Goal: Task Accomplishment & Management: Use online tool/utility

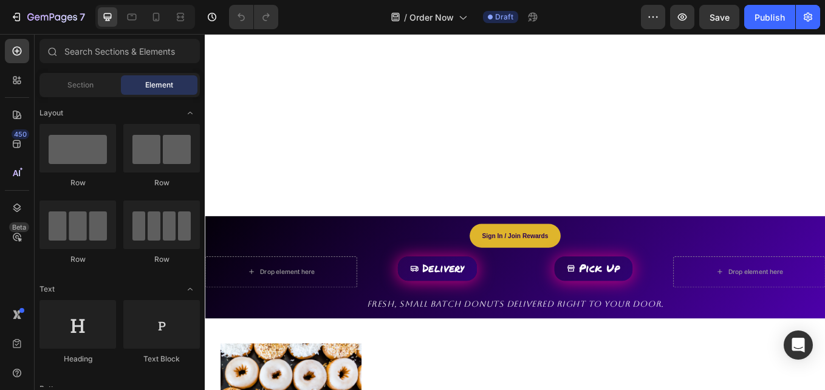
scroll to position [243, 0]
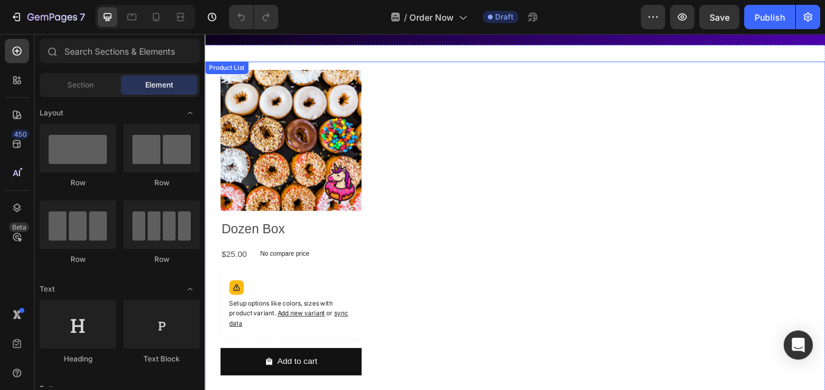
click at [664, 352] on div "Product Images Dozen Box Product Title $25.00 Product Price Product Price No co…" at bounding box center [569, 260] width 692 height 369
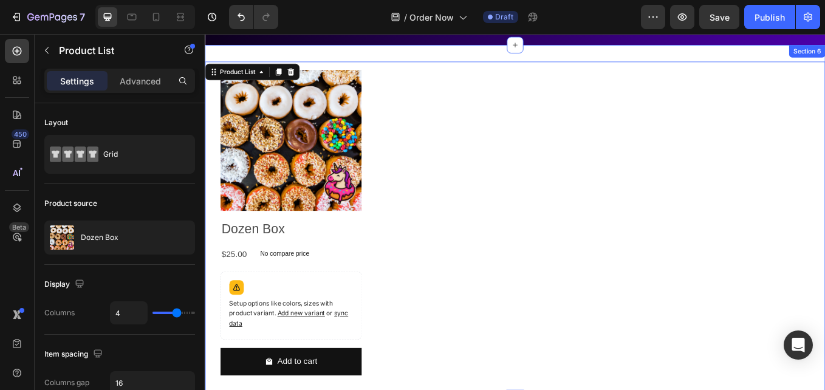
click at [771, 63] on div "Product Images Dozen Box Product Title $25.00 Product Price Product Price No co…" at bounding box center [569, 260] width 729 height 427
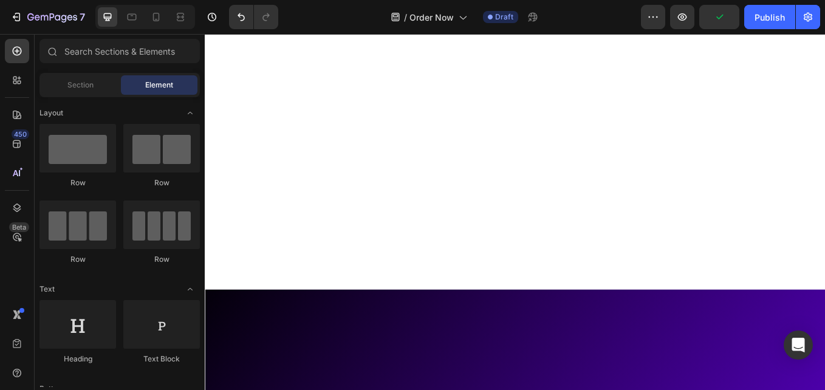
scroll to position [0, 0]
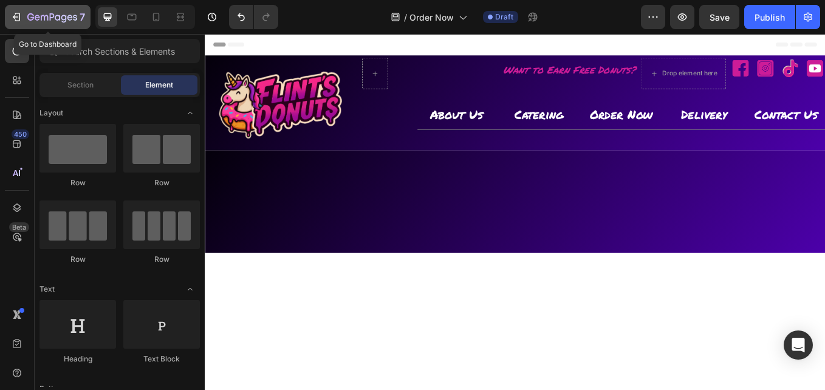
click at [47, 24] on div "7" at bounding box center [56, 17] width 58 height 15
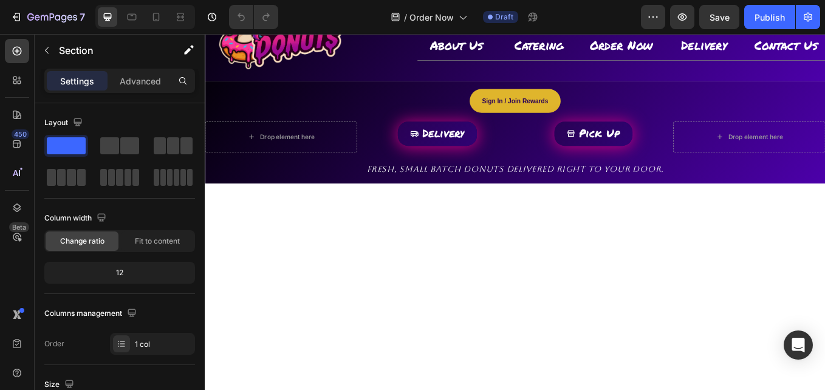
scroll to position [81, 0]
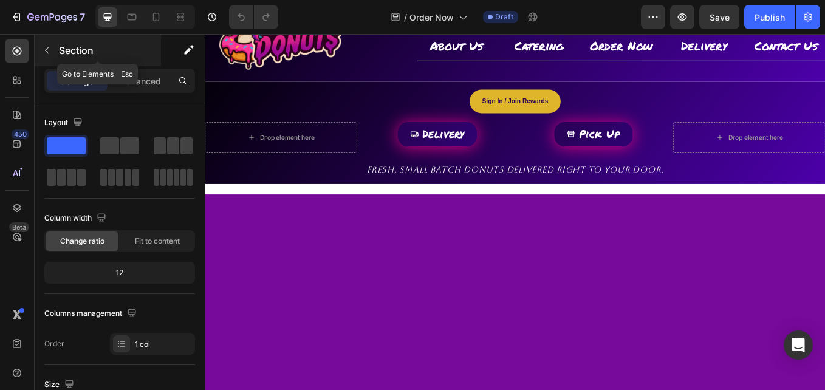
click at [46, 48] on icon "button" at bounding box center [47, 51] width 10 height 10
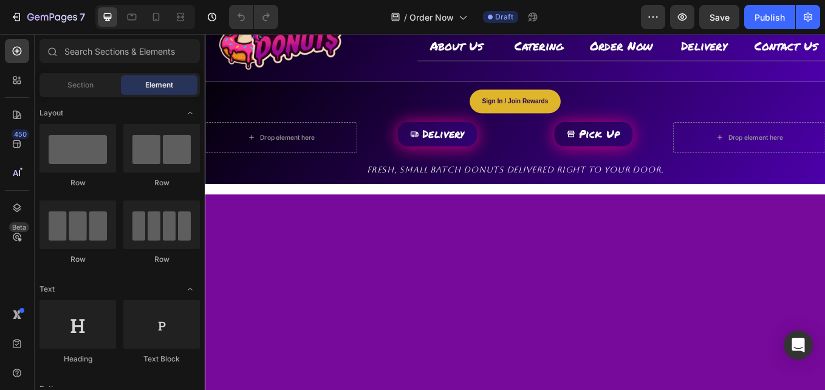
click at [573, 215] on div "Image Row Want to Earn Free Donuts? Heading Drop element here Image Image Image…" at bounding box center [569, 318] width 729 height 680
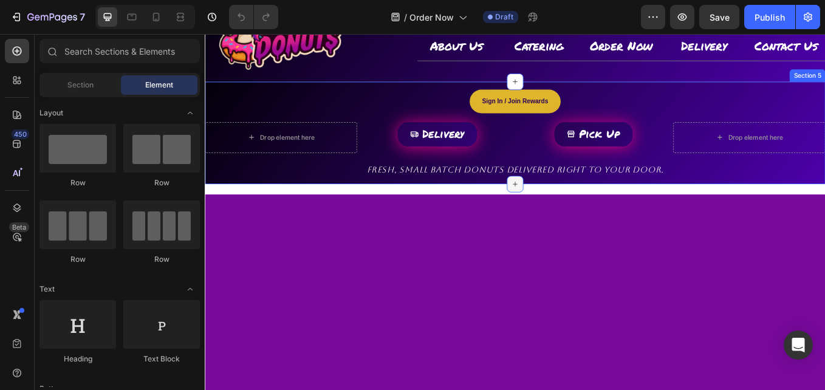
click at [567, 212] on icon at bounding box center [569, 210] width 10 height 10
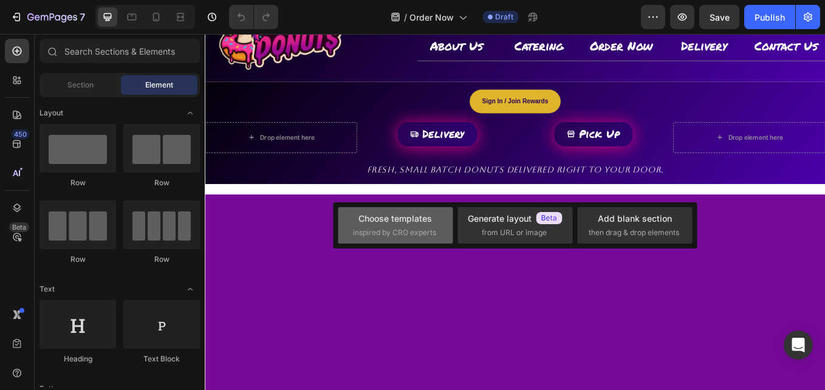
click at [429, 220] on div "Choose templates" at bounding box center [395, 218] width 74 height 13
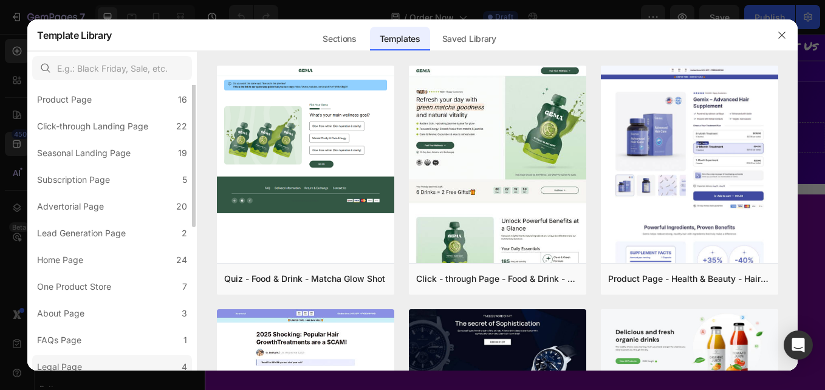
scroll to position [0, 0]
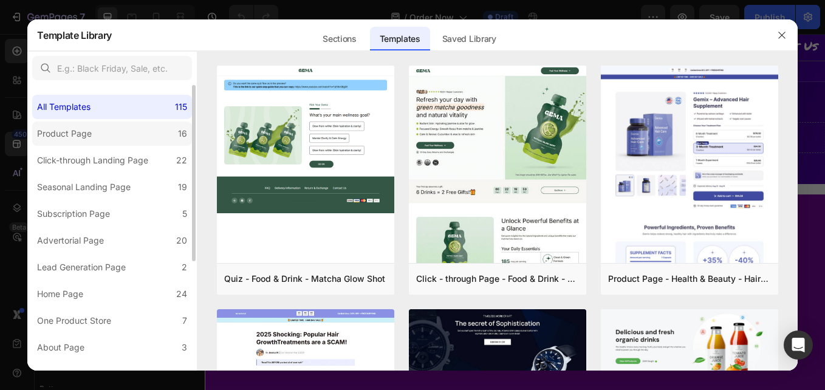
click at [74, 132] on div "Product Page" at bounding box center [64, 133] width 55 height 15
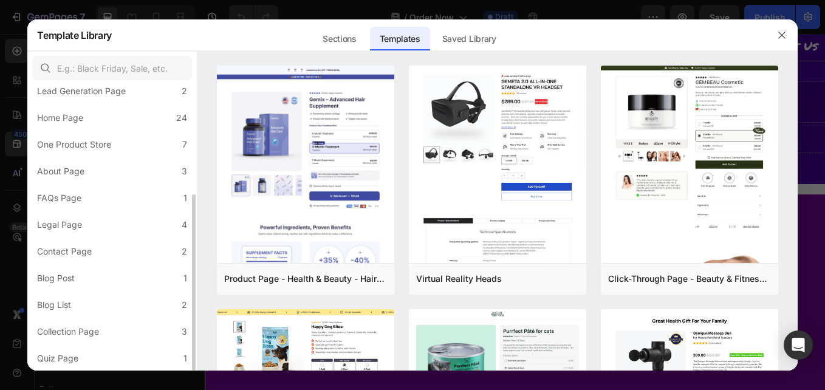
scroll to position [176, 0]
click at [66, 335] on div "Collection Page" at bounding box center [68, 332] width 62 height 15
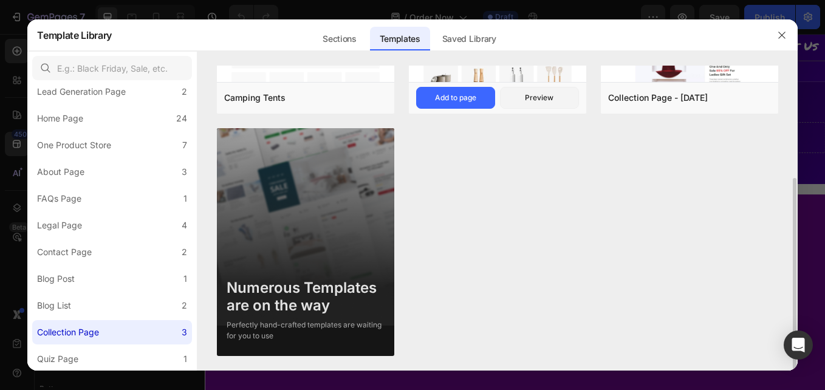
scroll to position [0, 0]
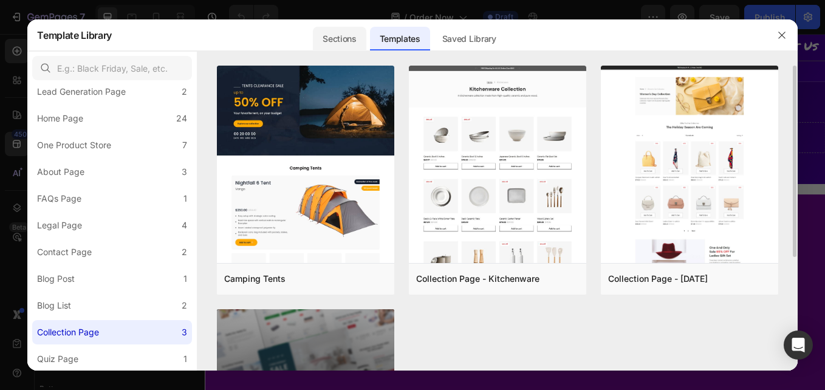
click at [338, 30] on div "Sections" at bounding box center [339, 39] width 53 height 24
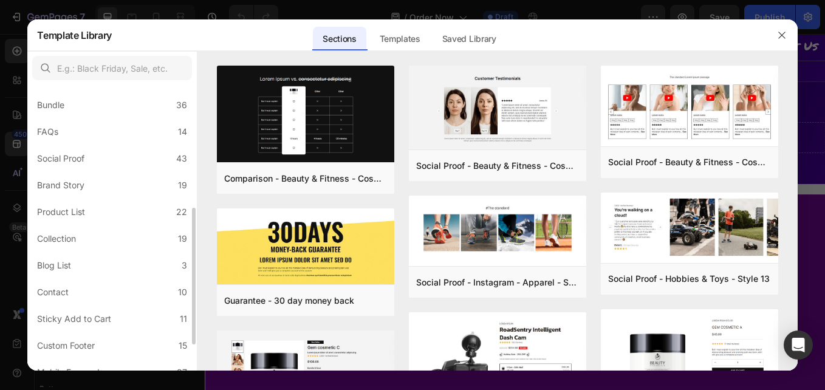
scroll to position [271, 0]
click at [83, 199] on label "Product List 22" at bounding box center [112, 210] width 160 height 24
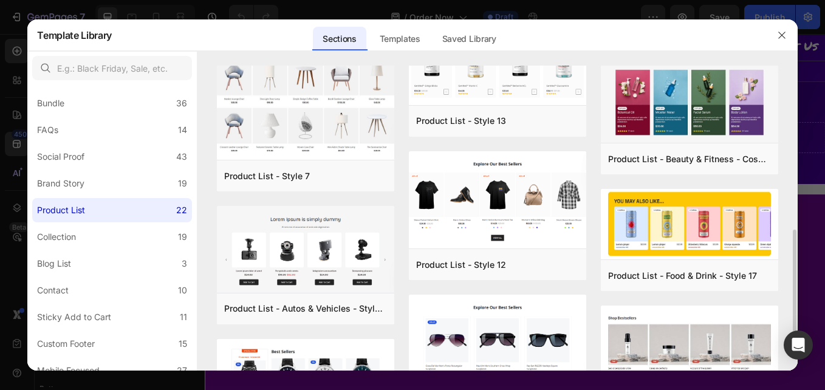
scroll to position [488, 0]
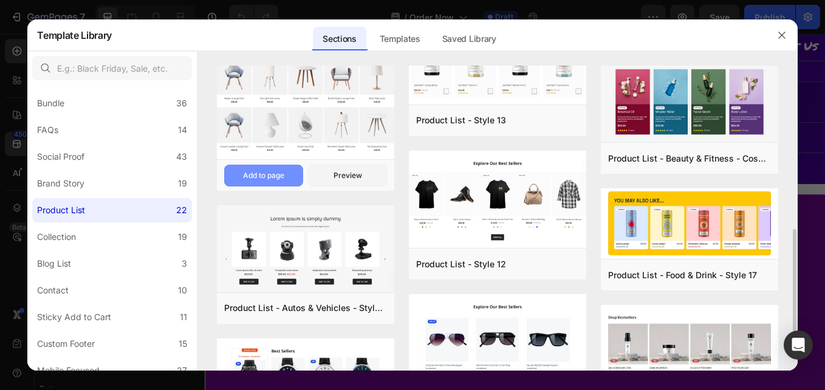
click at [272, 175] on div "Add to page" at bounding box center [263, 175] width 41 height 11
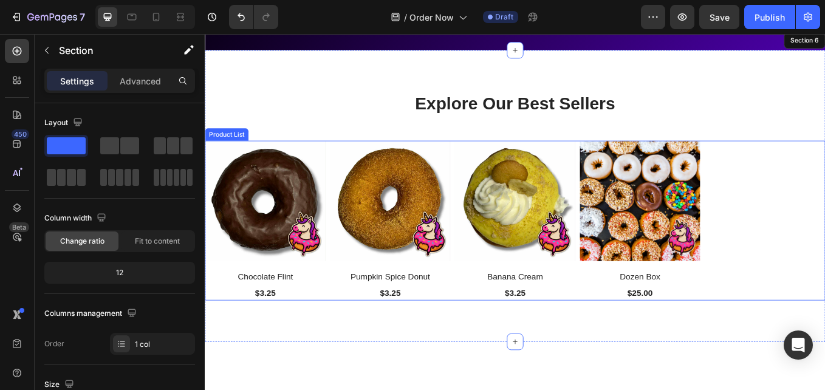
scroll to position [578, 0]
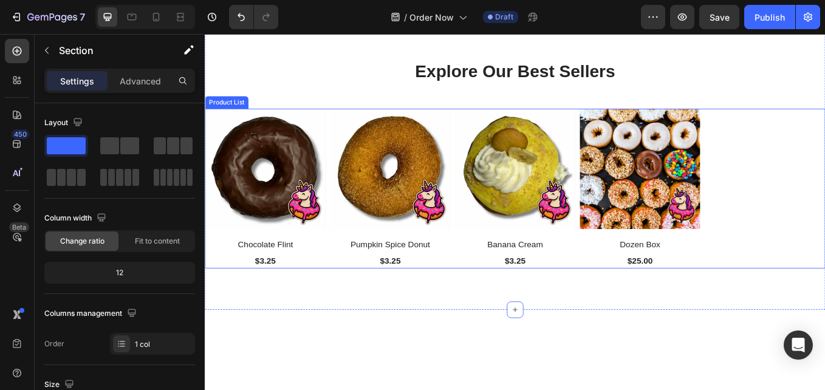
click at [824, 275] on div "(P) Images Chocolate Flint (P) Title $3.25 (P) Price (P) Price Row Product List…" at bounding box center [569, 215] width 729 height 188
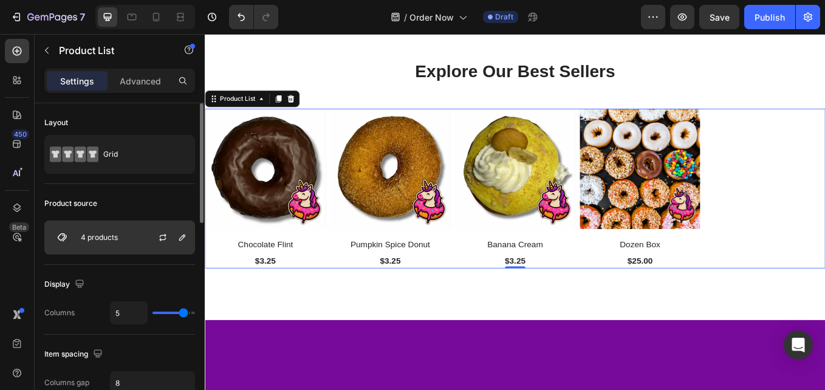
click at [116, 233] on p "4 products" at bounding box center [99, 237] width 37 height 9
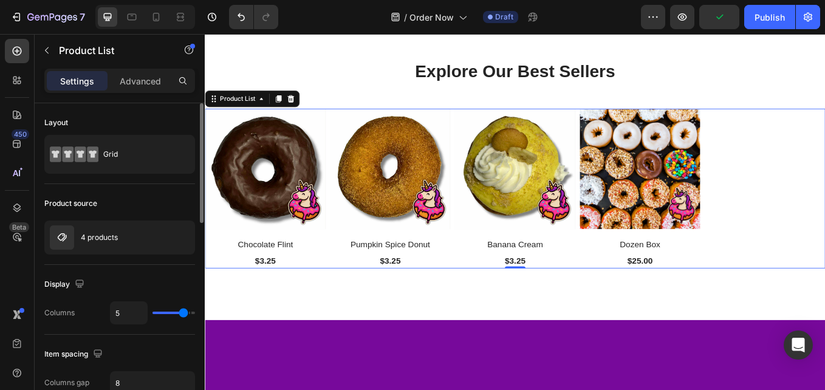
click at [122, 205] on div "Product source" at bounding box center [119, 203] width 151 height 19
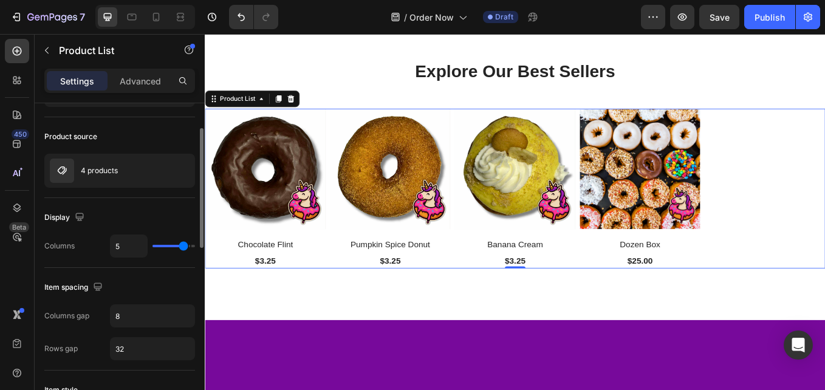
scroll to position [66, 0]
click at [166, 179] on div at bounding box center [167, 171] width 53 height 33
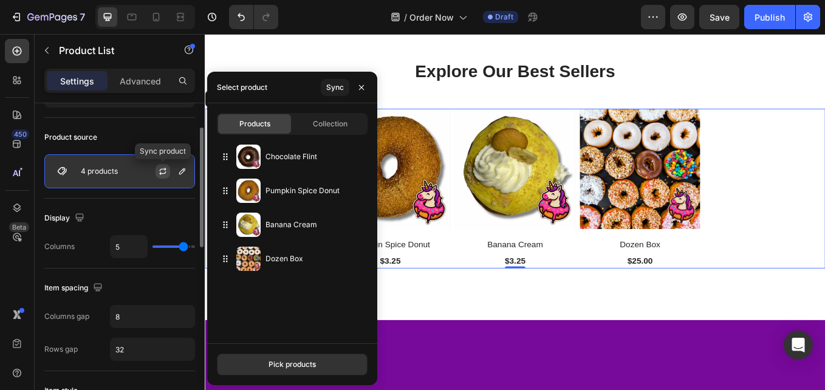
click at [164, 171] on icon "button" at bounding box center [163, 171] width 10 height 10
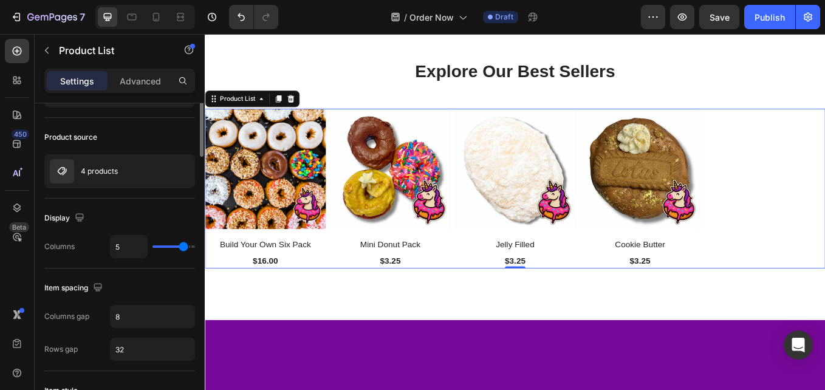
scroll to position [0, 0]
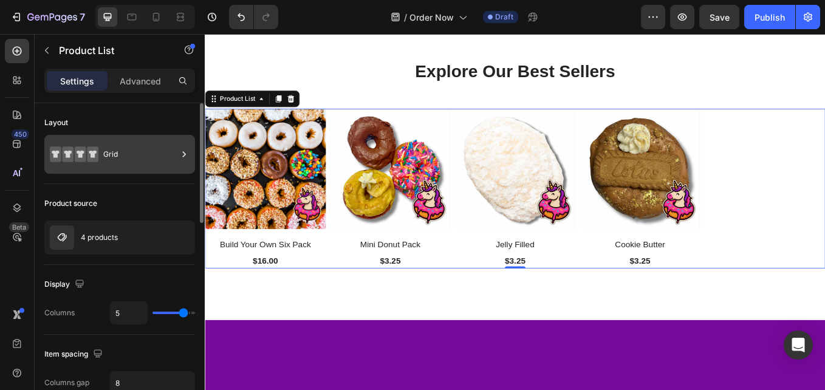
click at [87, 157] on icon at bounding box center [74, 154] width 49 height 28
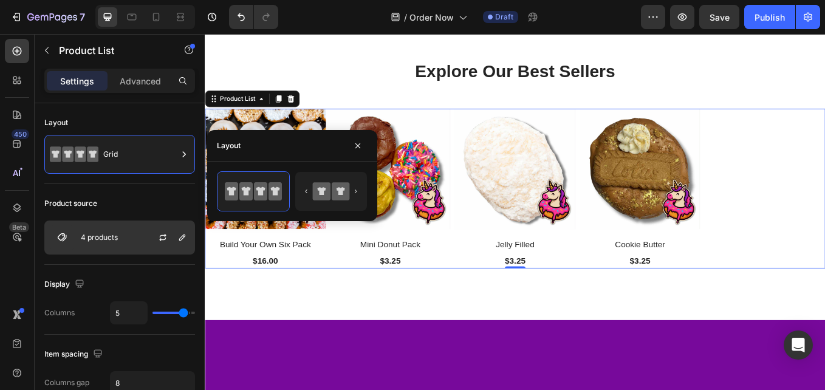
click at [101, 239] on p "4 products" at bounding box center [99, 237] width 37 height 9
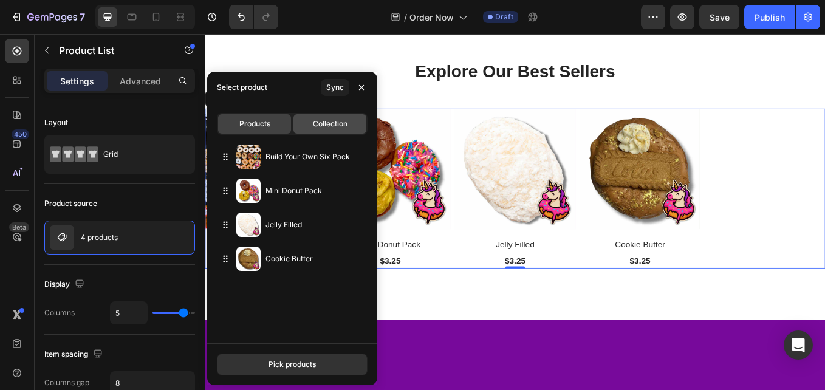
click at [316, 128] on span "Collection" at bounding box center [330, 123] width 35 height 11
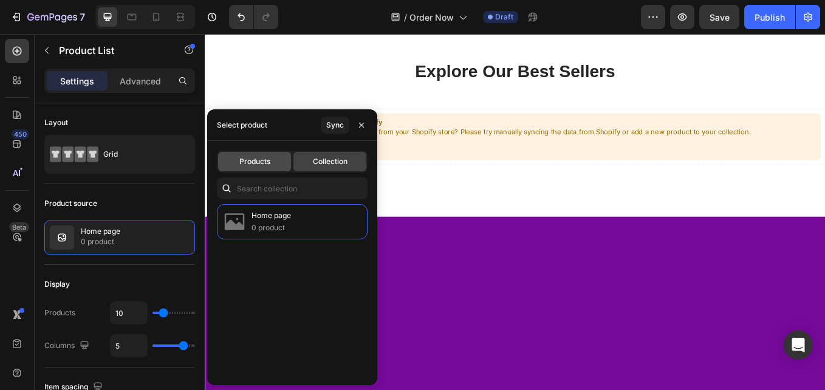
click at [252, 162] on span "Products" at bounding box center [254, 161] width 31 height 11
type input "5"
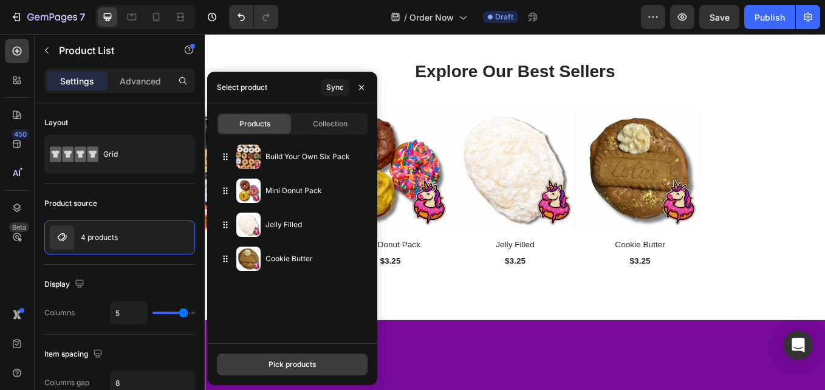
click at [298, 368] on div "Pick products" at bounding box center [291, 364] width 47 height 11
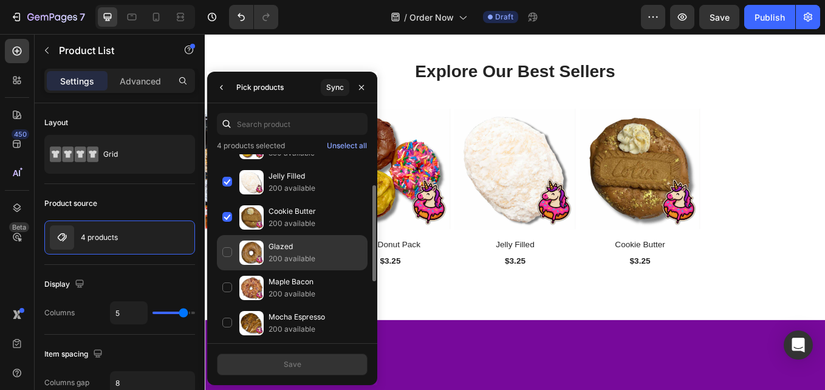
scroll to position [64, 0]
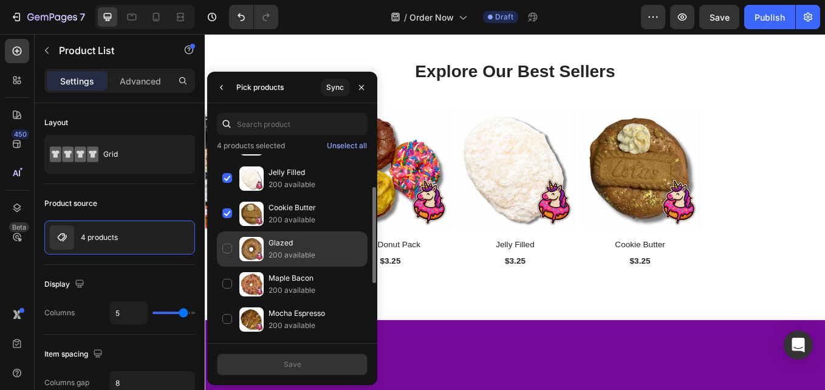
click at [224, 245] on div "Glazed 200 available" at bounding box center [292, 248] width 151 height 35
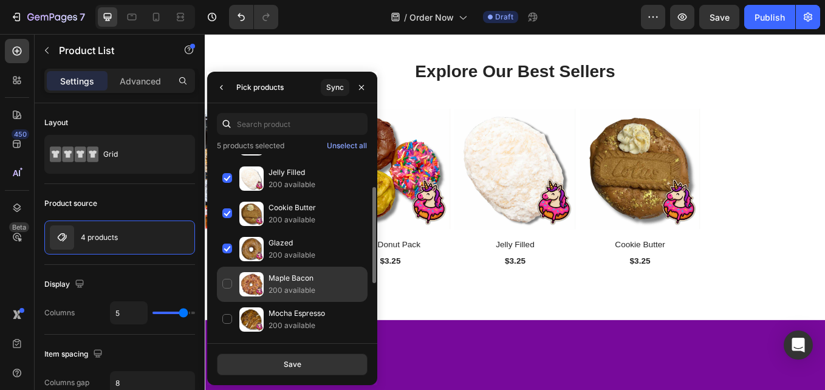
click at [227, 280] on div "Maple Bacon 200 available" at bounding box center [292, 284] width 151 height 35
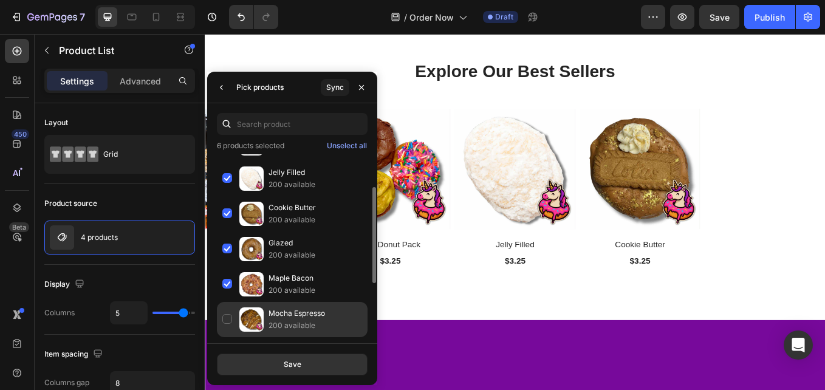
click at [227, 320] on div "Mocha Espresso 200 available" at bounding box center [292, 319] width 151 height 35
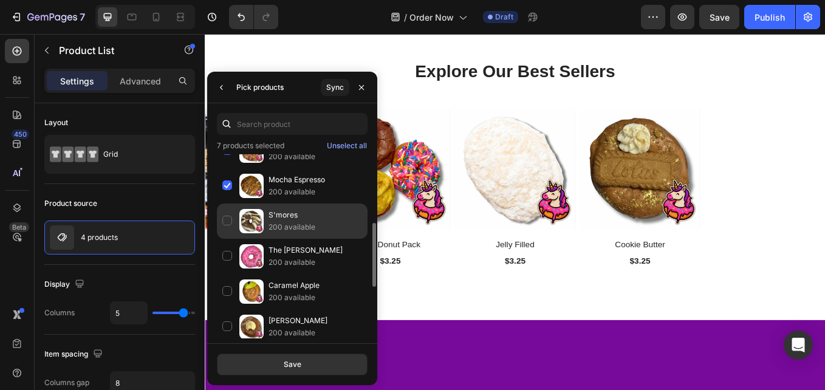
scroll to position [198, 0]
click at [231, 222] on div "S'mores 200 available" at bounding box center [292, 220] width 151 height 35
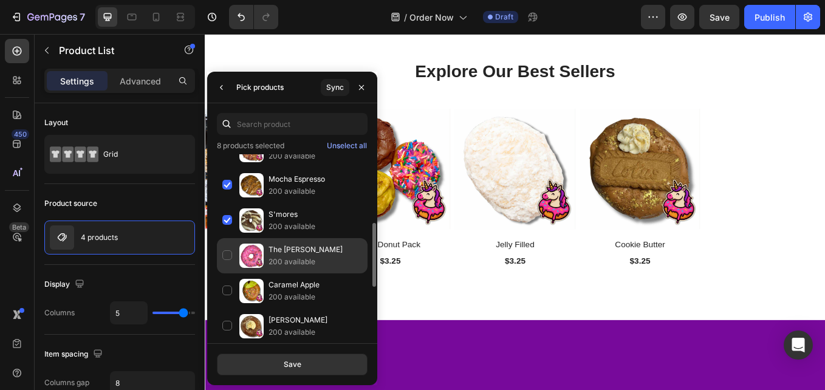
click at [228, 258] on div "The Homer 200 available" at bounding box center [292, 255] width 151 height 35
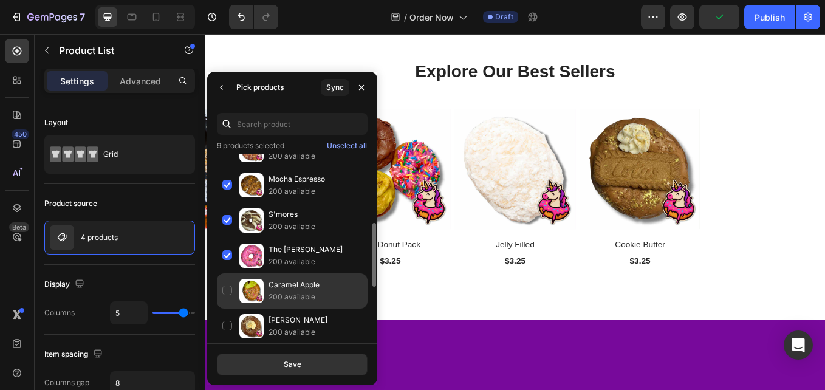
click at [228, 285] on div "Caramel Apple 200 available" at bounding box center [292, 290] width 151 height 35
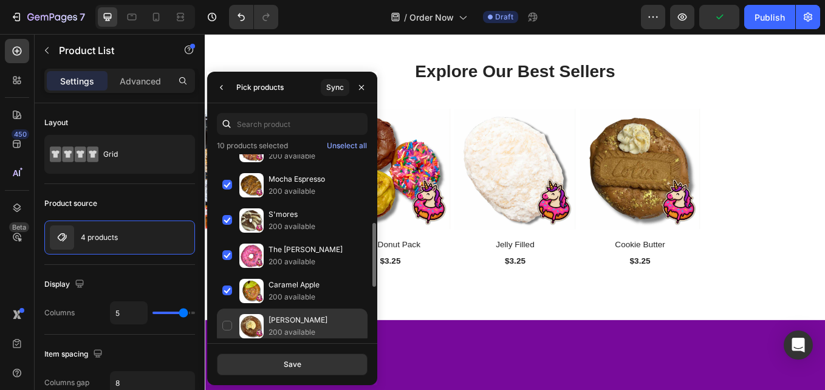
click at [227, 327] on div "Chai Latte 200 available" at bounding box center [292, 326] width 151 height 35
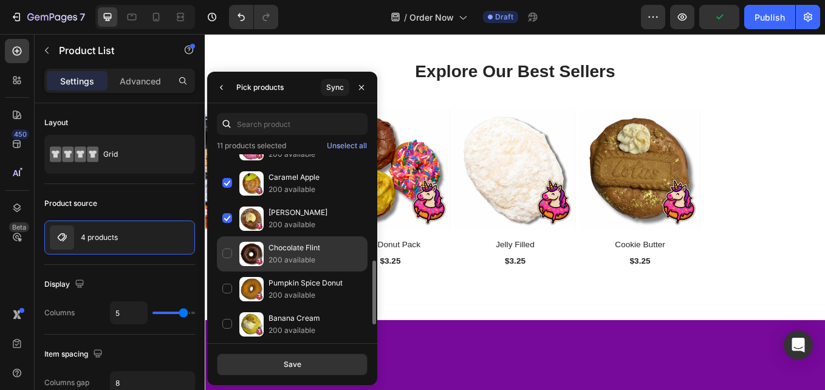
scroll to position [306, 0]
click at [226, 255] on div "Chocolate Flint 200 available" at bounding box center [292, 253] width 151 height 35
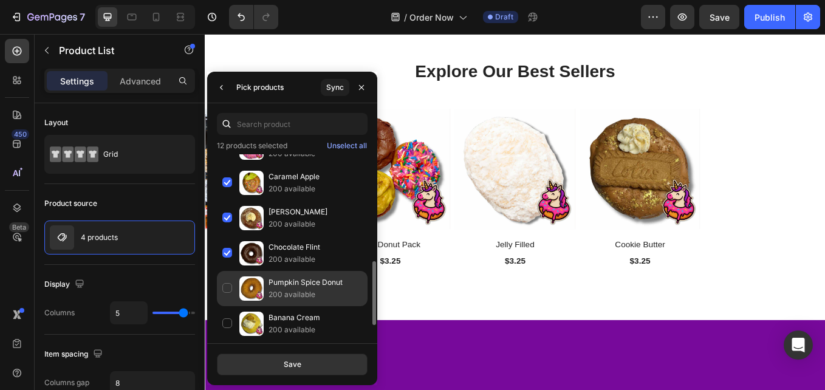
click at [226, 289] on div "Pumpkin Spice Donut 200 available" at bounding box center [292, 288] width 151 height 35
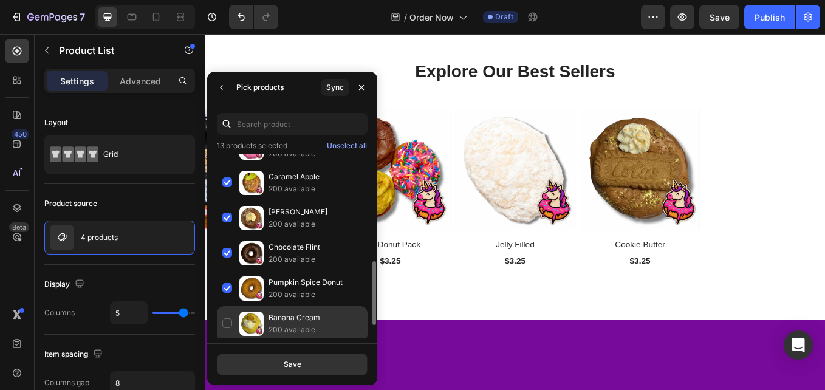
click at [226, 320] on div "Banana Cream 200 available" at bounding box center [292, 323] width 151 height 35
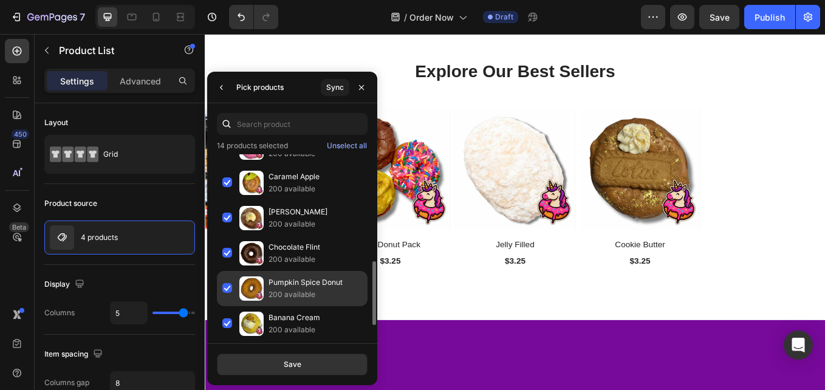
scroll to position [344, 0]
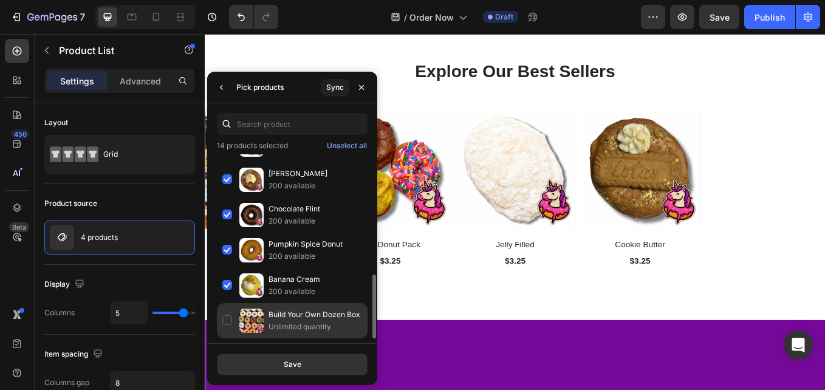
click at [226, 319] on div "Build Your Own Dozen Box Unlimited quantity" at bounding box center [292, 320] width 151 height 35
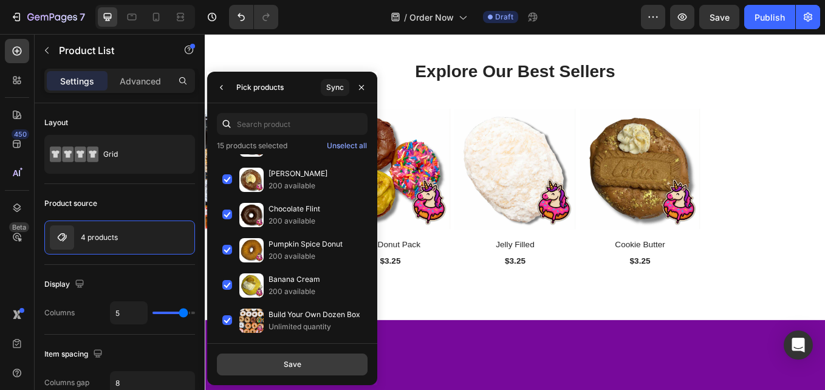
click at [281, 369] on button "Save" at bounding box center [292, 365] width 151 height 22
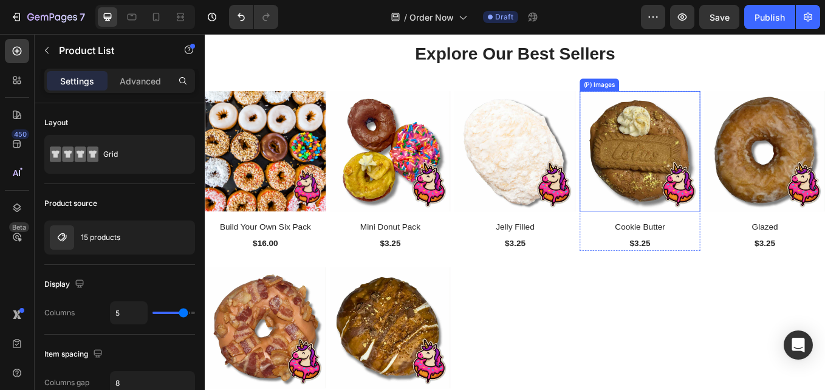
scroll to position [657, 0]
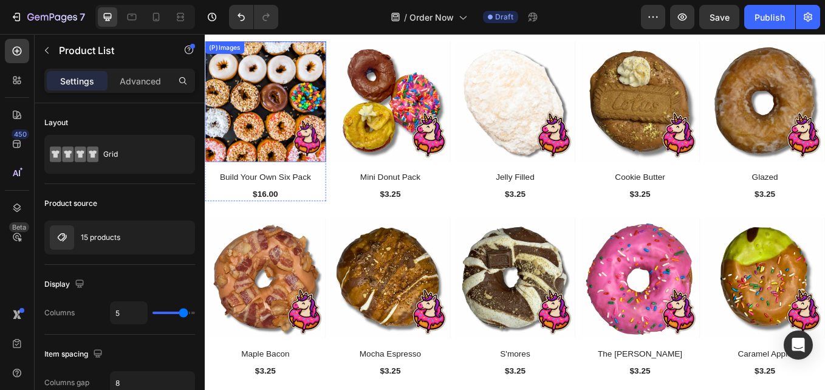
click at [267, 129] on img at bounding box center [276, 114] width 142 height 142
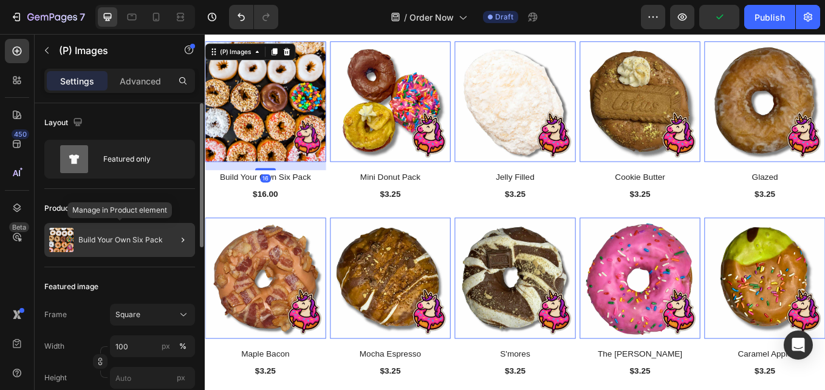
click at [134, 234] on div "Build Your Own Six Pack" at bounding box center [119, 240] width 151 height 34
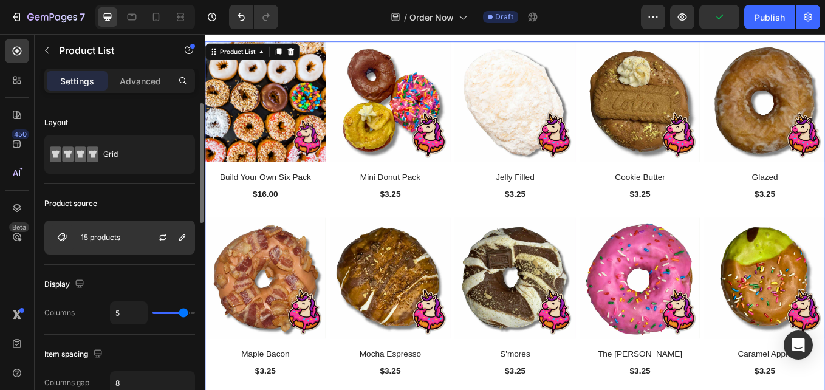
click at [81, 244] on div "15 products" at bounding box center [119, 238] width 151 height 34
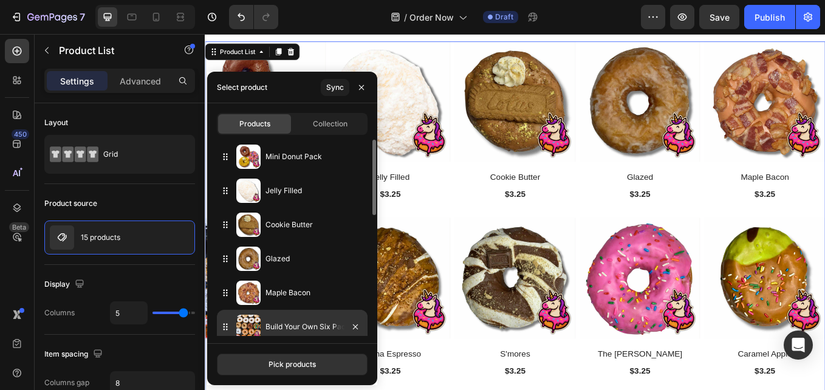
drag, startPoint x: 227, startPoint y: 156, endPoint x: 238, endPoint y: 330, distance: 174.0
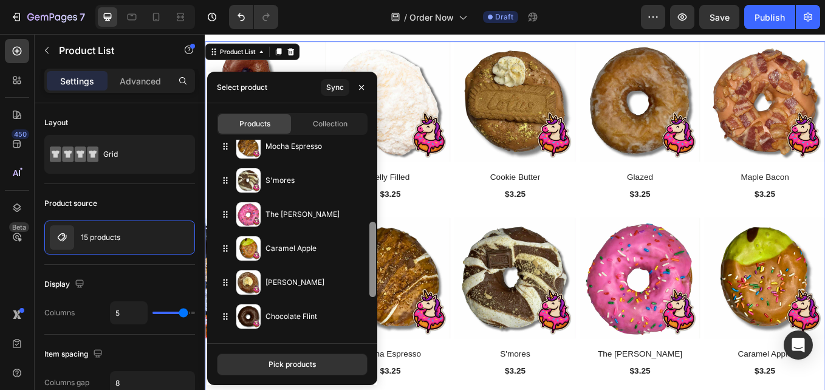
scroll to position [120, 0]
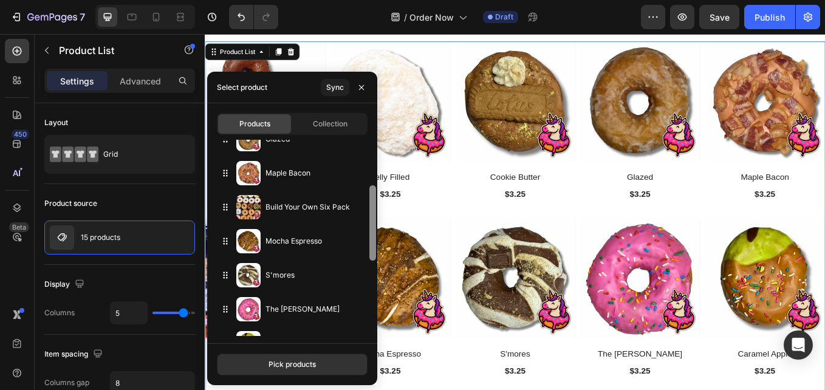
drag, startPoint x: 374, startPoint y: 183, endPoint x: 368, endPoint y: 230, distance: 46.6
click at [368, 230] on div "Mini Donut Pack Jelly Filled Cookie Butter Glazed Maple Bacon Build Your Own Si…" at bounding box center [292, 238] width 170 height 196
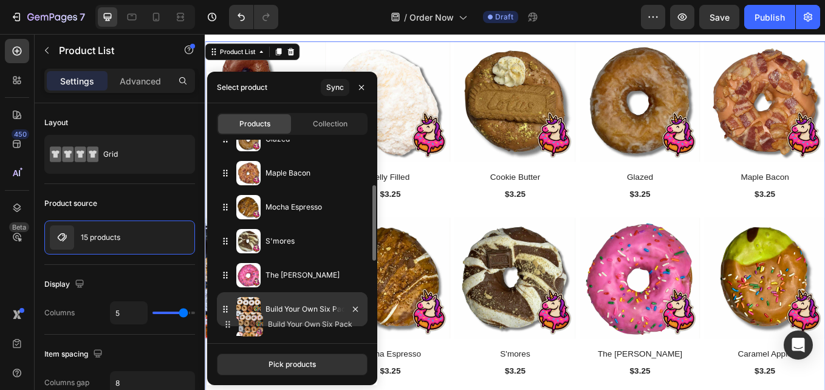
drag, startPoint x: 226, startPoint y: 205, endPoint x: 228, endPoint y: 323, distance: 117.3
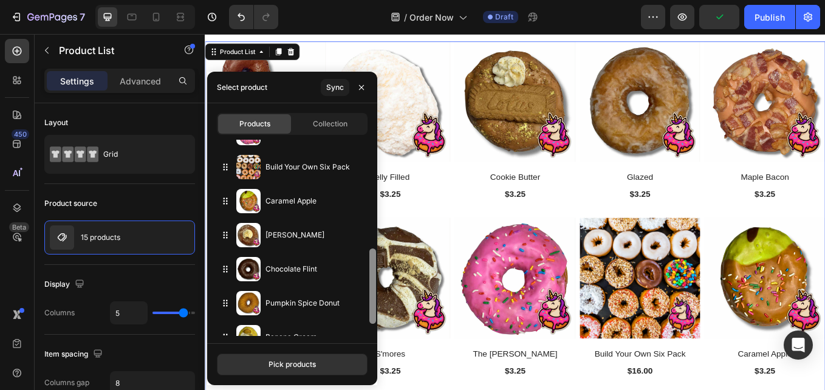
drag, startPoint x: 371, startPoint y: 224, endPoint x: 374, endPoint y: 278, distance: 54.1
click at [374, 278] on div at bounding box center [372, 285] width 7 height 75
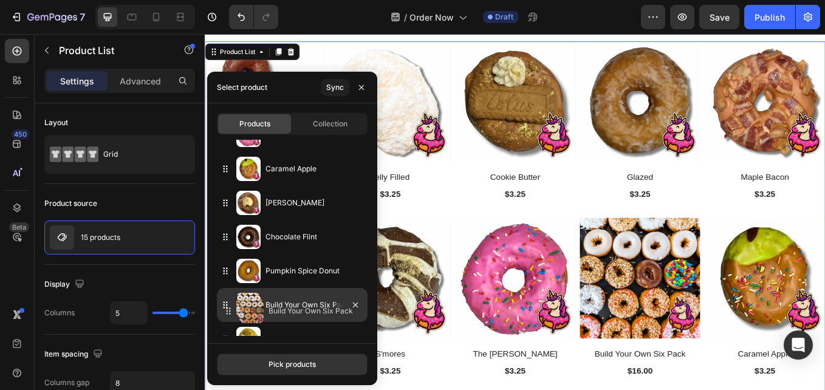
drag, startPoint x: 222, startPoint y: 170, endPoint x: 224, endPoint y: 312, distance: 142.2
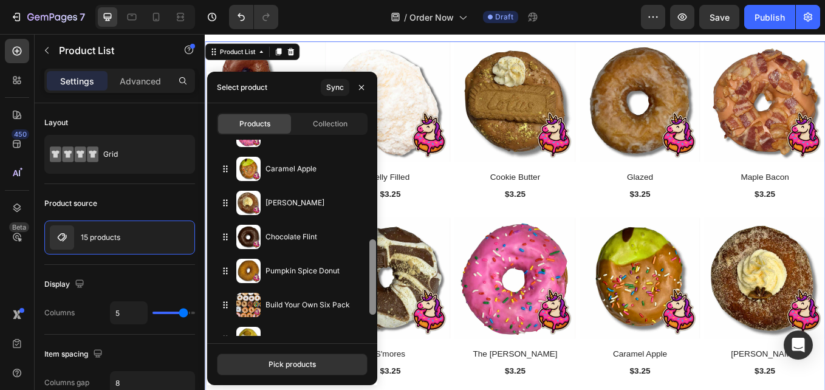
scroll to position [314, 0]
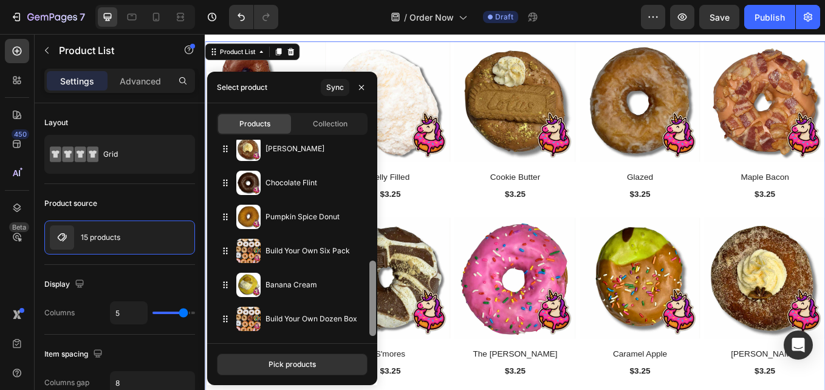
drag, startPoint x: 373, startPoint y: 268, endPoint x: 369, endPoint y: 312, distance: 43.9
click at [369, 312] on div at bounding box center [372, 238] width 9 height 196
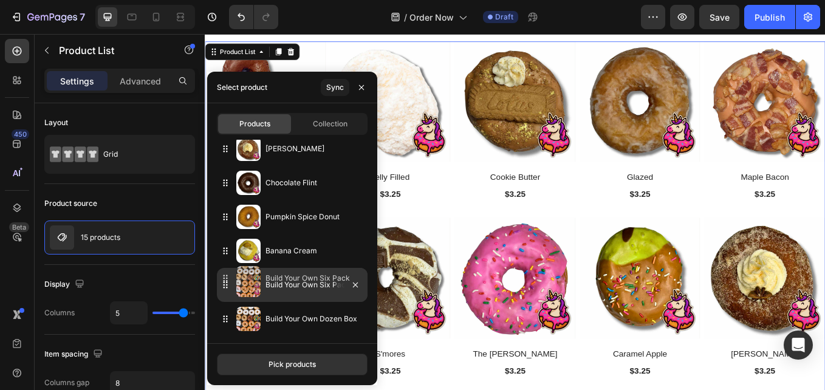
drag, startPoint x: 229, startPoint y: 255, endPoint x: 229, endPoint y: 282, distance: 27.3
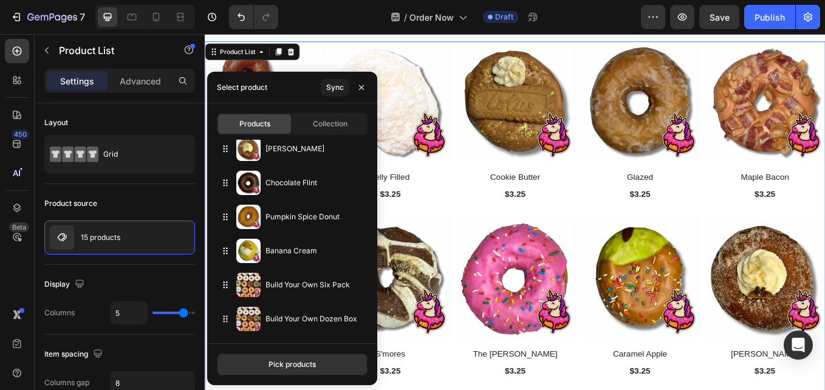
click at [499, 237] on div "(P) Images Mini Donut Pack (P) Title $3.25 (P) Price (P) Price Row Product List…" at bounding box center [569, 344] width 729 height 603
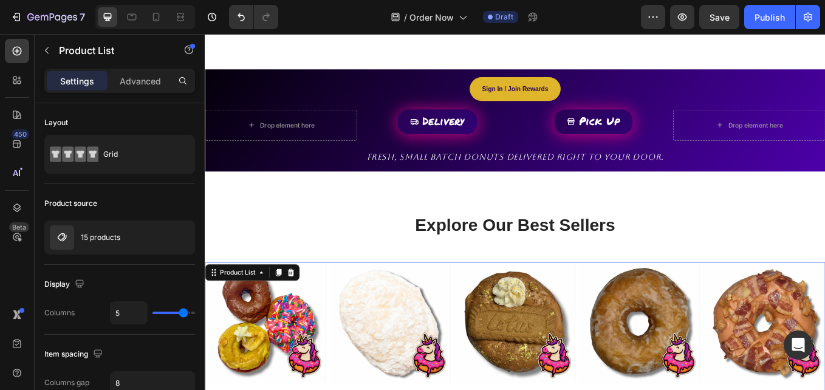
scroll to position [397, 0]
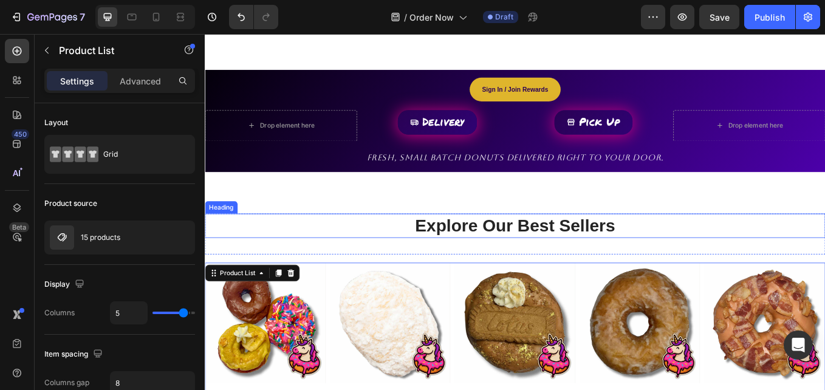
click at [602, 246] on p "Explore Our Best Sellers" at bounding box center [569, 259] width 726 height 26
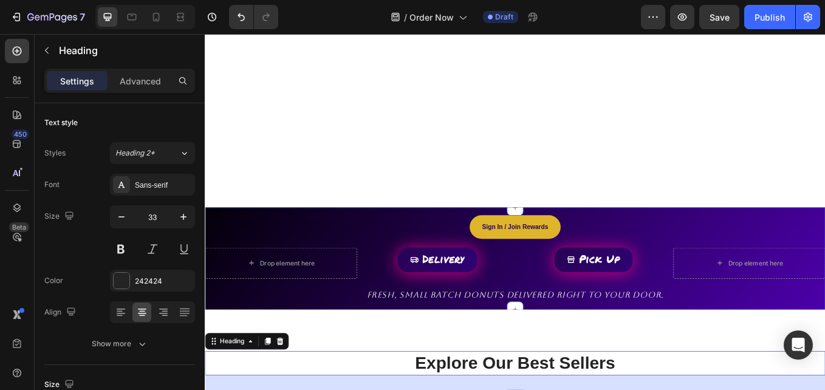
scroll to position [315, 0]
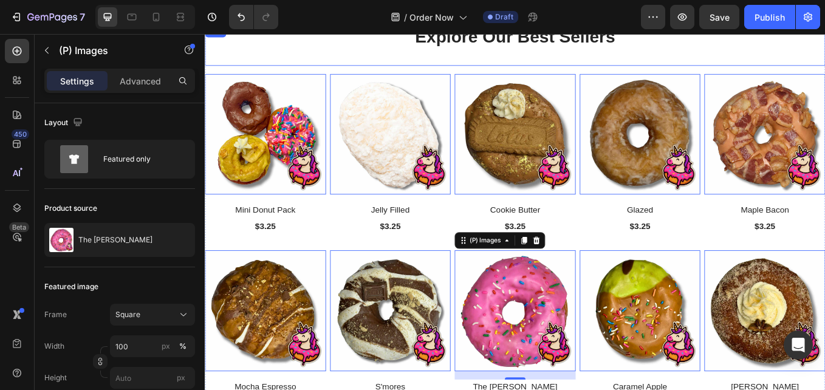
click at [648, 64] on div "Explore Our Best Sellers Heading" at bounding box center [569, 47] width 729 height 48
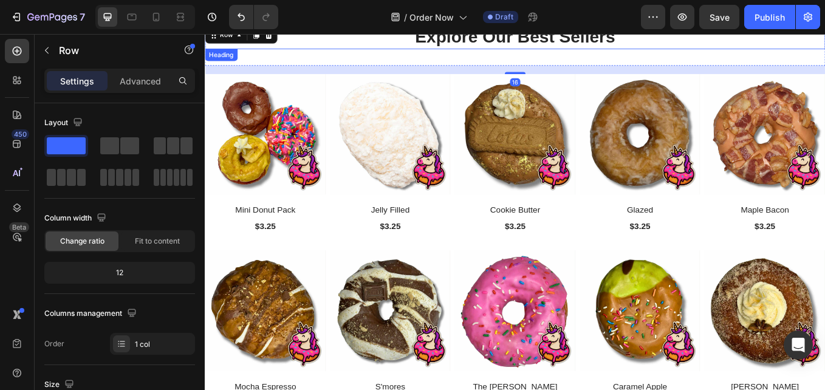
click at [666, 48] on p "Explore Our Best Sellers" at bounding box center [569, 37] width 726 height 26
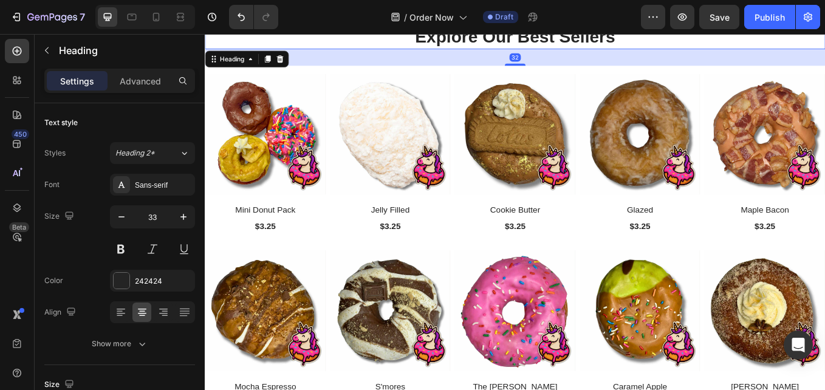
click at [679, 39] on p "Explore Our Best Sellers" at bounding box center [569, 37] width 726 height 26
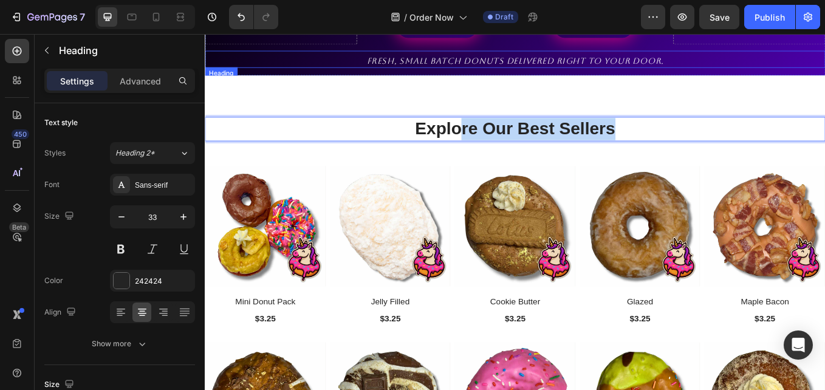
scroll to position [508, 0]
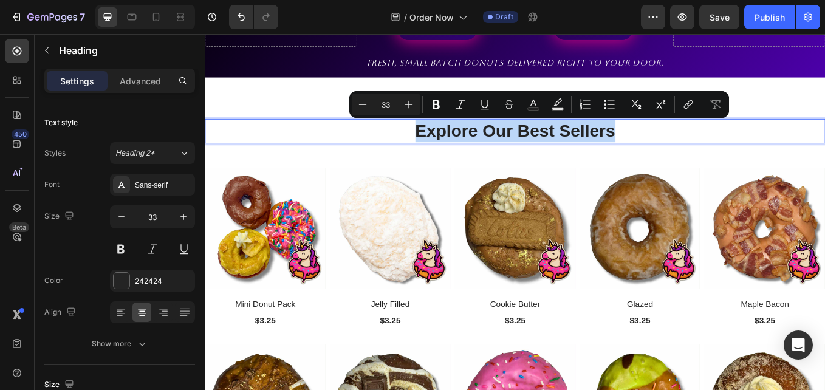
drag, startPoint x: 691, startPoint y: 35, endPoint x: 443, endPoint y: 151, distance: 273.6
click at [443, 151] on p "Explore Our Best Sellers" at bounding box center [569, 148] width 726 height 26
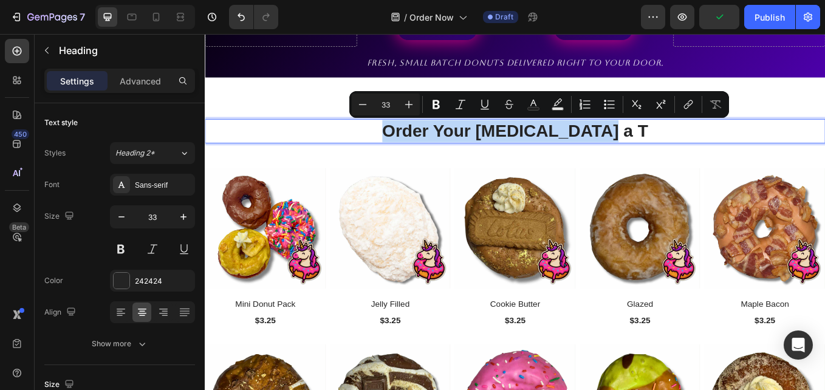
drag, startPoint x: 706, startPoint y: 145, endPoint x: 439, endPoint y: 154, distance: 267.4
click at [439, 154] on p "Order Your Taste Buds a T" at bounding box center [569, 148] width 726 height 26
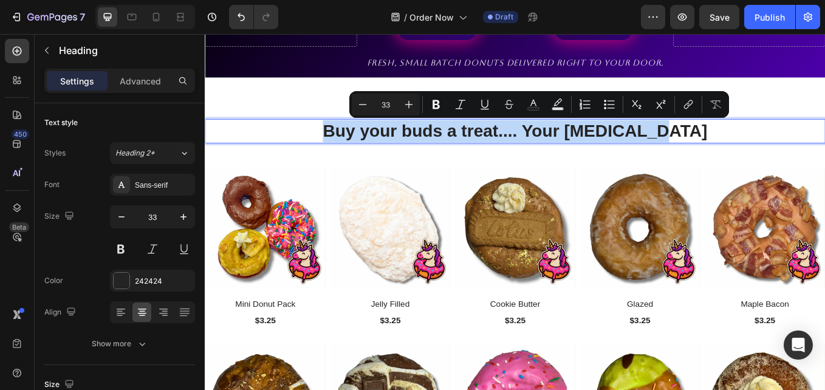
drag, startPoint x: 782, startPoint y: 153, endPoint x: 362, endPoint y: 149, distance: 419.8
click at [362, 149] on p "Buy your buds a treat.... Your Taste Buds" at bounding box center [569, 148] width 726 height 26
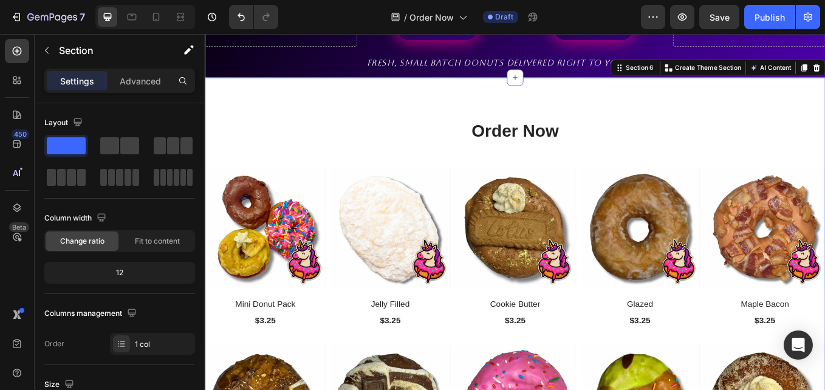
click at [143, 78] on p "Advanced" at bounding box center [140, 81] width 41 height 13
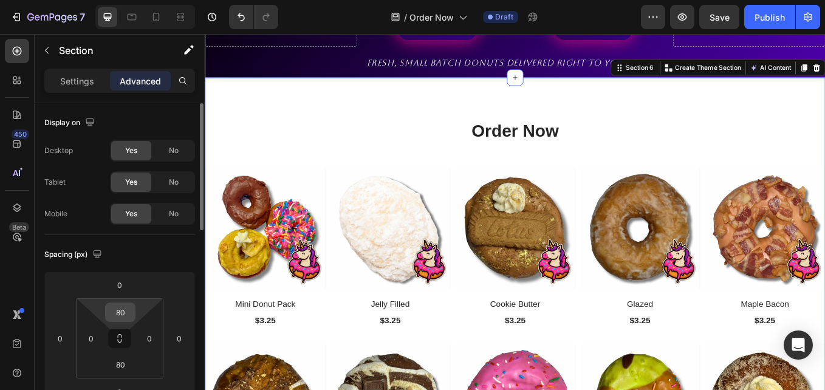
click at [117, 313] on input "80" at bounding box center [120, 312] width 24 height 18
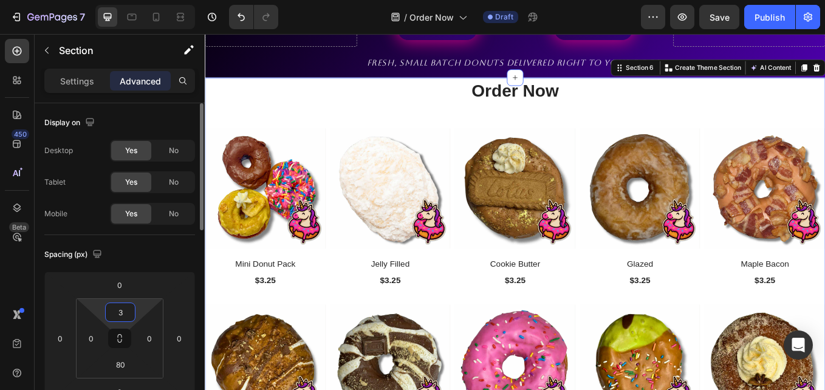
type input "30"
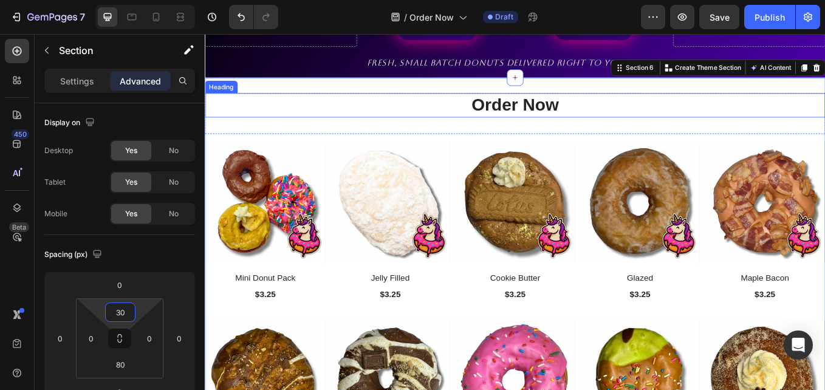
click at [615, 121] on p "Order Now" at bounding box center [569, 117] width 726 height 26
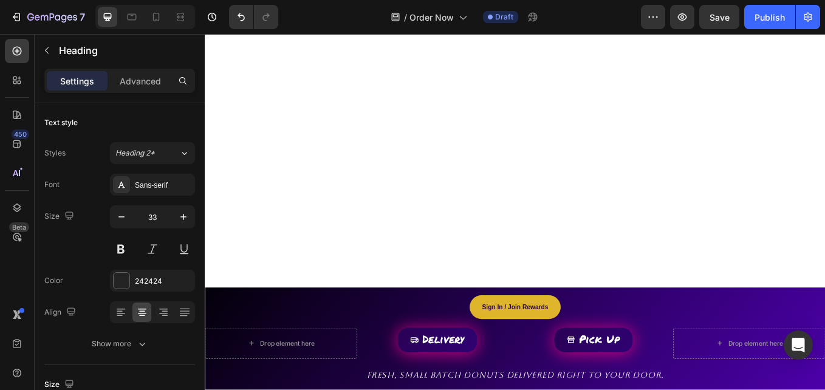
scroll to position [135, 0]
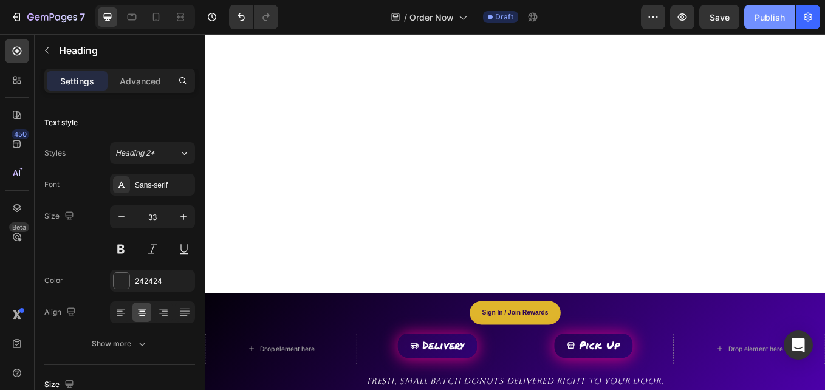
click at [771, 26] on button "Publish" at bounding box center [769, 17] width 51 height 24
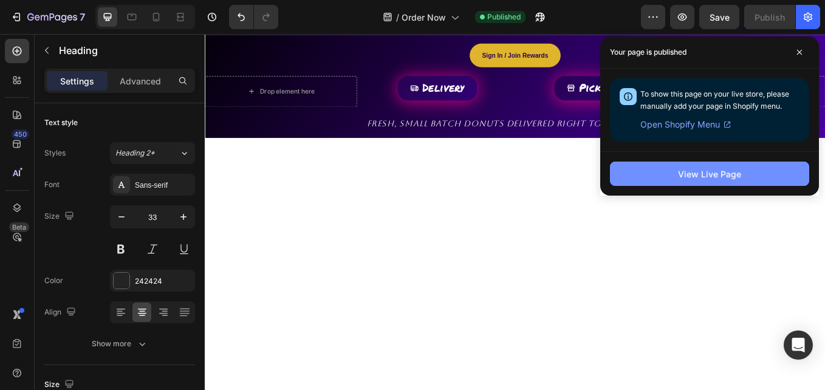
click at [675, 183] on button "View Live Page" at bounding box center [709, 174] width 199 height 24
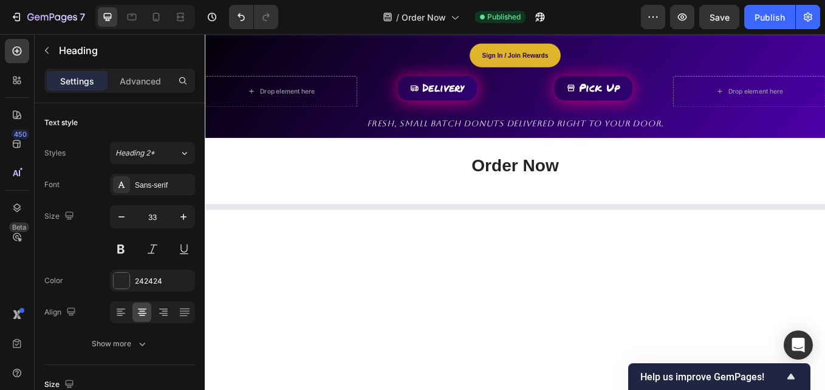
scroll to position [0, 0]
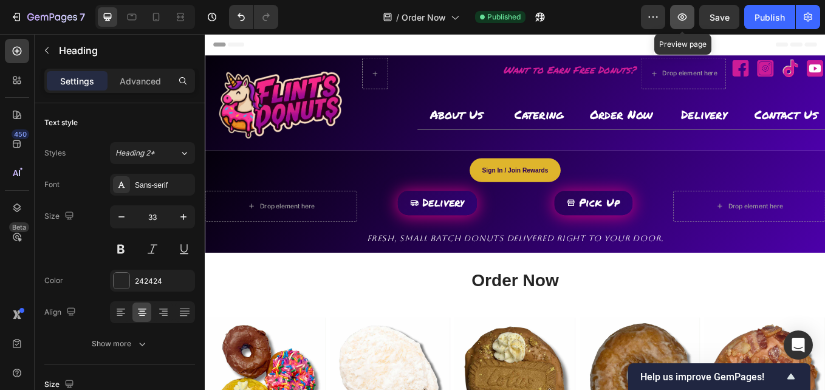
click at [684, 18] on icon "button" at bounding box center [682, 17] width 4 height 4
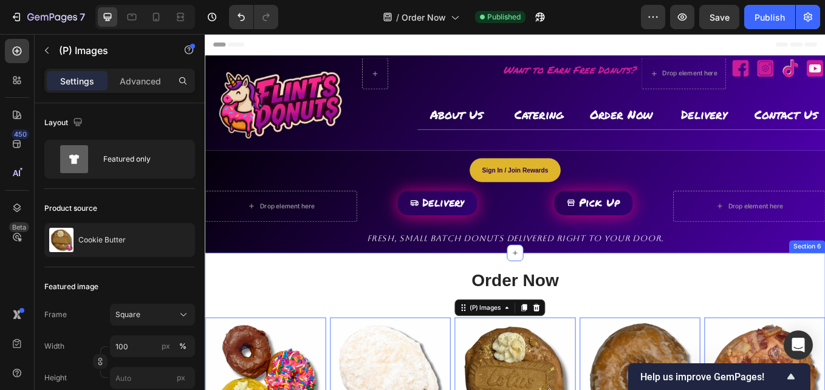
click at [389, 316] on h2 "Order Now" at bounding box center [569, 323] width 729 height 29
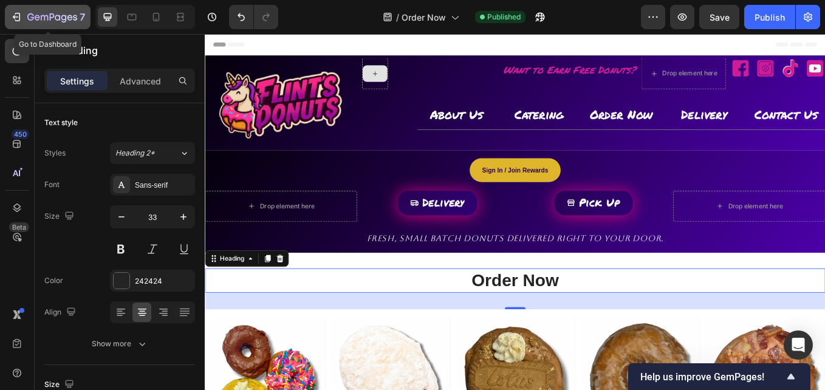
click at [65, 17] on icon "button" at bounding box center [52, 18] width 50 height 10
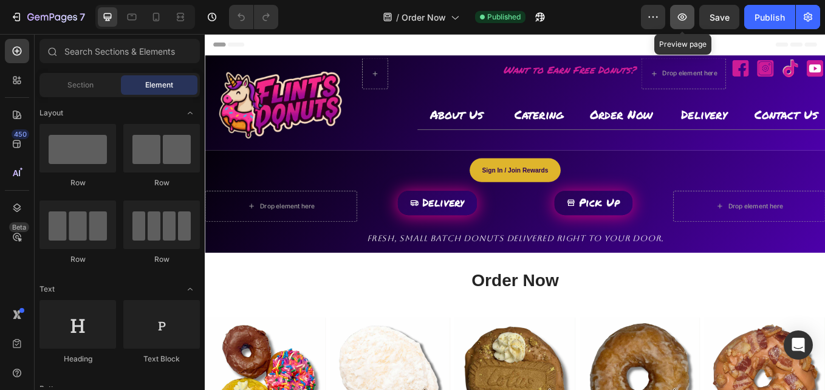
click at [686, 17] on icon "button" at bounding box center [682, 17] width 12 height 12
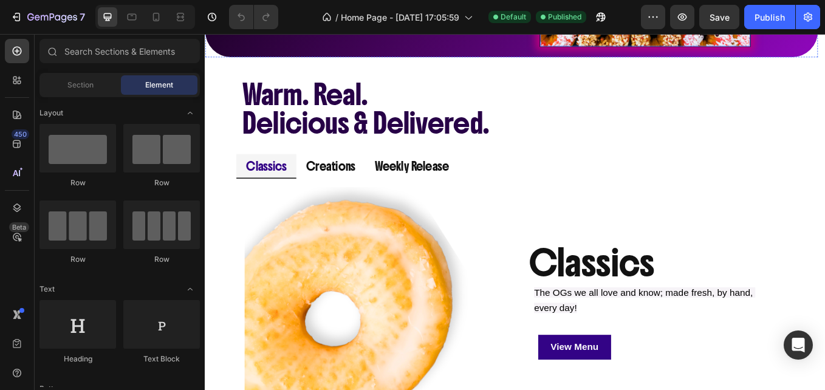
scroll to position [779, 0]
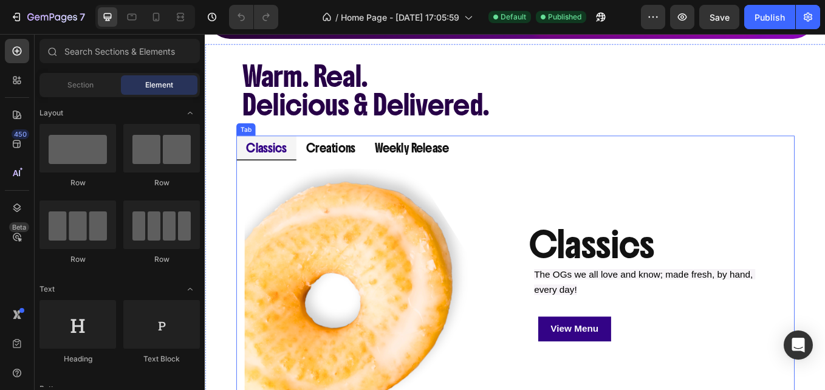
click at [789, 169] on ul "Classics Creations Weekly Release" at bounding box center [569, 167] width 656 height 29
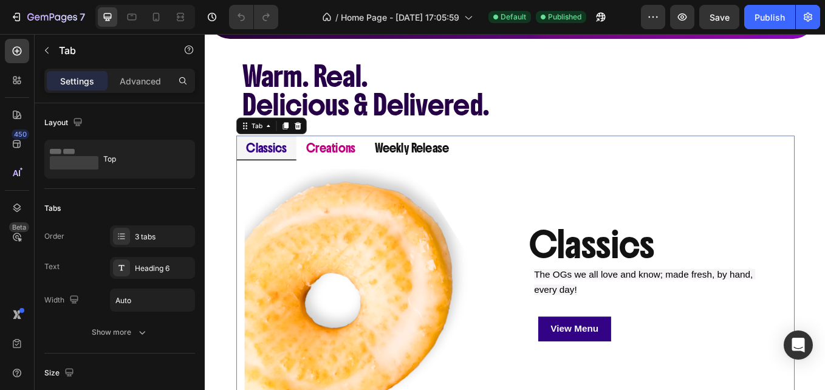
click at [360, 166] on span "Creations" at bounding box center [352, 168] width 58 height 18
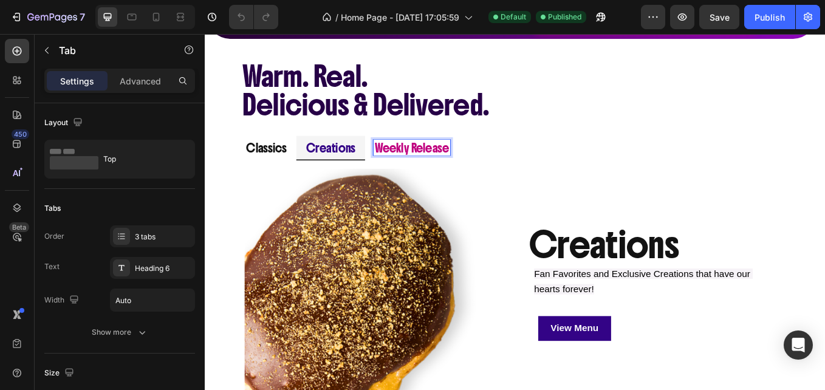
click at [441, 163] on span "Weekly Release" at bounding box center [447, 168] width 87 height 18
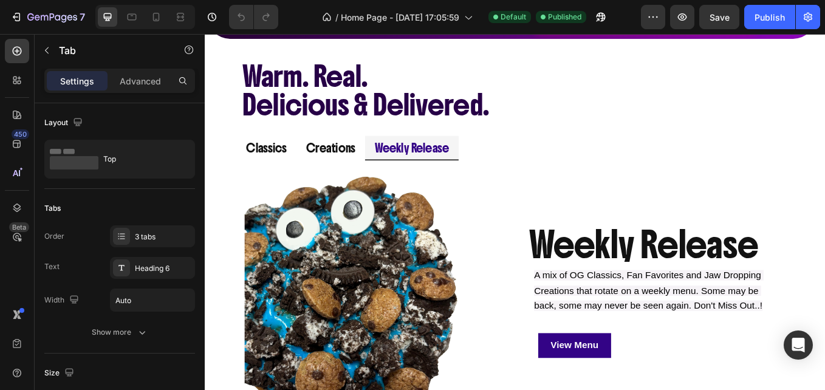
click at [242, 224] on div "Image Classics Heading The OGs we all love and know; made fresh, by hand, every…" at bounding box center [569, 348] width 656 height 333
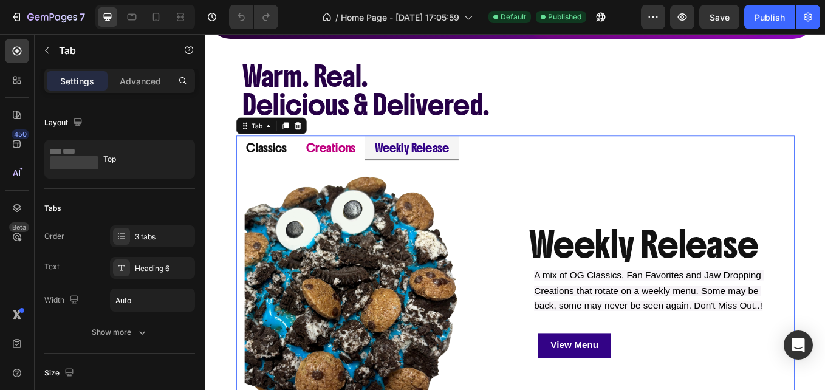
click at [364, 167] on span "Creations" at bounding box center [352, 168] width 58 height 18
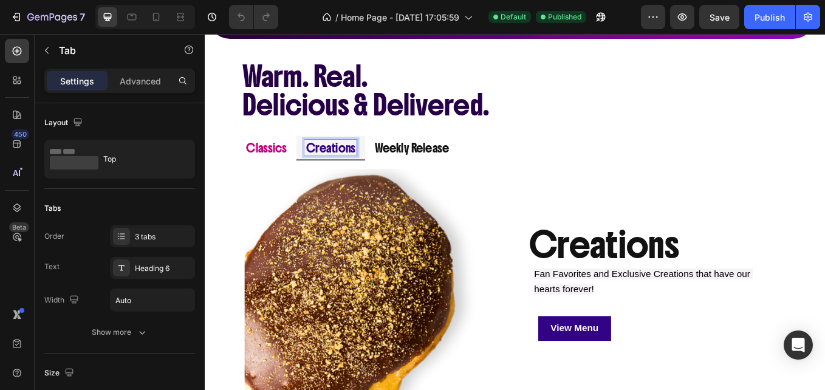
click at [284, 169] on span "Classics" at bounding box center [276, 168] width 47 height 18
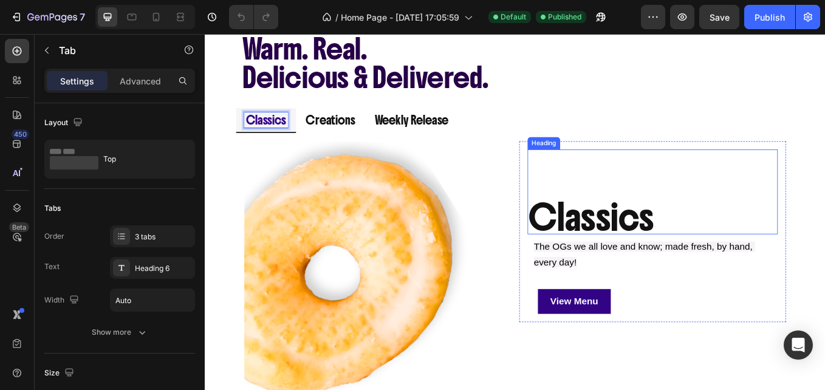
scroll to position [812, 0]
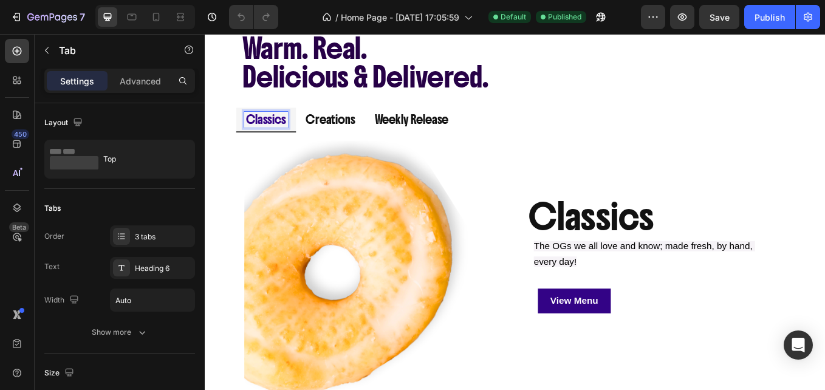
click at [671, 121] on ul "Classics Creations Weekly Release" at bounding box center [569, 134] width 656 height 29
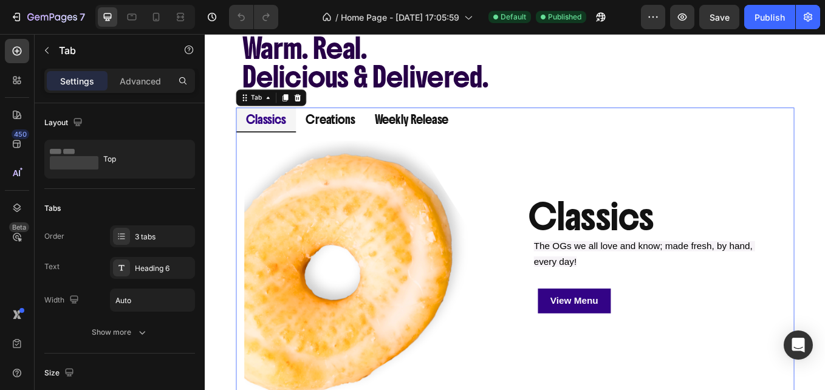
click at [613, 126] on ul "Classics Creations Weekly Release" at bounding box center [569, 134] width 656 height 29
click at [315, 111] on icon at bounding box center [314, 108] width 8 height 9
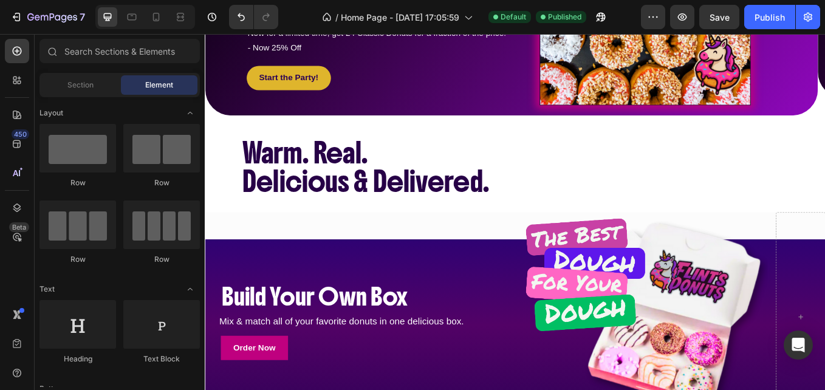
scroll to position [689, 0]
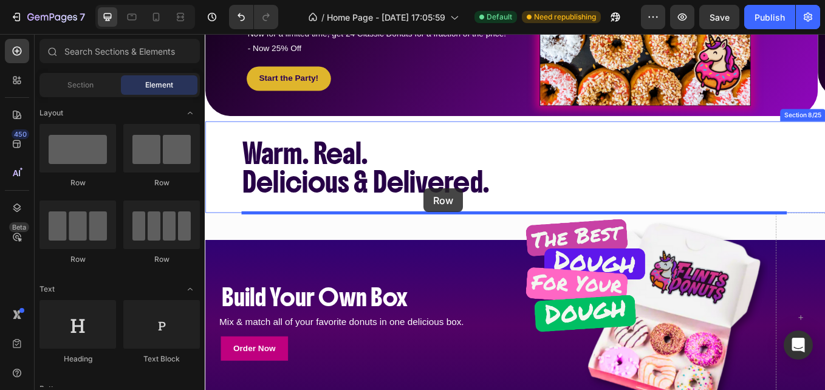
drag, startPoint x: 296, startPoint y: 190, endPoint x: 462, endPoint y: 216, distance: 167.2
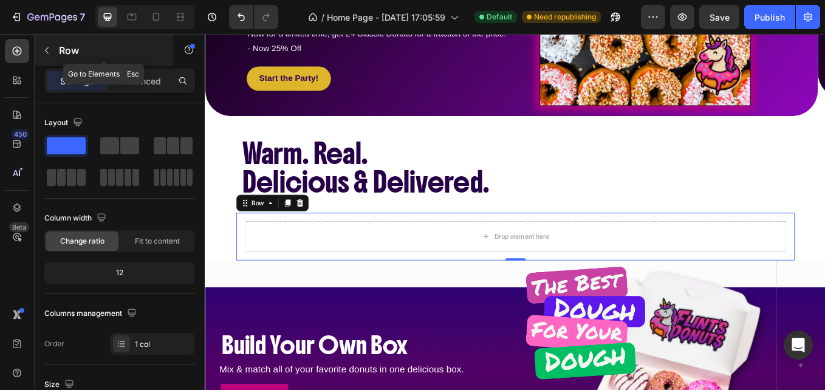
click at [46, 47] on icon "button" at bounding box center [47, 51] width 10 height 10
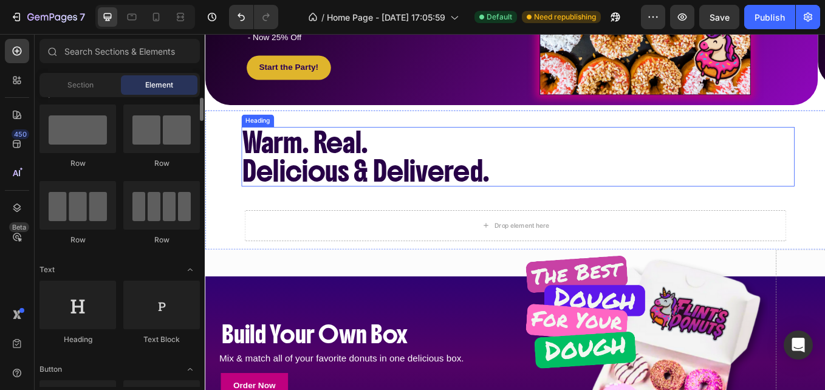
scroll to position [19, 0]
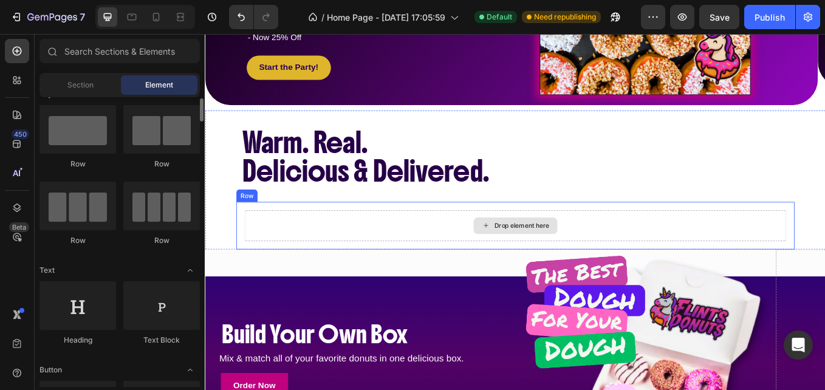
click at [378, 252] on div "Drop element here" at bounding box center [569, 259] width 637 height 36
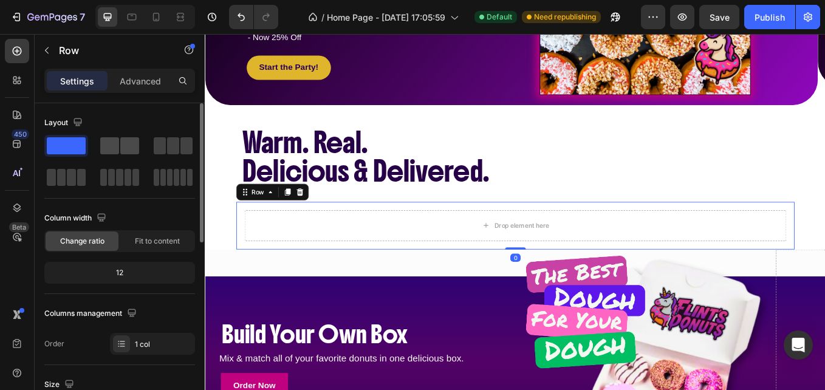
drag, startPoint x: 125, startPoint y: 140, endPoint x: 5, endPoint y: 146, distance: 119.2
click at [125, 140] on span at bounding box center [129, 145] width 19 height 17
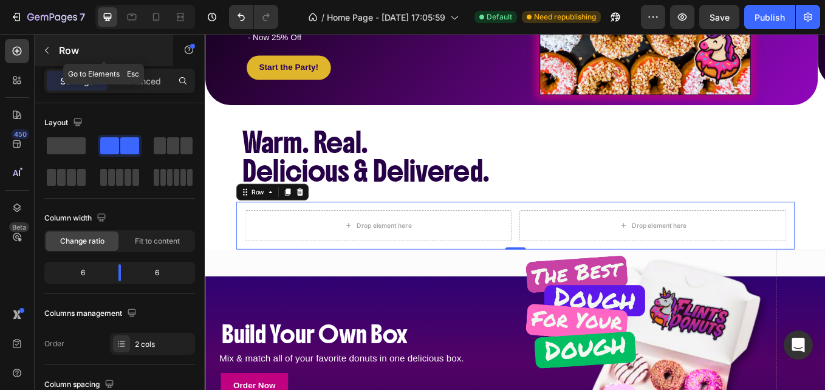
click at [47, 52] on icon "button" at bounding box center [47, 50] width 4 height 7
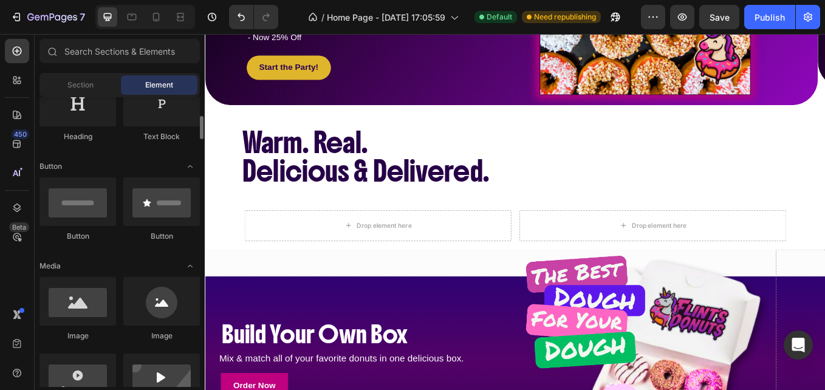
scroll to position [224, 0]
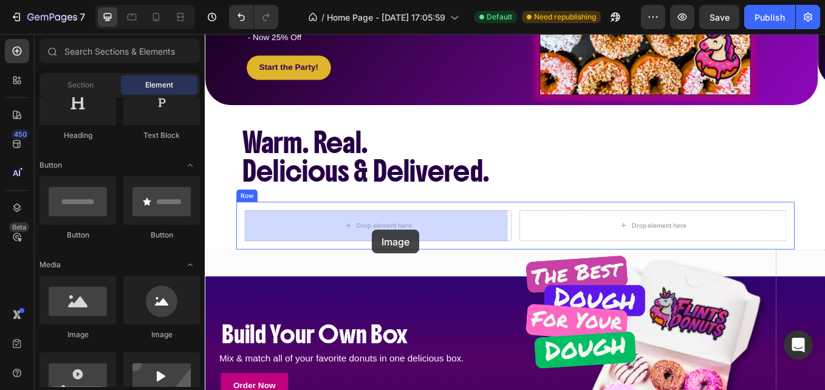
drag, startPoint x: 287, startPoint y: 343, endPoint x: 401, endPoint y: 264, distance: 138.5
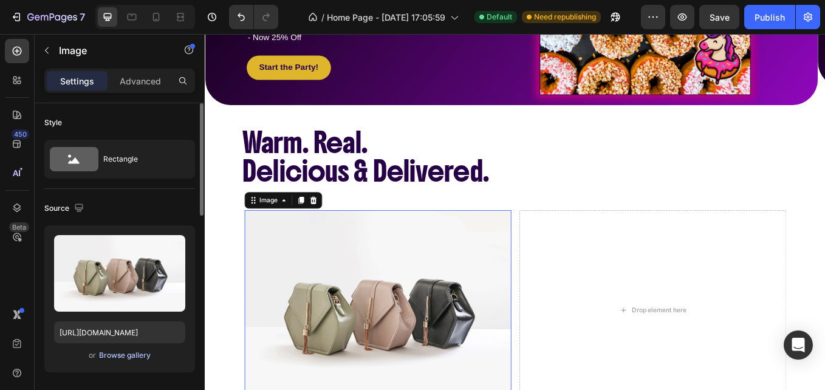
click at [132, 359] on div "Browse gallery" at bounding box center [125, 355] width 52 height 11
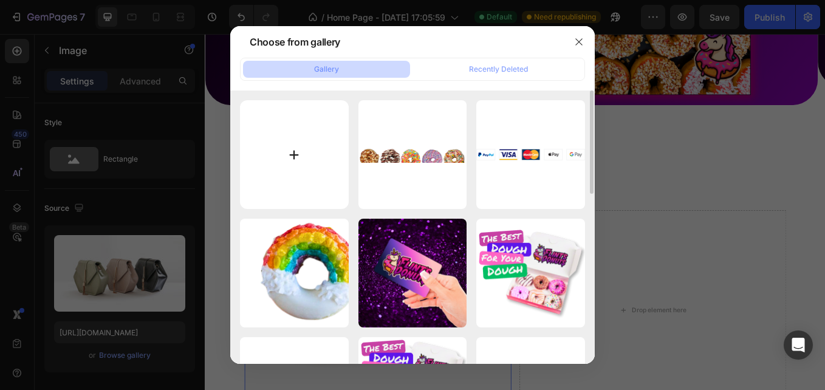
click at [279, 160] on input "file" at bounding box center [294, 154] width 109 height 109
type input "C:\fakepath\Mini Pack.jpeg"
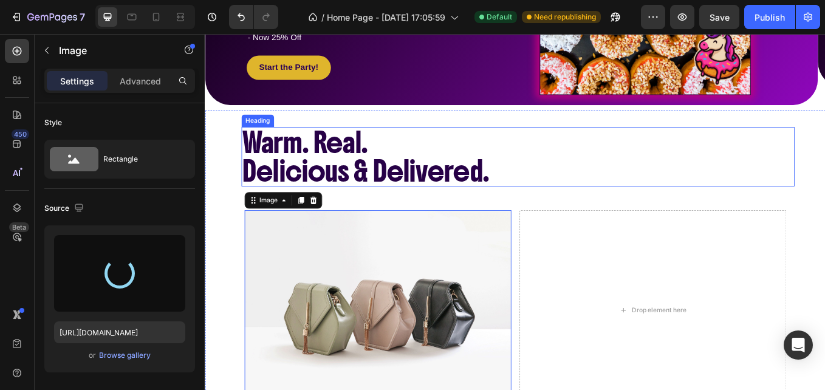
type input "https://cdn.shopify.com/s/files/1/0674/3575/7703/files/gempages_577048082034721…"
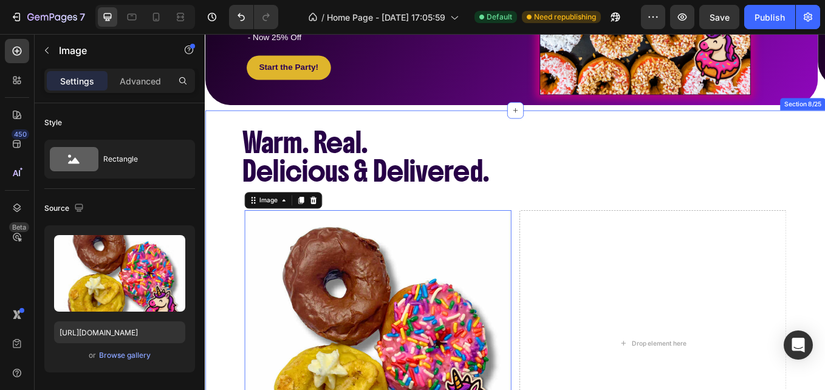
click at [222, 207] on div "Warm. Real. Delicious & Delivered. Heading Image 0 Drop element here Row Sectio…" at bounding box center [569, 343] width 729 height 440
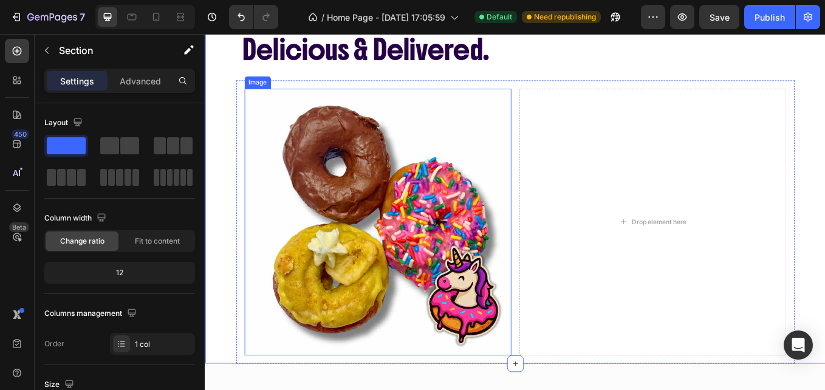
scroll to position [696, 0]
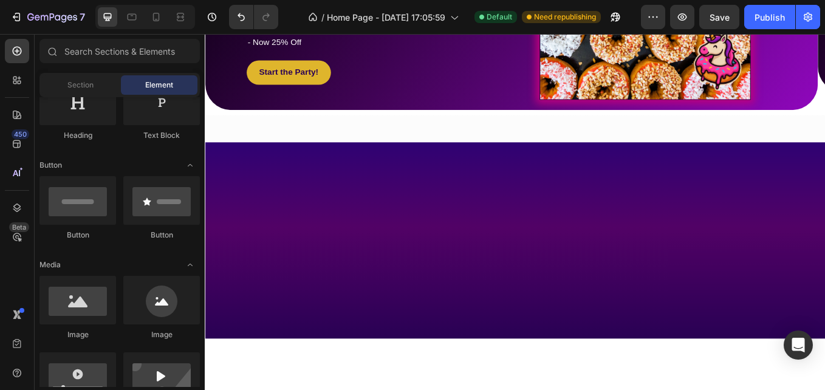
click at [716, 143] on div at bounding box center [569, 260] width 729 height 262
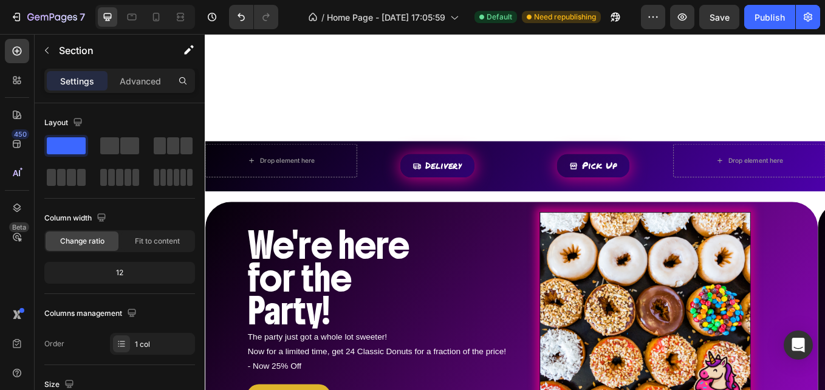
scroll to position [503, 0]
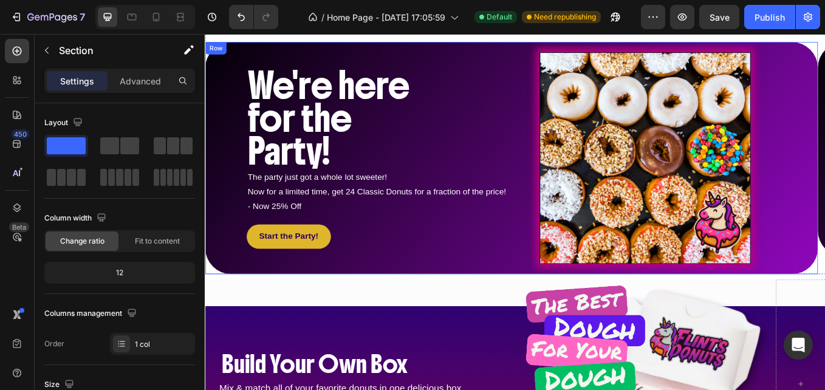
click at [824, 171] on div "We're here for the Party! Heading We're here for the Party! Heading The party j…" at bounding box center [565, 179] width 720 height 273
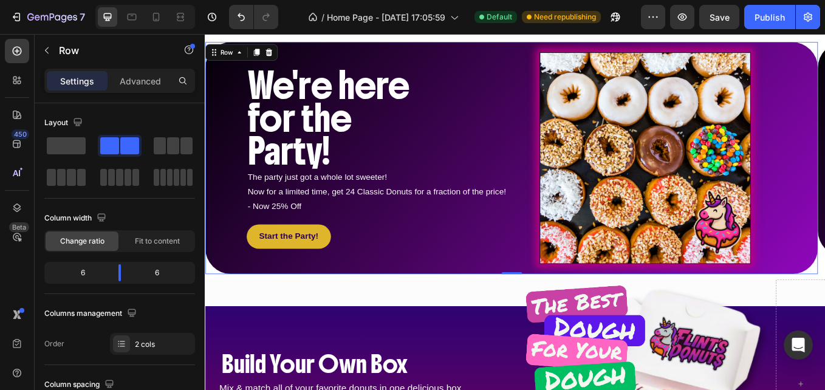
click at [223, 137] on div "We're here for the Party! Heading We're here for the Party! Heading The party j…" at bounding box center [565, 179] width 720 height 273
click at [306, 228] on p "Now for a limited time, get 24 Classic Donuts for a fraction of the price! - No…" at bounding box center [408, 228] width 307 height 35
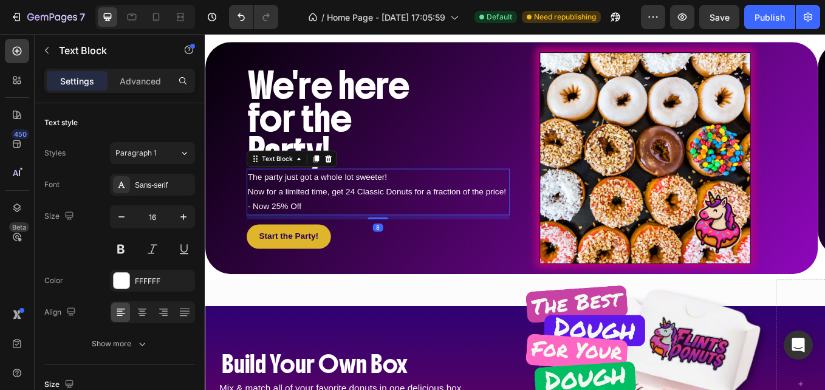
click at [342, 237] on p "Now for a limited time, get 24 Classic Donuts for a fraction of the price! - No…" at bounding box center [408, 228] width 307 height 35
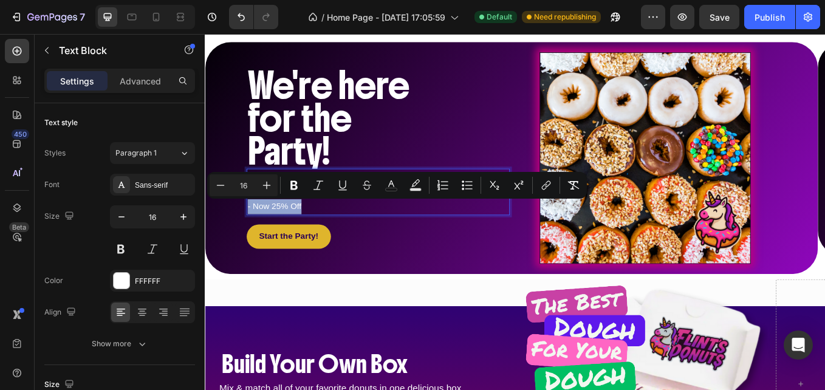
drag, startPoint x: 341, startPoint y: 234, endPoint x: 253, endPoint y: 242, distance: 89.0
click at [253, 242] on div "The party just got a whole lot sweeter! Now for a limited time, get 24 Classic …" at bounding box center [407, 219] width 309 height 55
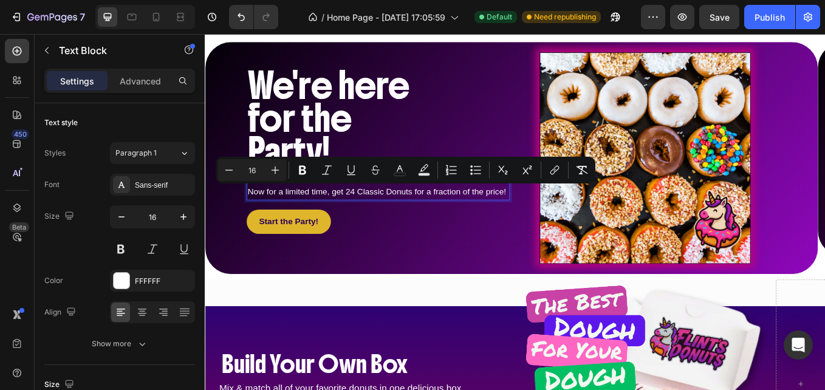
drag, startPoint x: 561, startPoint y: 217, endPoint x: 255, endPoint y: 222, distance: 305.6
click at [255, 222] on p "Now for a limited time, get 24 Classic Donuts for a fraction of the price!" at bounding box center [408, 220] width 307 height 18
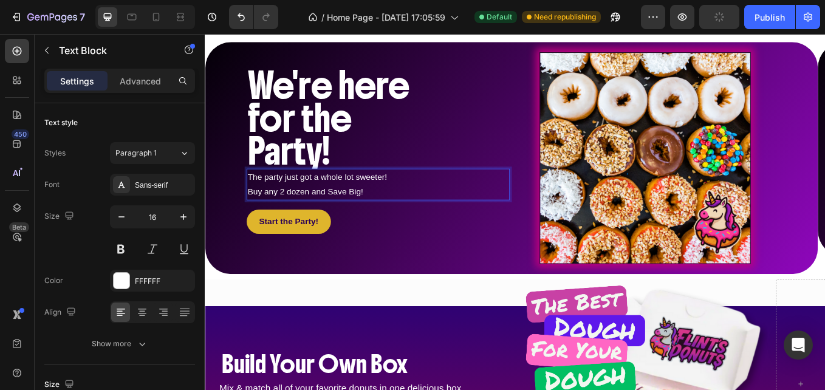
click at [306, 220] on p "Buy any 2 dozen and Save Big!" at bounding box center [408, 220] width 307 height 18
click at [824, 167] on div "We're here for the Party! Heading We're here for the Party! Heading The party j…" at bounding box center [565, 179] width 720 height 273
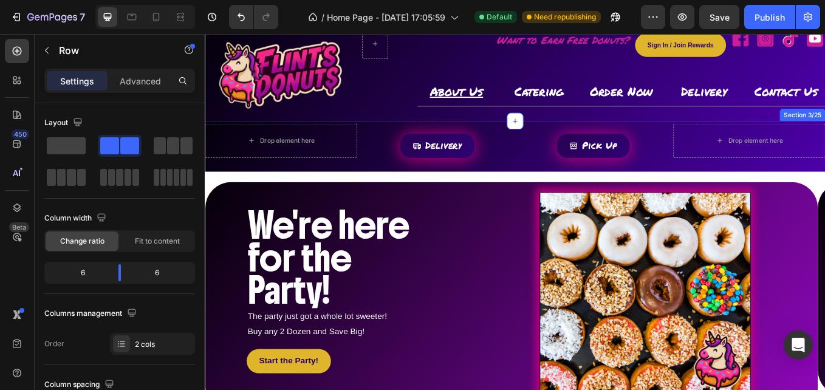
scroll to position [12, 0]
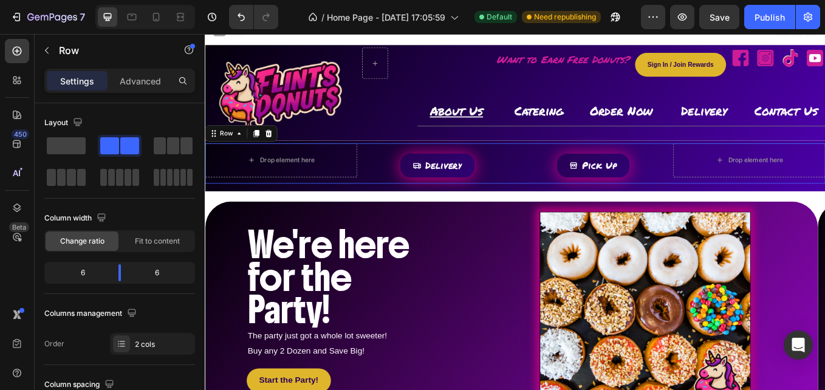
click at [564, 203] on div "Drop element here Delivery Button Pick Up Button Drop element here Row" at bounding box center [569, 185] width 729 height 47
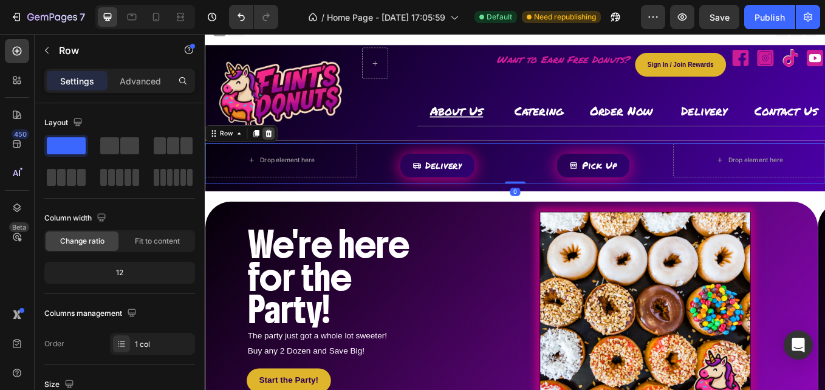
click at [281, 149] on icon at bounding box center [280, 150] width 8 height 9
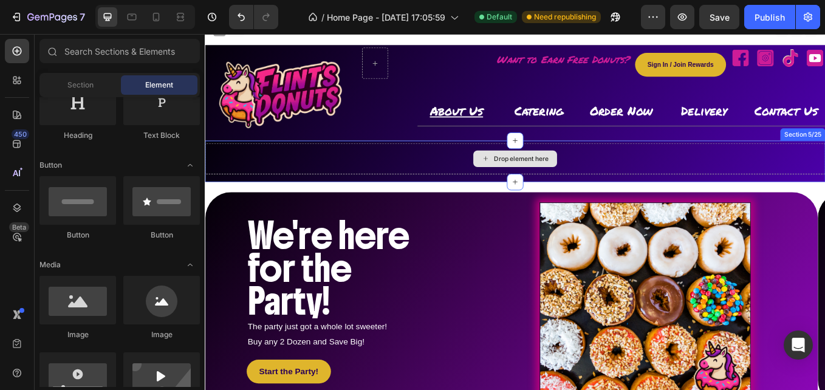
click at [487, 196] on div "Drop element here" at bounding box center [569, 180] width 729 height 36
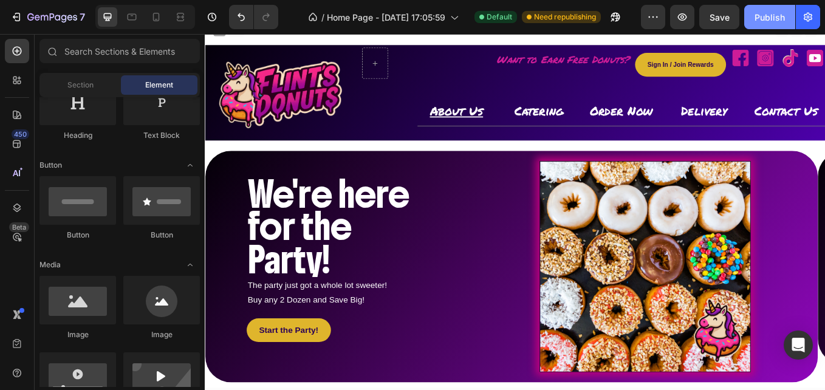
click at [779, 11] on div "Publish" at bounding box center [769, 17] width 30 height 13
click at [824, 324] on div "We're here for the Party! Heading We're here for the Party! Heading The party j…" at bounding box center [565, 307] width 720 height 273
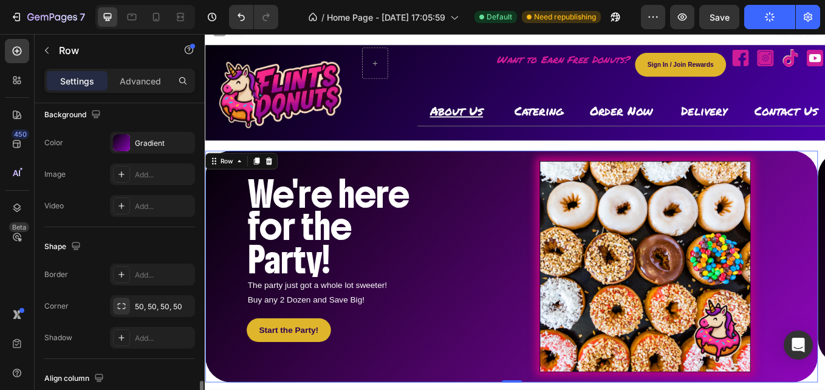
scroll to position [0, 0]
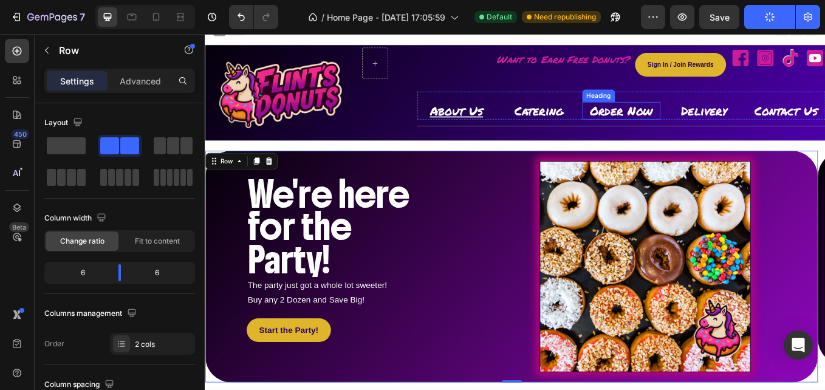
click at [698, 126] on span "Order Now" at bounding box center [694, 124] width 74 height 20
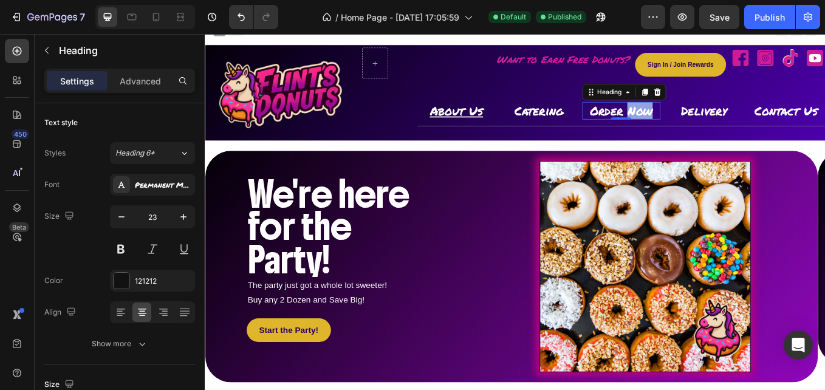
click at [692, 118] on span "Order Now" at bounding box center [694, 124] width 74 height 20
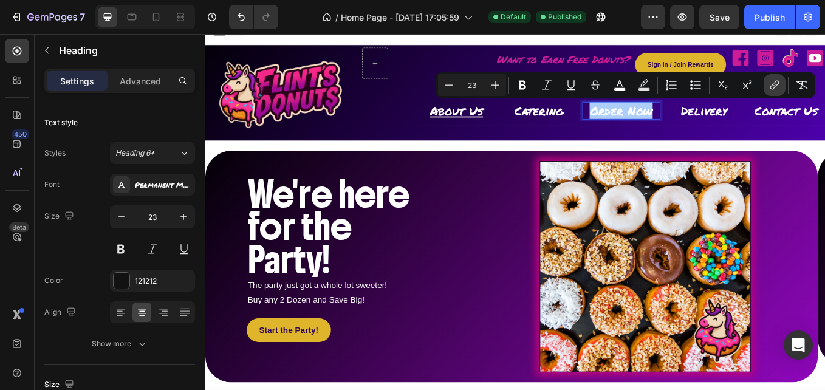
click at [774, 88] on icon "Editor contextual toolbar" at bounding box center [774, 85] width 12 height 12
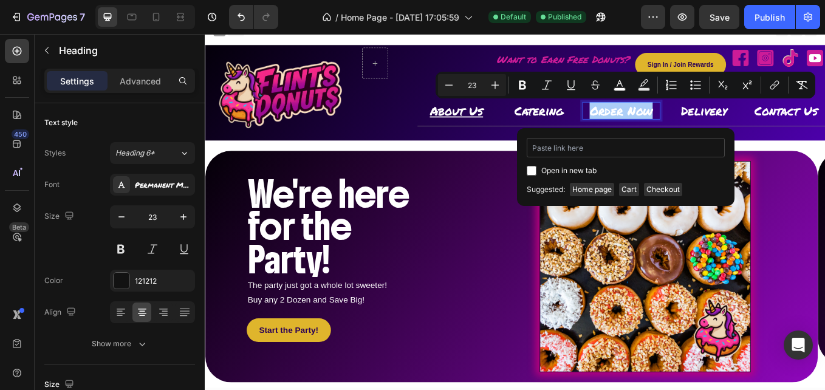
type input "[URL][DOMAIN_NAME]"
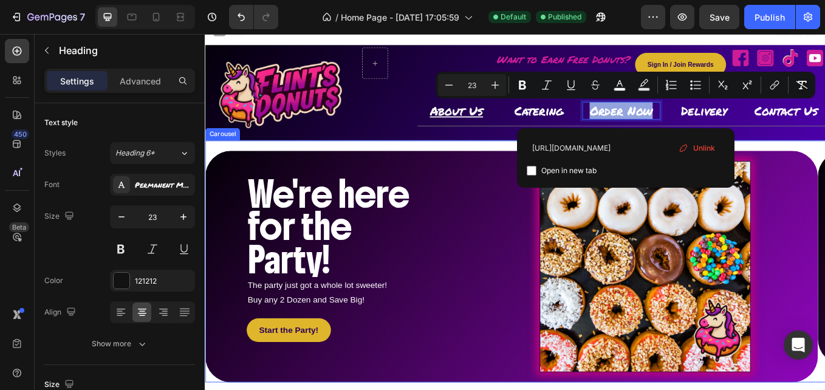
click at [824, 160] on div "We're here for the Party! Heading We're here for the Party! Heading The party j…" at bounding box center [569, 301] width 729 height 285
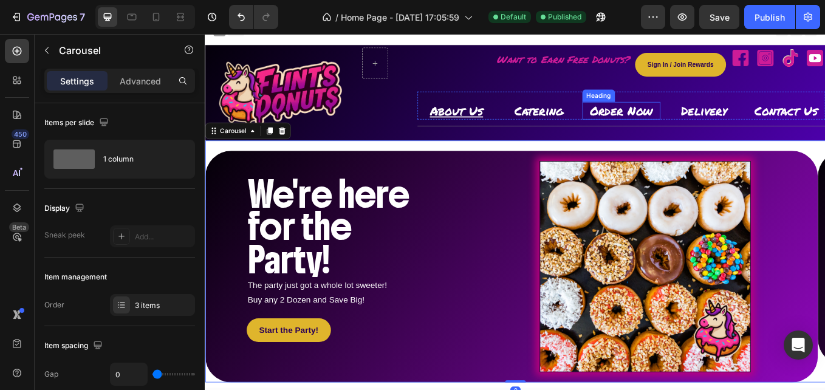
click at [700, 124] on span "Order Now" at bounding box center [694, 124] width 74 height 20
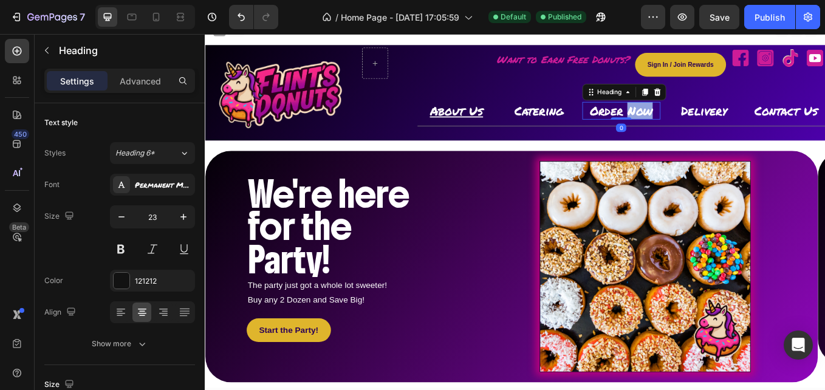
click at [700, 124] on span "Order Now" at bounding box center [694, 124] width 74 height 20
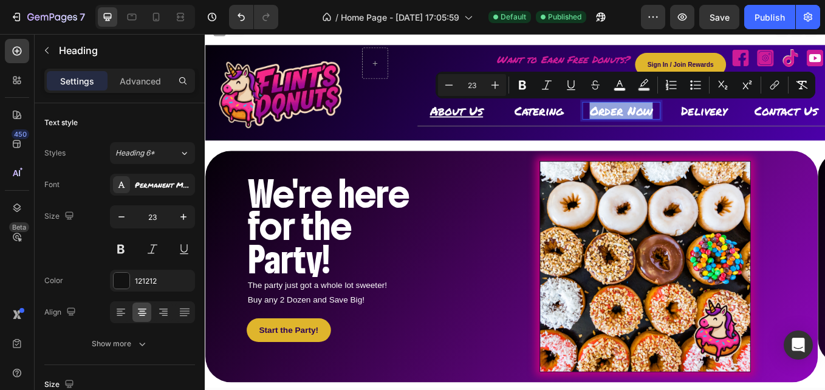
click at [700, 124] on span "Order Now" at bounding box center [694, 124] width 74 height 20
click at [780, 87] on icon "Editor contextual toolbar" at bounding box center [774, 85] width 12 height 12
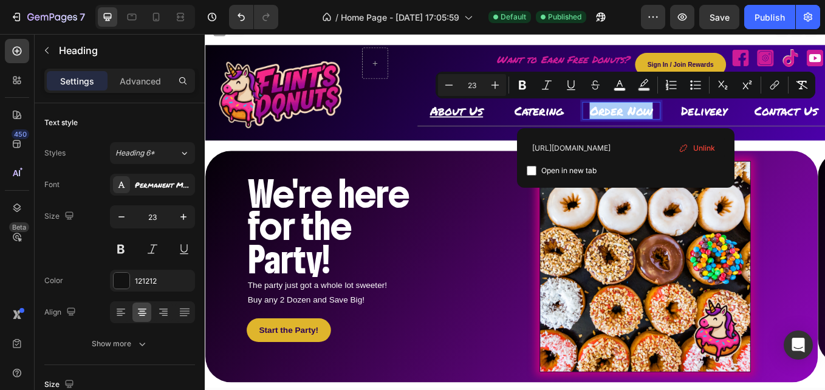
type input "[URL][DOMAIN_NAME]"
click at [523, 146] on div "https://flintsdonuts.com/pages/order-now Open in new tab Unlink" at bounding box center [625, 158] width 217 height 60
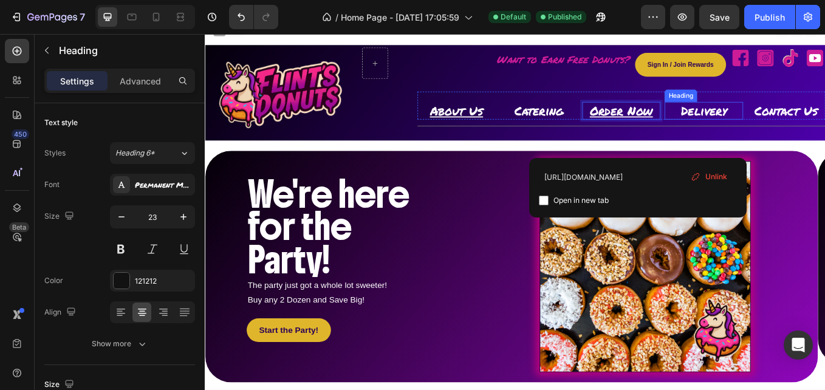
click at [781, 121] on span "Delivery" at bounding box center [791, 124] width 54 height 20
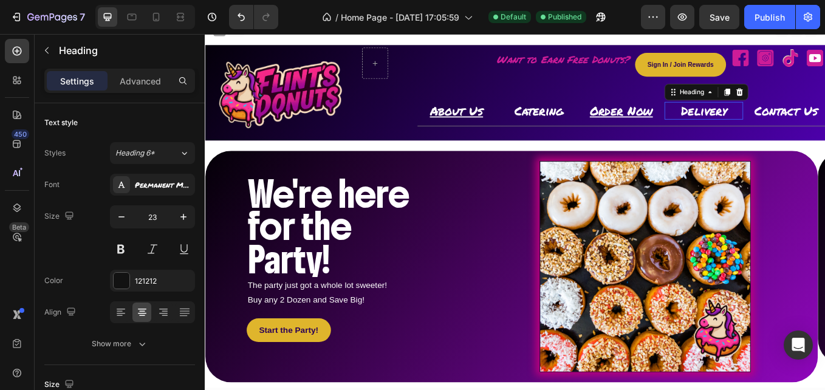
click at [781, 121] on span "Delivery" at bounding box center [791, 124] width 54 height 20
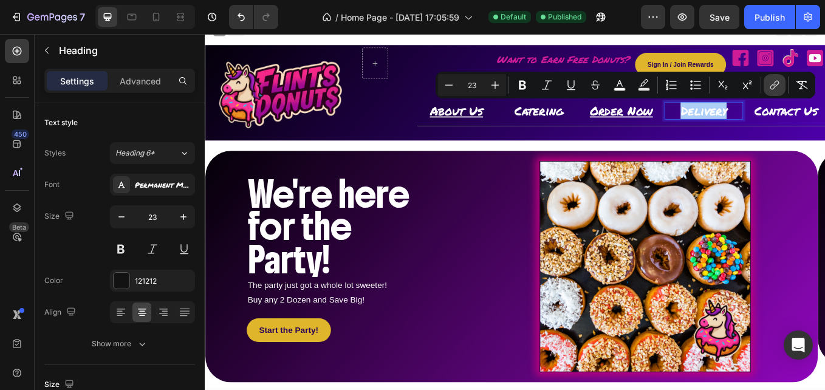
click at [783, 88] on button "link" at bounding box center [775, 85] width 22 height 22
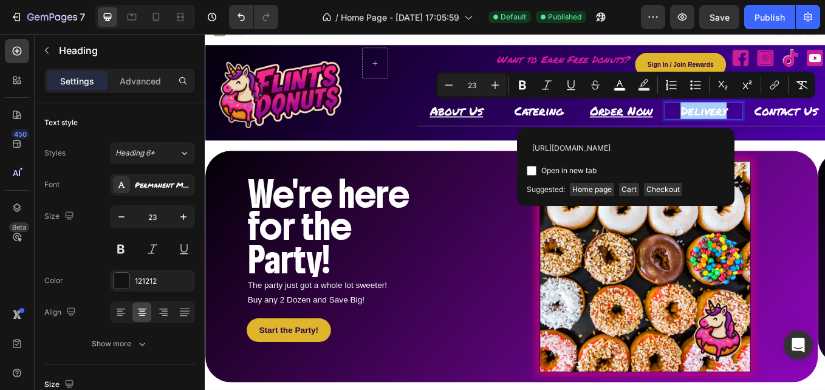
scroll to position [0, 9]
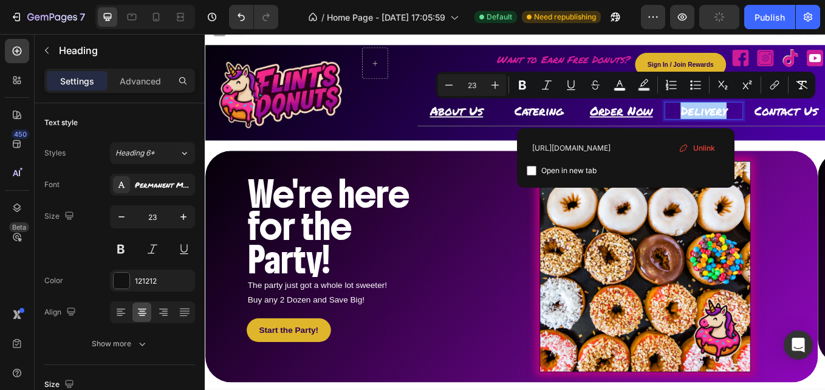
type input "[URL][DOMAIN_NAME]"
click at [524, 153] on div "https://flintsdonuts.com/pages/order-now Open in new tab Unlink" at bounding box center [625, 158] width 217 height 60
click at [533, 148] on div "Title Line" at bounding box center [693, 141] width 479 height 15
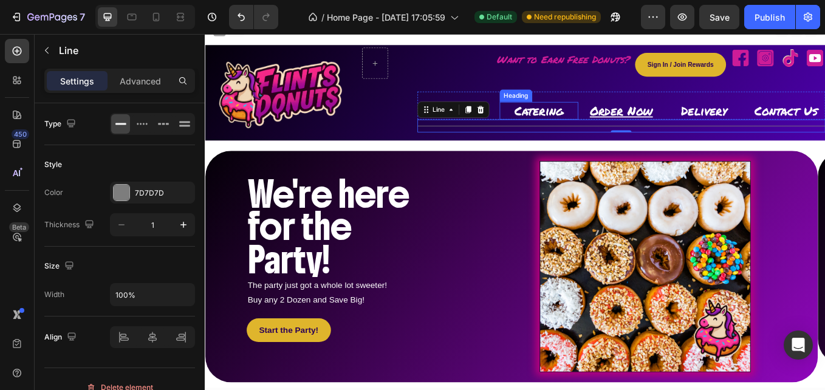
click at [592, 125] on span "Catering" at bounding box center [597, 124] width 58 height 20
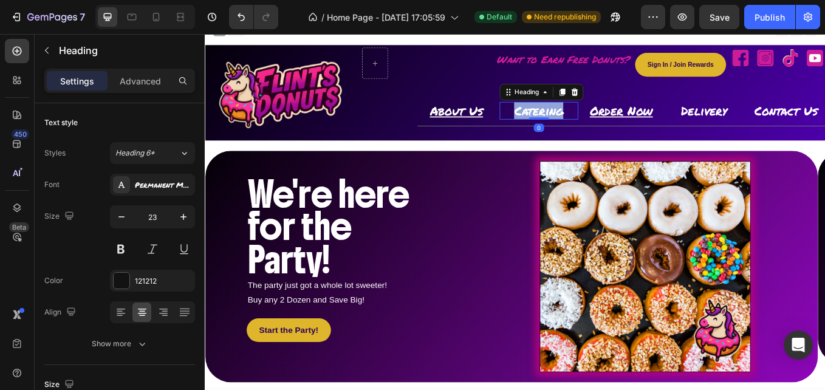
click at [592, 125] on span "Catering" at bounding box center [597, 124] width 58 height 20
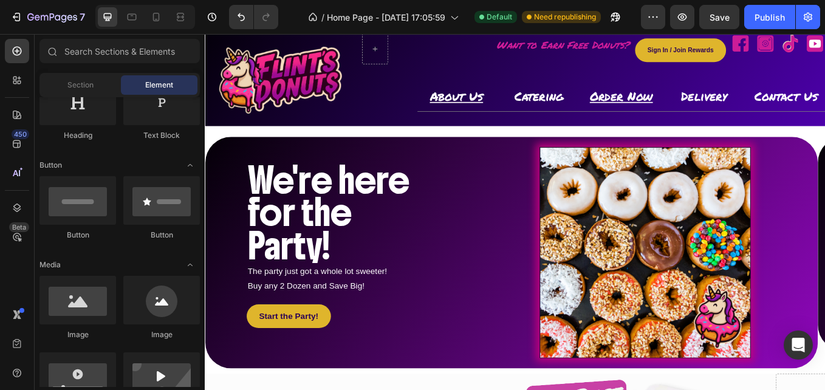
scroll to position [33, 0]
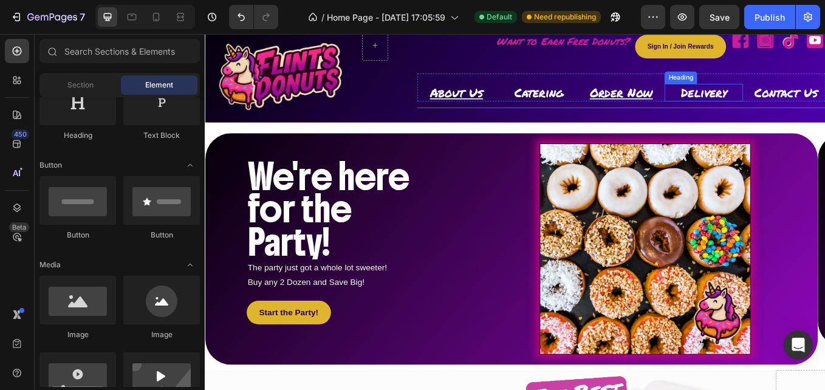
click at [771, 102] on span "Delivery" at bounding box center [791, 102] width 54 height 20
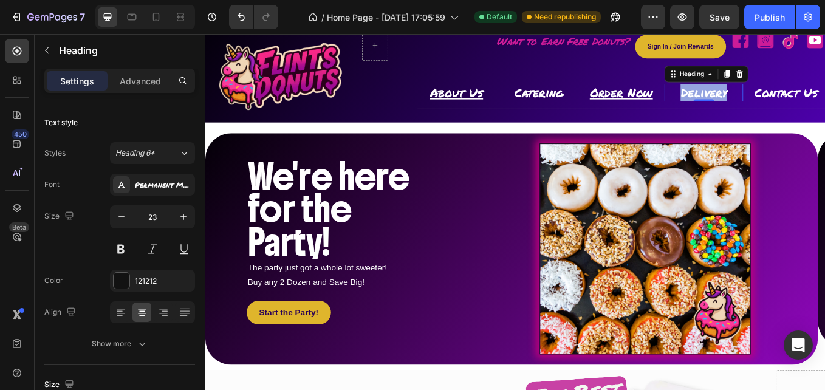
click at [773, 101] on span "Delivery" at bounding box center [791, 102] width 54 height 20
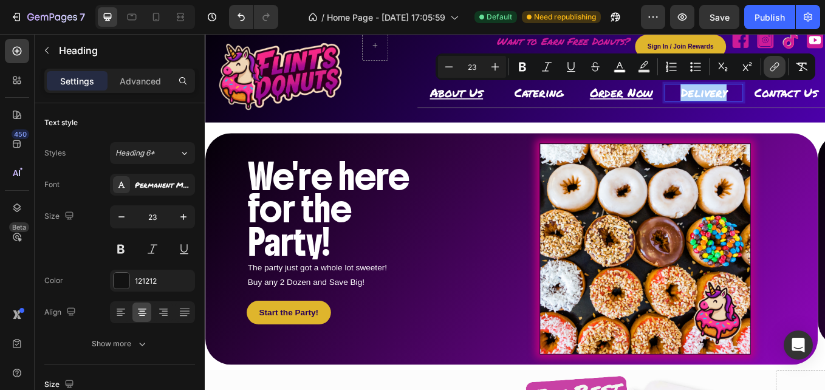
click at [774, 67] on icon "Editor contextual toolbar" at bounding box center [775, 66] width 5 height 6
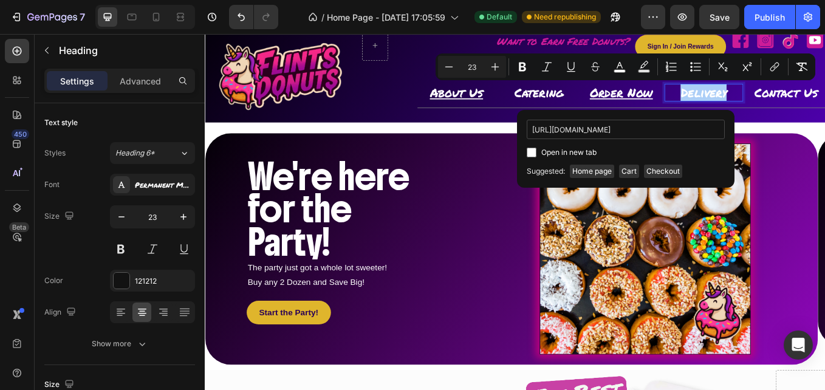
scroll to position [0, 9]
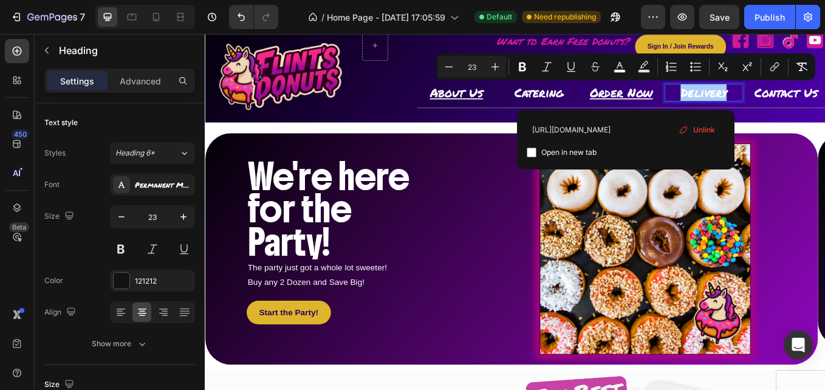
type input "[URL][DOMAIN_NAME]"
click at [524, 129] on div "https://flintsdonuts.com/pages/order-now Open in new tab Unlink" at bounding box center [625, 140] width 217 height 60
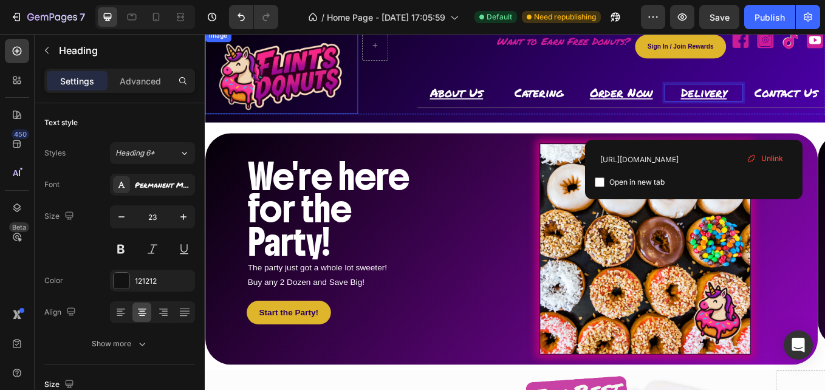
click at [303, 82] on img at bounding box center [295, 83] width 180 height 90
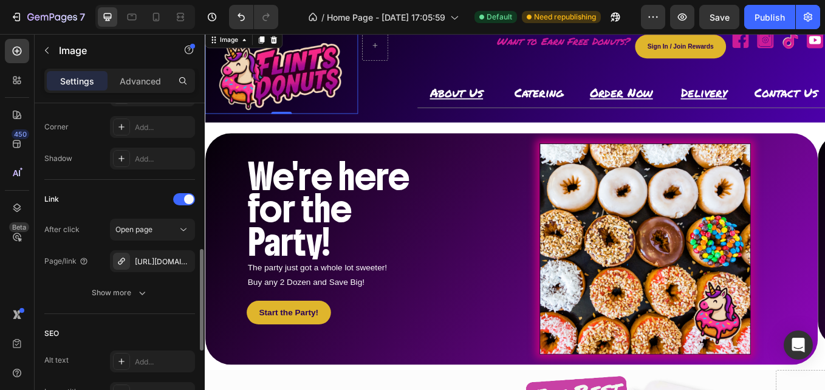
scroll to position [487, 0]
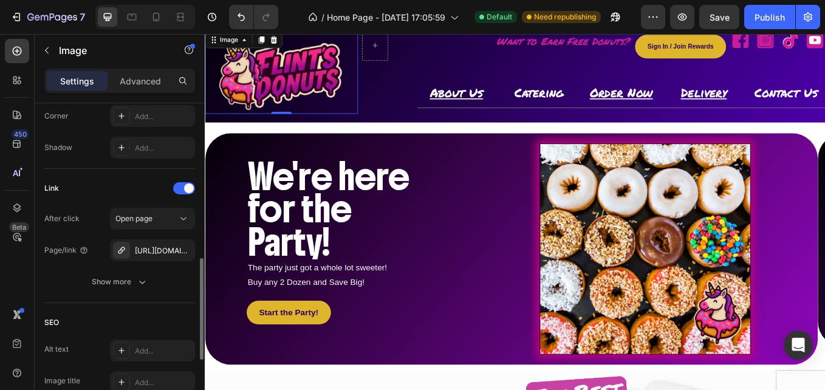
click at [133, 179] on div "Link" at bounding box center [119, 188] width 151 height 19
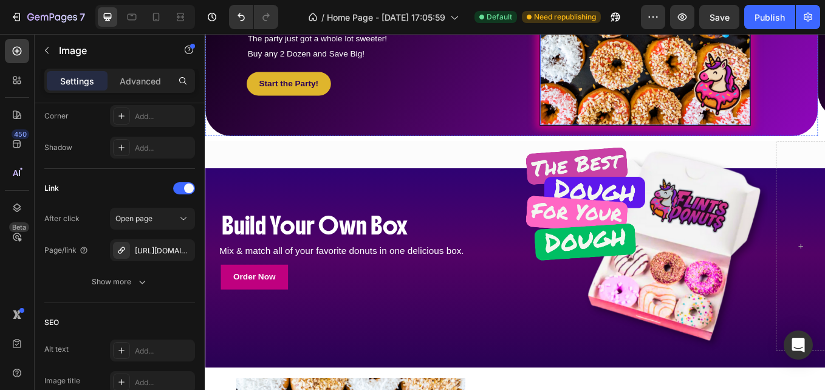
scroll to position [607, 0]
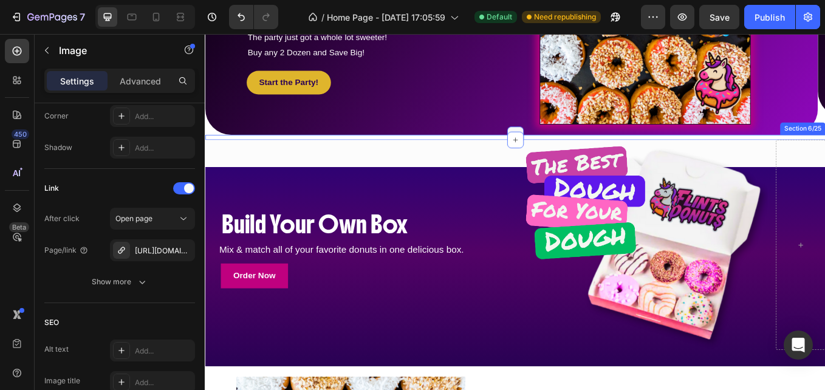
click at [565, 145] on div at bounding box center [568, 152] width 19 height 19
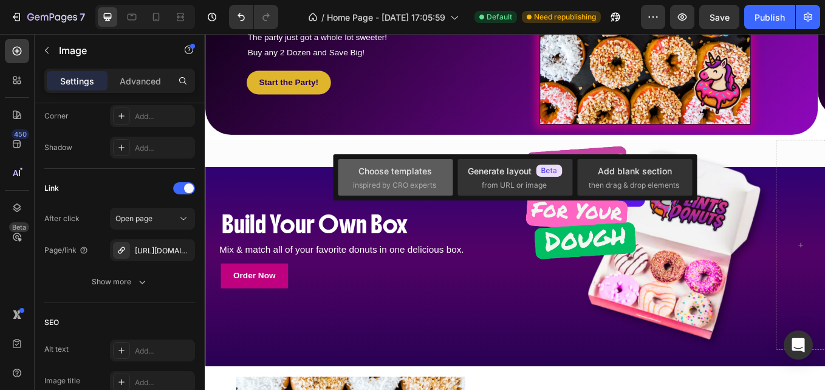
click at [377, 182] on span "inspired by CRO experts" at bounding box center [394, 185] width 83 height 11
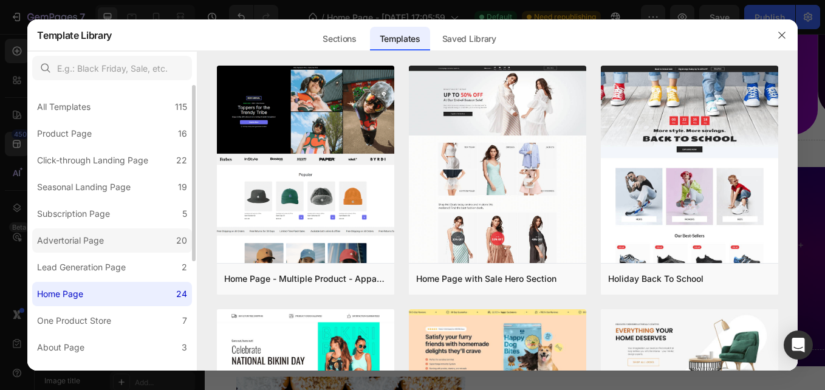
click at [84, 241] on div "Advertorial Page" at bounding box center [70, 240] width 67 height 15
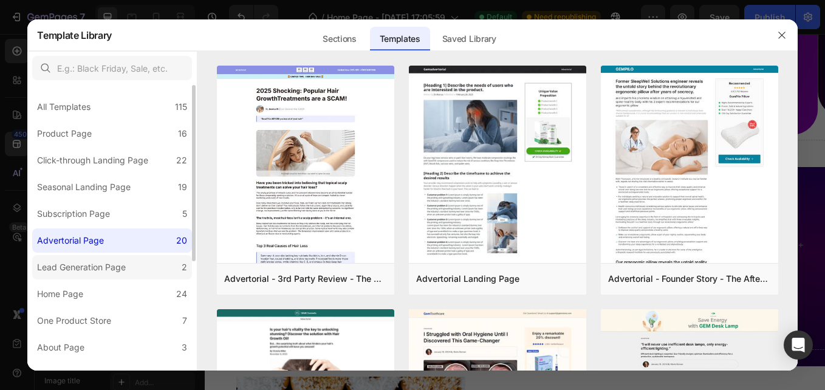
click at [68, 267] on div "Lead Generation Page" at bounding box center [81, 267] width 89 height 15
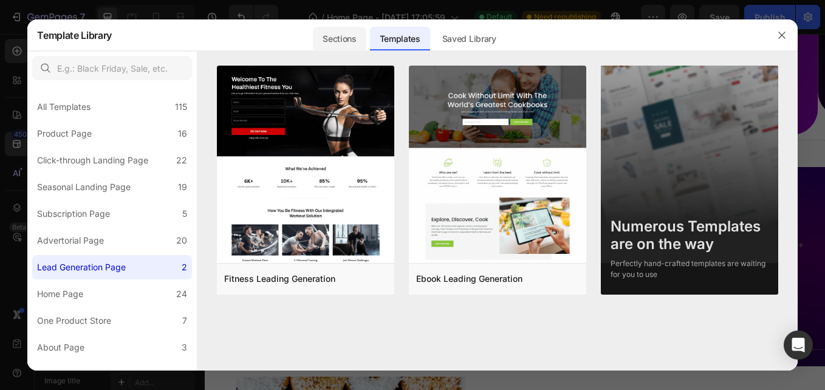
click at [318, 40] on div "Sections" at bounding box center [339, 39] width 53 height 24
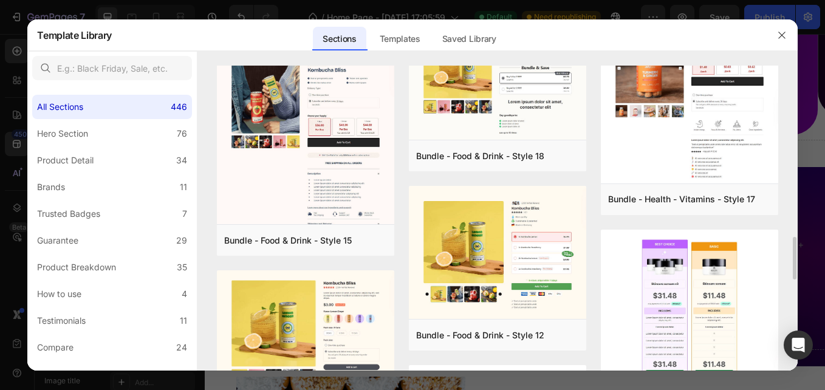
scroll to position [1217, 0]
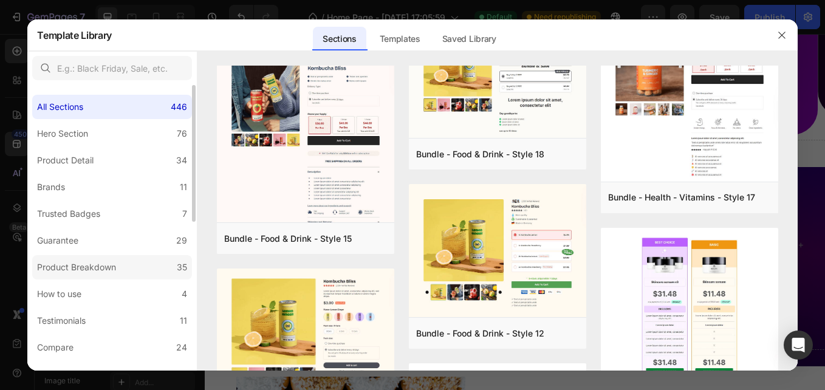
click at [94, 272] on div "Product Breakdown" at bounding box center [76, 267] width 79 height 15
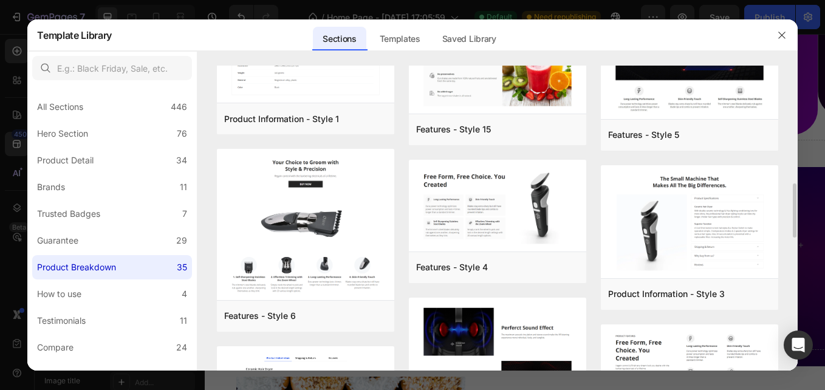
scroll to position [612, 0]
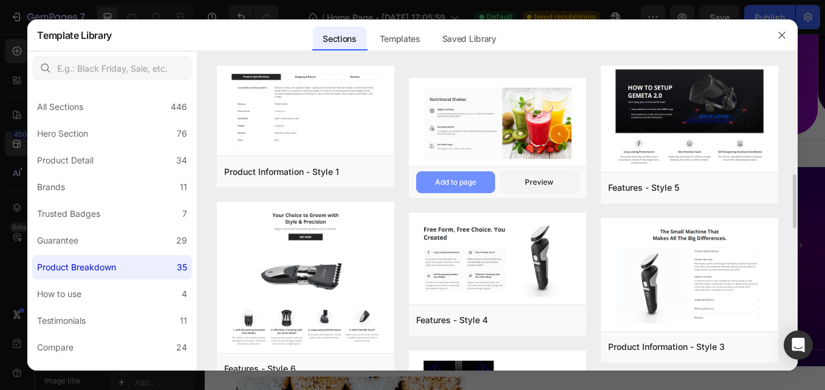
click at [470, 177] on div "Add to page" at bounding box center [455, 182] width 41 height 11
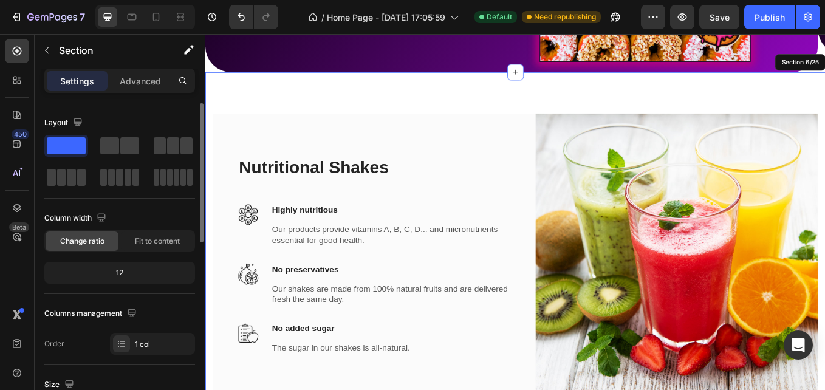
scroll to position [725, 0]
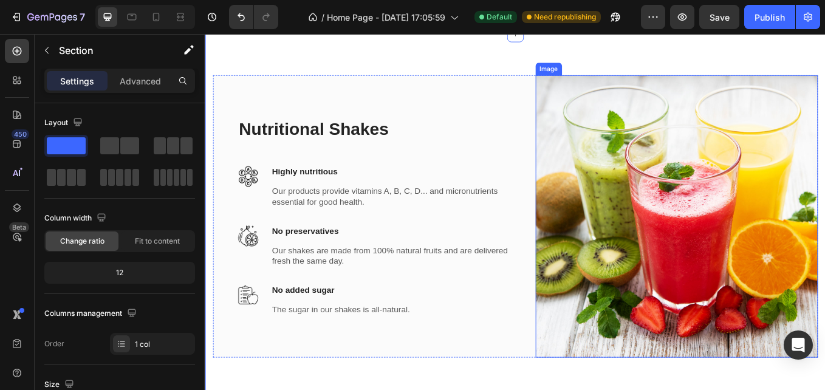
click at [677, 160] on img at bounding box center [759, 249] width 332 height 332
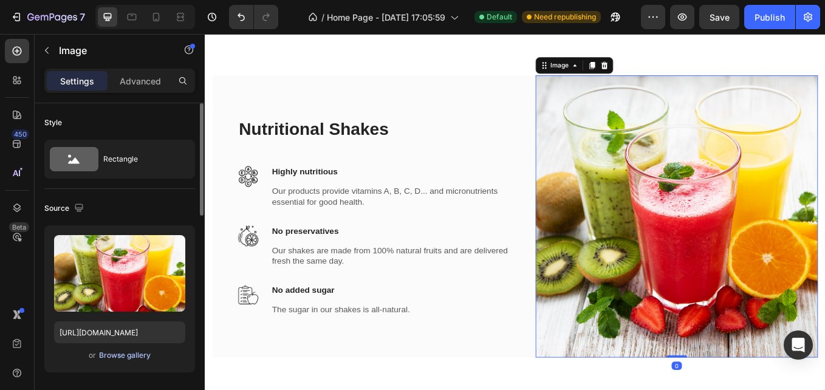
click at [117, 359] on div "Browse gallery" at bounding box center [125, 355] width 52 height 11
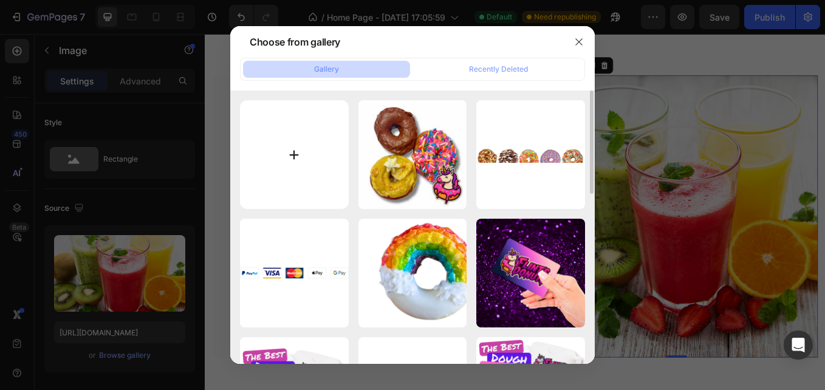
click at [284, 149] on input "file" at bounding box center [294, 154] width 109 height 109
type input "C:\fakepath\Cookie Butter.jpeg"
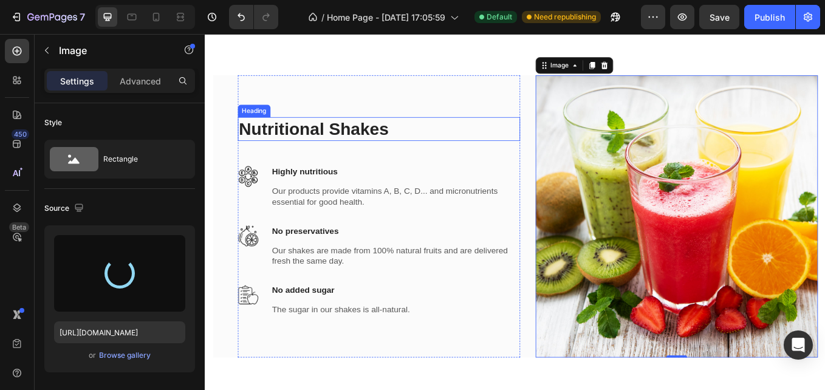
type input "https://cdn.shopify.com/s/files/1/0674/3575/7703/files/gempages_577048082034721…"
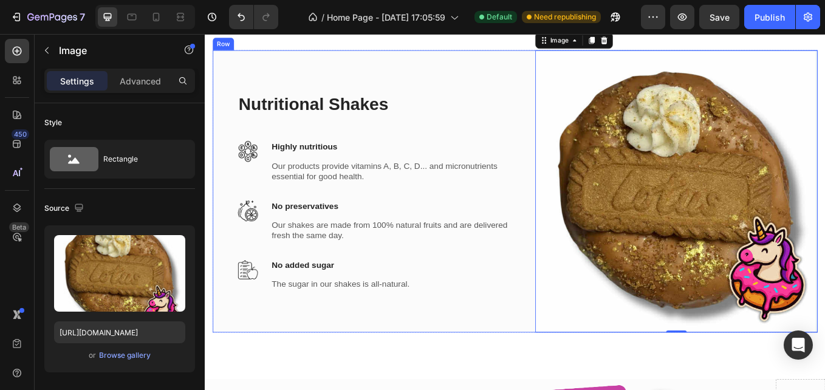
scroll to position [735, 0]
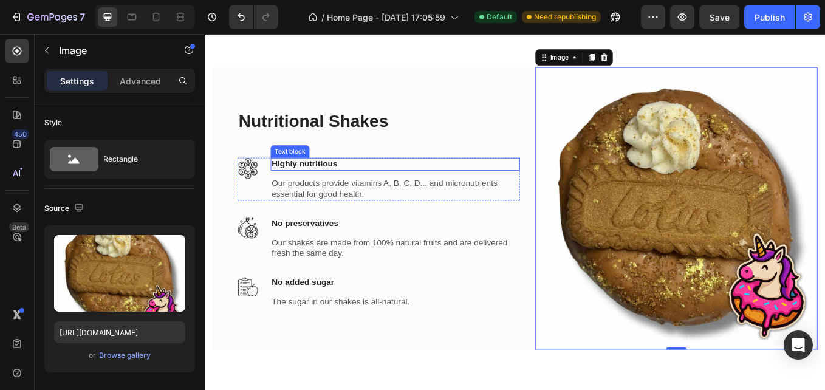
click at [324, 190] on p "Highly nutritious" at bounding box center [428, 186] width 290 height 13
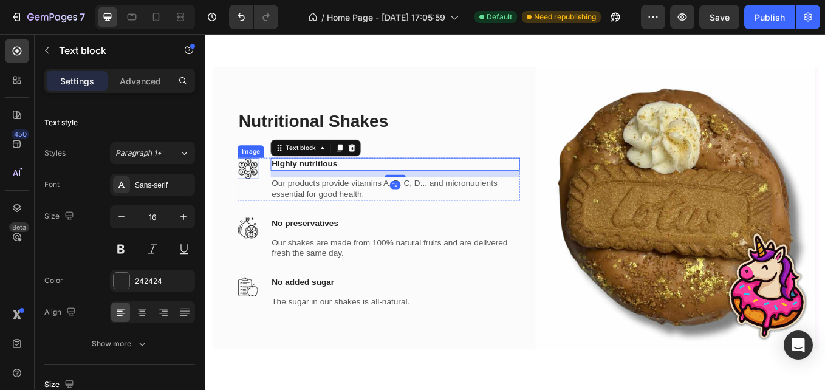
click at [248, 191] on img at bounding box center [255, 191] width 24 height 25
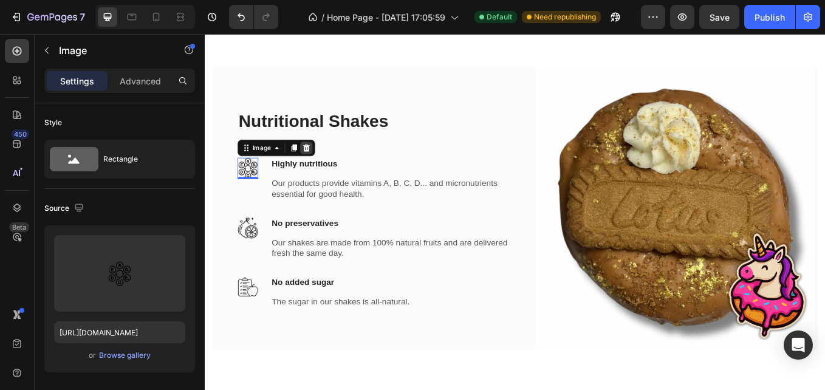
click at [324, 169] on icon at bounding box center [324, 167] width 8 height 9
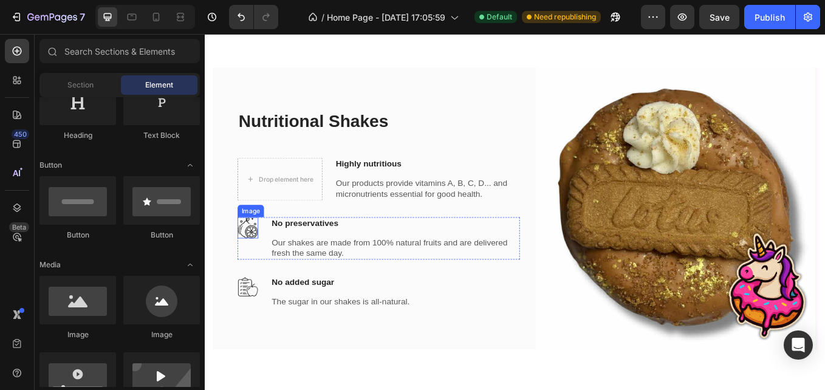
click at [259, 255] on img at bounding box center [255, 261] width 24 height 25
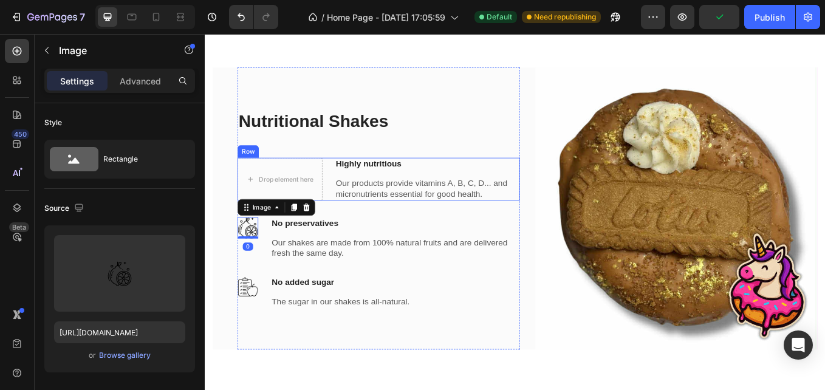
click at [353, 196] on div "Drop element here Highly nutritious Text block Our products provide vitamins A,…" at bounding box center [409, 204] width 332 height 50
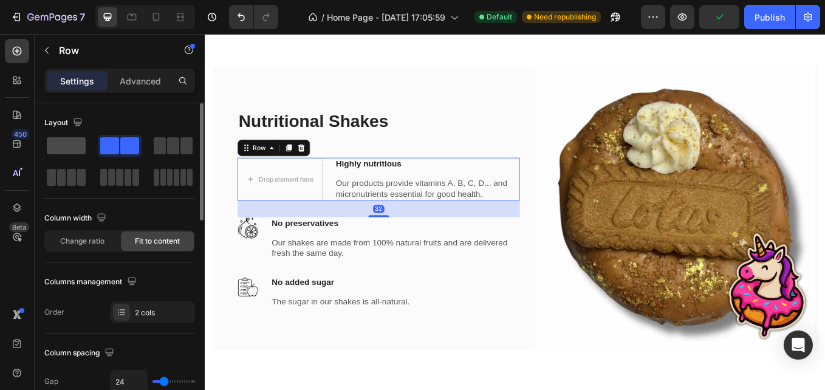
click at [69, 151] on span at bounding box center [66, 145] width 39 height 17
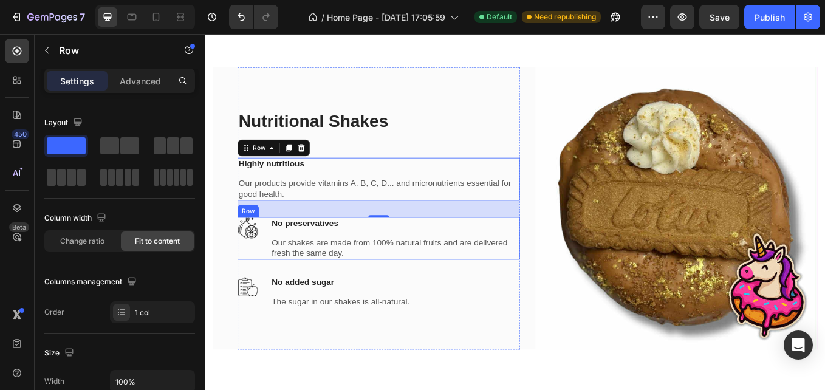
click at [277, 265] on div "Image No preservatives Text block Our shakes are made from 100% natural fruits …" at bounding box center [409, 274] width 332 height 50
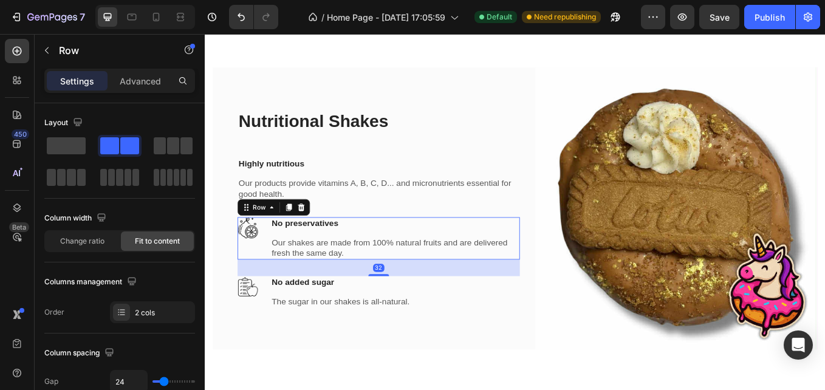
click at [258, 260] on img at bounding box center [255, 261] width 24 height 25
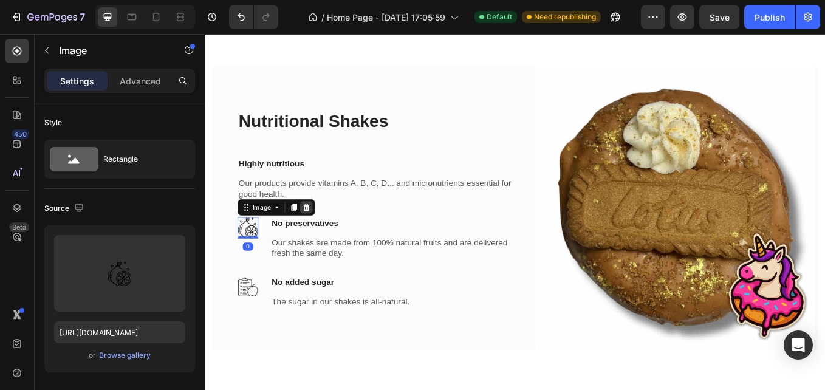
click at [330, 240] on div at bounding box center [323, 237] width 15 height 15
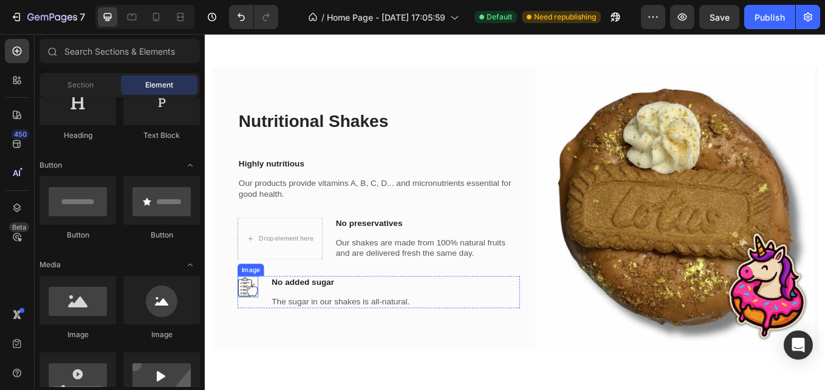
click at [255, 329] on img at bounding box center [255, 330] width 24 height 25
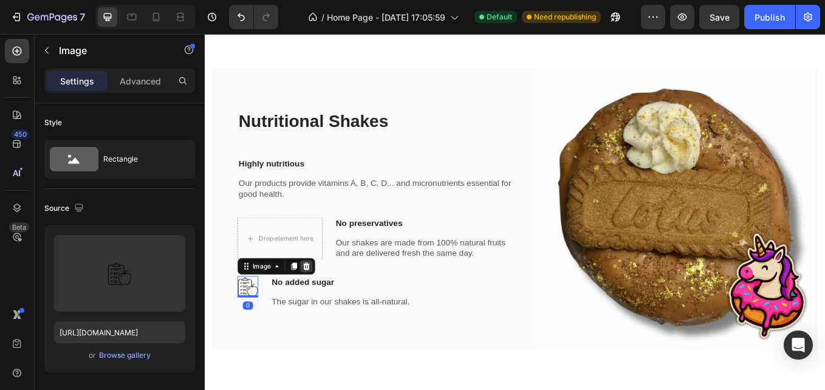
click at [323, 306] on icon at bounding box center [324, 307] width 10 height 10
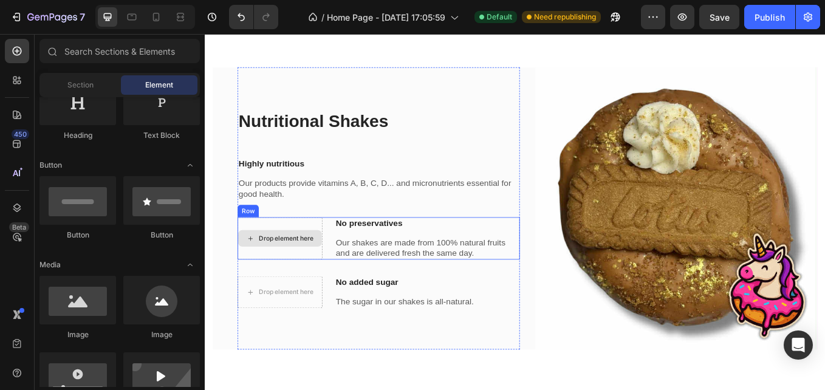
click at [346, 270] on div "Drop element here No preservatives Text block Our shakes are made from 100% nat…" at bounding box center [409, 274] width 332 height 50
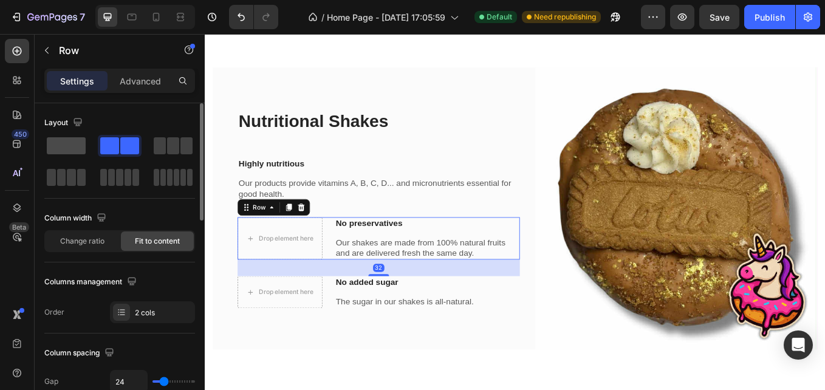
click at [67, 145] on span at bounding box center [66, 145] width 39 height 17
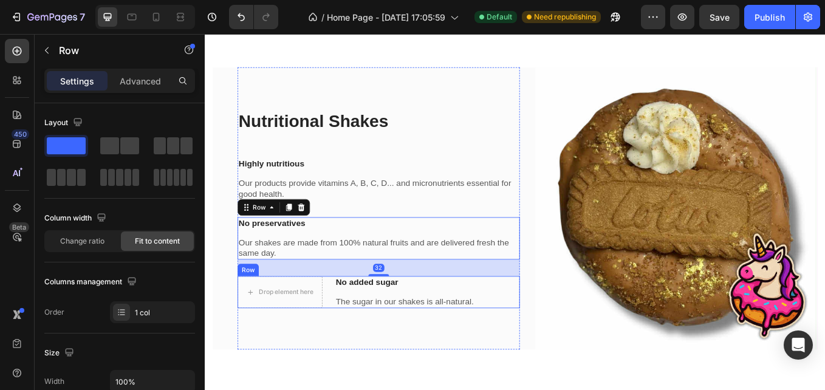
click at [352, 338] on div "Drop element here No added sugar Text block The sugar in our shakes is all-natu…" at bounding box center [409, 337] width 332 height 38
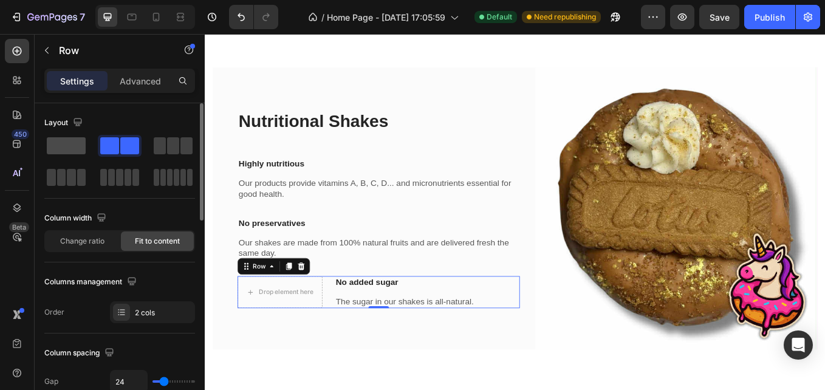
click at [75, 146] on span at bounding box center [66, 145] width 39 height 17
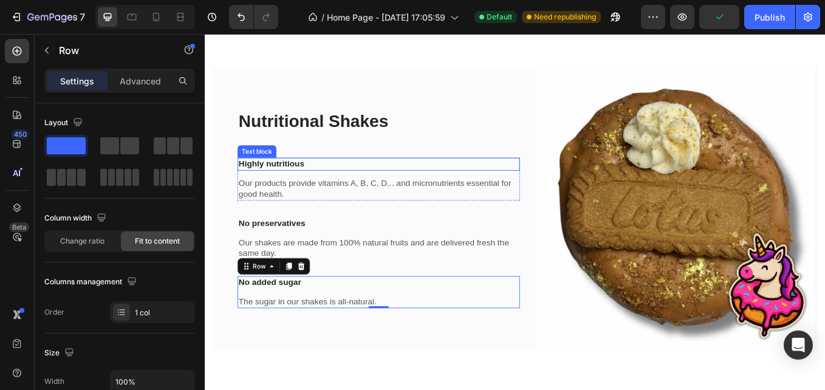
click at [299, 182] on p "Highly nutritious" at bounding box center [408, 186] width 329 height 13
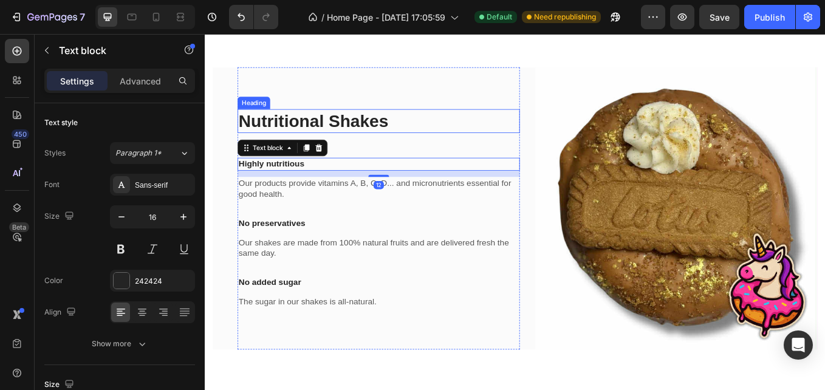
click at [366, 132] on p "Nutritional Shakes" at bounding box center [408, 136] width 329 height 26
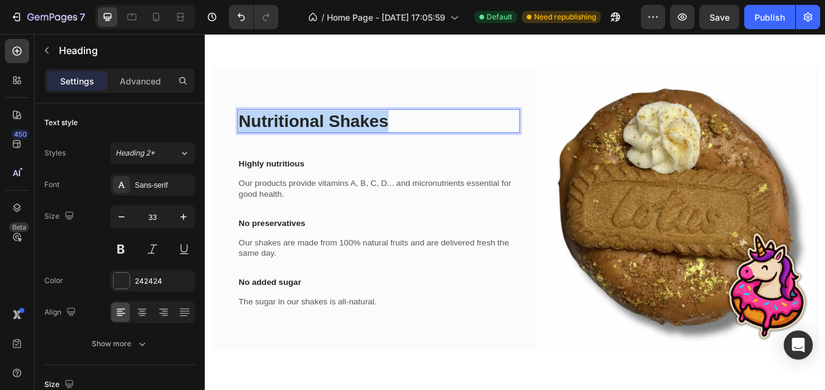
click at [366, 132] on p "Nutritional Shakes" at bounding box center [408, 136] width 329 height 26
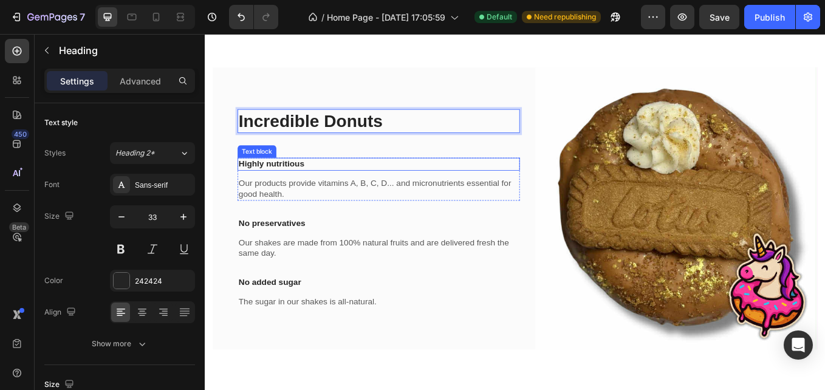
click at [274, 181] on p "Highly nutritious" at bounding box center [408, 186] width 329 height 13
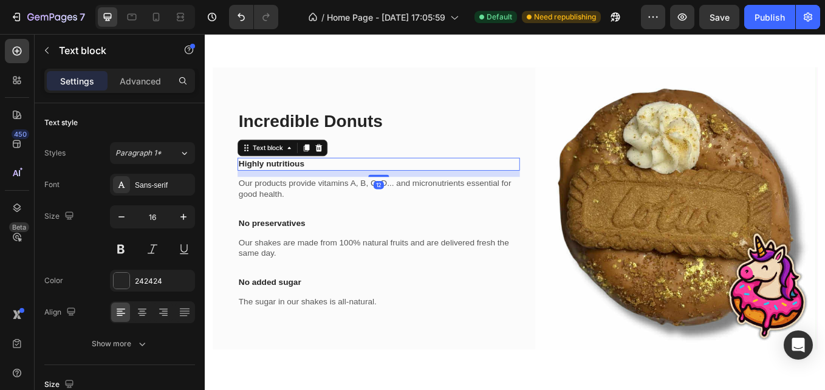
click at [284, 185] on p "Highly nutritious" at bounding box center [408, 186] width 329 height 13
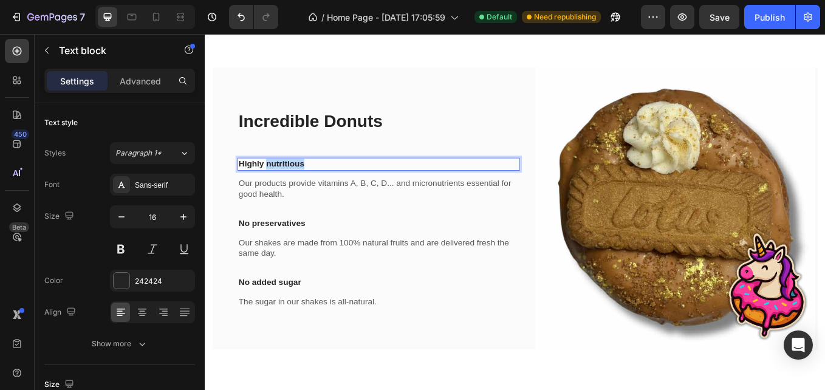
click at [284, 185] on p "Highly nutritious" at bounding box center [408, 186] width 329 height 13
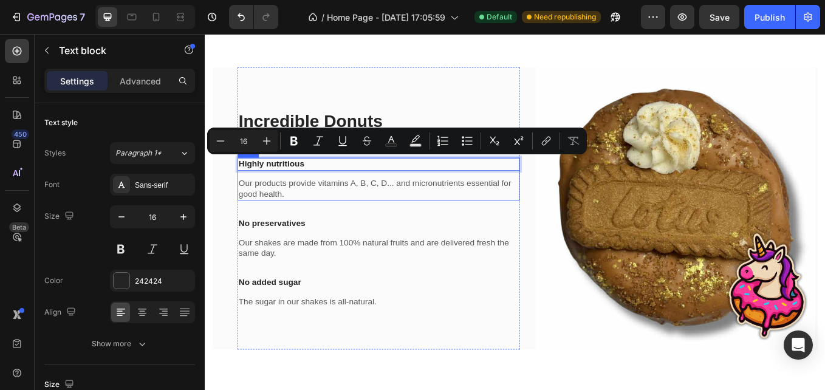
click at [256, 191] on div "Highly nutritious" at bounding box center [409, 186] width 332 height 15
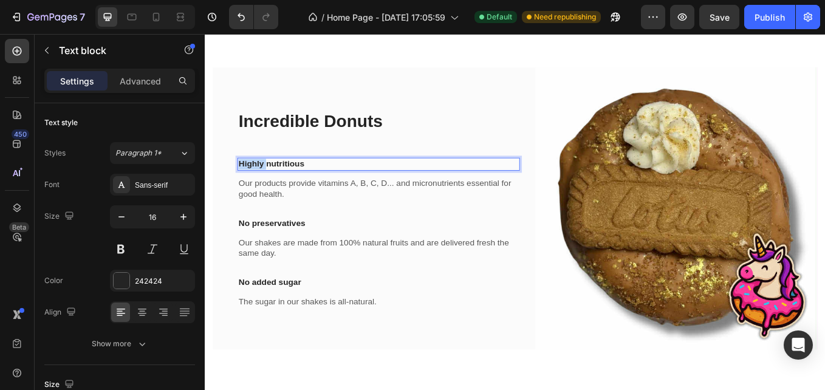
click at [256, 191] on div "Highly nutritious" at bounding box center [409, 186] width 332 height 15
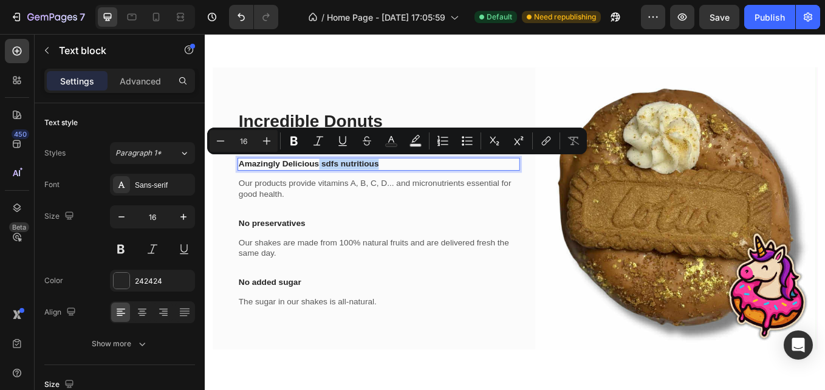
drag, startPoint x: 413, startPoint y: 187, endPoint x: 337, endPoint y: 185, distance: 76.6
click at [337, 185] on p "Amazingly Delicious sdfs nutritious" at bounding box center [408, 186] width 329 height 13
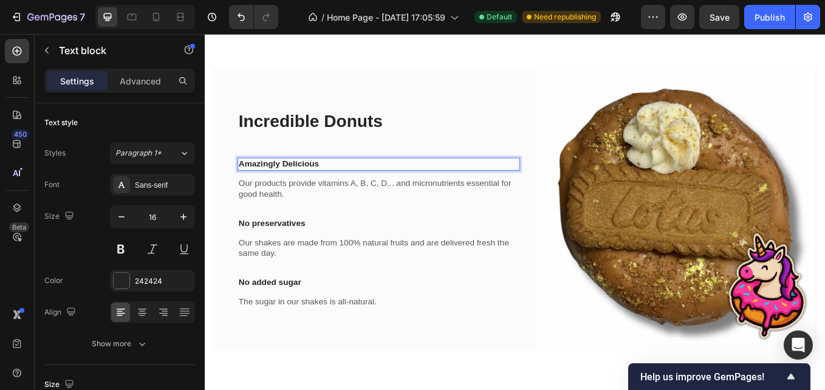
click at [344, 187] on p "Amazingly Delicious" at bounding box center [408, 186] width 329 height 13
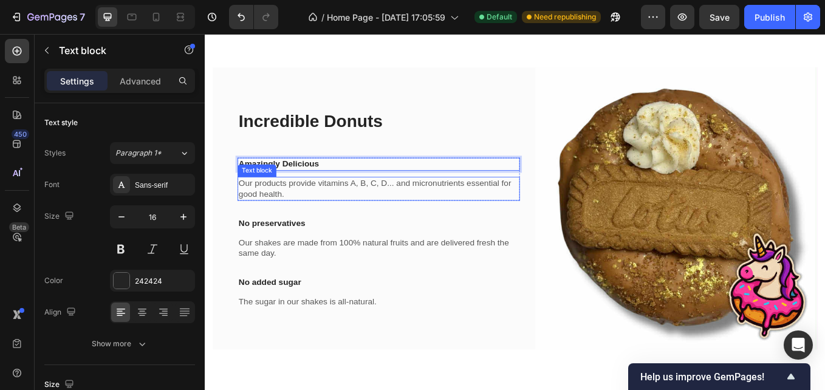
click at [305, 203] on p "Our products provide vitamins A, B, C, D... and micronutrients essential for go…" at bounding box center [408, 216] width 329 height 26
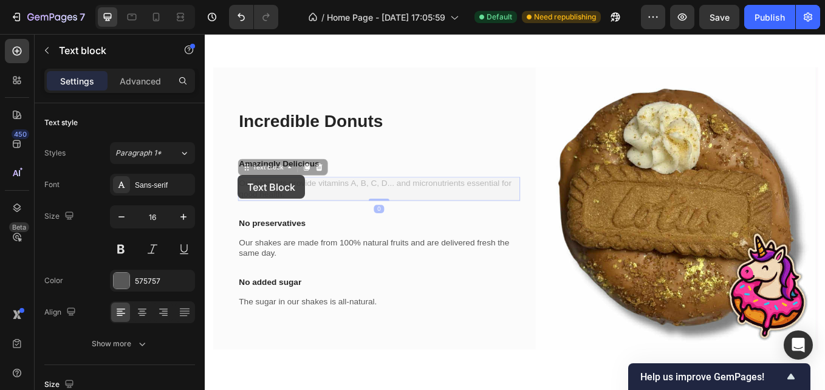
scroll to position [721, 0]
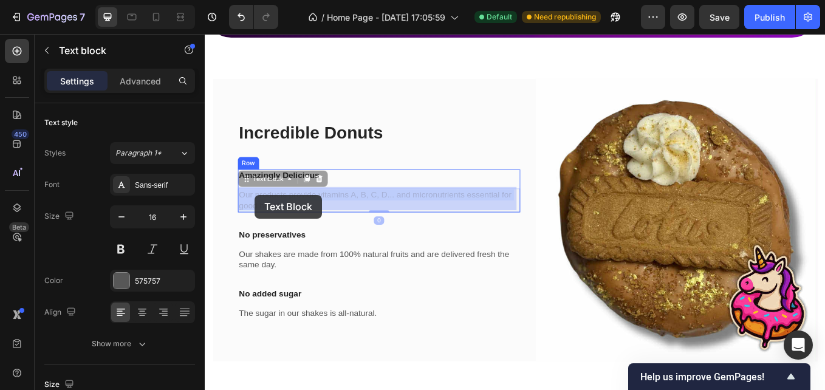
drag, startPoint x: 299, startPoint y: 224, endPoint x: 263, endPoint y: 223, distance: 36.5
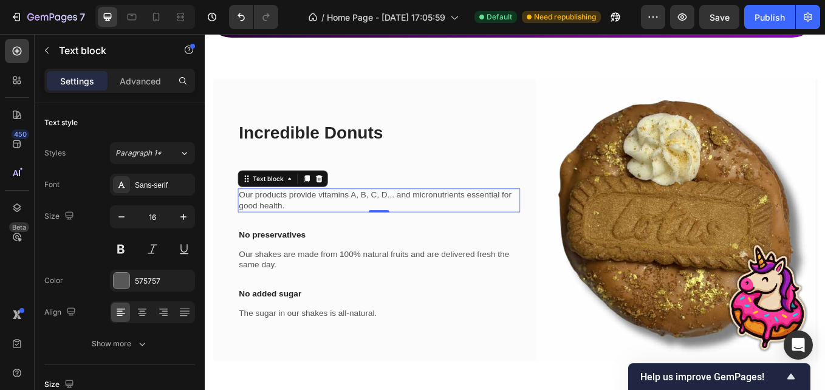
click at [311, 228] on p "Our products provide vitamins A, B, C, D... and micronutrients essential for go…" at bounding box center [408, 230] width 329 height 26
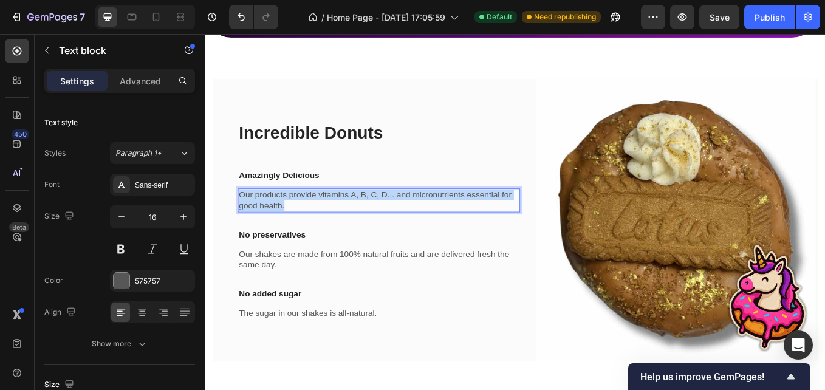
drag, startPoint x: 304, startPoint y: 234, endPoint x: 245, endPoint y: 221, distance: 60.4
click at [245, 221] on p "Our products provide vitamins A, B, C, D... and micronutrients essential for go…" at bounding box center [408, 230] width 329 height 26
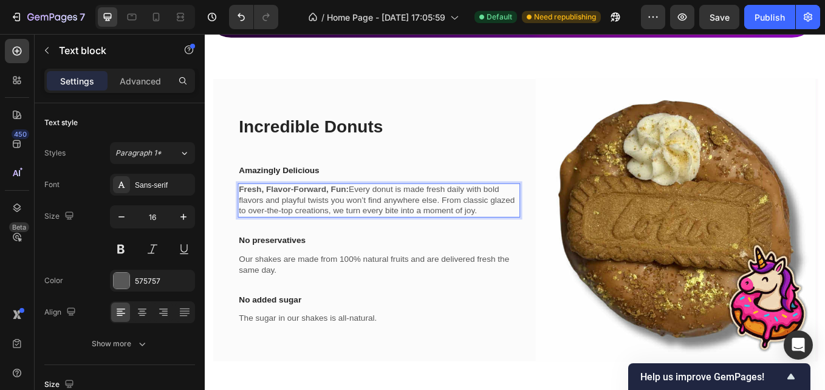
scroll to position [714, 0]
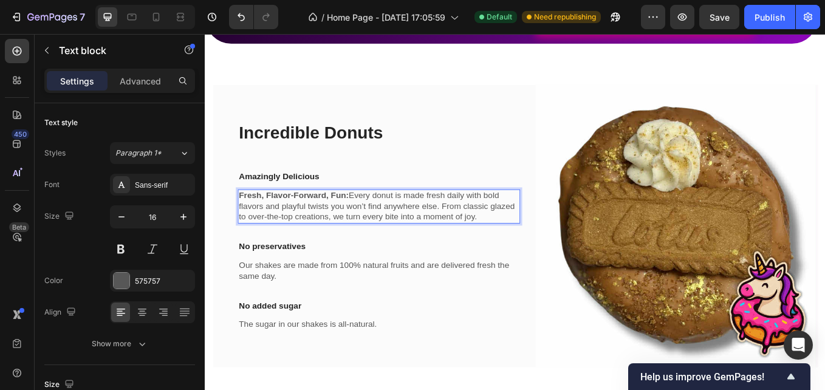
click at [372, 220] on p "Fresh, Flavor-Forward, Fun: Every donut is made fresh daily with bold flavors a…" at bounding box center [408, 236] width 329 height 38
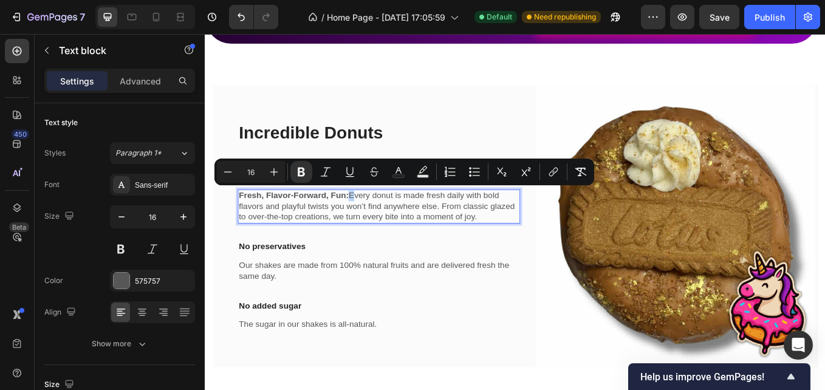
drag, startPoint x: 374, startPoint y: 220, endPoint x: 295, endPoint y: 222, distance: 79.0
click at [295, 222] on p "Fresh, Flavor-Forward, Fun: Every donut is made fresh daily with bold flavors a…" at bounding box center [408, 236] width 329 height 38
click at [295, 222] on strong "Fresh, Flavor-Forward, Fun:" at bounding box center [308, 223] width 129 height 10
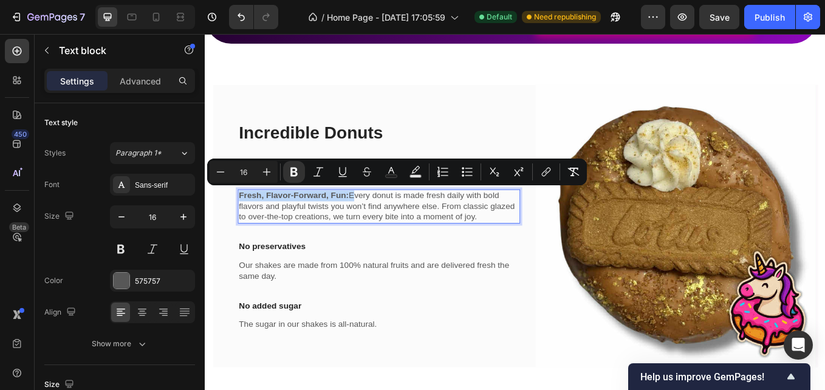
drag, startPoint x: 374, startPoint y: 219, endPoint x: 244, endPoint y: 224, distance: 130.7
click at [244, 224] on p "Fresh, Flavor-Forward, Fun: Every donut is made fresh daily with bold flavors a…" at bounding box center [408, 236] width 329 height 38
copy p "Fresh, Flavor-Forward, Fun:"
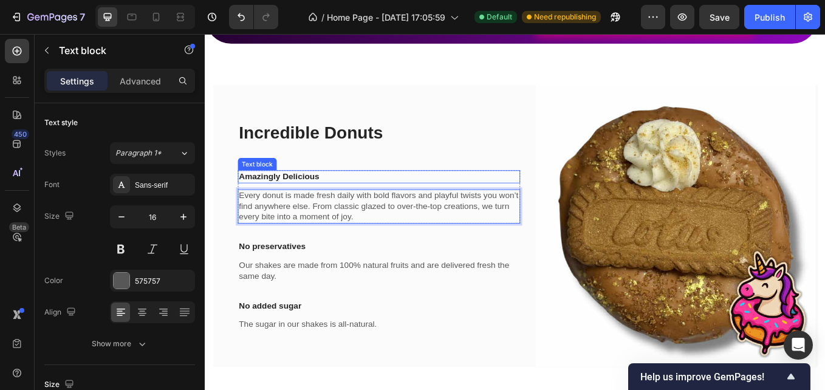
click at [295, 196] on p "Amazingly Delicious" at bounding box center [408, 201] width 329 height 13
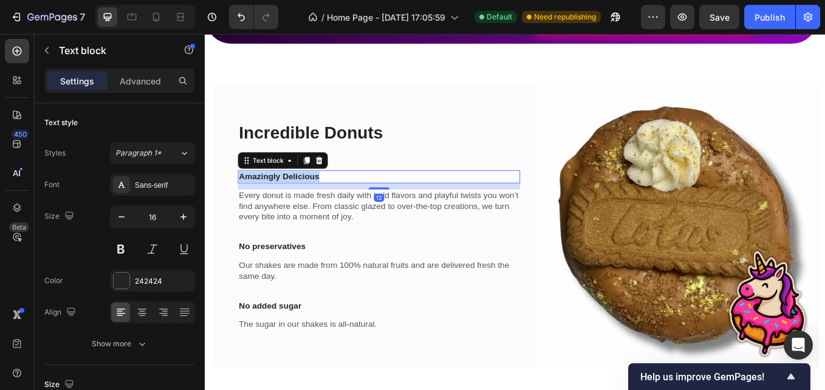
click at [295, 196] on p "Amazingly Delicious" at bounding box center [408, 201] width 329 height 13
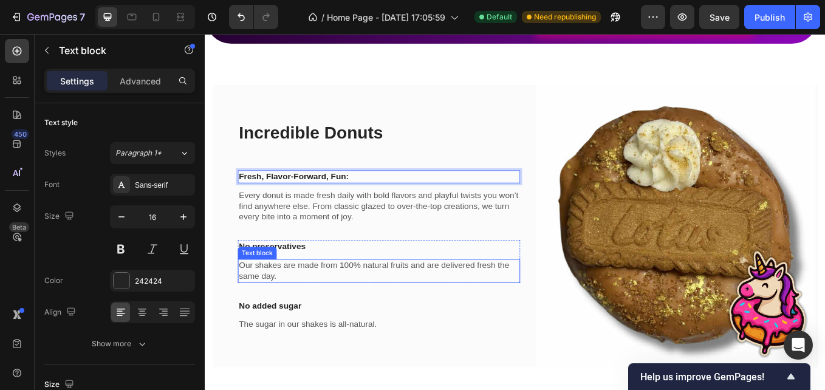
click at [332, 299] on p "Our shakes are made from 100% natural fruits and are delivered fresh the same d…" at bounding box center [408, 312] width 329 height 26
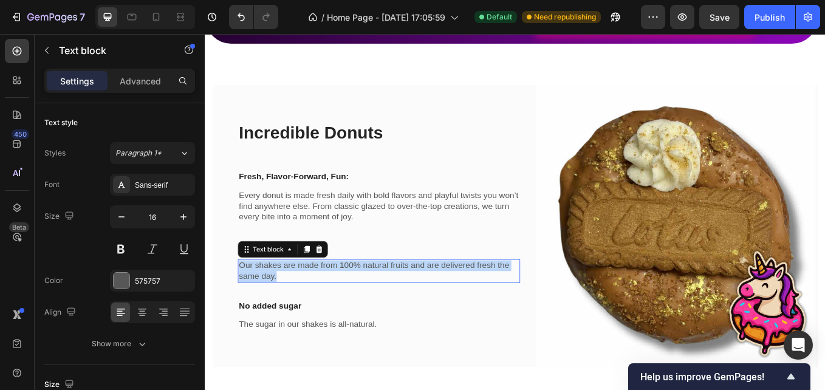
click at [332, 299] on p "Our shakes are made from 100% natural fruits and are delivered fresh the same d…" at bounding box center [408, 312] width 329 height 26
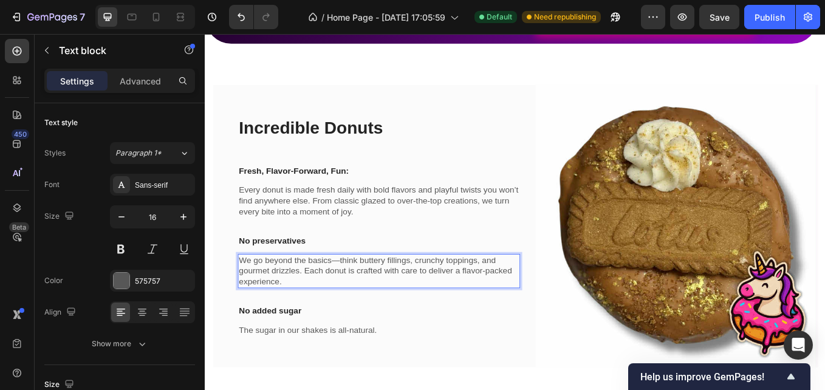
scroll to position [708, 0]
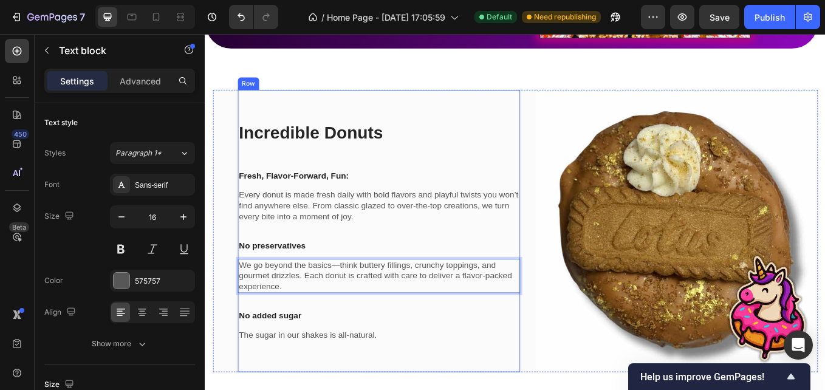
click at [298, 277] on p "No preservatives" at bounding box center [408, 283] width 329 height 13
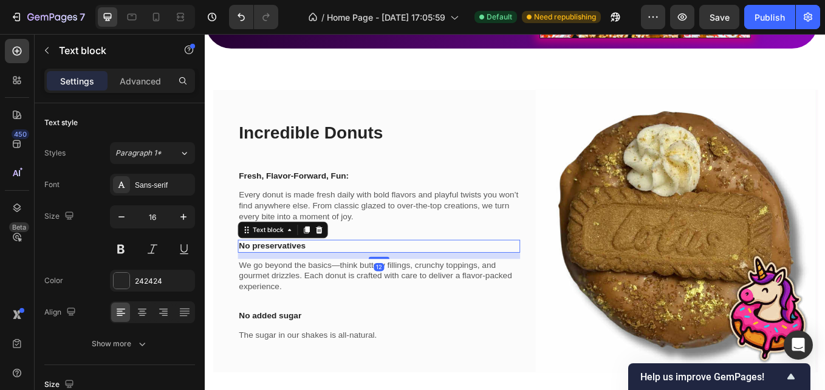
click at [297, 282] on p "No preservatives" at bounding box center [408, 283] width 329 height 13
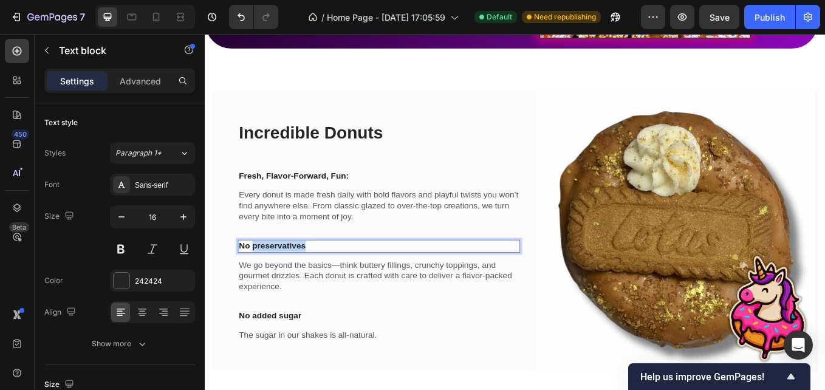
click at [297, 282] on p "No preservatives" at bounding box center [408, 283] width 329 height 13
click at [313, 361] on p "No added sugar" at bounding box center [325, 365] width 162 height 13
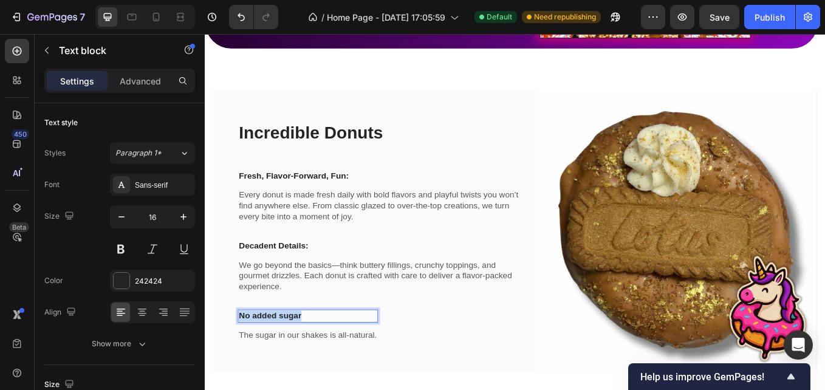
click at [313, 361] on p "No added sugar" at bounding box center [325, 365] width 162 height 13
click at [340, 383] on p "The sugar in our shakes is all-natural." at bounding box center [325, 387] width 162 height 13
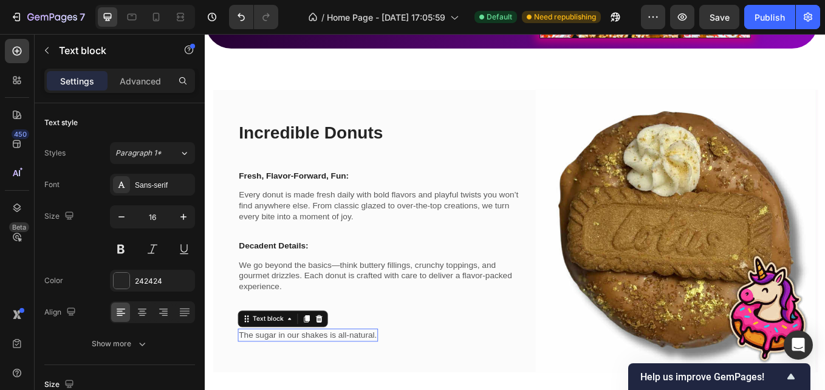
click at [340, 383] on p "The sugar in our shakes is all-natural." at bounding box center [325, 387] width 162 height 13
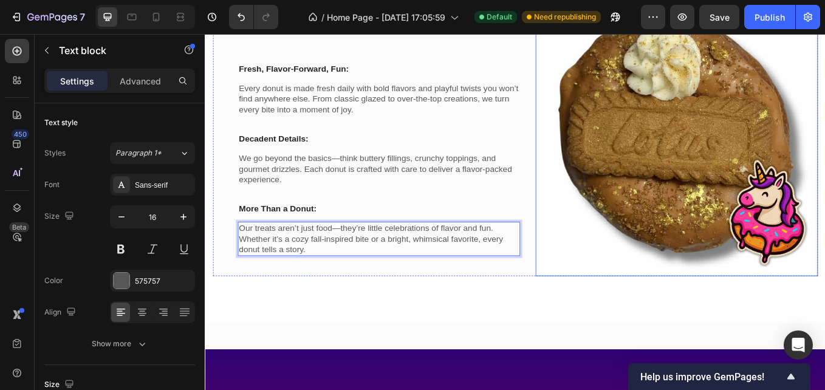
scroll to position [725, 0]
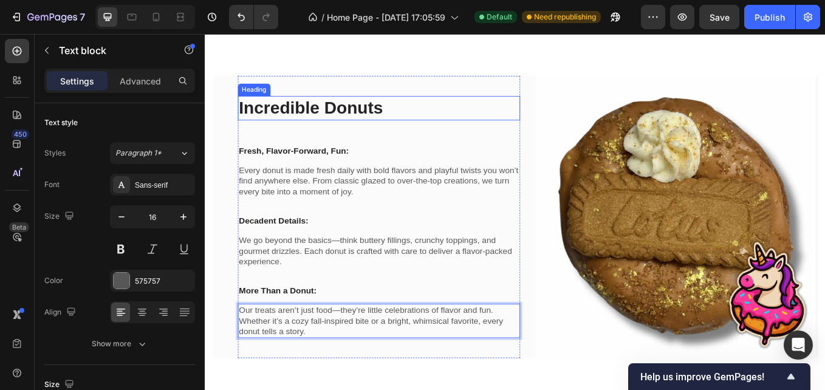
click at [292, 121] on p "Incredible Donuts" at bounding box center [408, 121] width 329 height 26
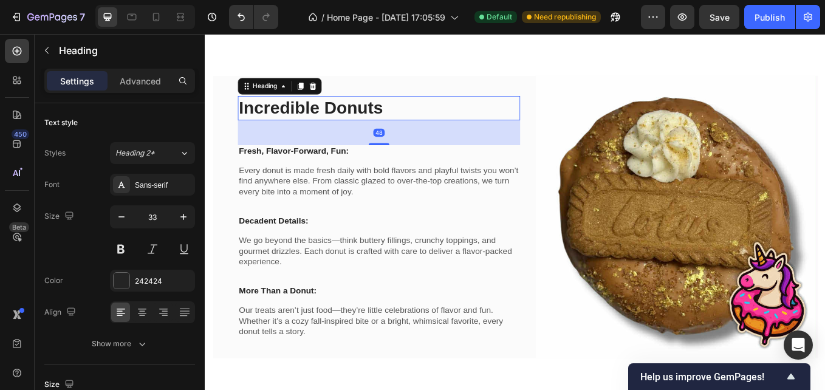
click at [418, 117] on p "Incredible Donuts" at bounding box center [408, 121] width 329 height 26
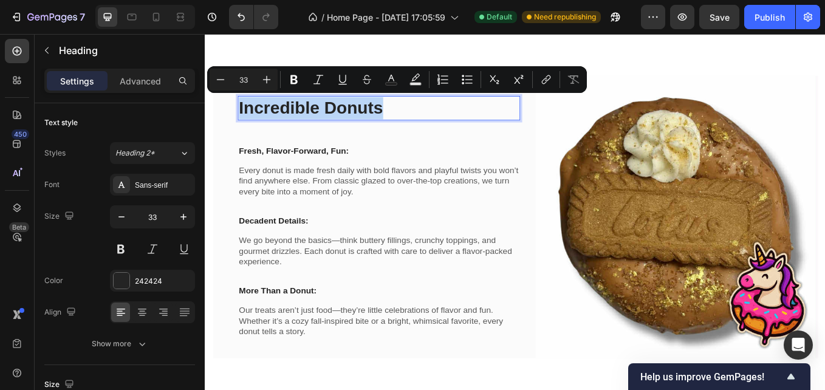
drag, startPoint x: 418, startPoint y: 117, endPoint x: 261, endPoint y: 123, distance: 157.4
click at [261, 123] on p "Incredible Donuts" at bounding box center [408, 121] width 329 height 26
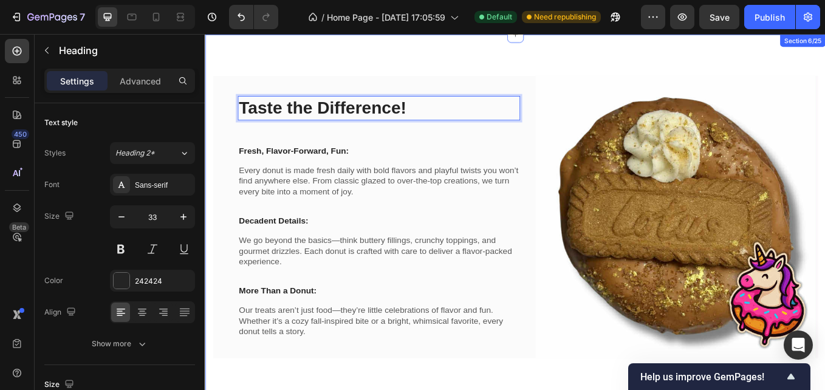
click at [649, 67] on div "Taste the Difference! Heading 48 Fresh, Flavor-Forward, Fun: Text block Every d…" at bounding box center [569, 249] width 729 height 429
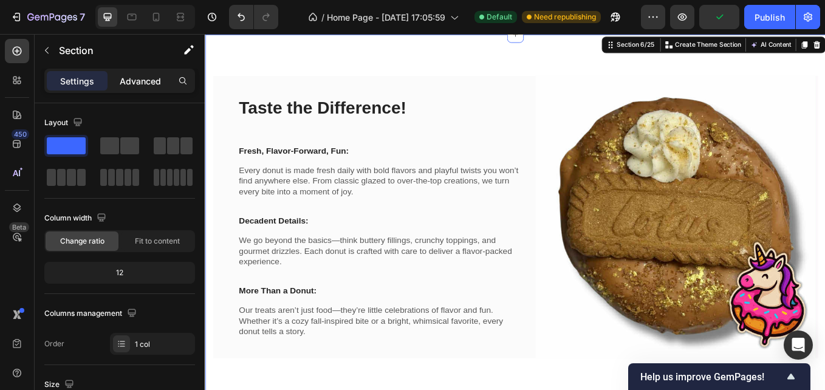
click at [127, 87] on p "Advanced" at bounding box center [140, 81] width 41 height 13
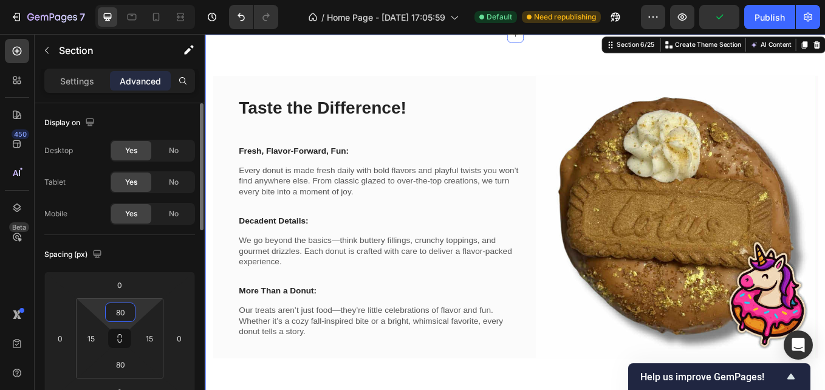
click at [121, 311] on input "80" at bounding box center [120, 312] width 24 height 18
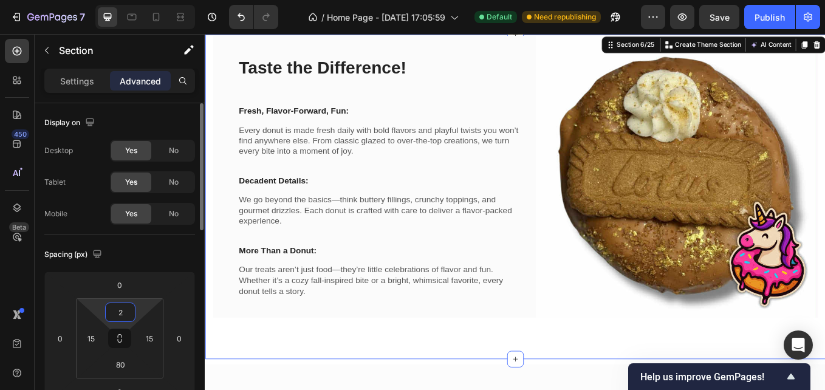
type input "20"
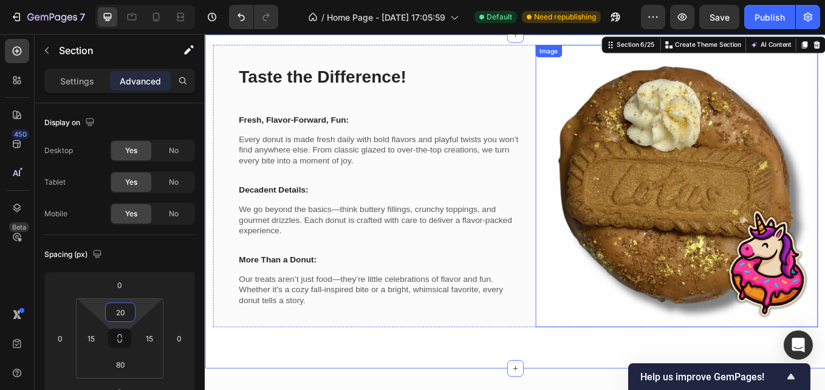
click at [798, 275] on img at bounding box center [759, 213] width 332 height 332
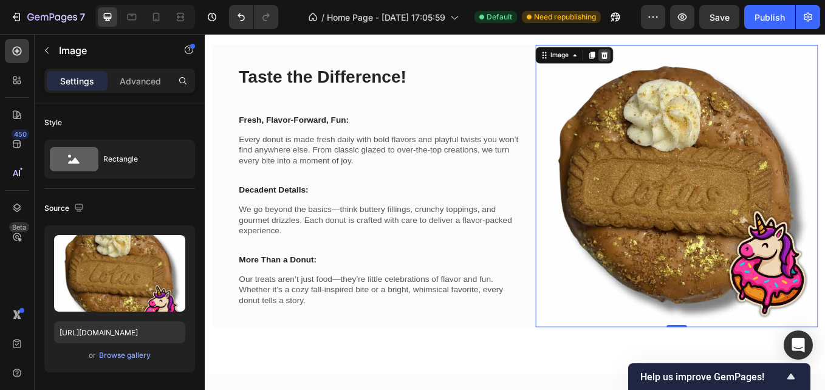
click at [674, 60] on icon at bounding box center [674, 59] width 10 height 10
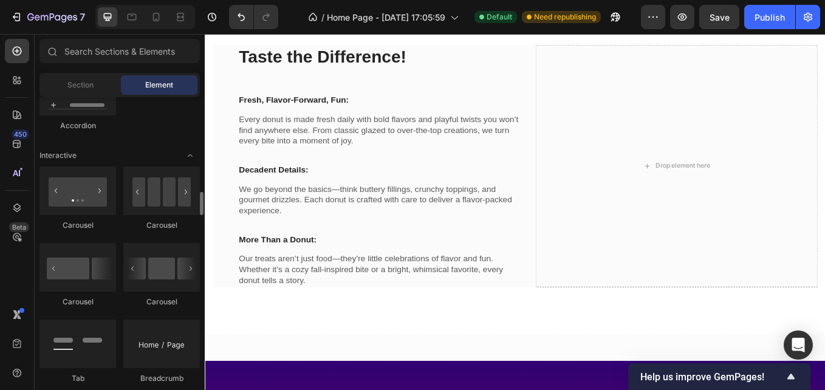
scroll to position [1170, 0]
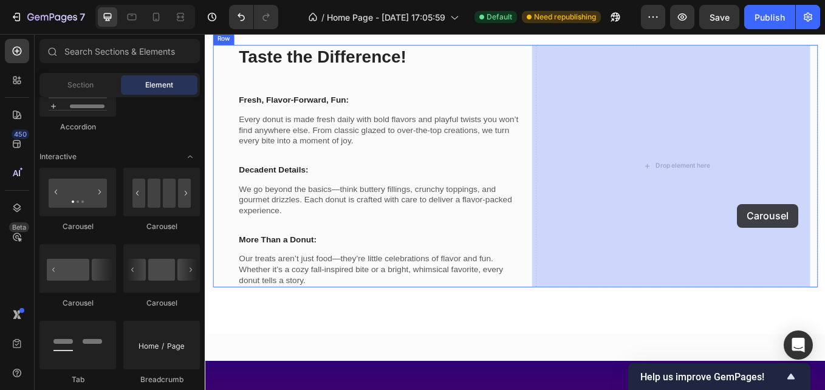
drag, startPoint x: 275, startPoint y: 233, endPoint x: 824, endPoint y: 230, distance: 549.7
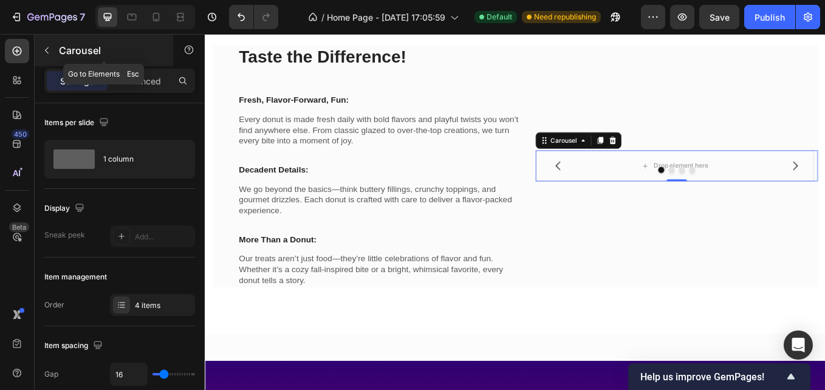
click at [49, 52] on icon "button" at bounding box center [47, 51] width 10 height 10
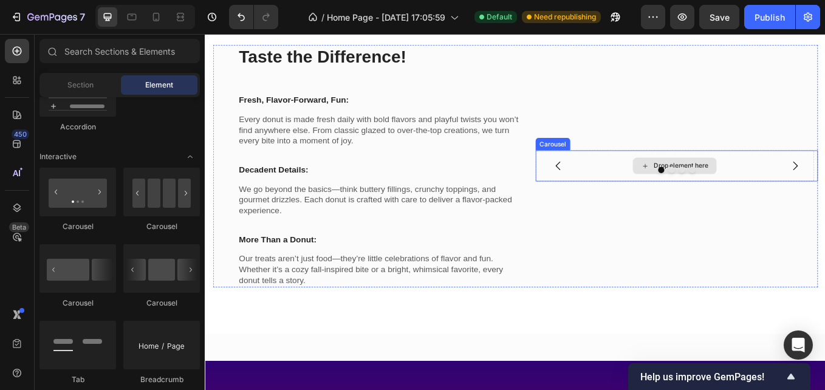
click at [771, 180] on div "Drop element here" at bounding box center [756, 188] width 98 height 19
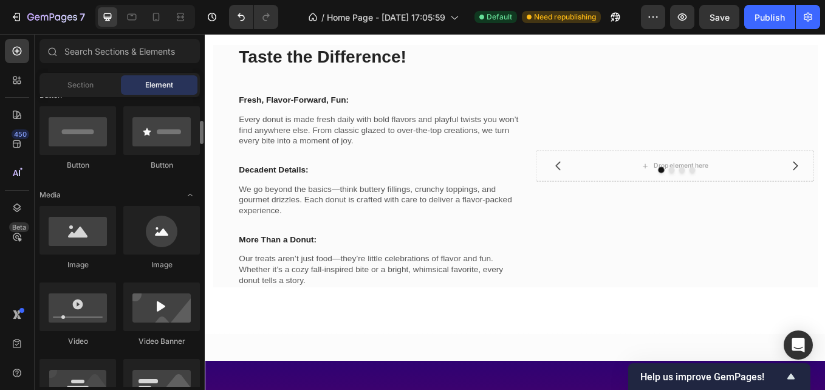
scroll to position [293, 0]
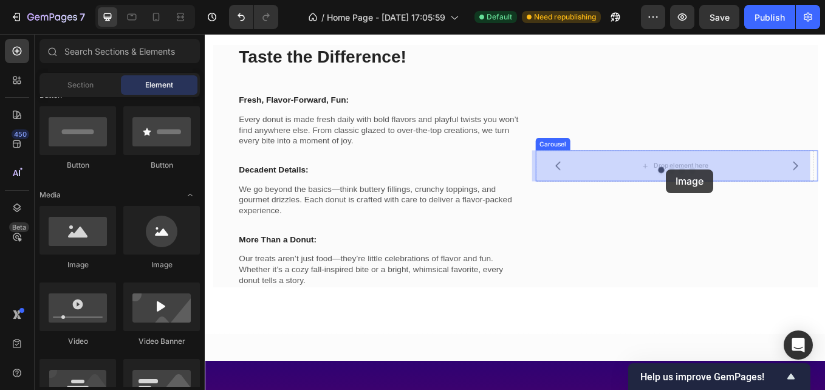
drag, startPoint x: 290, startPoint y: 270, endPoint x: 748, endPoint y: 189, distance: 465.1
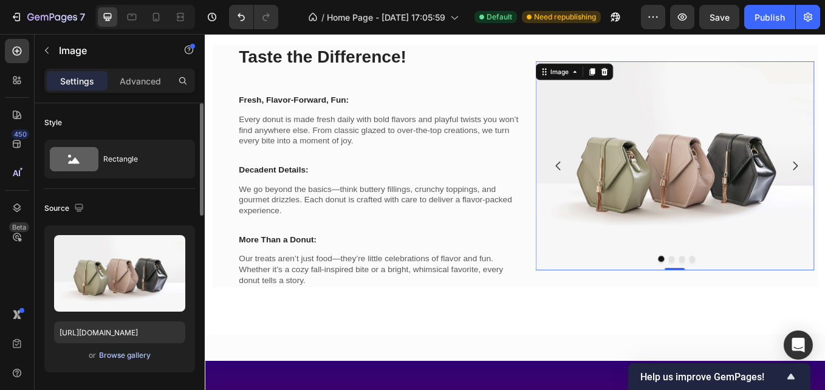
click at [127, 357] on div "Browse gallery" at bounding box center [125, 355] width 52 height 11
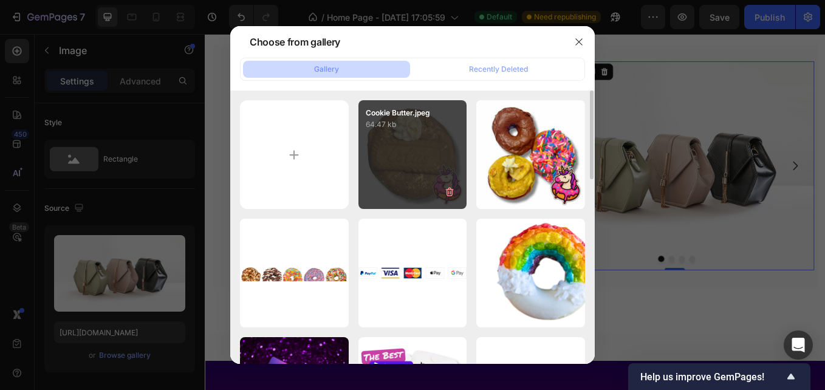
click at [402, 149] on div "Cookie Butter.jpeg 64.47 kb" at bounding box center [412, 154] width 109 height 109
type input "https://cdn.shopify.com/s/files/1/0674/3575/7703/files/gempages_577048082034721…"
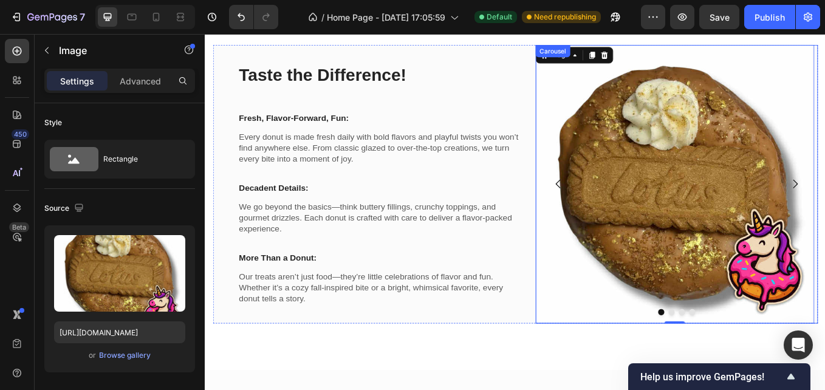
click at [723, 358] on div at bounding box center [759, 360] width 332 height 7
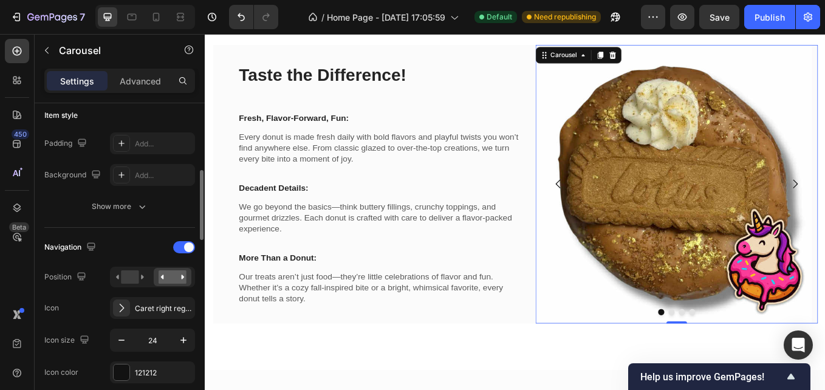
scroll to position [301, 0]
click at [183, 241] on div at bounding box center [184, 246] width 22 height 12
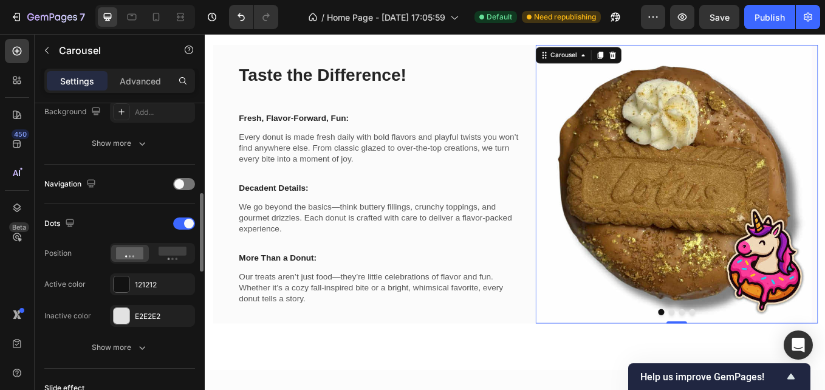
scroll to position [364, 0]
click at [180, 225] on div at bounding box center [184, 222] width 22 height 12
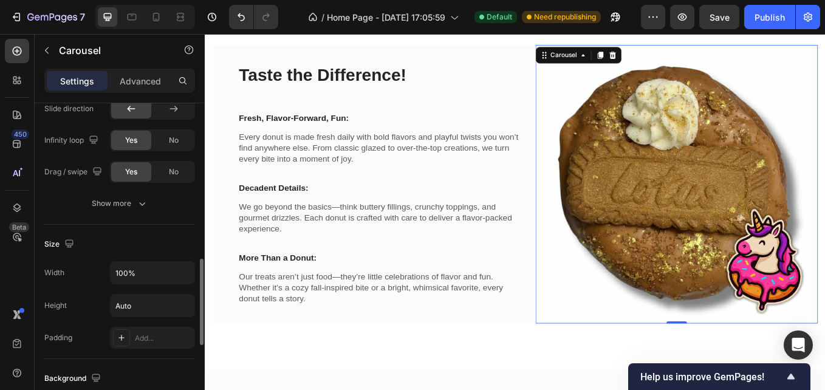
scroll to position [576, 0]
click at [125, 207] on div "Show more" at bounding box center [120, 204] width 56 height 12
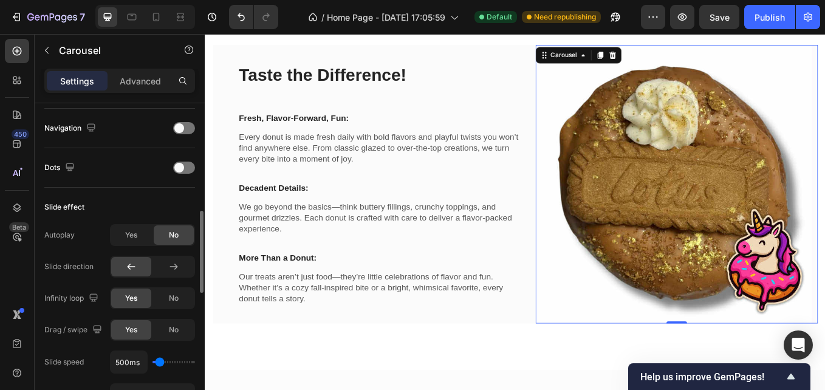
scroll to position [419, 0]
click at [129, 225] on div "Yes No" at bounding box center [152, 236] width 85 height 22
click at [128, 234] on span "Yes" at bounding box center [131, 235] width 12 height 11
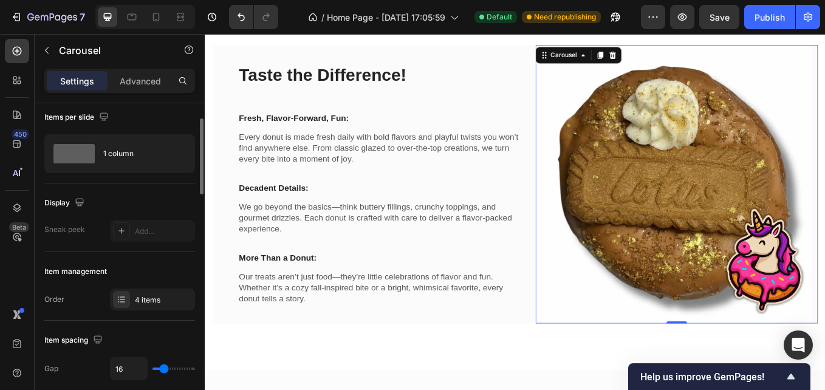
scroll to position [0, 0]
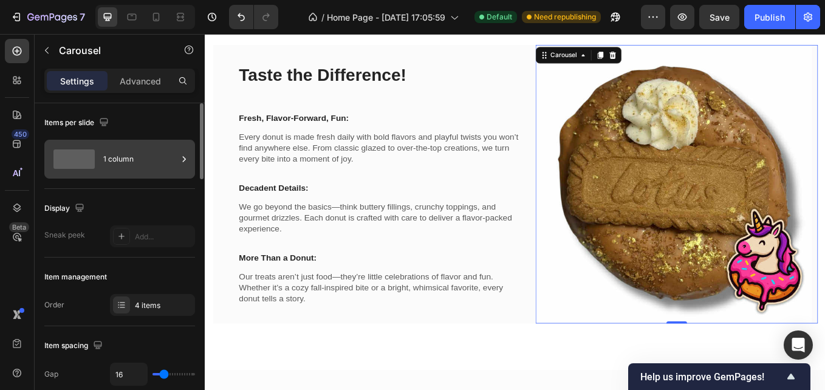
click at [101, 161] on div "1 column" at bounding box center [119, 159] width 151 height 39
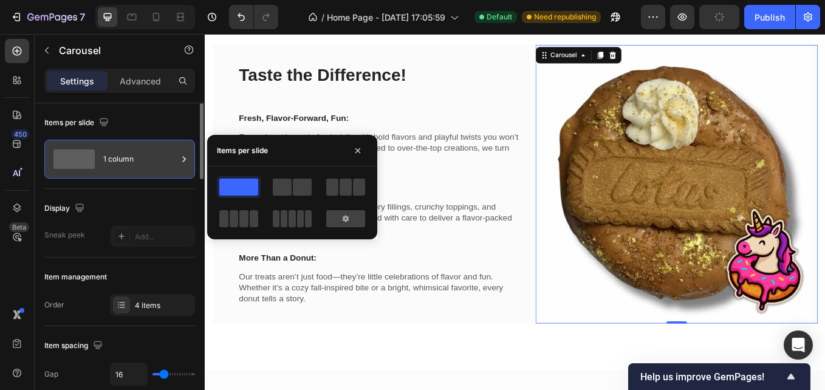
click at [134, 152] on div "1 column" at bounding box center [140, 159] width 74 height 28
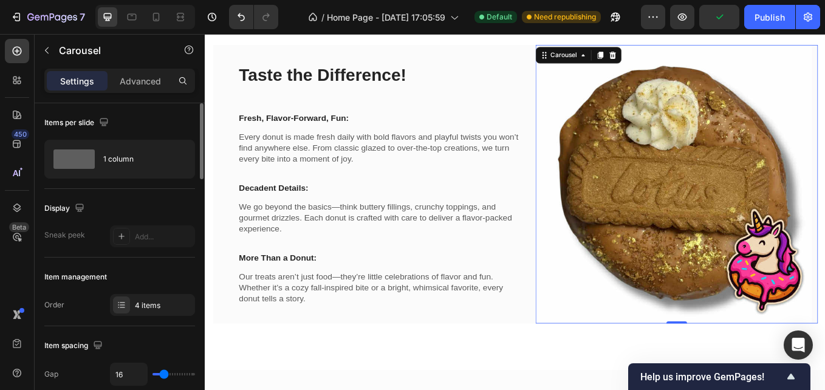
click at [121, 201] on div "Display" at bounding box center [119, 208] width 151 height 19
click at [824, 208] on img at bounding box center [756, 210] width 327 height 327
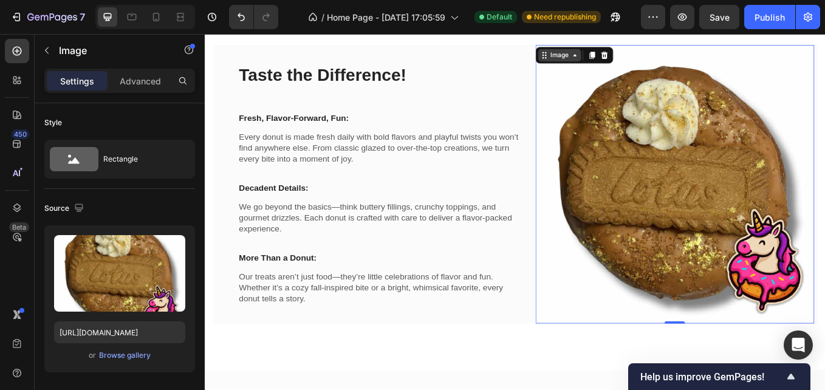
click at [623, 53] on div "Image" at bounding box center [621, 58] width 26 height 11
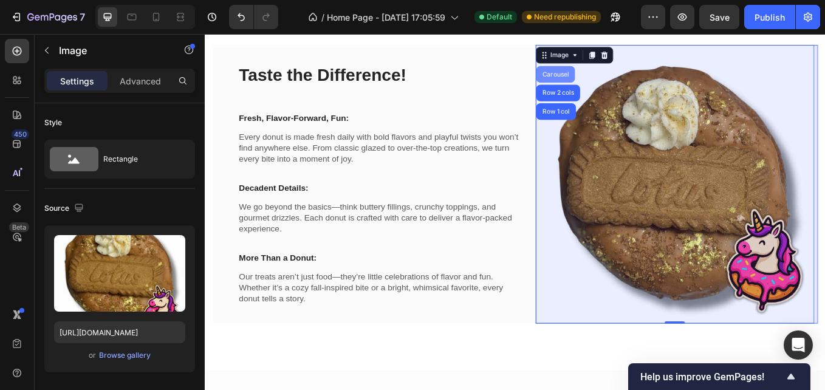
click at [615, 81] on div "Carousel" at bounding box center [616, 81] width 36 height 7
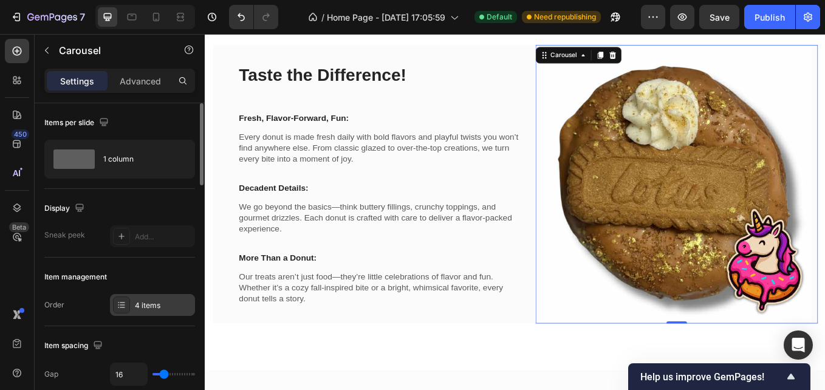
click at [146, 307] on div "4 items" at bounding box center [163, 305] width 57 height 11
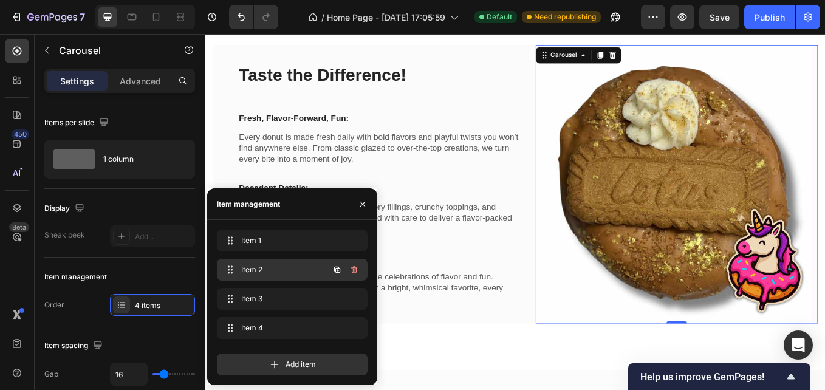
click at [259, 264] on div "Item 2 Item 2" at bounding box center [275, 269] width 107 height 17
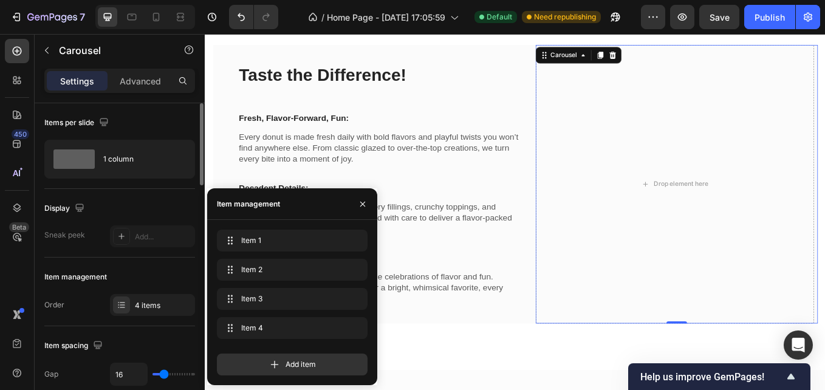
click at [126, 191] on div "Display Sneak peek Add..." at bounding box center [119, 223] width 151 height 69
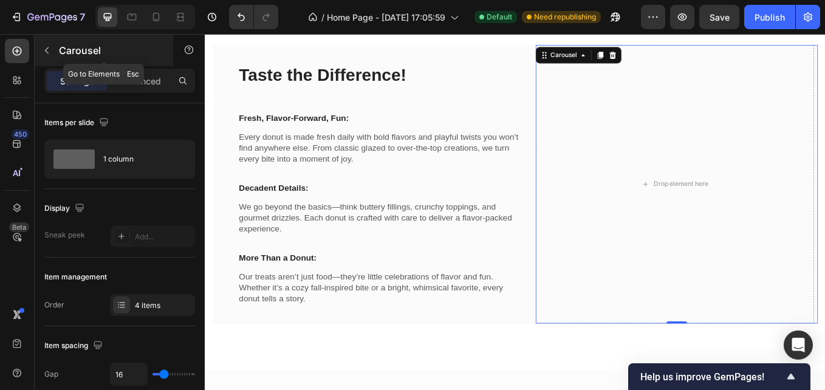
click at [50, 49] on icon "button" at bounding box center [47, 51] width 10 height 10
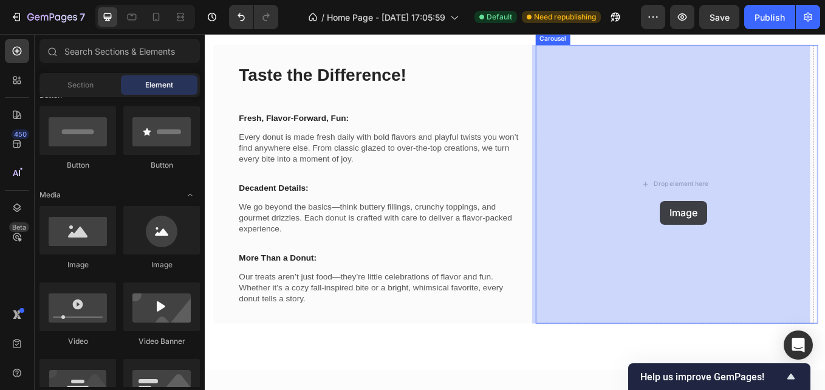
drag, startPoint x: 289, startPoint y: 270, endPoint x: 739, endPoint y: 230, distance: 452.4
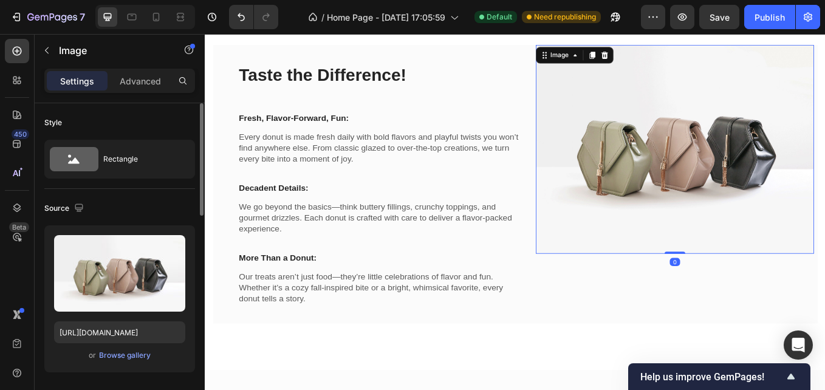
click at [132, 363] on div "Upload Image https://cdn.shopify.com/s/files/1/2005/9307/files/image_demo.jpg o…" at bounding box center [119, 298] width 151 height 147
click at [132, 357] on div "Browse gallery" at bounding box center [125, 355] width 52 height 11
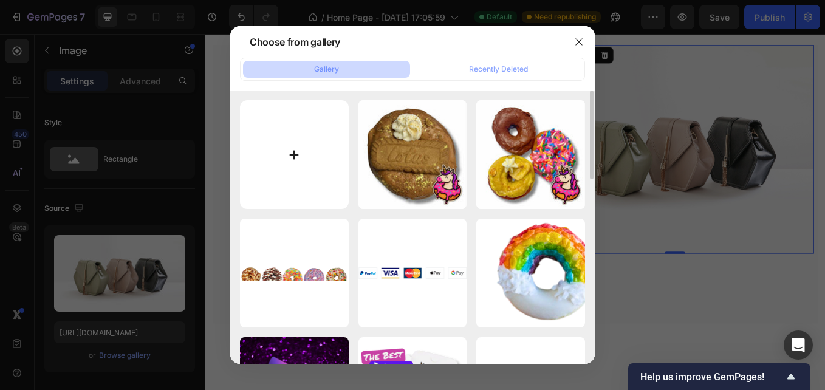
click at [309, 147] on input "file" at bounding box center [294, 154] width 109 height 109
type input "C:\fakepath\Banana Cream.jpeg"
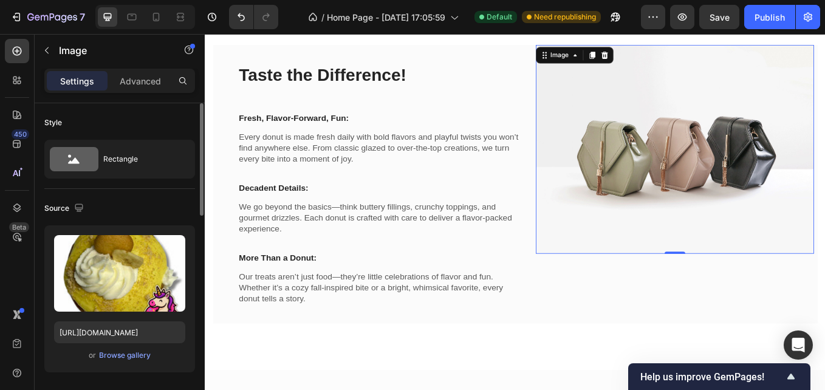
type input "https://cdn.shopify.com/s/files/1/0674/3575/7703/files/gempages_577048082034721…"
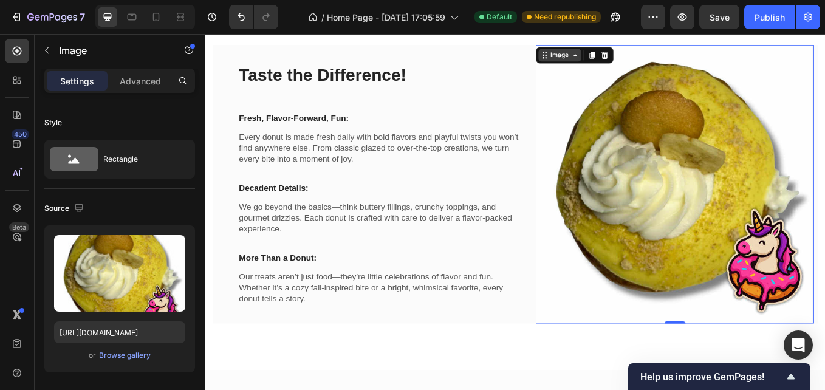
click at [634, 56] on icon at bounding box center [639, 59] width 10 height 10
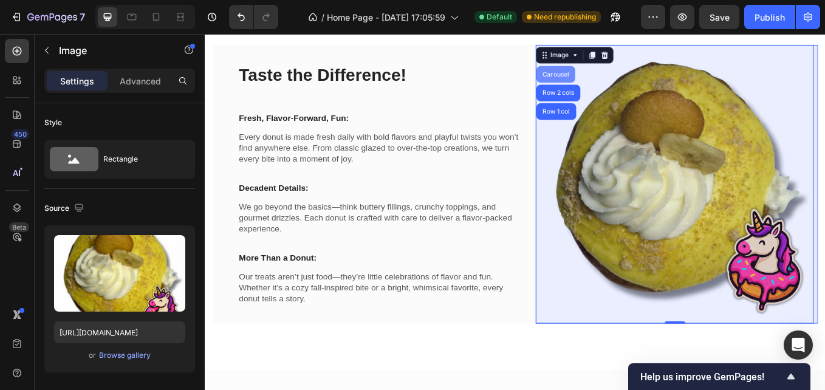
click at [611, 80] on div "Carousel" at bounding box center [616, 81] width 36 height 7
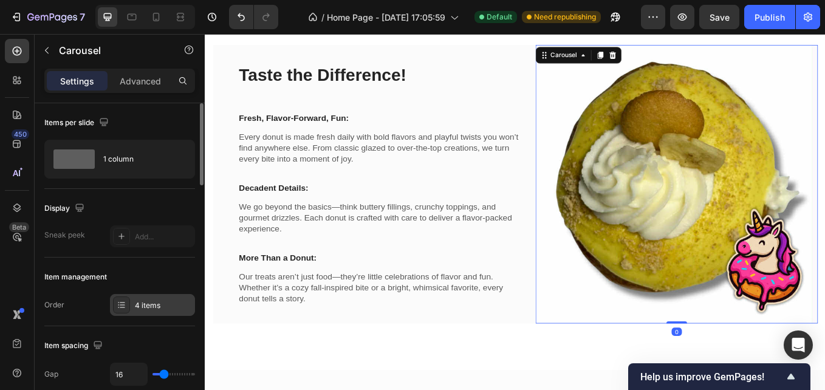
click at [159, 307] on div "4 items" at bounding box center [163, 305] width 57 height 11
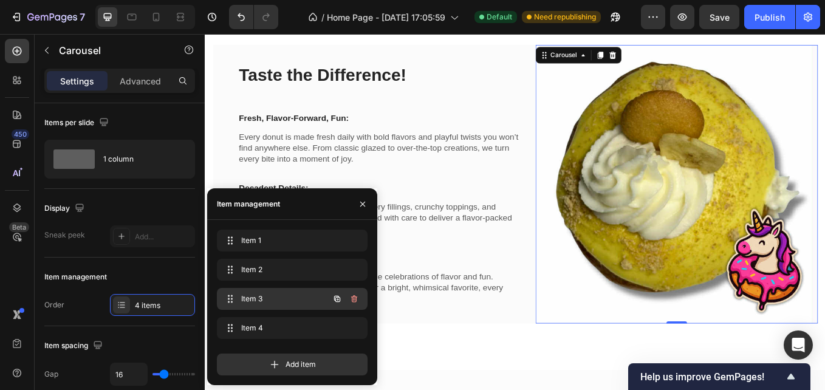
click at [254, 293] on div "Item 3 Item 3" at bounding box center [275, 298] width 107 height 17
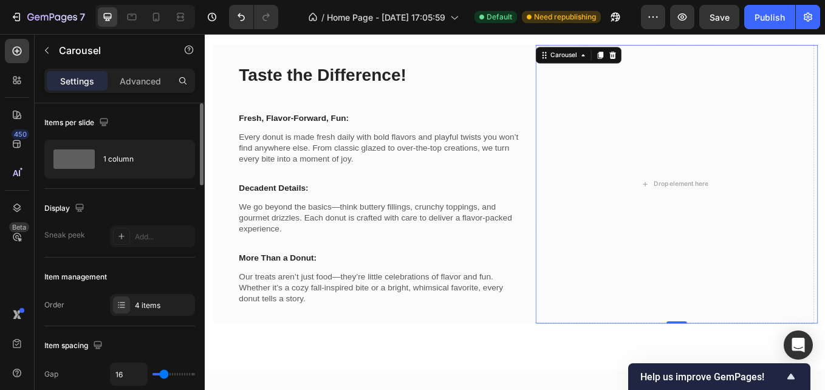
click at [149, 200] on div "Display" at bounding box center [119, 208] width 151 height 19
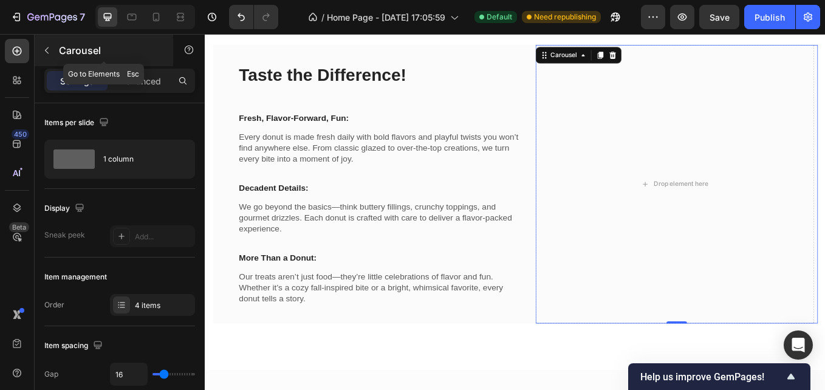
click at [50, 52] on icon "button" at bounding box center [47, 51] width 10 height 10
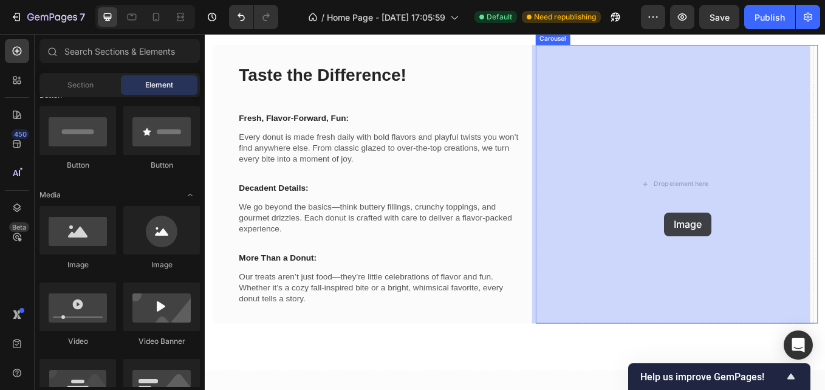
drag, startPoint x: 293, startPoint y: 279, endPoint x: 744, endPoint y: 244, distance: 452.7
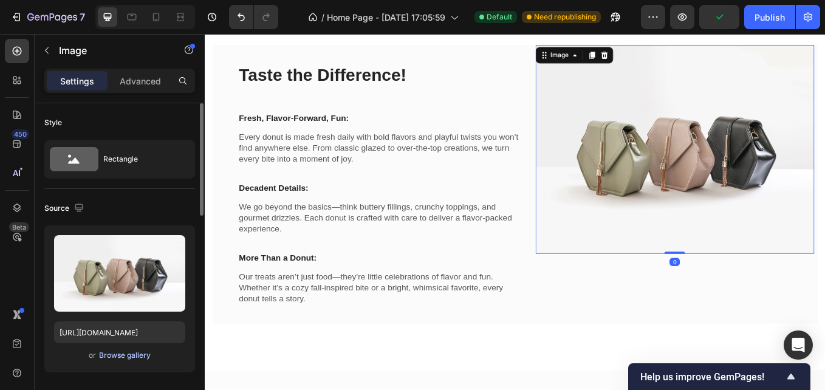
click at [132, 355] on div "Browse gallery" at bounding box center [125, 355] width 52 height 11
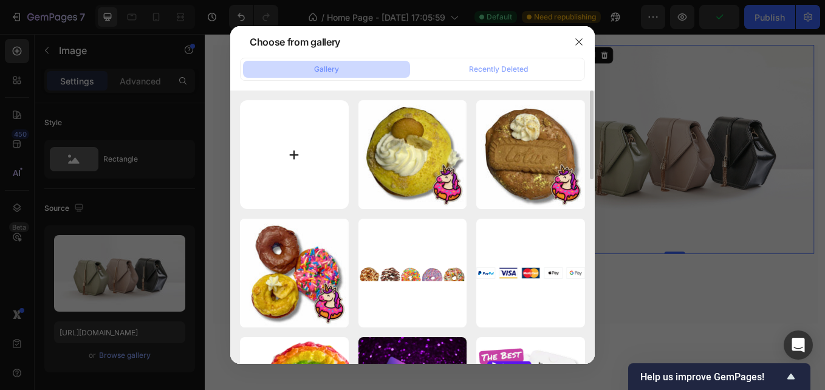
click at [286, 145] on input "file" at bounding box center [294, 154] width 109 height 109
type input "C:\fakepath\Homer.jpeg"
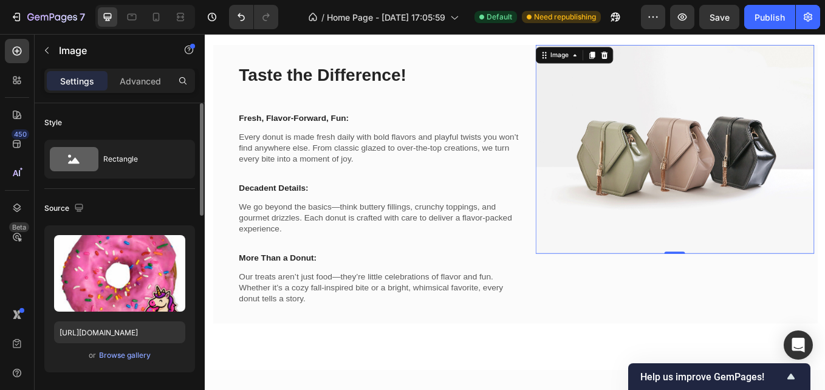
type input "https://cdn.shopify.com/s/files/1/0674/3575/7703/files/gempages_577048082034721…"
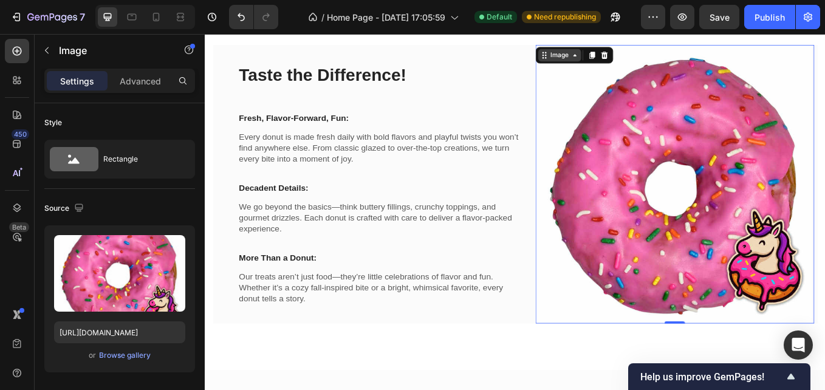
click at [619, 55] on div "Image" at bounding box center [621, 58] width 26 height 11
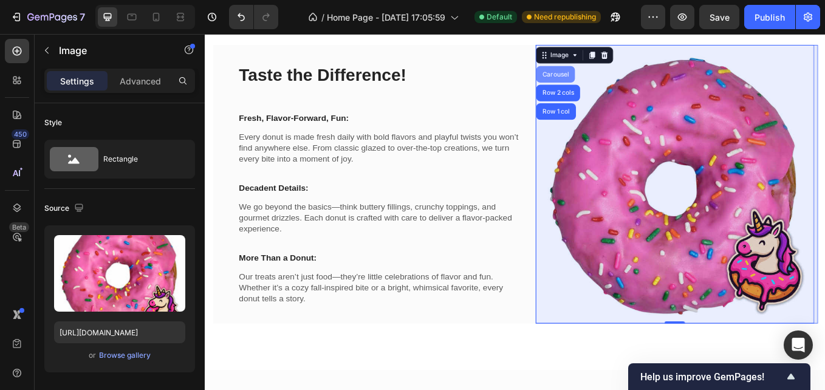
click at [617, 81] on div "Carousel" at bounding box center [616, 81] width 36 height 7
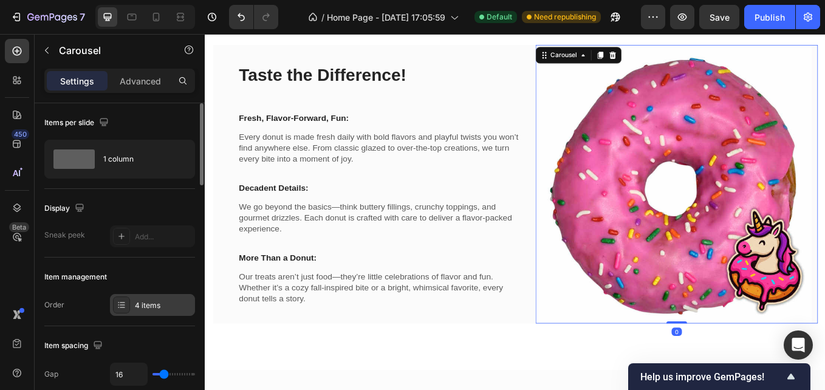
click at [159, 303] on div "4 items" at bounding box center [163, 305] width 57 height 11
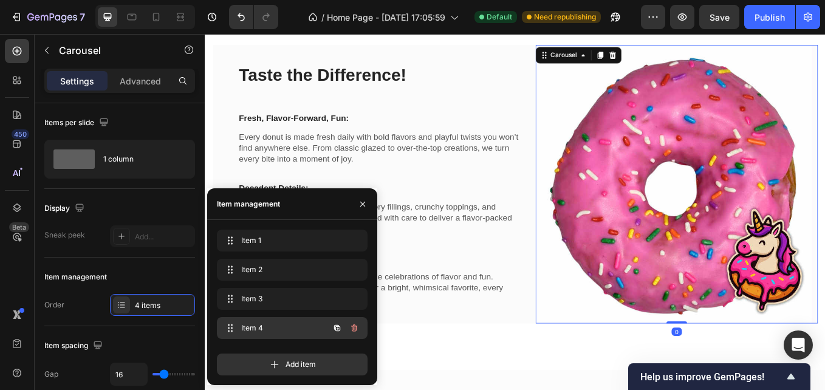
click at [255, 324] on span "Item 4" at bounding box center [275, 328] width 69 height 11
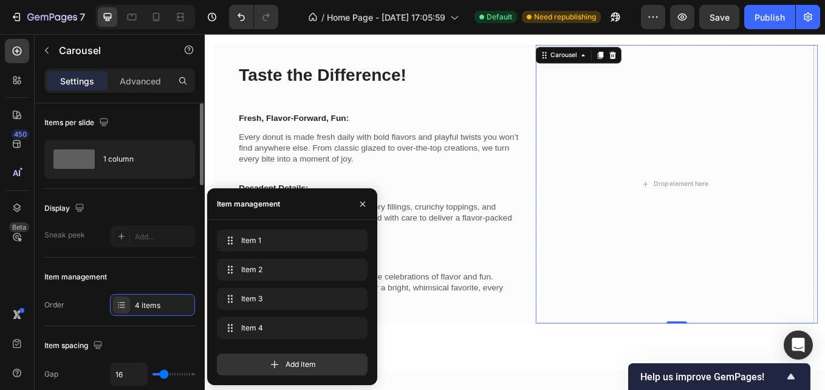
click at [162, 205] on div "Display" at bounding box center [119, 208] width 151 height 19
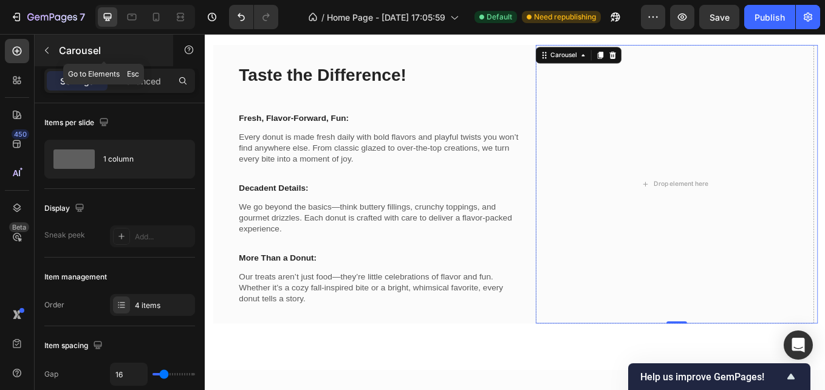
click at [42, 47] on icon "button" at bounding box center [47, 51] width 10 height 10
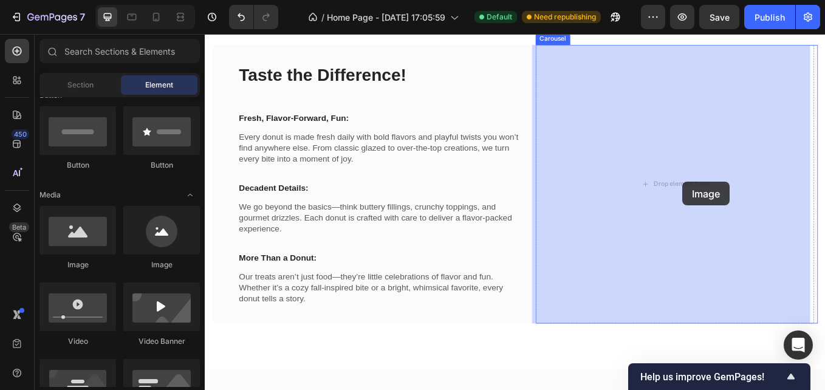
drag, startPoint x: 286, startPoint y: 281, endPoint x: 764, endPoint y: 208, distance: 483.6
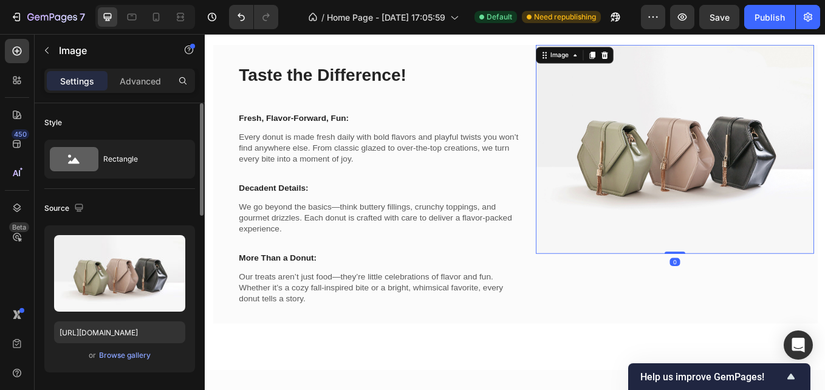
click at [115, 361] on div "or Browse gallery" at bounding box center [119, 355] width 131 height 15
click at [115, 360] on div "Browse gallery" at bounding box center [125, 355] width 52 height 11
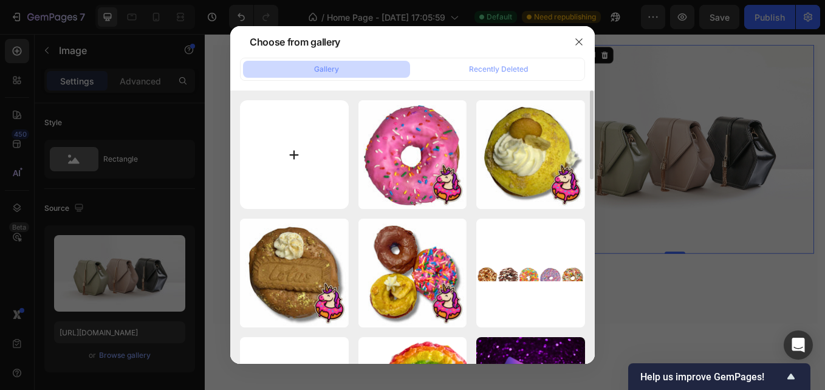
click at [294, 160] on input "file" at bounding box center [294, 154] width 109 height 109
type input "C:\fakepath\Maple Bacon.jpeg"
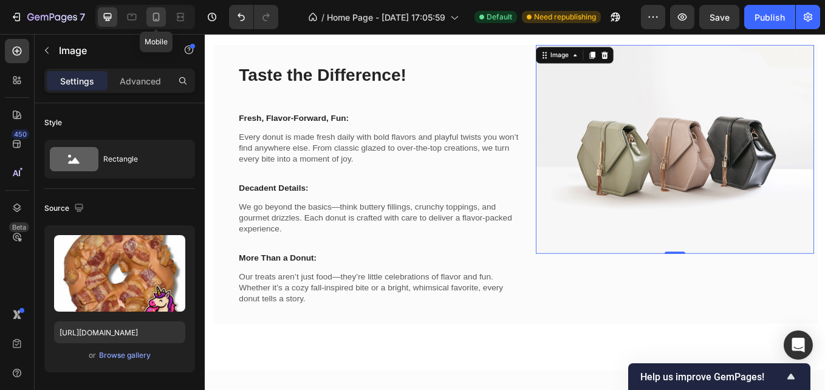
type input "https://cdn.shopify.com/s/files/1/0674/3575/7703/files/gempages_577048082034721…"
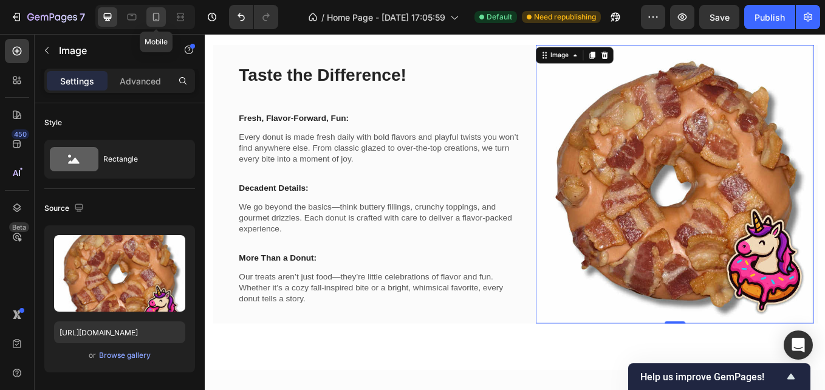
click at [154, 16] on icon at bounding box center [156, 17] width 7 height 9
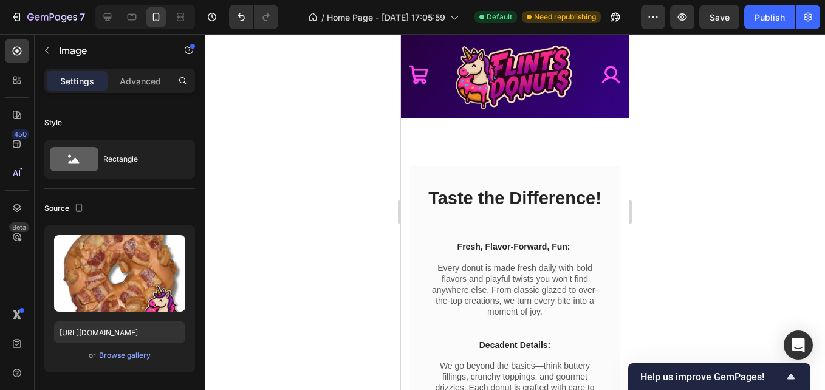
scroll to position [714, 0]
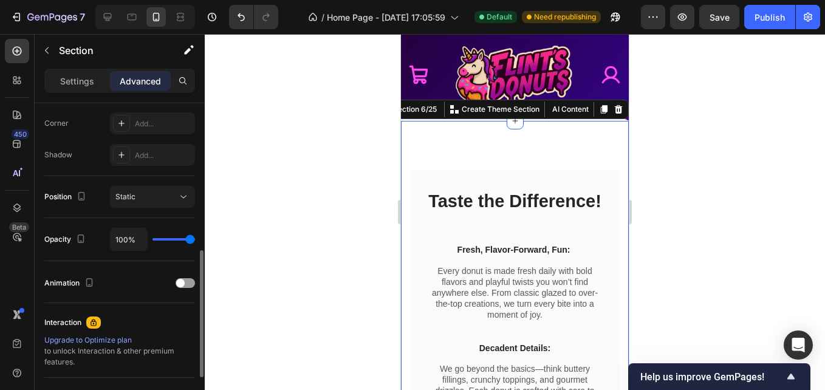
scroll to position [371, 0]
click at [179, 47] on button "button" at bounding box center [189, 50] width 24 height 24
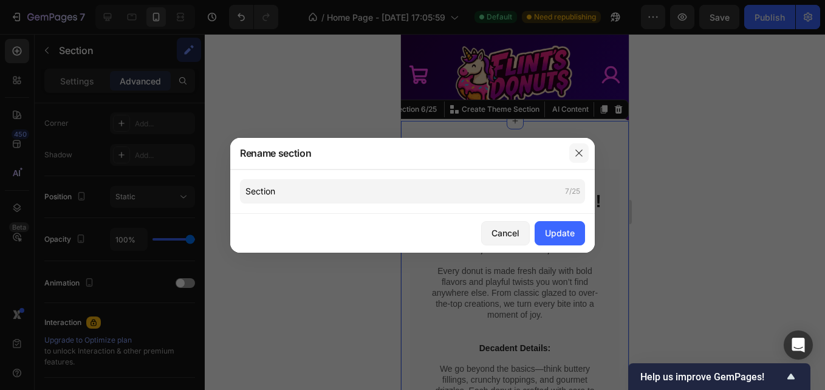
click at [581, 156] on icon "button" at bounding box center [579, 153] width 10 height 10
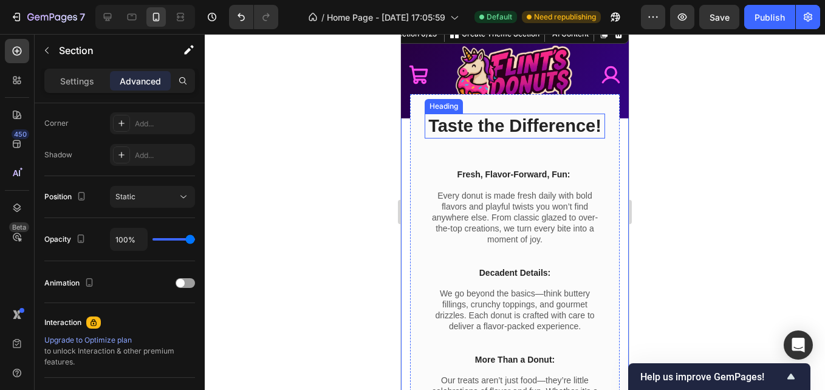
scroll to position [788, 0]
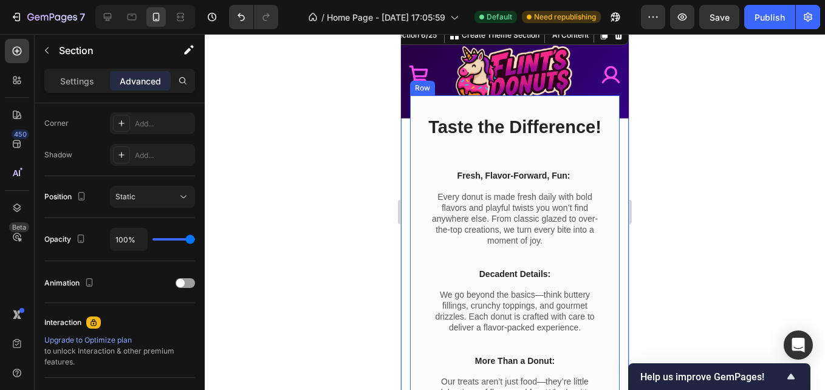
click at [414, 123] on div "Taste the Difference! Heading Fresh, Flavor-Forward, Fun: Text block Every donu…" at bounding box center [515, 258] width 210 height 326
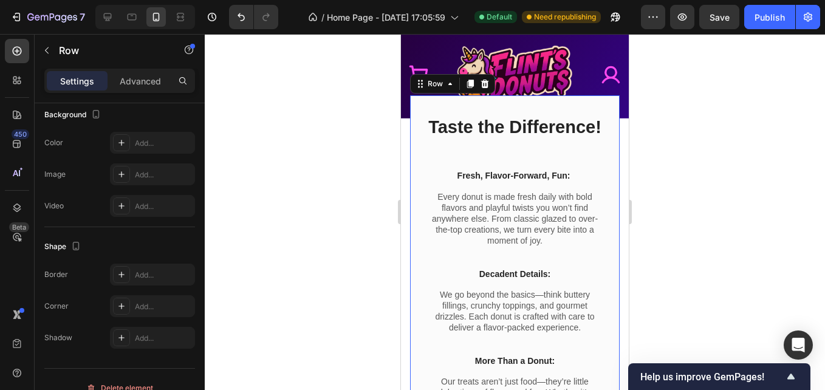
scroll to position [0, 0]
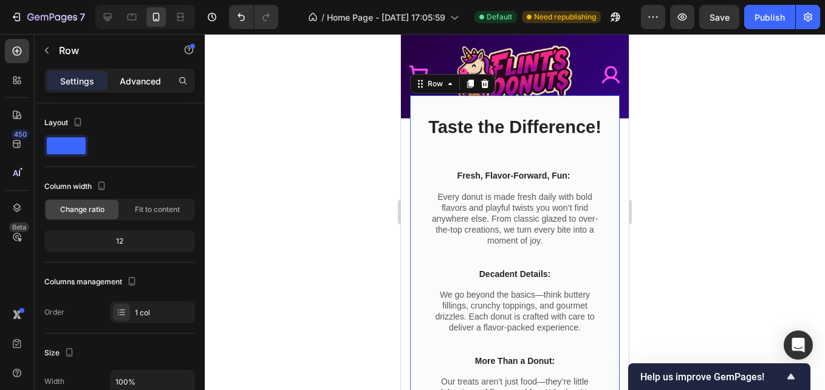
click at [146, 86] on p "Advanced" at bounding box center [140, 81] width 41 height 13
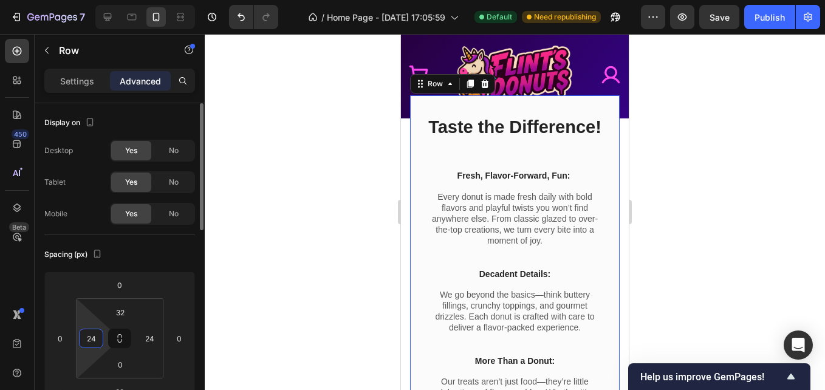
click at [95, 337] on input "24" at bounding box center [91, 338] width 18 height 18
type input "0"
click at [145, 337] on input "24" at bounding box center [149, 338] width 18 height 18
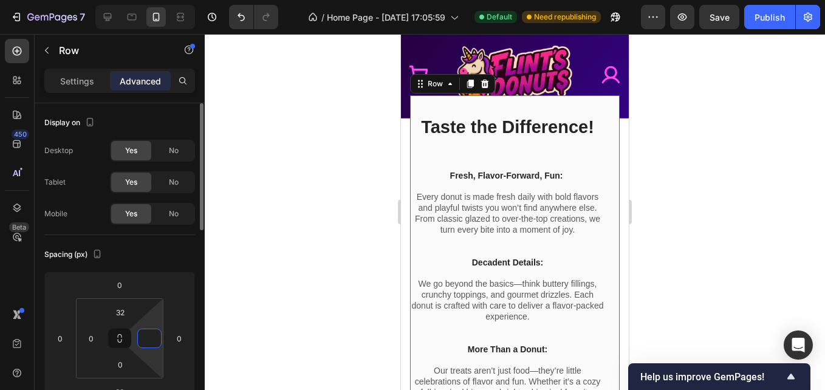
type input "0"
click at [151, 244] on div "Spacing (px) 0 0 32 0 32 0 0 0" at bounding box center [119, 325] width 151 height 180
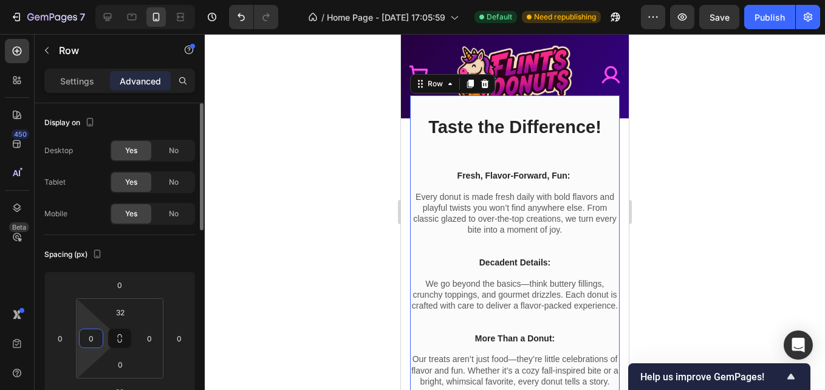
click at [89, 338] on input "0" at bounding box center [91, 338] width 18 height 18
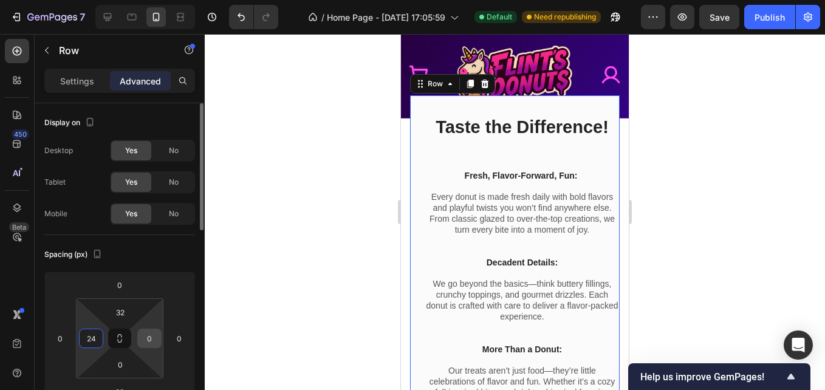
type input "24"
click at [148, 338] on input "0" at bounding box center [149, 338] width 18 height 18
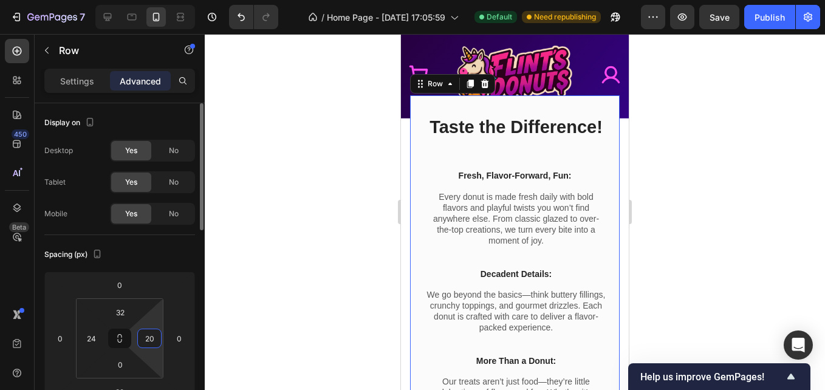
type input "4"
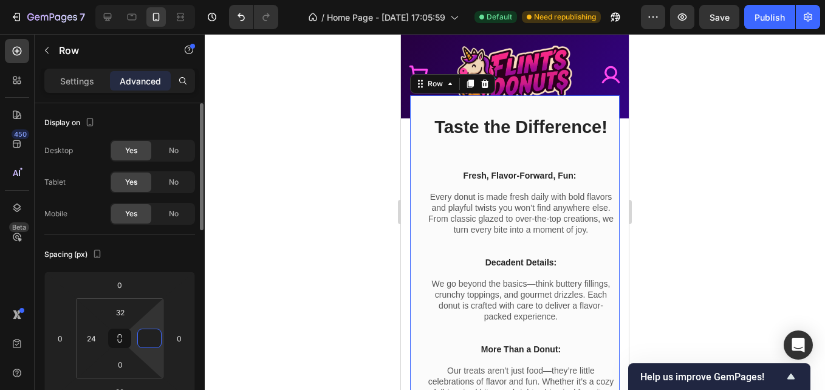
type input "4"
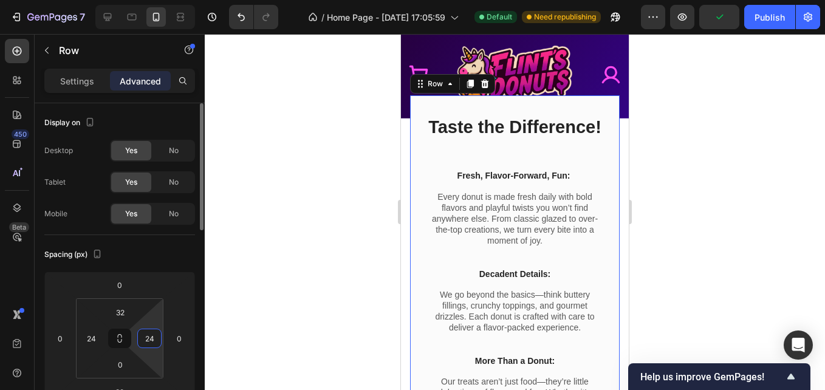
type input "24"
click at [155, 266] on div "Spacing (px) 0 0 32 0 32 24 0 24" at bounding box center [119, 325] width 151 height 180
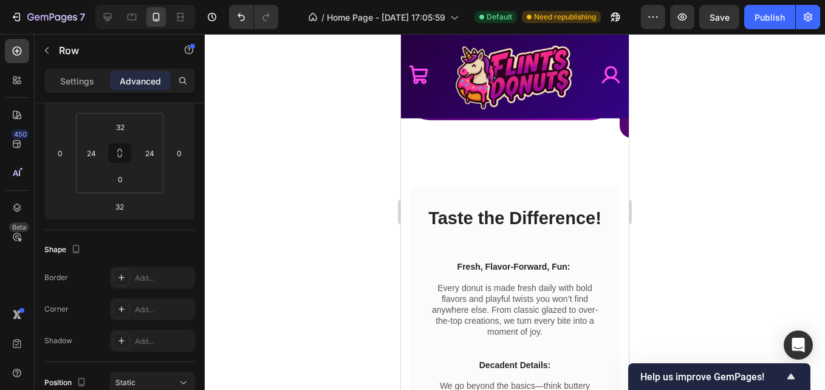
scroll to position [696, 0]
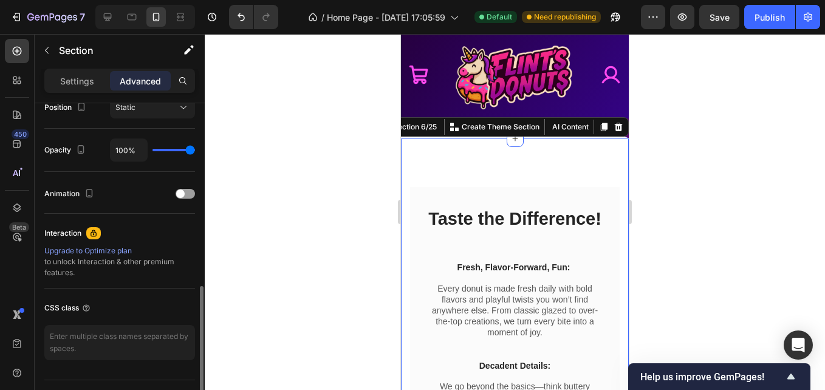
scroll to position [461, 0]
click at [78, 83] on p "Settings" at bounding box center [77, 81] width 34 height 13
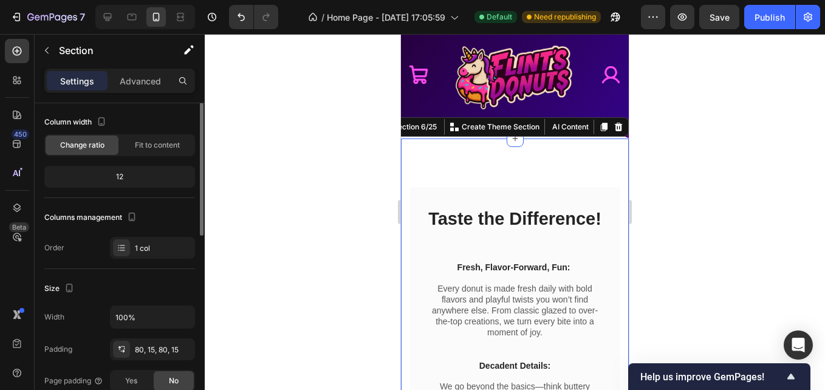
scroll to position [68, 0]
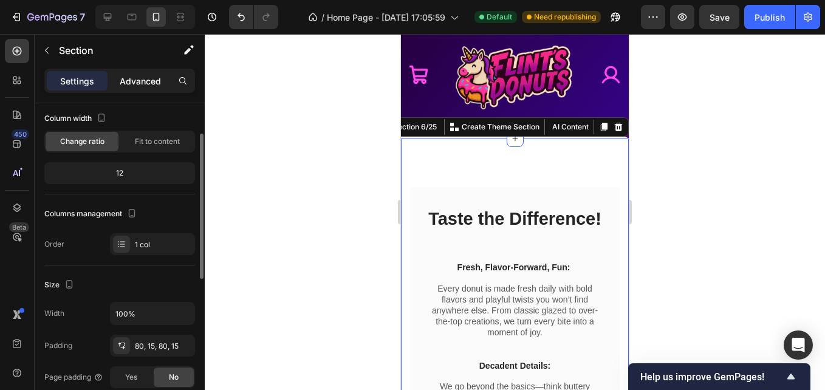
click at [152, 83] on p "Advanced" at bounding box center [140, 81] width 41 height 13
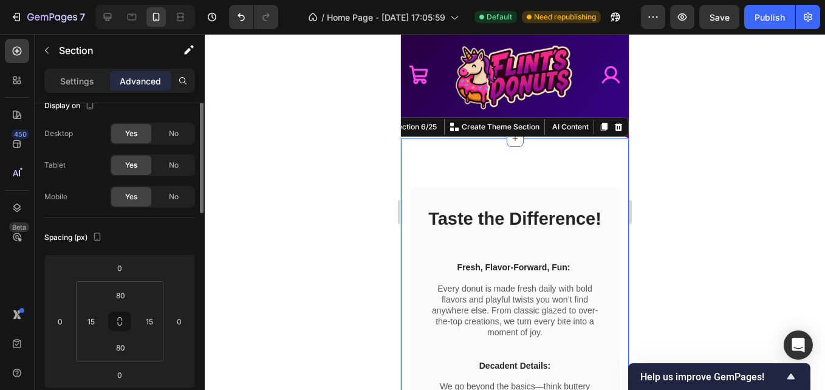
scroll to position [0, 0]
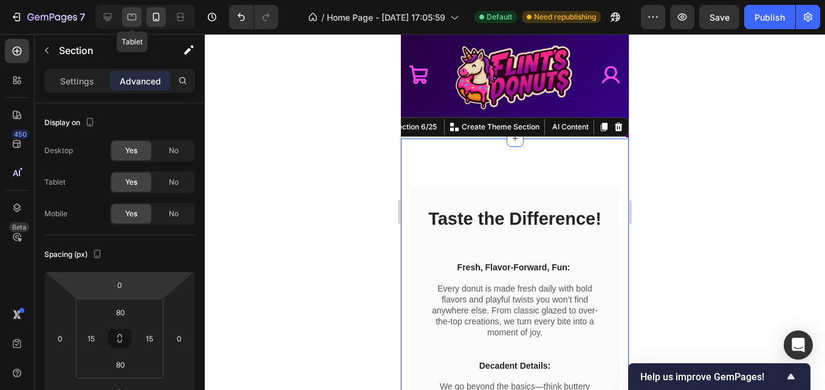
click at [132, 24] on div at bounding box center [131, 16] width 19 height 19
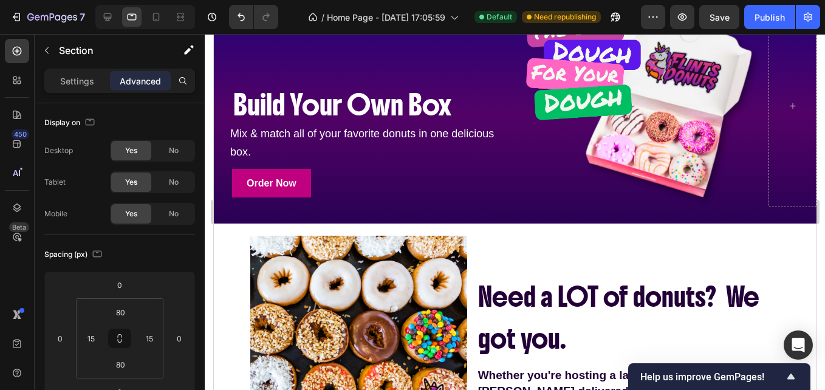
scroll to position [1128, 0]
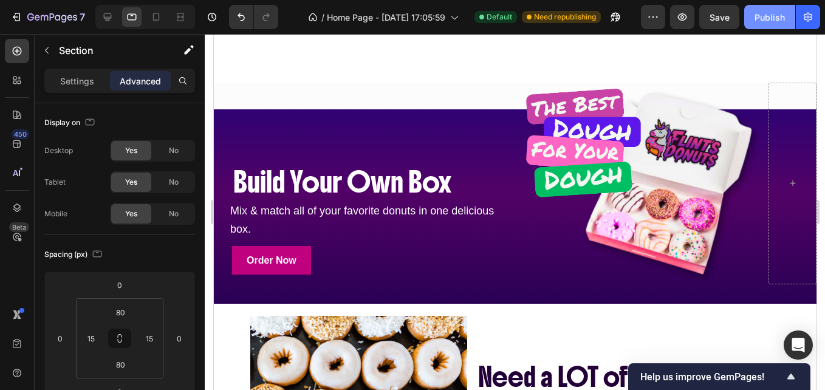
click at [765, 18] on div "Publish" at bounding box center [769, 17] width 30 height 13
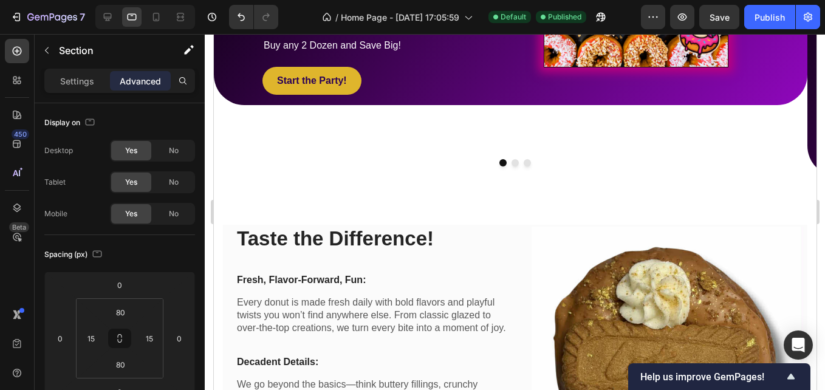
scroll to position [677, 0]
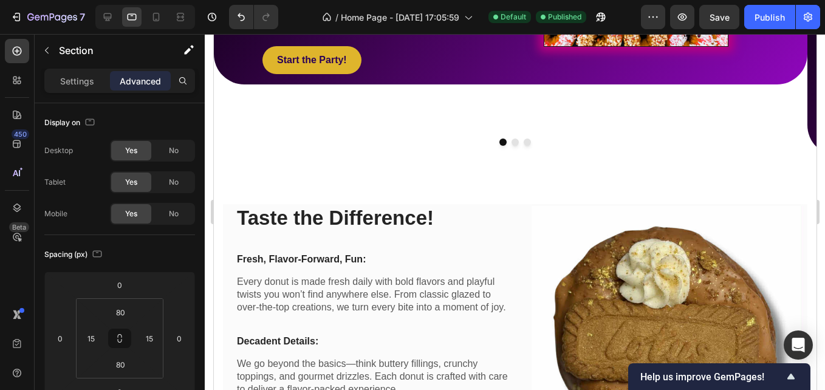
click at [522, 194] on div "Taste the Difference! Heading Fresh, Flavor-Forward, Fun: Text block Every donu…" at bounding box center [514, 342] width 603 height 372
click at [802, 227] on div "Taste the Difference! Heading Fresh, Flavor-Forward, Fun: Text block Every donu…" at bounding box center [514, 342] width 603 height 372
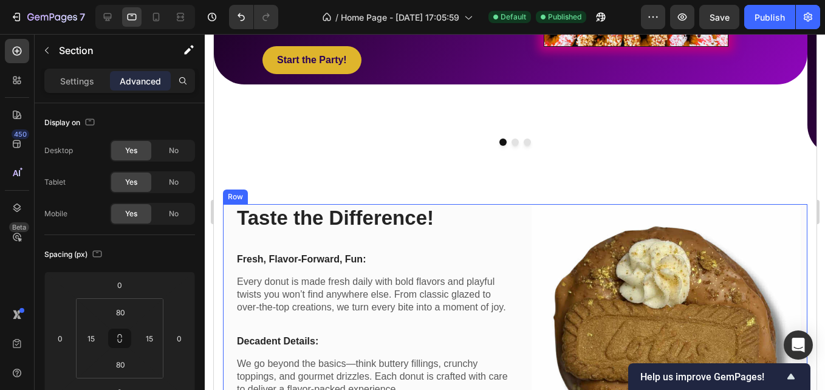
click at [226, 222] on div "Taste the Difference! Heading Fresh, Flavor-Forward, Fun: Text block Every donu…" at bounding box center [514, 341] width 584 height 275
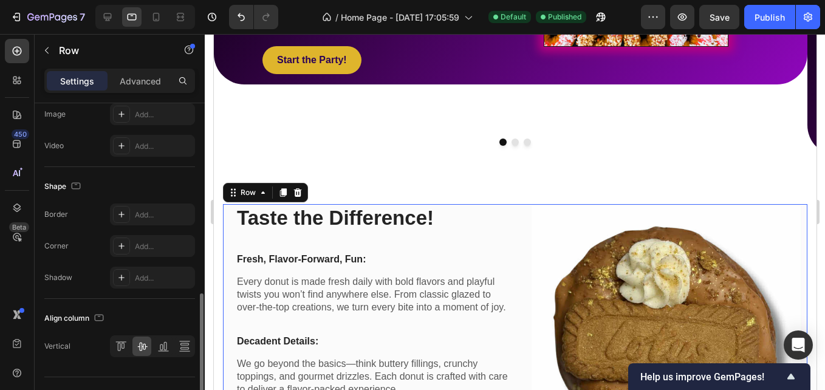
scroll to position [527, 0]
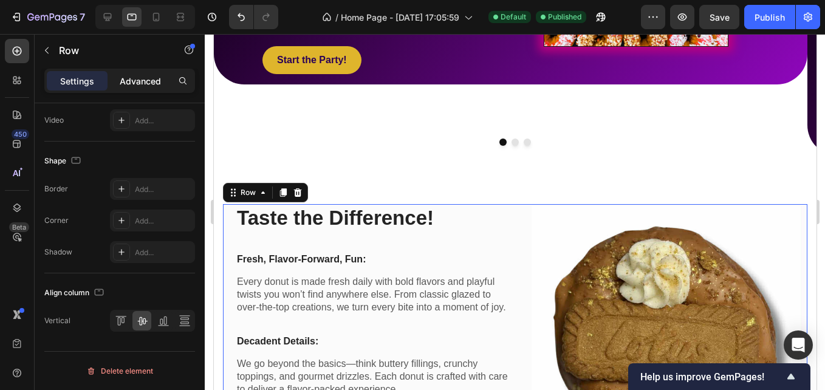
click at [131, 86] on p "Advanced" at bounding box center [140, 81] width 41 height 13
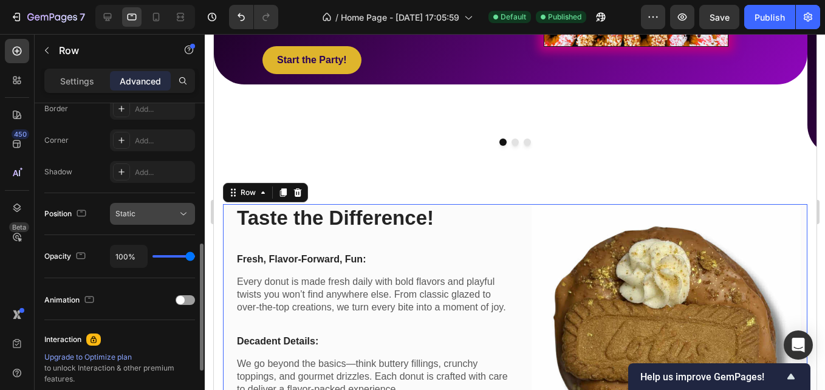
scroll to position [354, 0]
click at [157, 213] on div "Static" at bounding box center [146, 214] width 62 height 11
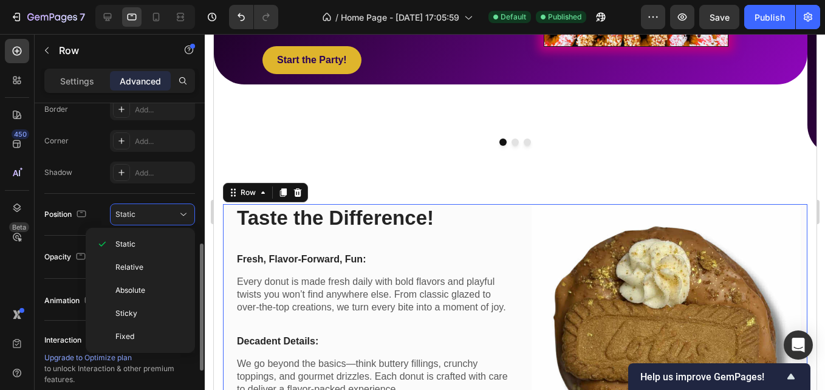
click at [89, 203] on div "Position Static" at bounding box center [119, 215] width 151 height 42
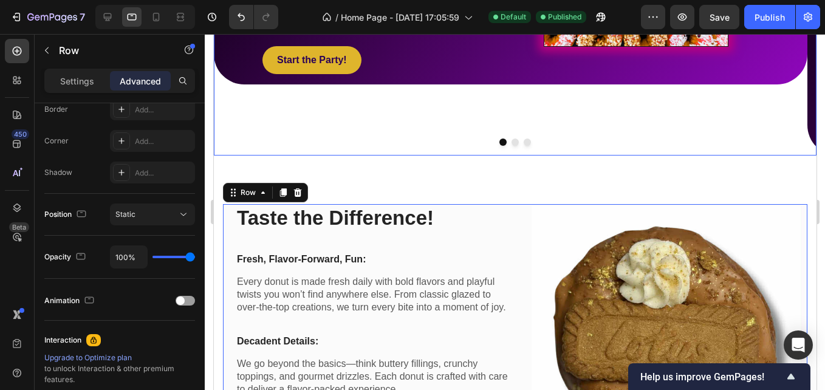
click at [272, 106] on div "We're here for the Party! Heading We're here for the Party! Heading The party j…" at bounding box center [509, 2] width 593 height 306
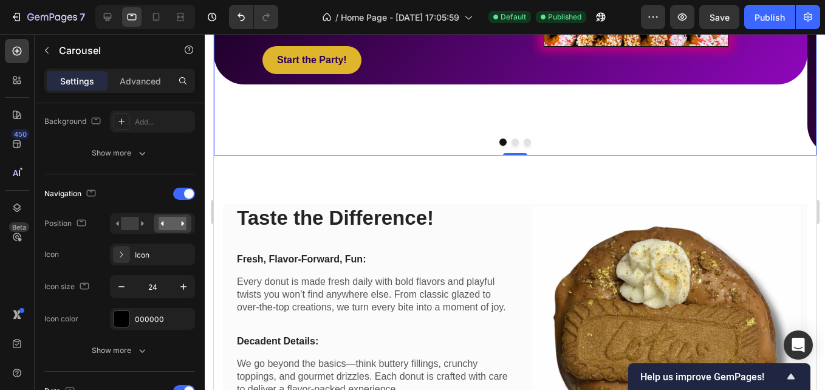
scroll to position [0, 0]
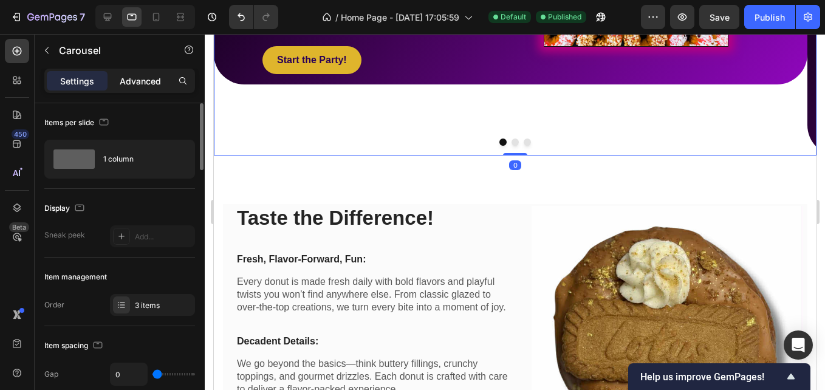
click at [151, 87] on div "Advanced" at bounding box center [140, 80] width 61 height 19
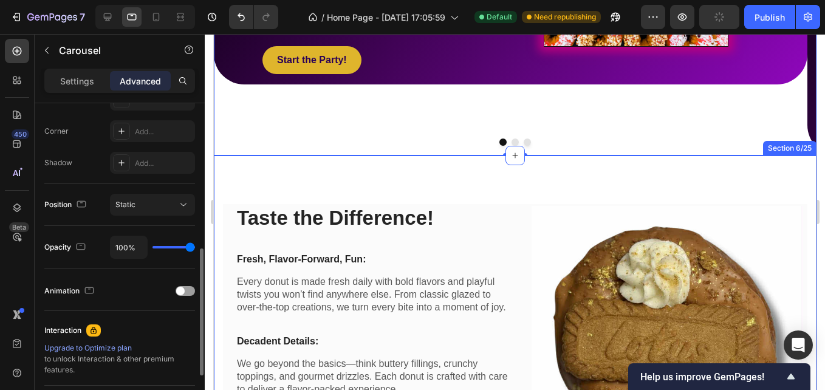
scroll to position [364, 0]
click at [214, 166] on div "Taste the Difference! Heading Fresh, Flavor-Forward, Fun: Text block Every donu…" at bounding box center [514, 342] width 603 height 372
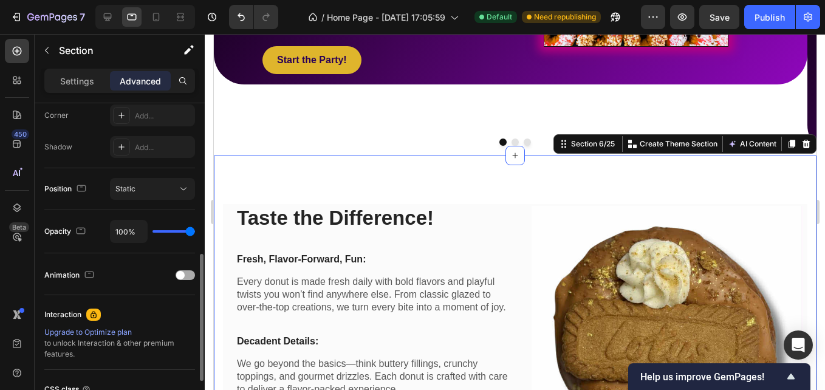
scroll to position [378, 0]
click at [151, 189] on div "Static" at bounding box center [146, 189] width 62 height 11
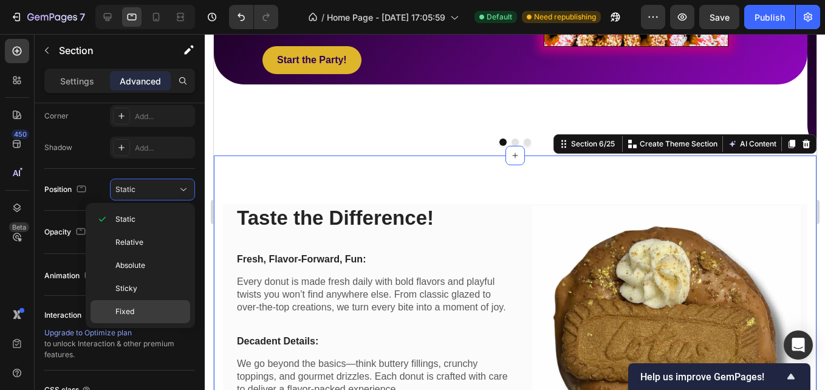
click at [134, 306] on div "Fixed" at bounding box center [141, 311] width 100 height 23
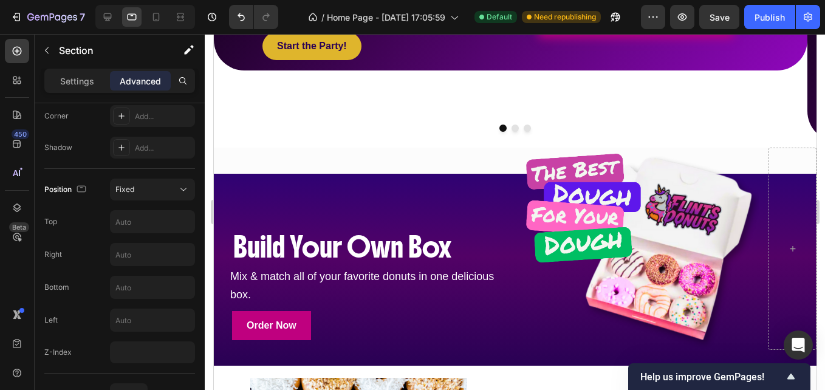
scroll to position [691, 0]
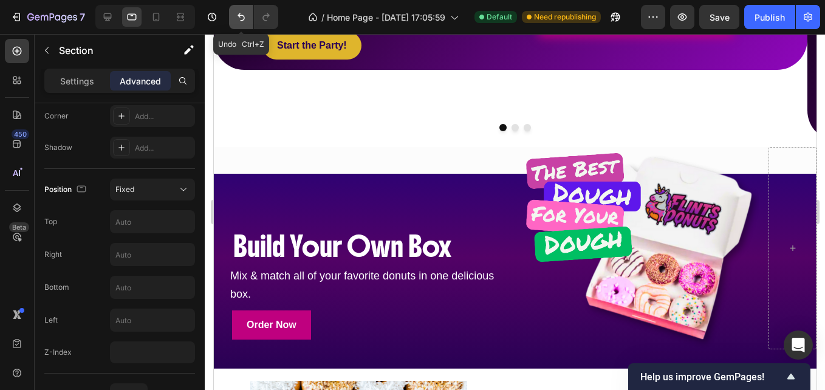
click at [243, 14] on icon "Undo/Redo" at bounding box center [241, 17] width 12 height 12
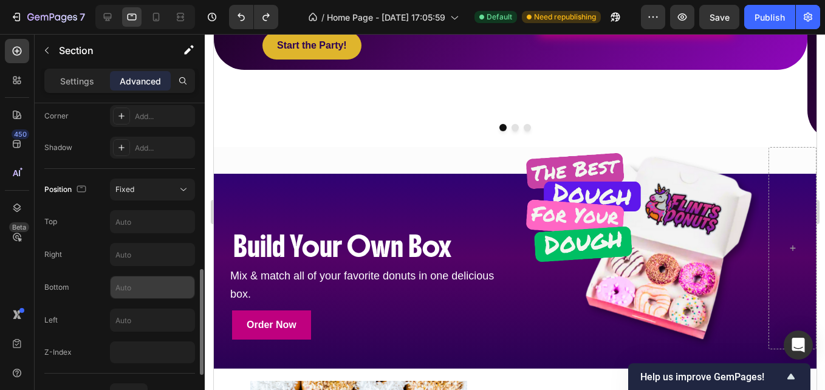
scroll to position [415, 0]
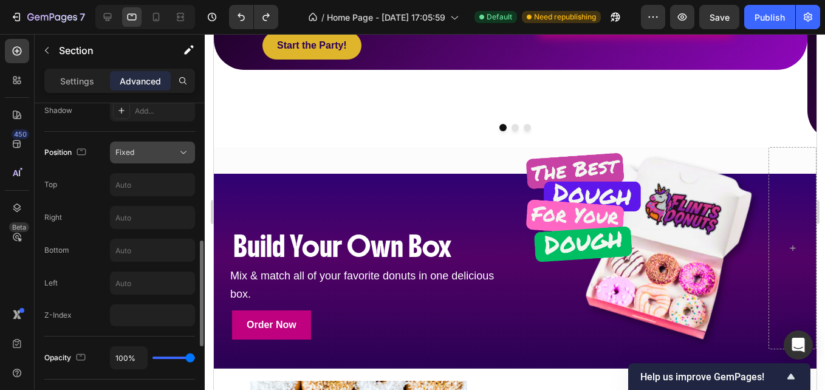
click at [172, 156] on div "Fixed" at bounding box center [146, 152] width 62 height 11
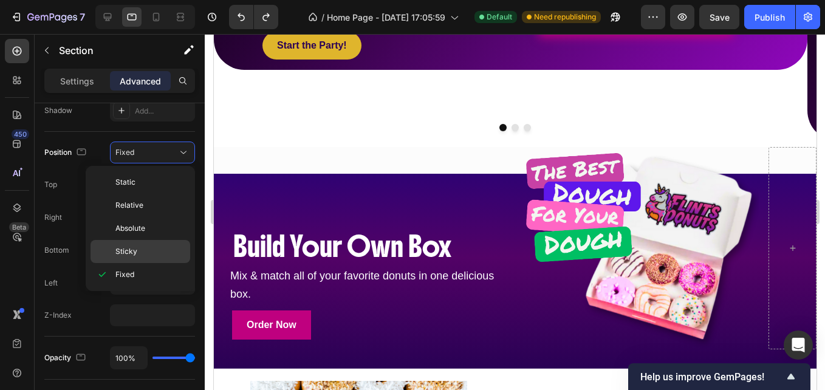
click at [126, 255] on span "Sticky" at bounding box center [126, 251] width 22 height 11
type input "0"
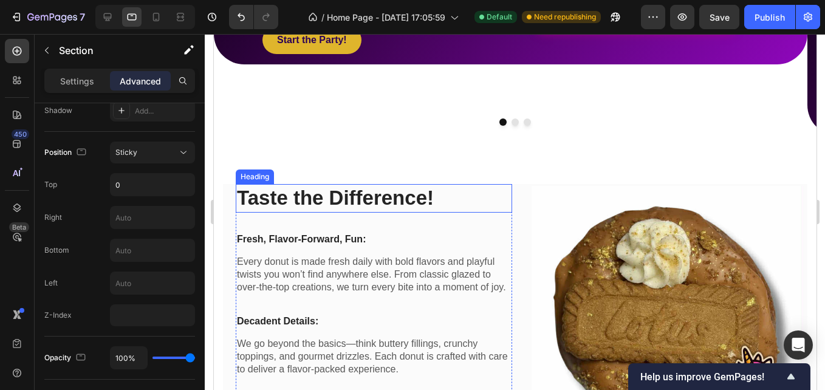
scroll to position [696, 0]
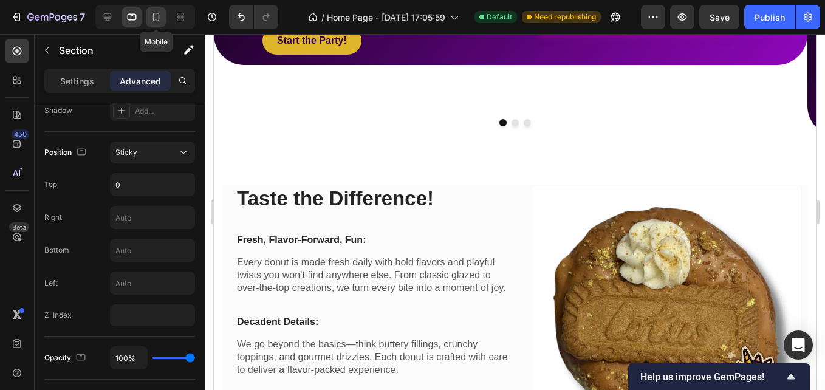
click at [163, 20] on div at bounding box center [155, 16] width 19 height 19
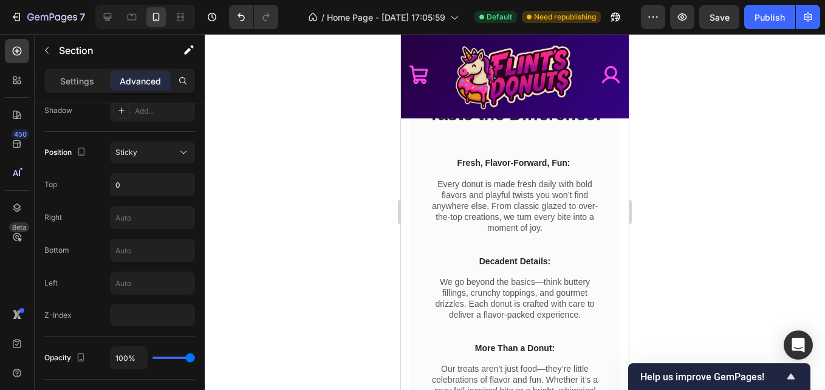
scroll to position [850, 0]
click at [155, 154] on div "Sticky" at bounding box center [146, 152] width 62 height 11
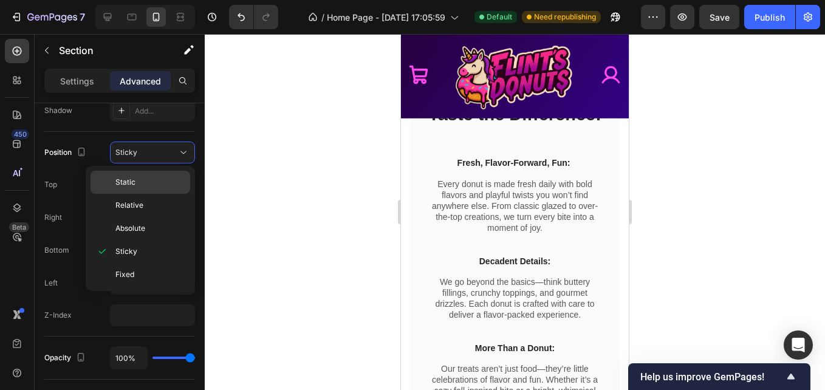
click at [125, 180] on span "Static" at bounding box center [125, 182] width 20 height 11
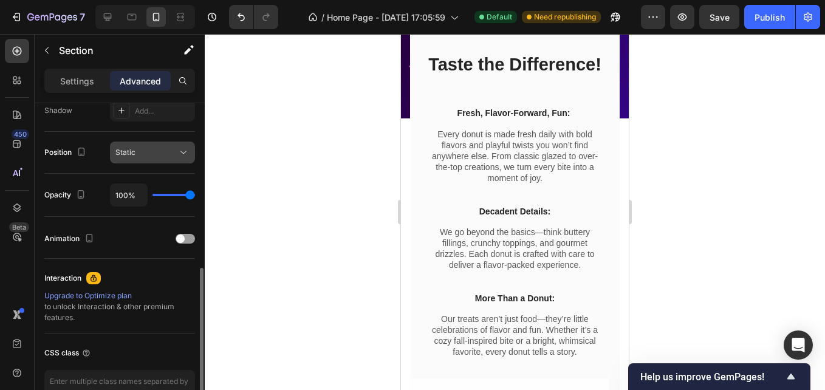
click at [134, 157] on span "Static" at bounding box center [125, 152] width 20 height 11
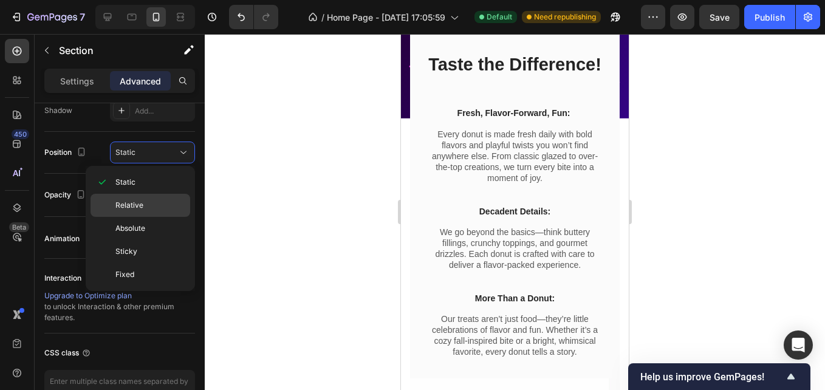
click at [128, 201] on span "Relative" at bounding box center [129, 205] width 28 height 11
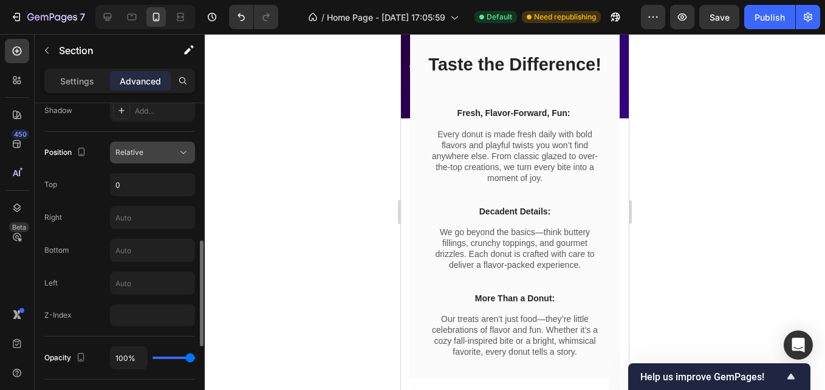
click at [176, 155] on div "Relative" at bounding box center [146, 152] width 62 height 11
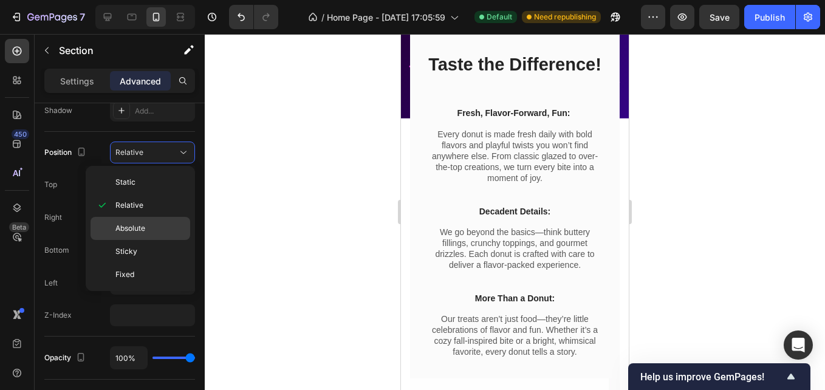
click at [148, 222] on div "Absolute" at bounding box center [141, 228] width 100 height 23
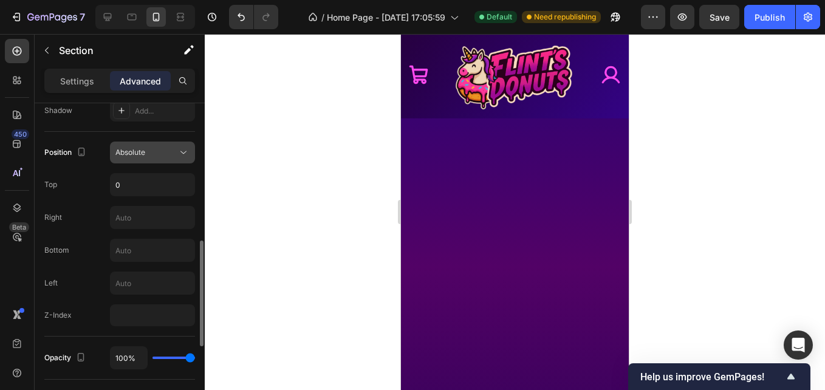
click at [135, 154] on span "Absolute" at bounding box center [130, 152] width 30 height 9
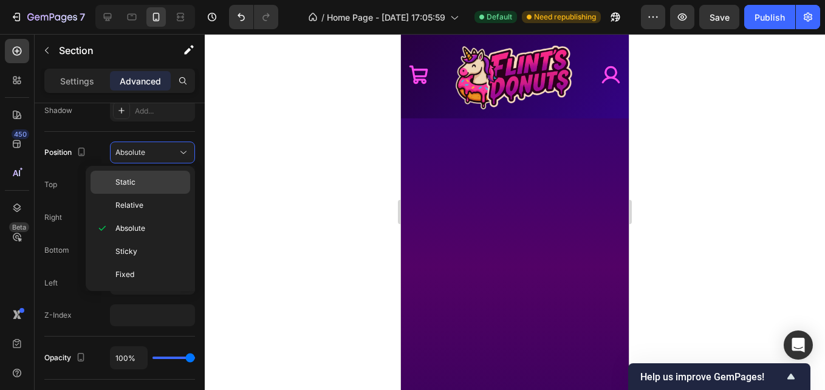
click at [132, 188] on div "Static" at bounding box center [141, 182] width 100 height 23
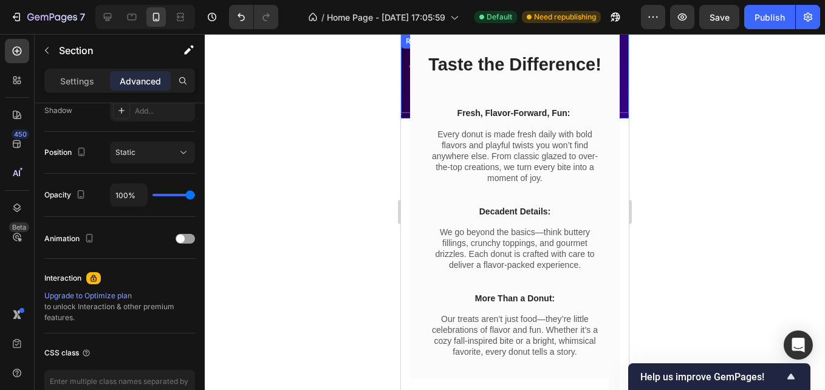
click at [405, 102] on div "Icon" at bounding box center [419, 73] width 36 height 79
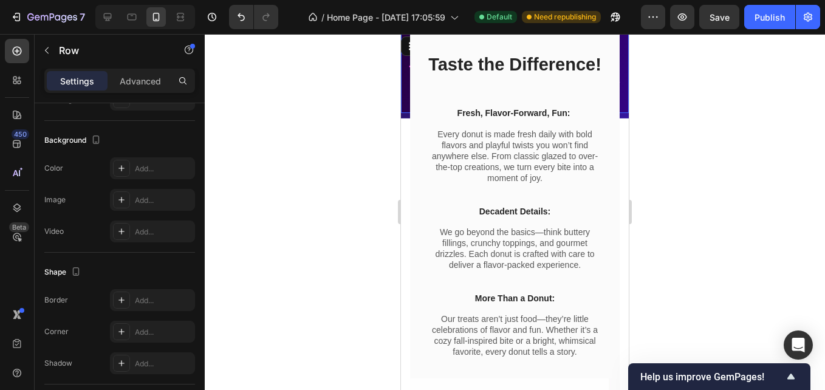
scroll to position [0, 0]
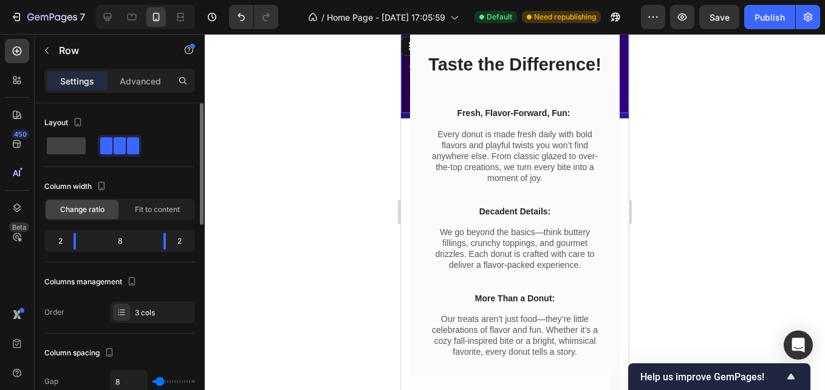
click at [405, 113] on div "9" at bounding box center [515, 115] width 228 height 5
click at [146, 69] on div "Settings Advanced" at bounding box center [119, 81] width 151 height 24
click at [144, 77] on p "Advanced" at bounding box center [140, 81] width 41 height 13
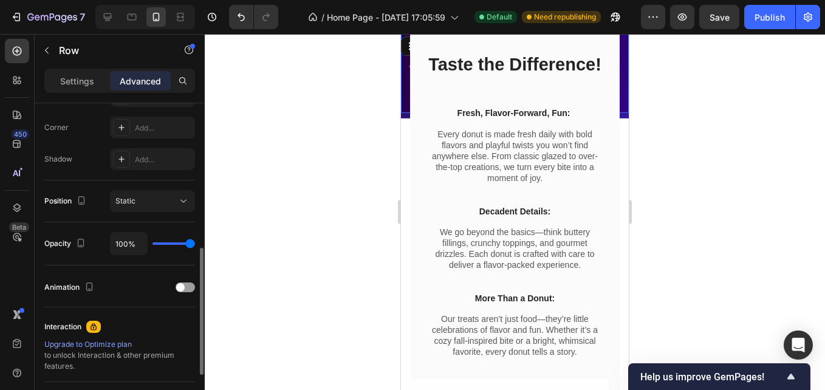
scroll to position [367, 0]
click at [166, 204] on div "Static" at bounding box center [146, 201] width 62 height 11
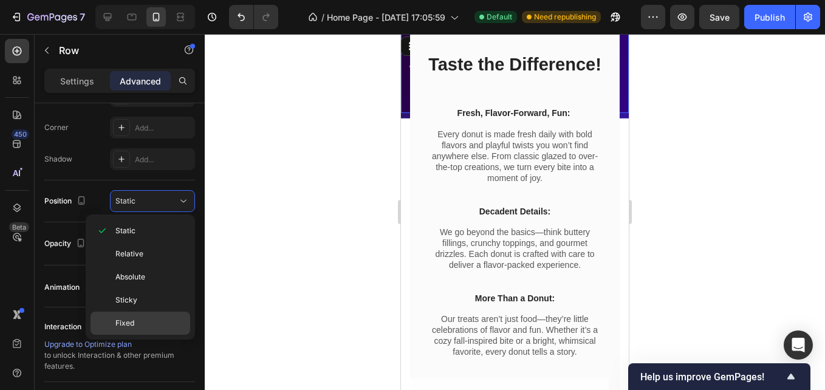
click at [134, 323] on p "Fixed" at bounding box center [149, 323] width 69 height 11
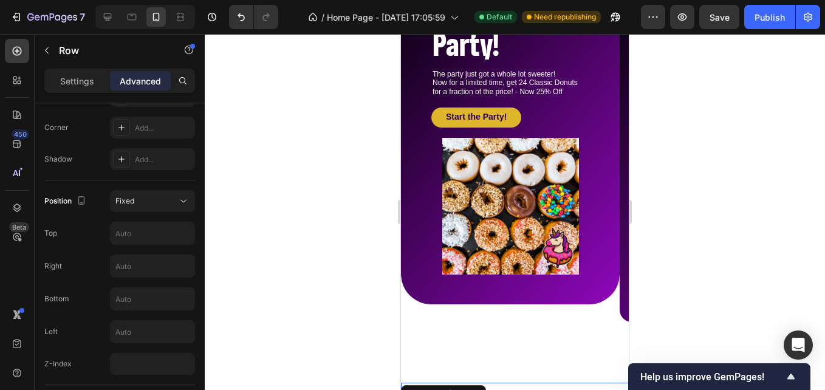
scroll to position [0, 0]
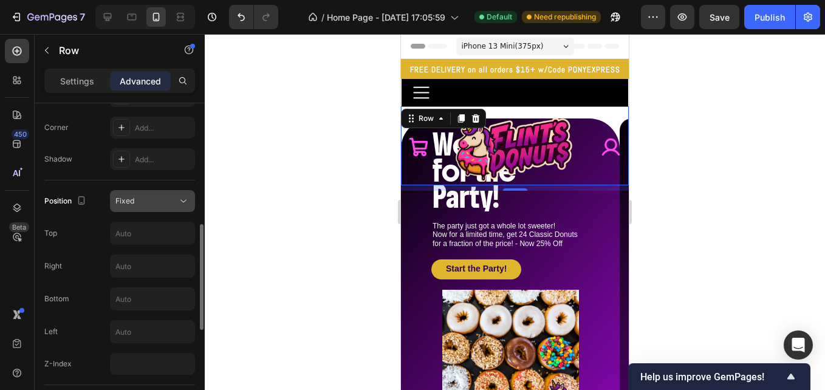
click at [165, 206] on div "Fixed" at bounding box center [146, 201] width 62 height 11
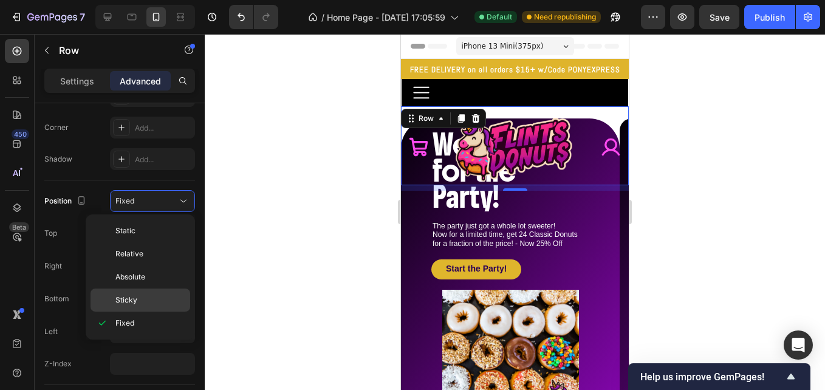
click at [133, 299] on span "Sticky" at bounding box center [126, 300] width 22 height 11
type input "0"
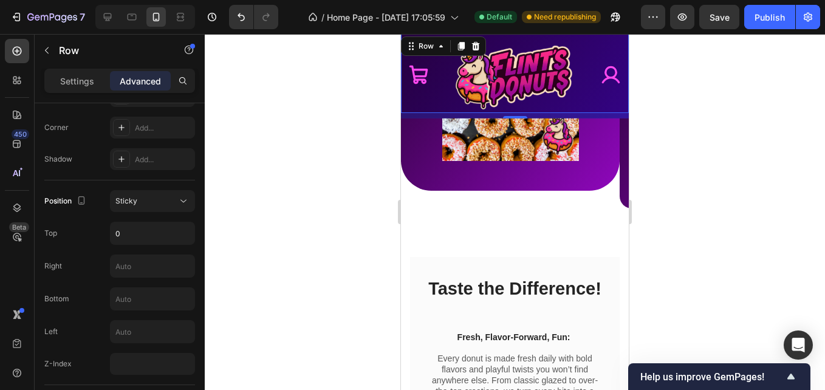
scroll to position [343, 0]
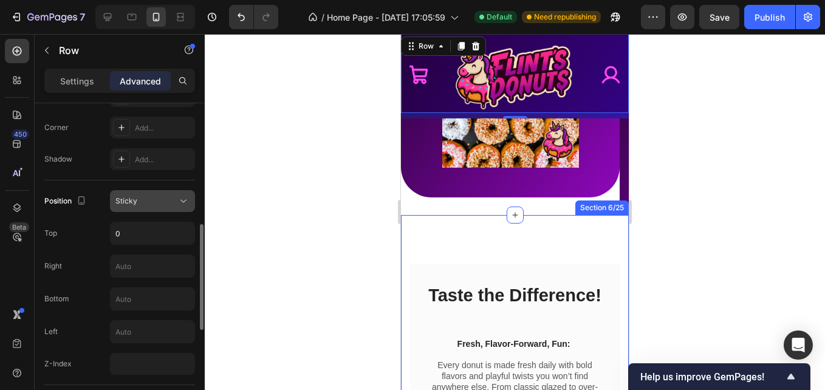
click at [162, 197] on div "Sticky" at bounding box center [146, 201] width 62 height 11
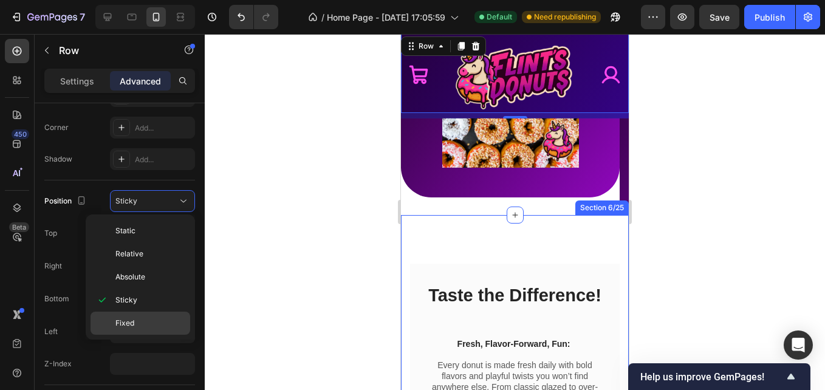
click at [127, 323] on span "Fixed" at bounding box center [124, 323] width 19 height 11
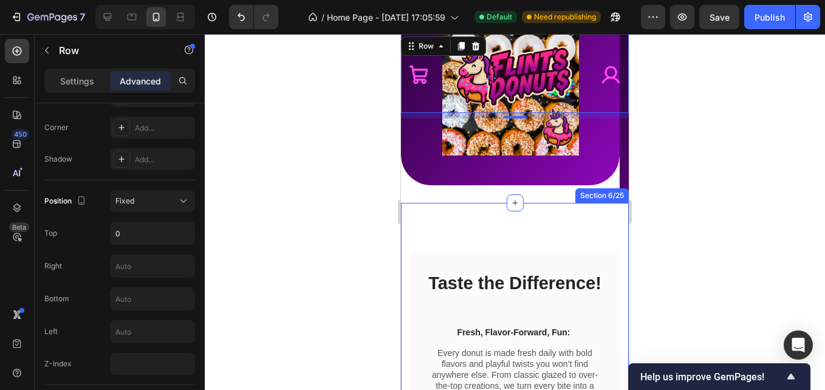
scroll to position [259, 0]
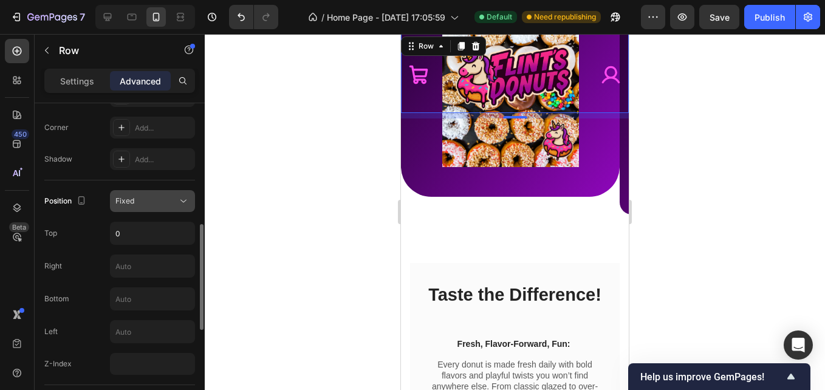
click at [169, 202] on div "Fixed" at bounding box center [146, 201] width 62 height 11
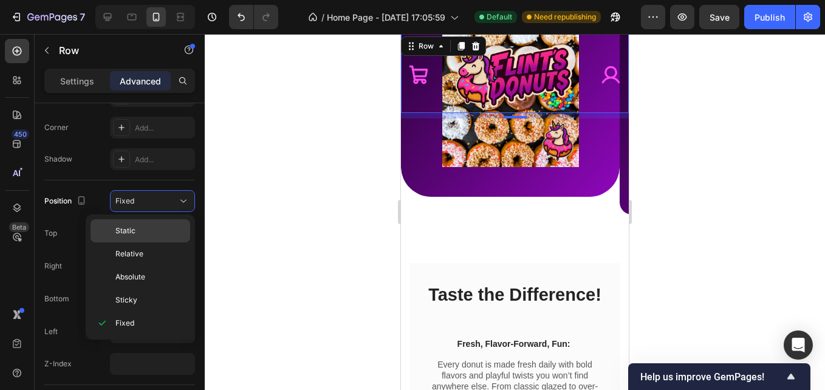
click at [134, 233] on span "Static" at bounding box center [125, 230] width 20 height 11
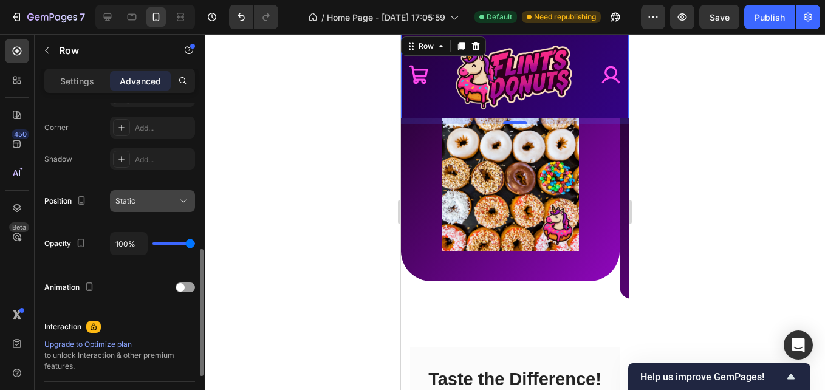
click at [182, 196] on icon at bounding box center [183, 201] width 12 height 12
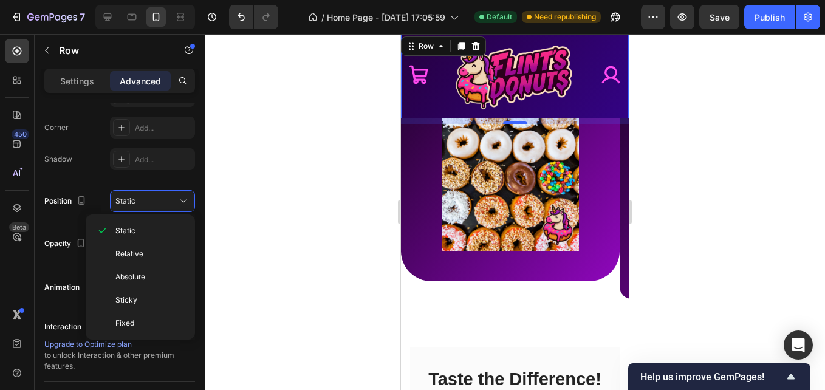
click at [279, 248] on div at bounding box center [515, 212] width 620 height 356
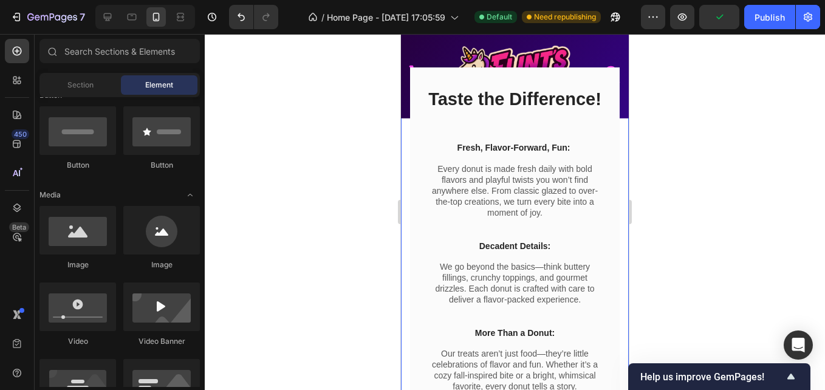
scroll to position [540, 0]
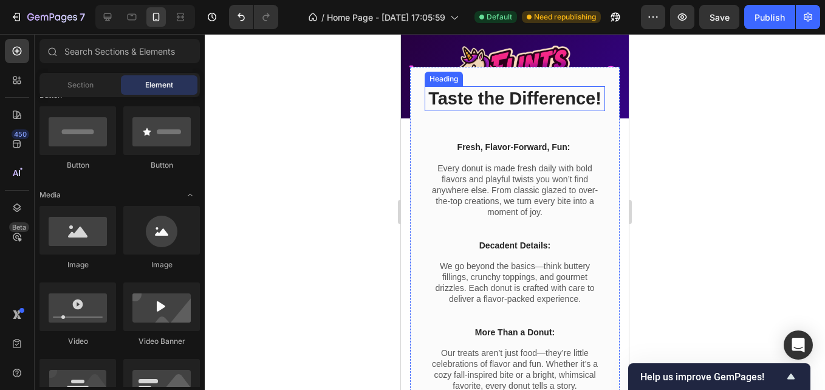
click at [439, 97] on h2 "Taste the Difference!" at bounding box center [515, 99] width 180 height 26
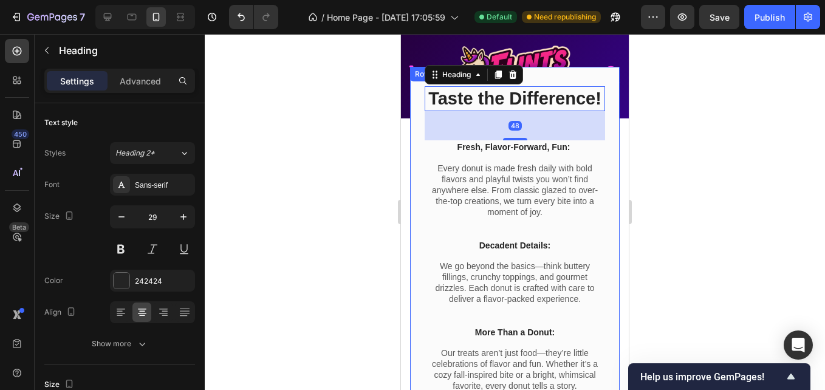
click at [424, 74] on div "Row" at bounding box center [422, 74] width 20 height 11
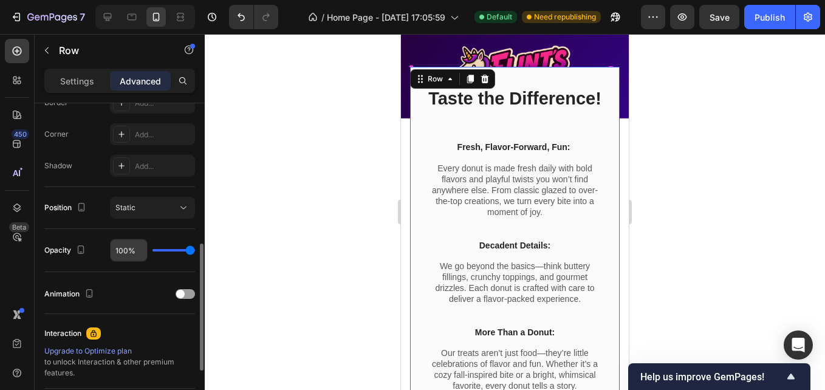
scroll to position [361, 0]
click at [160, 208] on div "Static" at bounding box center [146, 207] width 62 height 11
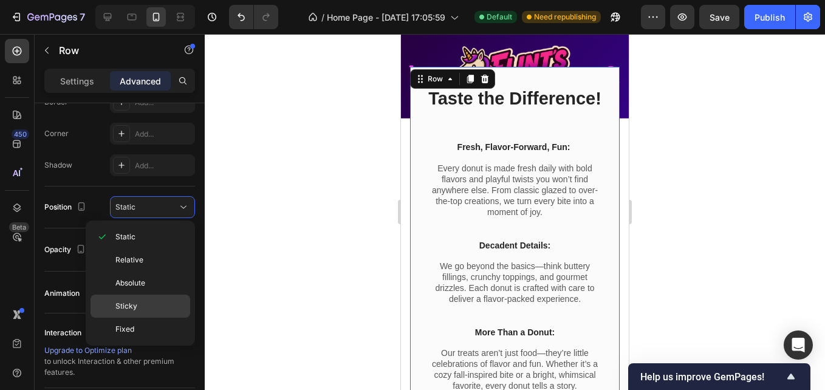
click at [133, 303] on span "Sticky" at bounding box center [126, 306] width 22 height 11
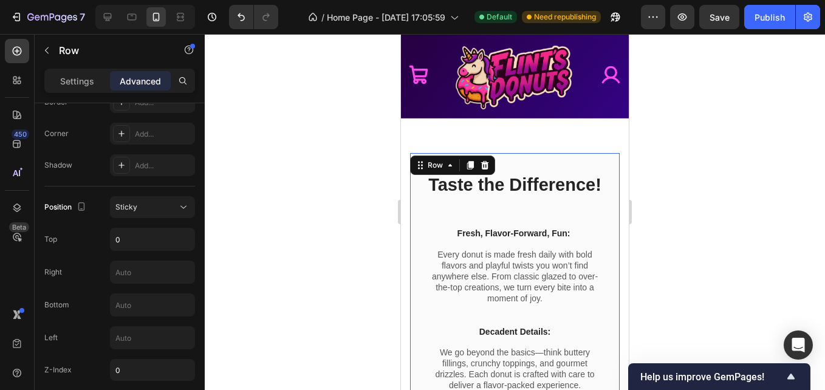
scroll to position [473, 0]
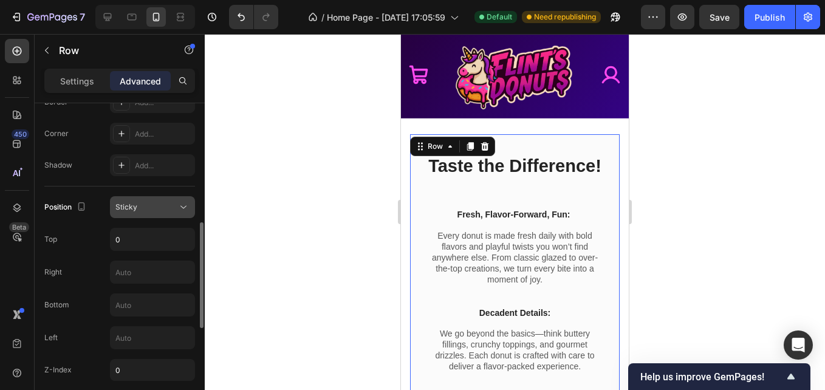
click at [177, 209] on div "Sticky" at bounding box center [146, 207] width 62 height 11
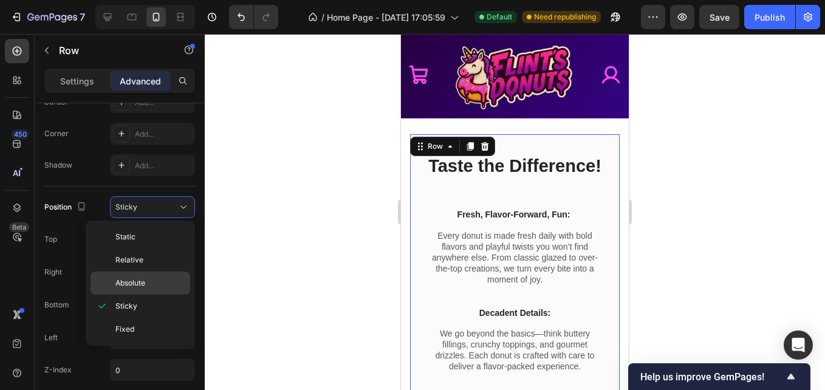
click at [131, 284] on span "Absolute" at bounding box center [130, 283] width 30 height 11
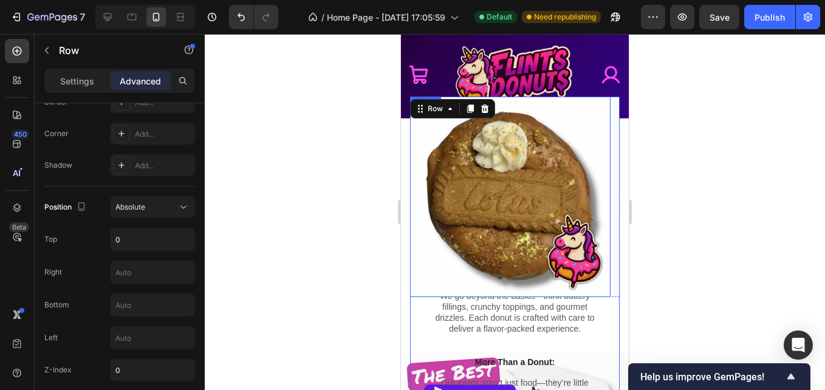
scroll to position [507, 0]
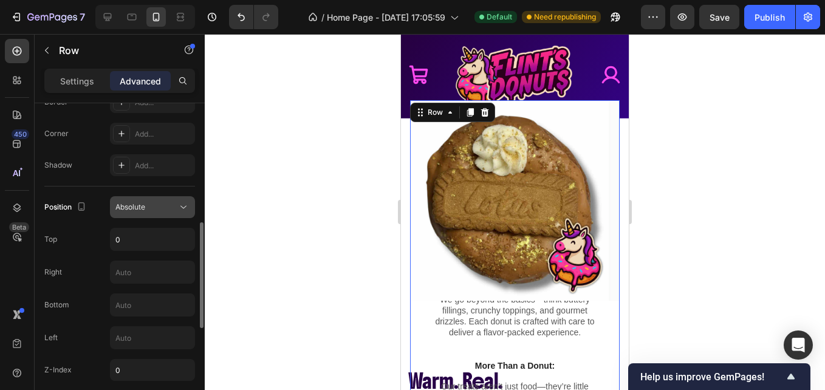
click at [162, 200] on button "Absolute" at bounding box center [152, 207] width 85 height 22
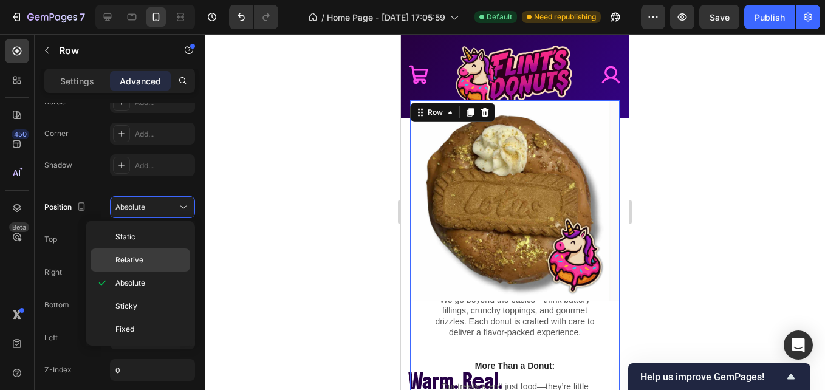
click at [129, 264] on span "Relative" at bounding box center [129, 260] width 28 height 11
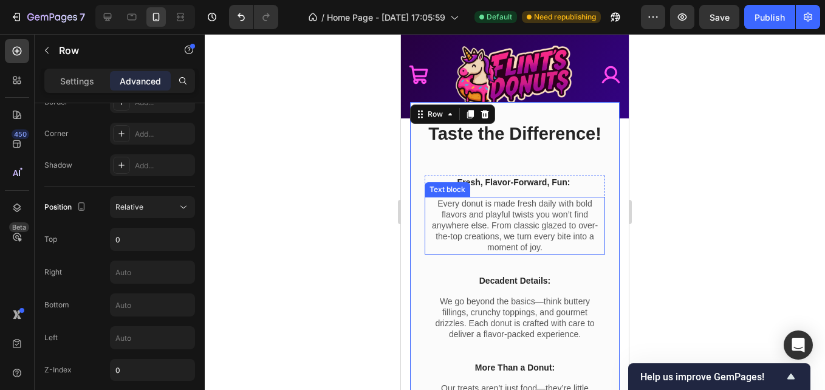
scroll to position [492, 0]
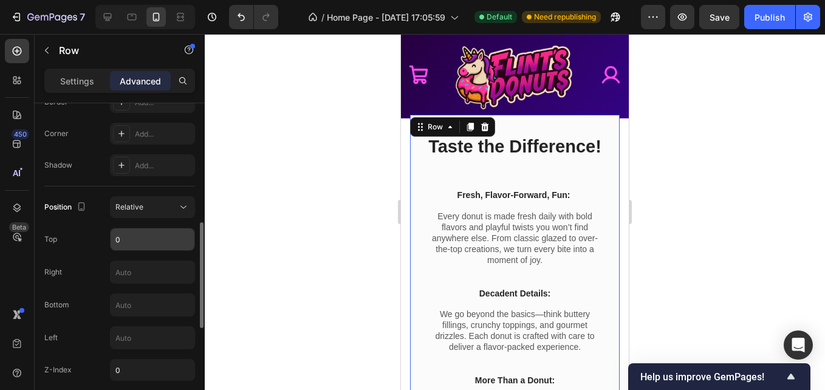
click at [144, 232] on input "0" at bounding box center [153, 239] width 84 height 22
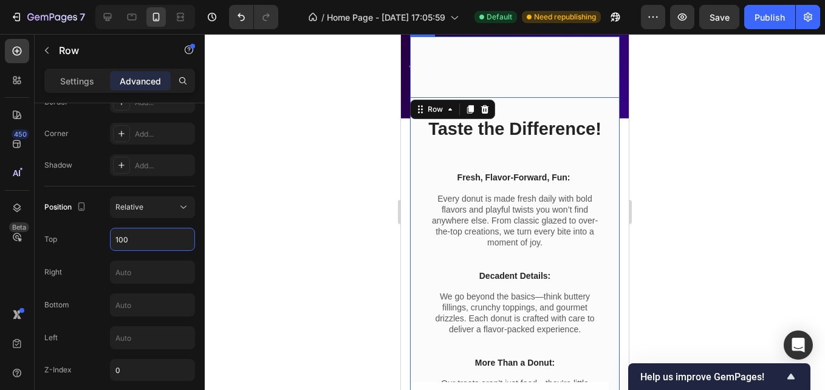
scroll to position [468, 0]
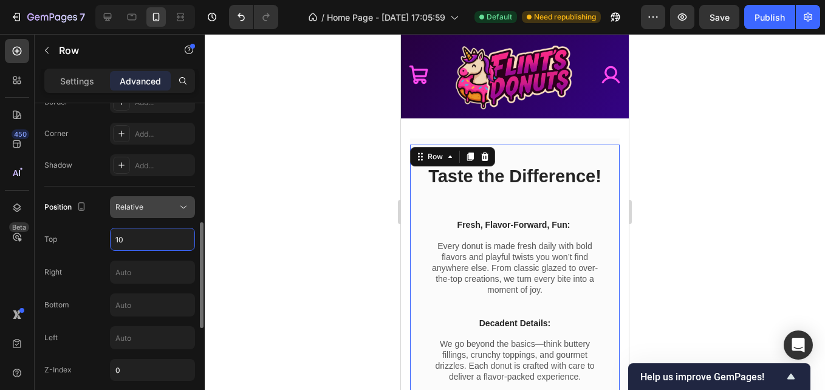
type input "1"
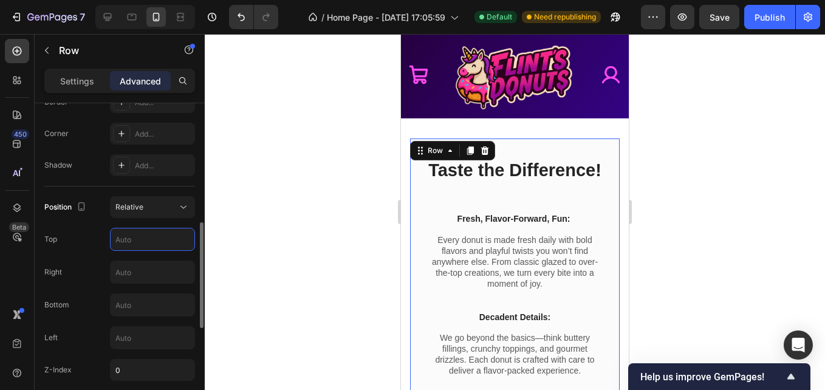
click at [94, 292] on div "Position Relative Top Right Bottom Left Z-Index 0" at bounding box center [119, 288] width 151 height 185
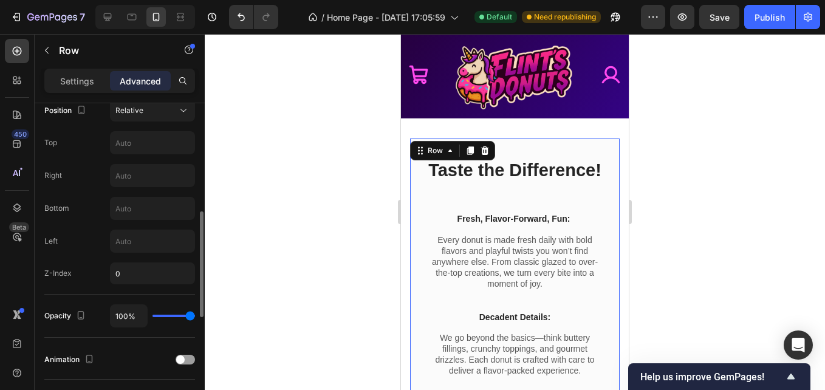
scroll to position [425, 0]
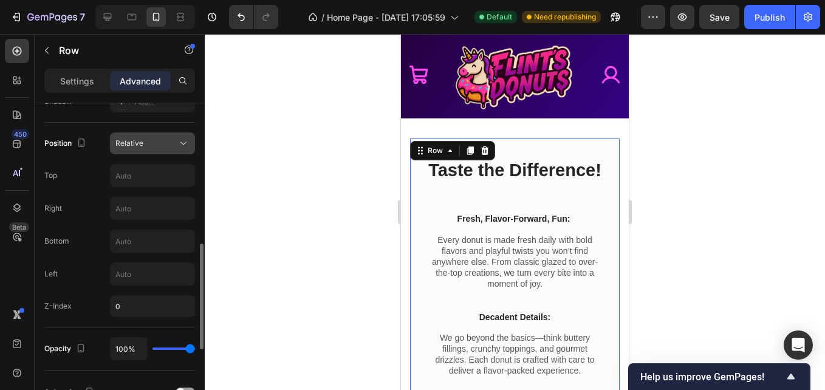
click at [171, 149] on button "Relative" at bounding box center [152, 143] width 85 height 22
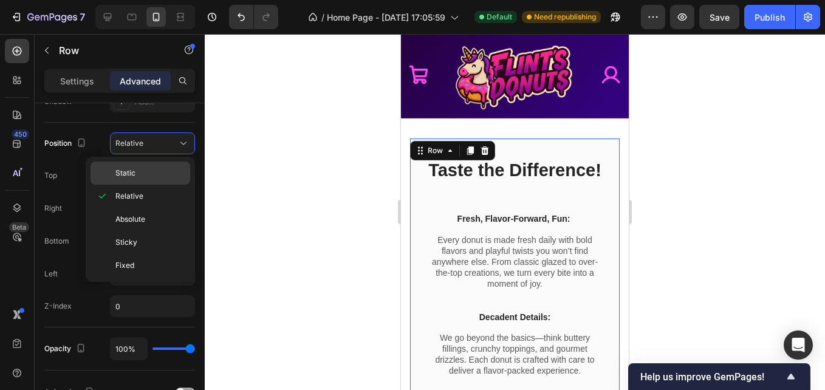
click at [132, 172] on span "Static" at bounding box center [125, 173] width 20 height 11
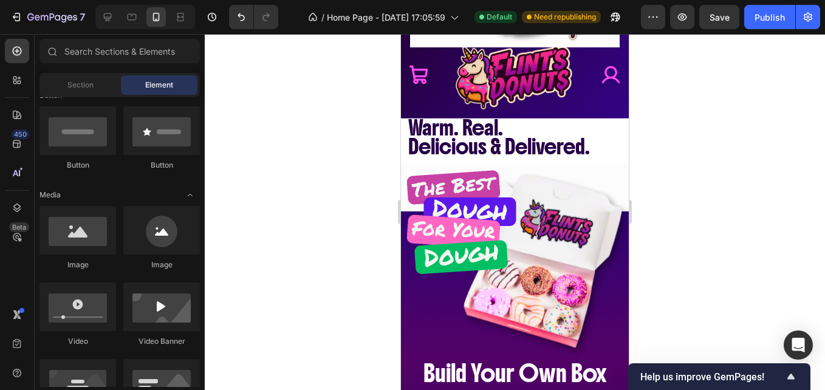
scroll to position [1099, 0]
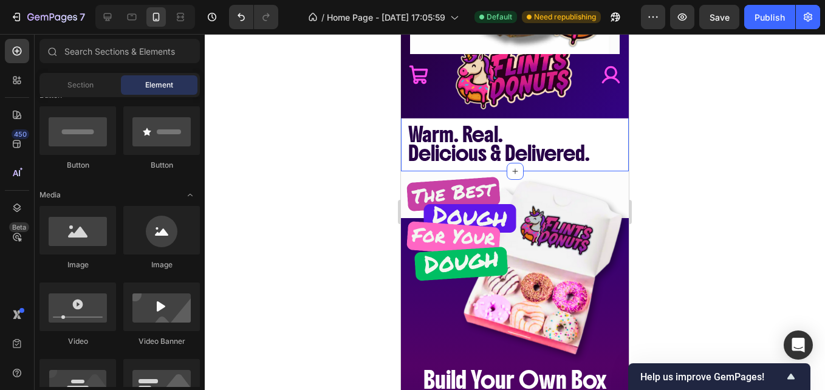
click at [576, 103] on div "Section 7/25" at bounding box center [602, 95] width 53 height 15
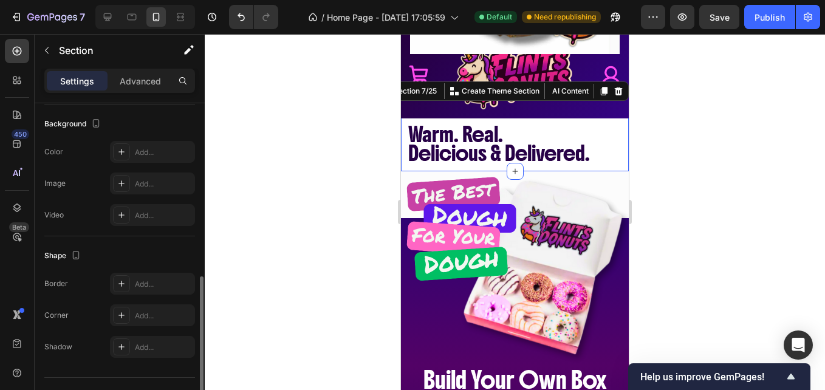
scroll to position [388, 0]
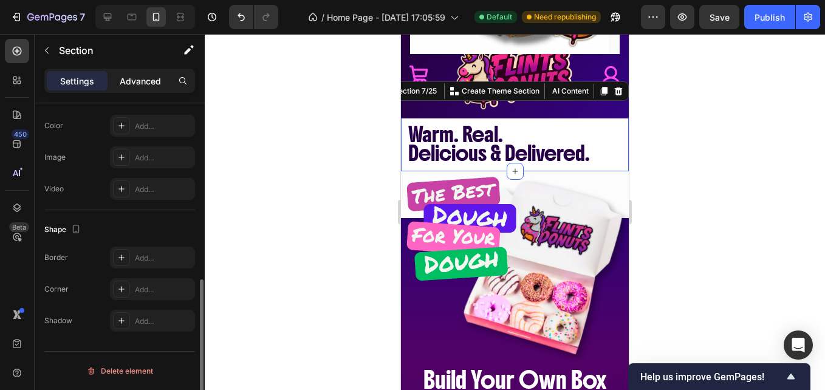
click at [131, 78] on p "Advanced" at bounding box center [140, 81] width 41 height 13
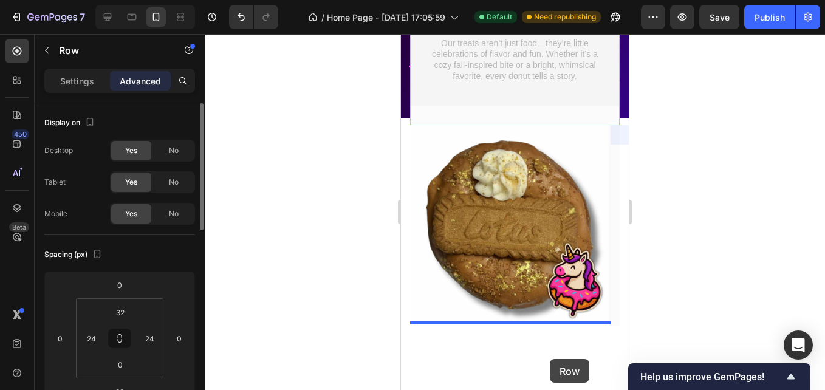
scroll to position [947, 0]
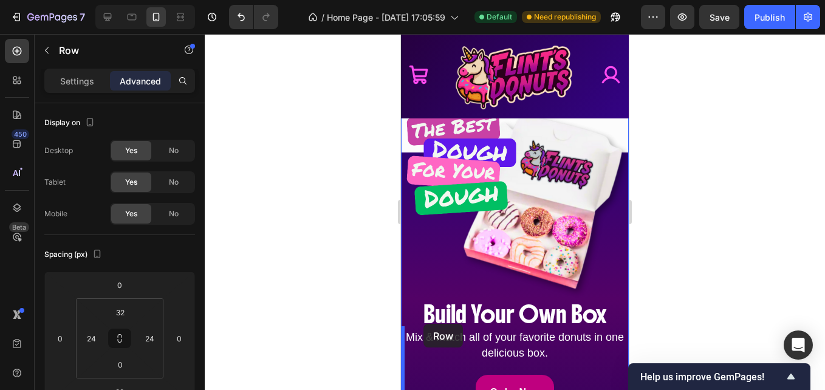
scroll to position [644, 0]
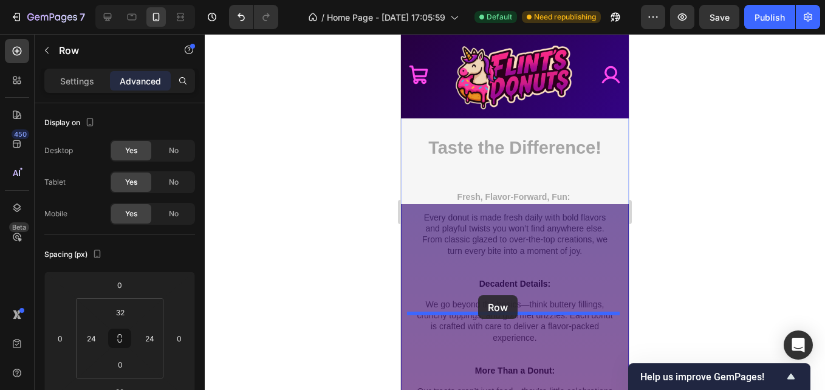
drag, startPoint x: 411, startPoint y: 300, endPoint x: 477, endPoint y: 296, distance: 67.0
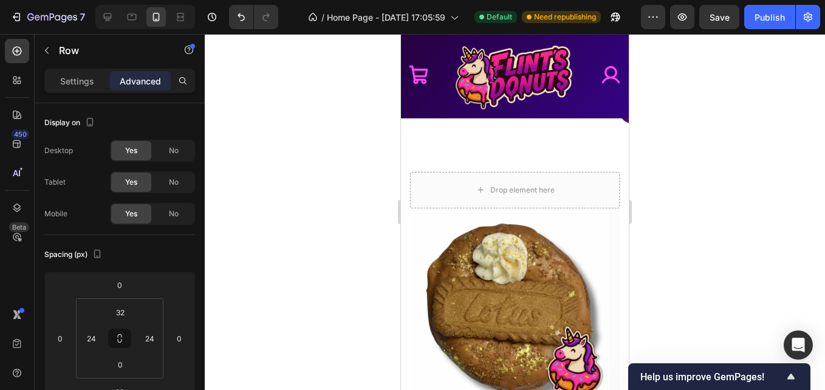
scroll to position [434, 0]
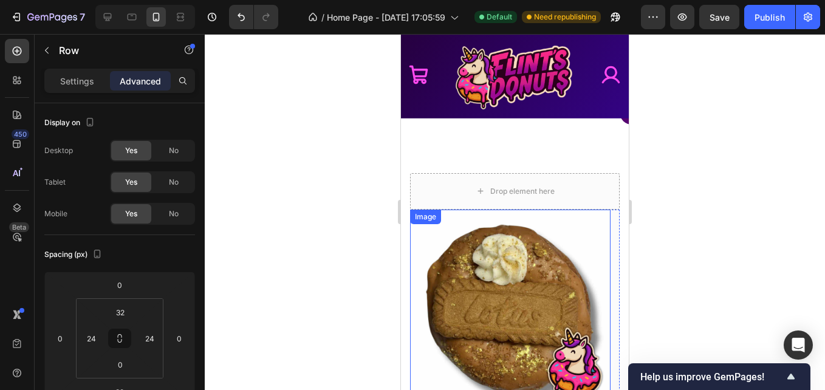
click at [479, 258] on img at bounding box center [510, 310] width 200 height 200
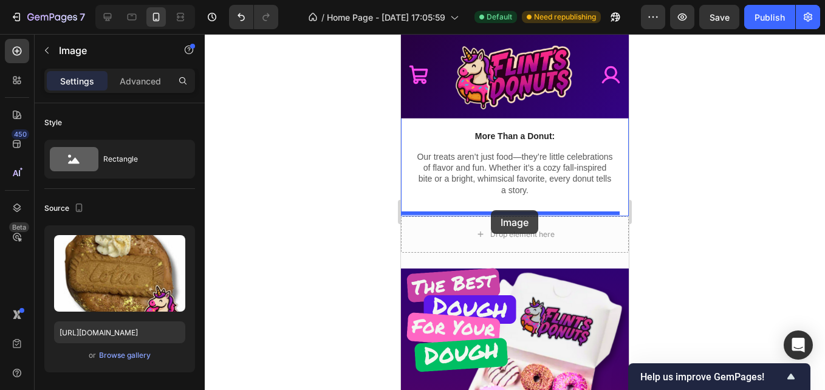
scroll to position [1070, 0]
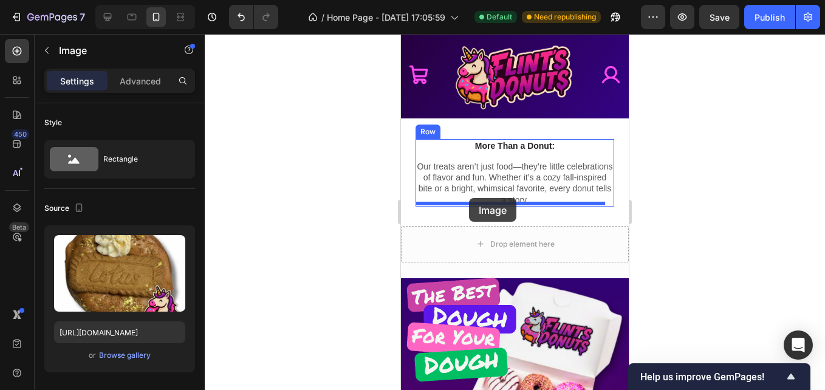
drag, startPoint x: 427, startPoint y: 216, endPoint x: 469, endPoint y: 198, distance: 45.5
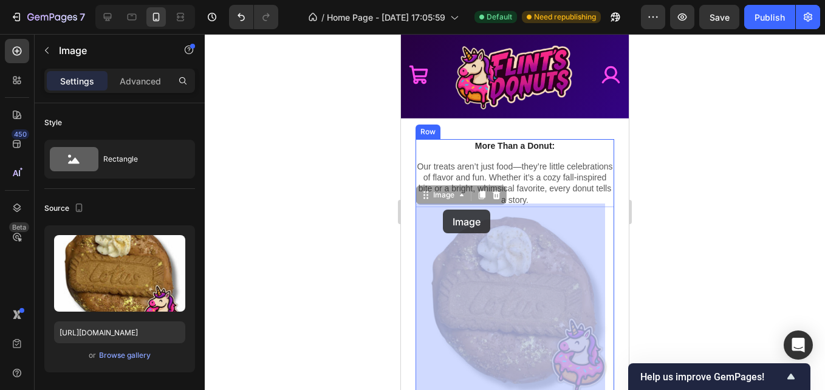
drag, startPoint x: 435, startPoint y: 195, endPoint x: 443, endPoint y: 210, distance: 16.6
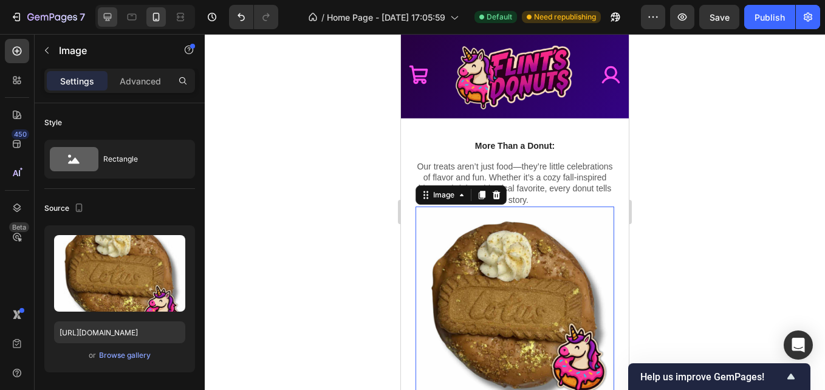
click at [117, 12] on div at bounding box center [107, 16] width 19 height 19
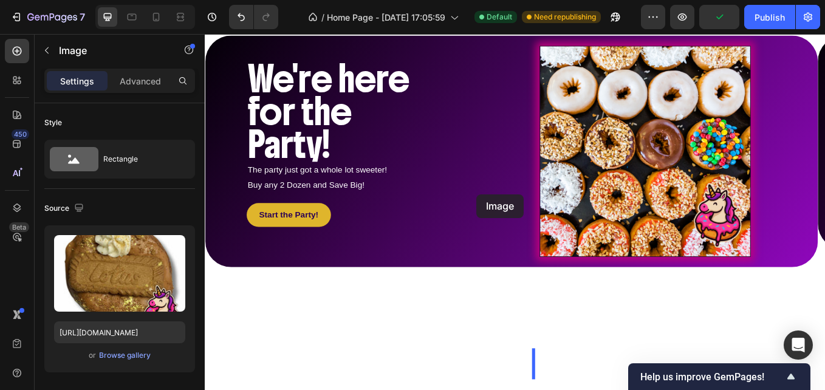
scroll to position [36, 0]
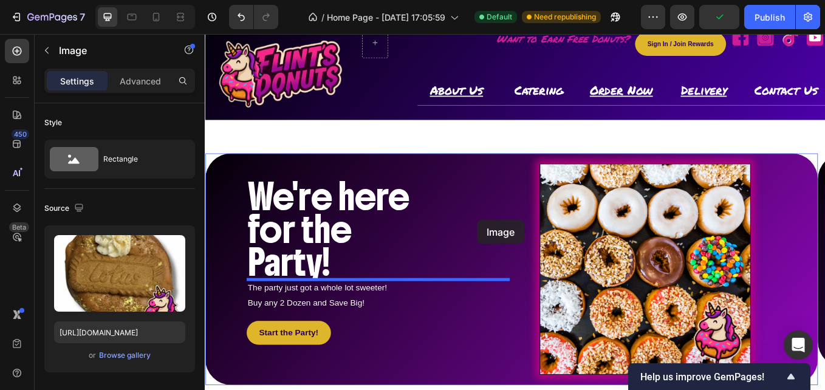
drag, startPoint x: 230, startPoint y: 63, endPoint x: 236, endPoint y: 66, distance: 7.3
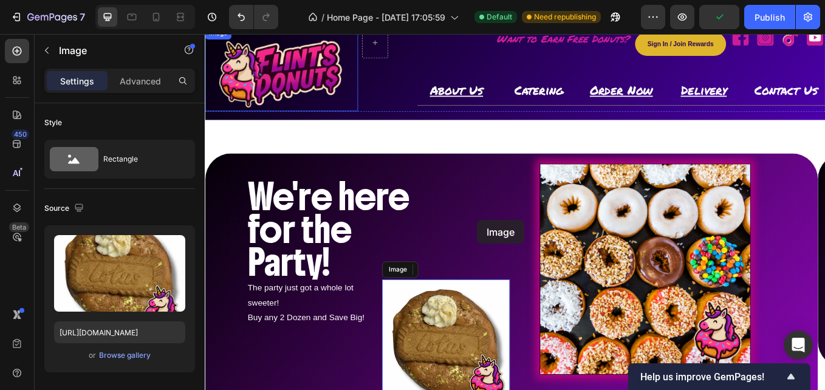
scroll to position [44, 0]
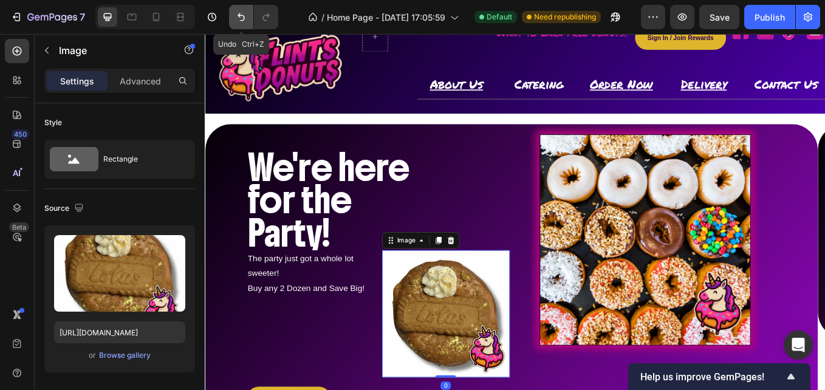
click at [245, 23] on button "Undo/Redo" at bounding box center [241, 17] width 24 height 24
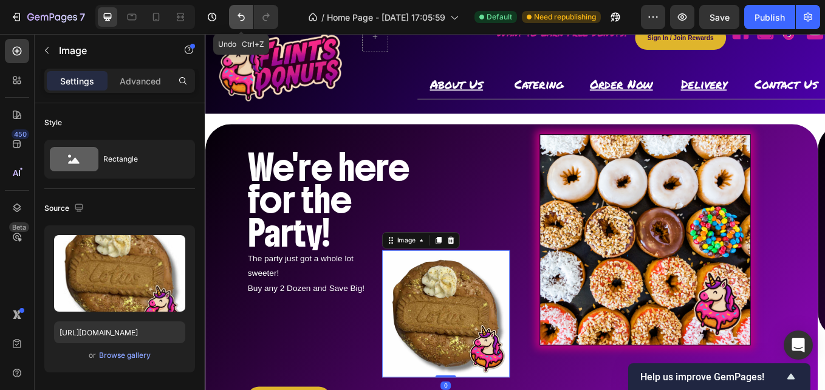
click at [245, 23] on button "Undo/Redo" at bounding box center [241, 17] width 24 height 24
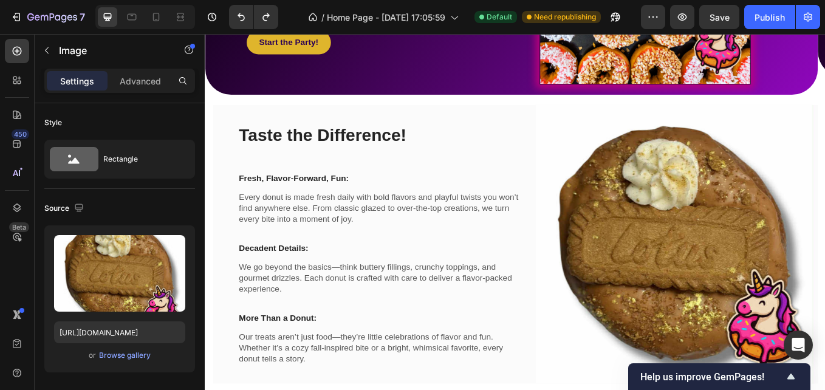
scroll to position [654, 0]
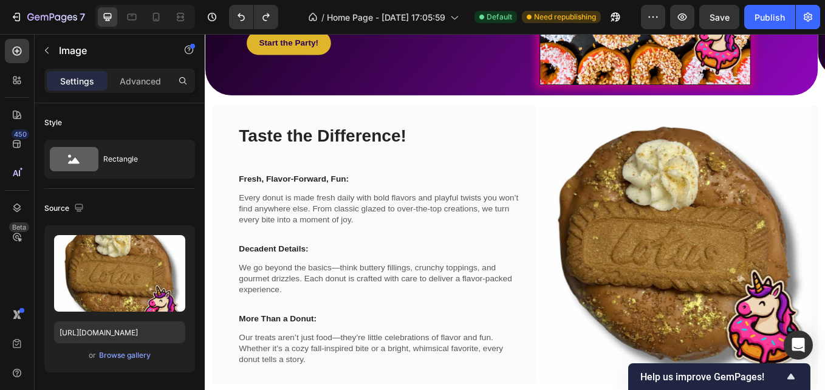
click at [790, 256] on img at bounding box center [756, 281] width 327 height 327
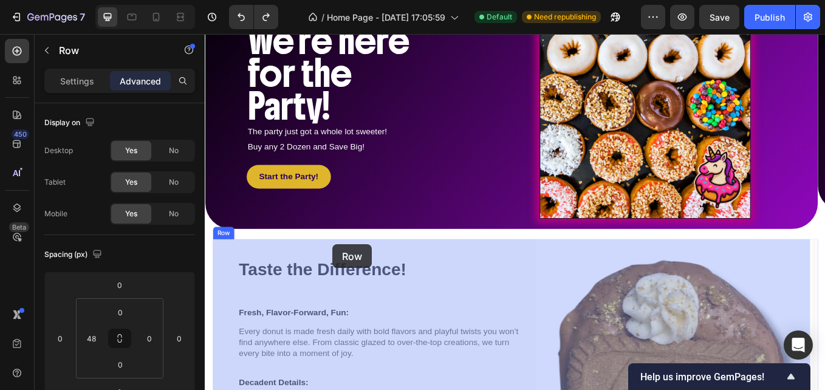
scroll to position [507, 0]
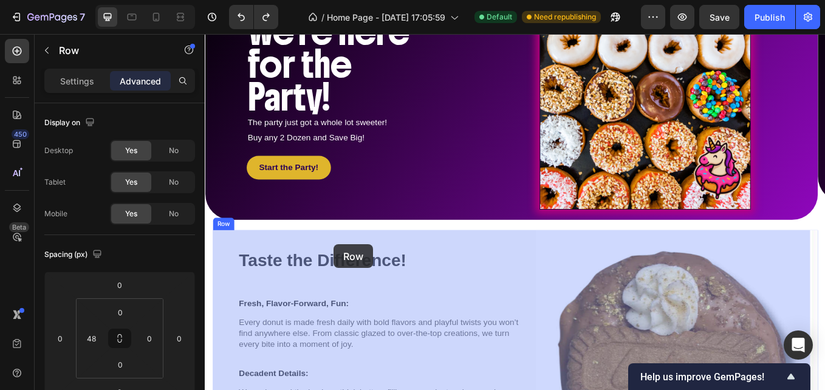
drag, startPoint x: 223, startPoint y: 109, endPoint x: 355, endPoint y: 283, distance: 218.1
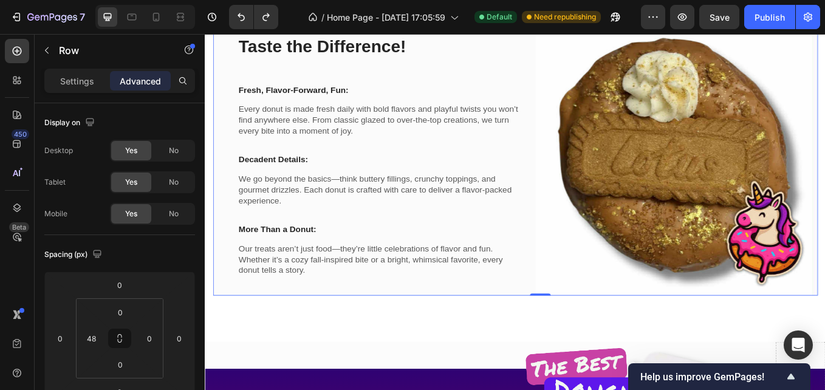
scroll to position [759, 0]
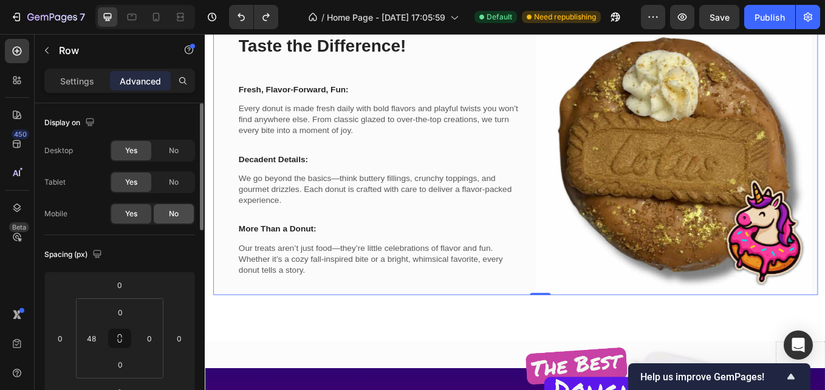
click at [183, 212] on div "No" at bounding box center [174, 213] width 40 height 19
click at [156, 13] on icon at bounding box center [156, 17] width 7 height 9
type input "0"
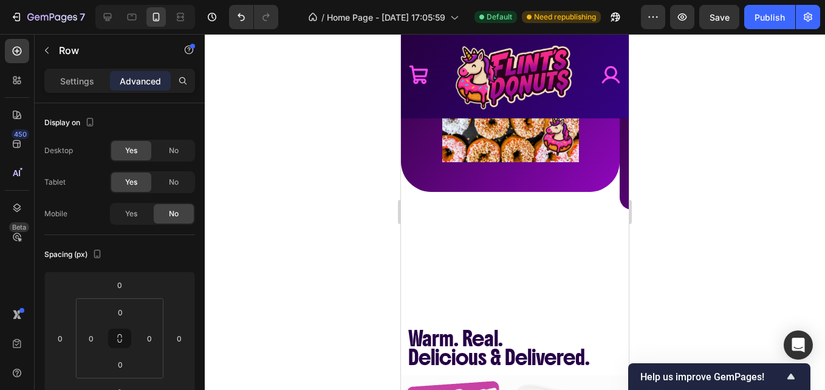
scroll to position [646, 0]
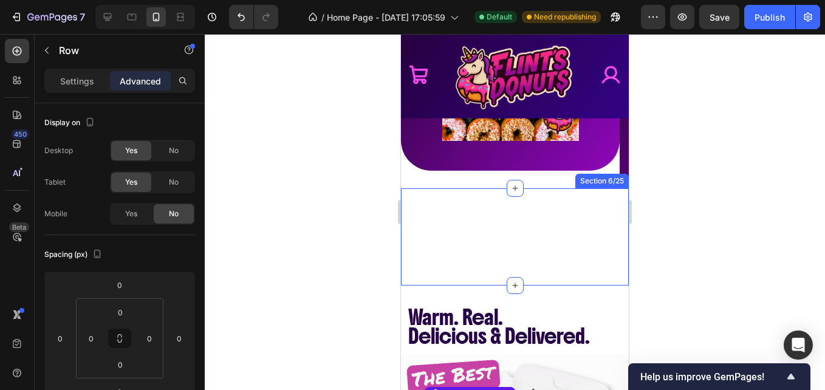
click at [483, 225] on div "Taste the Difference! Heading Fresh, Flavor-Forward, Fun: Text block Every donu…" at bounding box center [515, 236] width 228 height 97
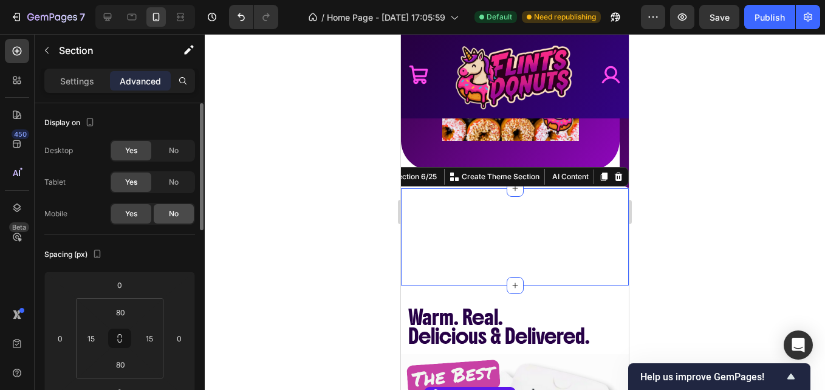
click at [177, 210] on span "No" at bounding box center [174, 213] width 10 height 11
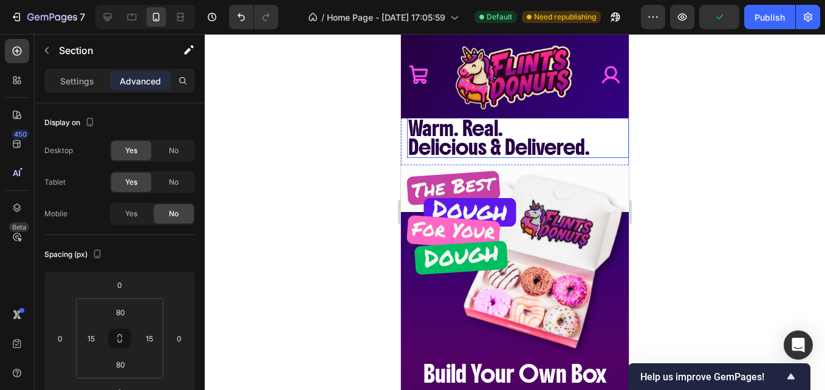
scroll to position [684, 0]
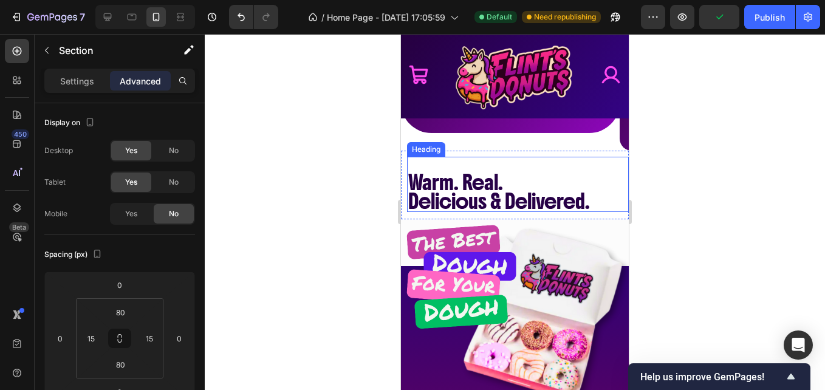
click at [447, 161] on div "Warm. Real. Delicious & Delivered. Heading" at bounding box center [518, 184] width 222 height 55
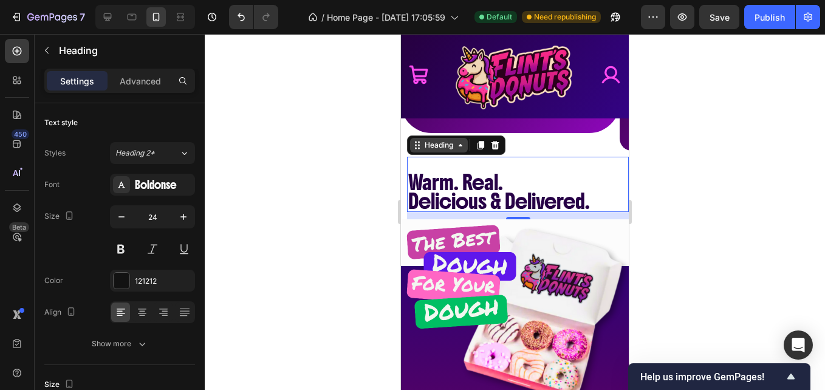
click at [445, 143] on div "Heading" at bounding box center [438, 145] width 33 height 11
click at [141, 82] on p "Advanced" at bounding box center [140, 81] width 41 height 13
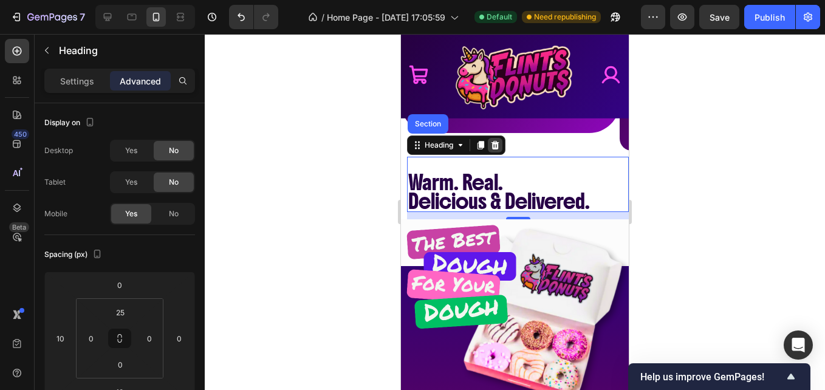
click at [500, 146] on icon at bounding box center [495, 145] width 10 height 10
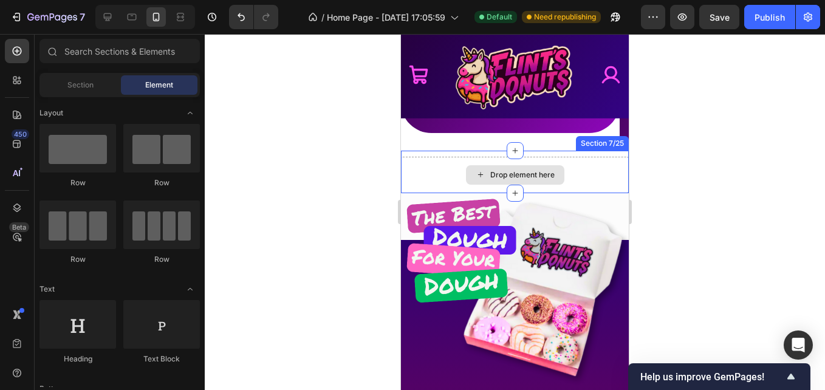
click at [438, 163] on div "Drop element here" at bounding box center [515, 175] width 228 height 36
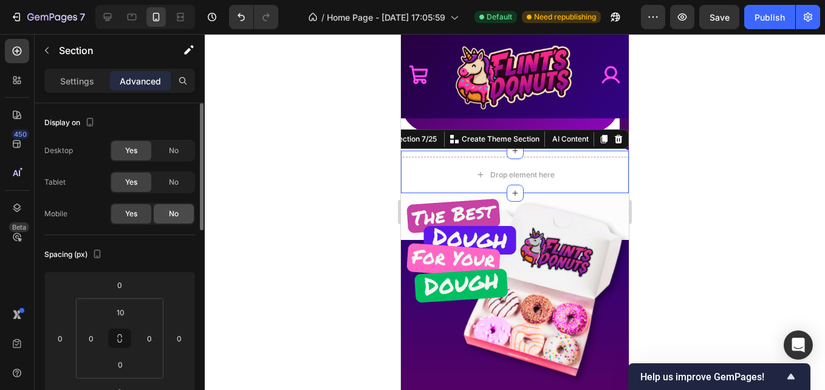
click at [167, 217] on div "No" at bounding box center [174, 213] width 40 height 19
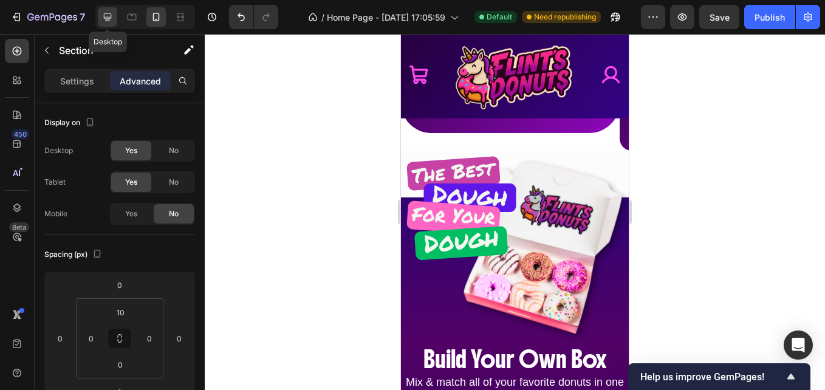
click at [112, 18] on icon at bounding box center [107, 17] width 12 height 12
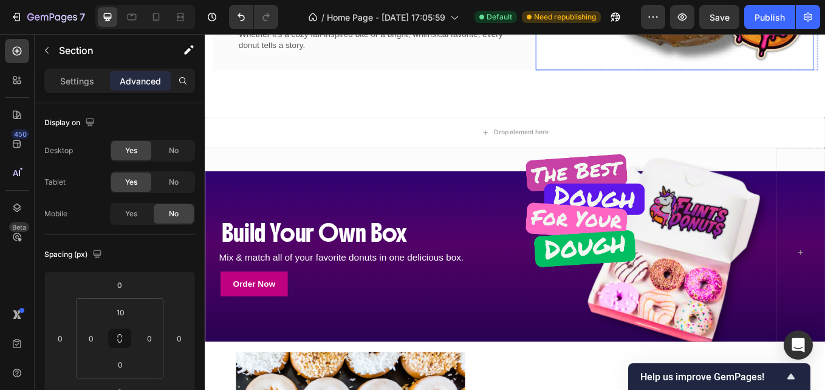
scroll to position [1026, 0]
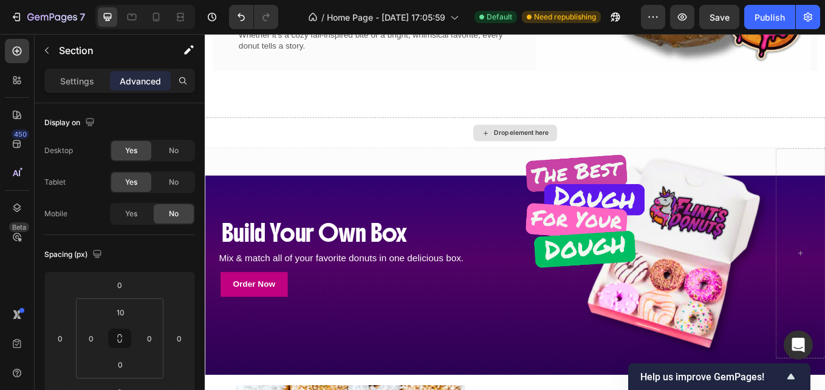
click at [467, 146] on div "Drop element here" at bounding box center [569, 150] width 729 height 36
click at [824, 137] on div "Drop element here" at bounding box center [569, 150] width 729 height 36
click at [174, 186] on span "No" at bounding box center [174, 182] width 10 height 11
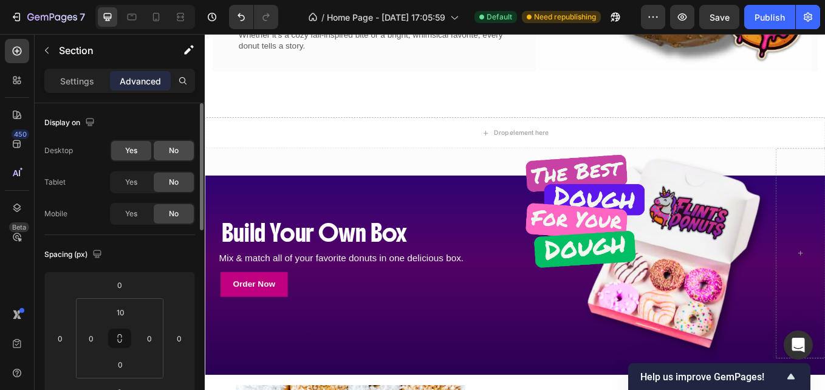
click at [178, 149] on span "No" at bounding box center [174, 150] width 10 height 11
click at [303, 143] on div "Drop element here" at bounding box center [569, 150] width 729 height 36
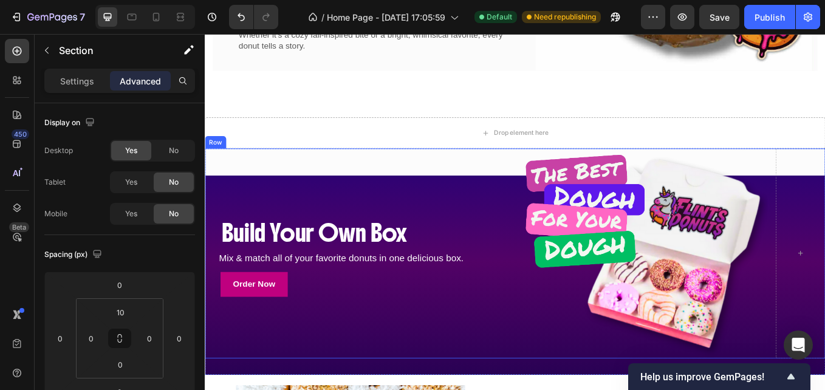
click at [486, 190] on div "Build Your Own Box Heading Mix & match all of your favorite donuts in one delic…" at bounding box center [385, 291] width 360 height 247
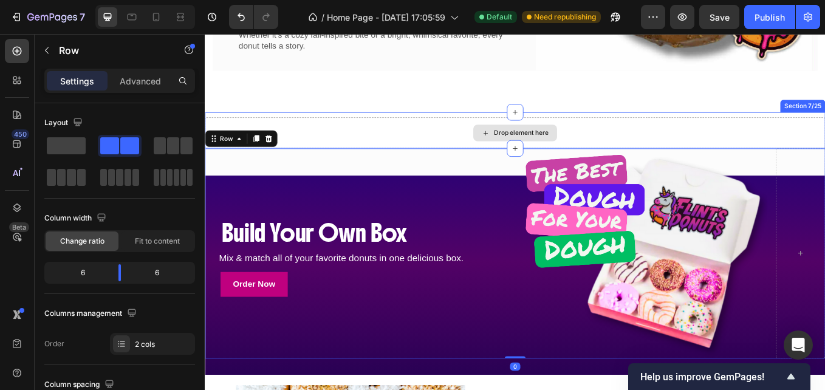
click at [275, 134] on div "Drop element here" at bounding box center [569, 150] width 729 height 36
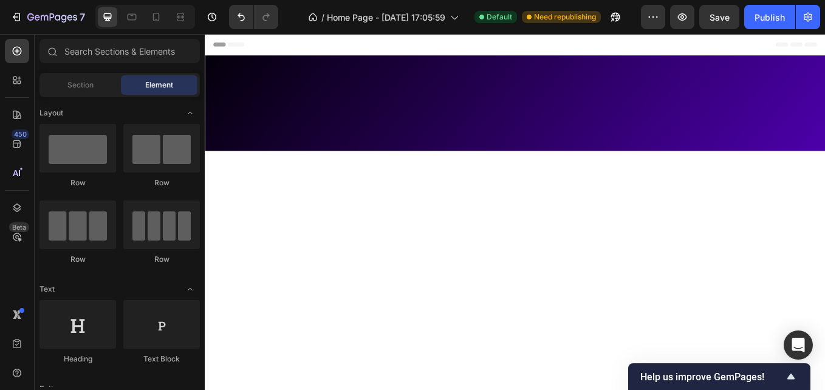
scroll to position [154, 0]
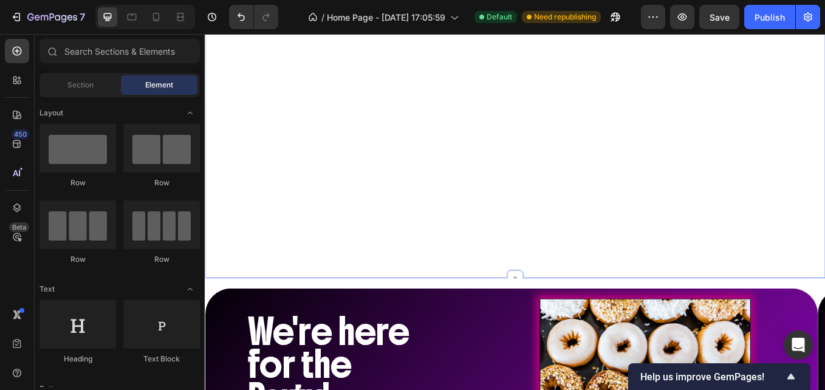
click at [505, 253] on div "Accordion" at bounding box center [569, 169] width 729 height 304
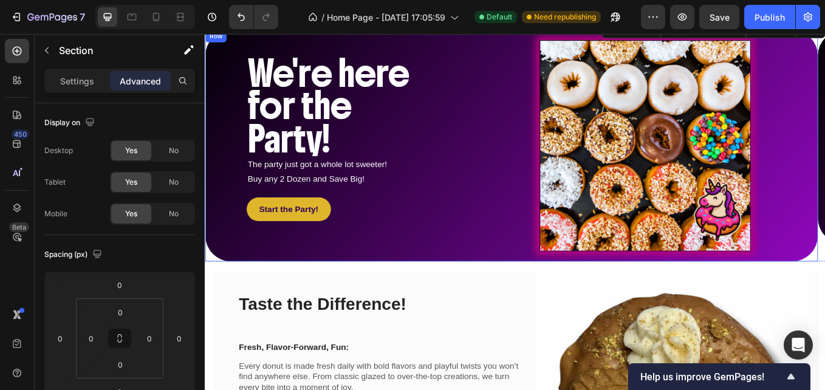
scroll to position [0, 0]
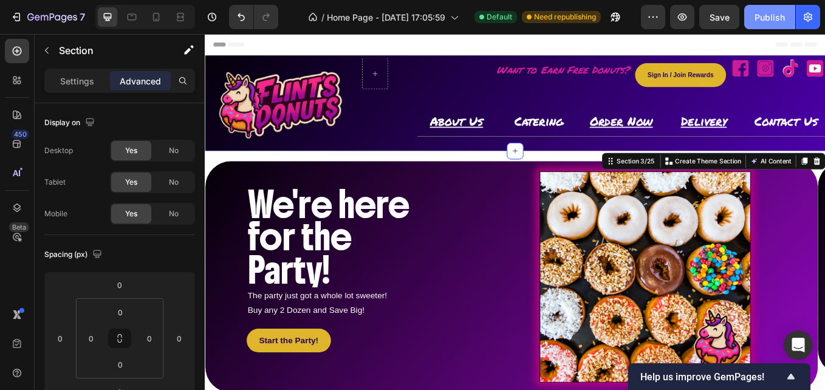
click at [768, 18] on div "Publish" at bounding box center [769, 17] width 30 height 13
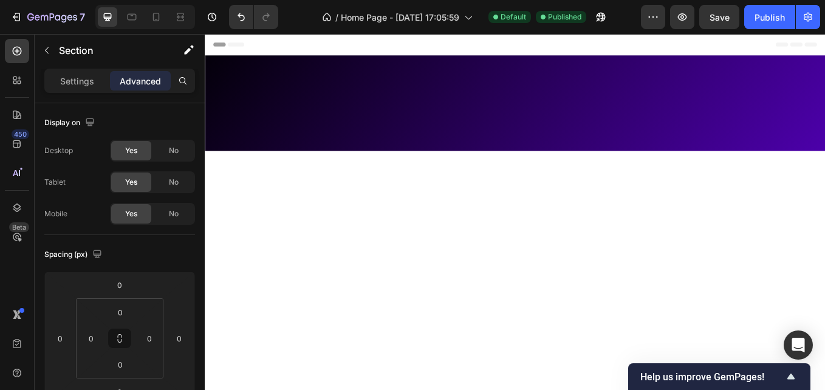
scroll to position [610, 0]
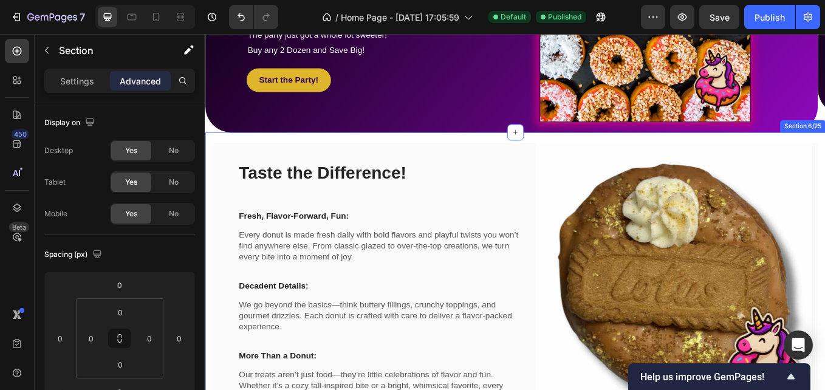
click at [583, 158] on div "Taste the Difference! Heading Fresh, Flavor-Forward, Fun: Text block Every donu…" at bounding box center [569, 343] width 729 height 388
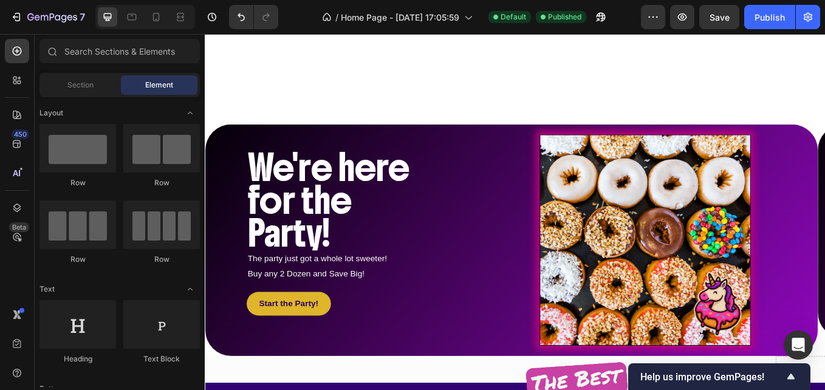
scroll to position [347, 0]
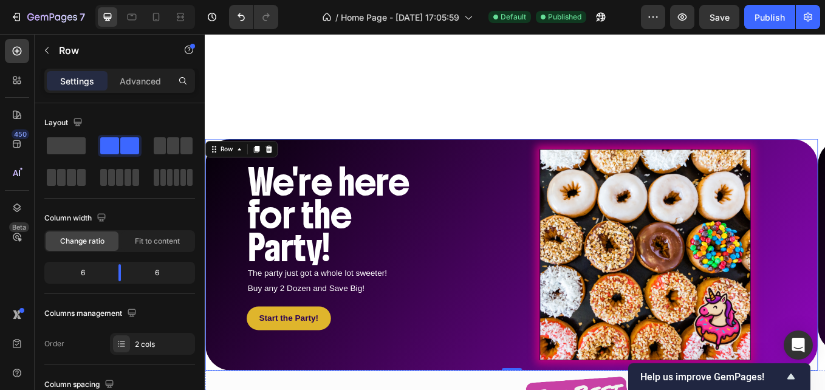
scroll to position [327, 0]
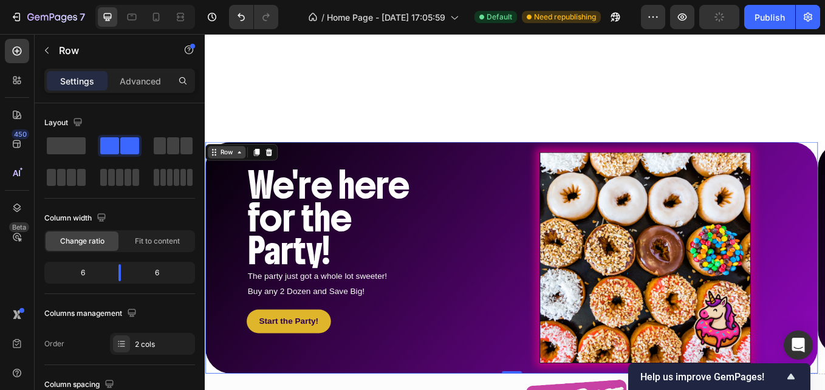
click at [233, 171] on div "Row" at bounding box center [230, 172] width 20 height 11
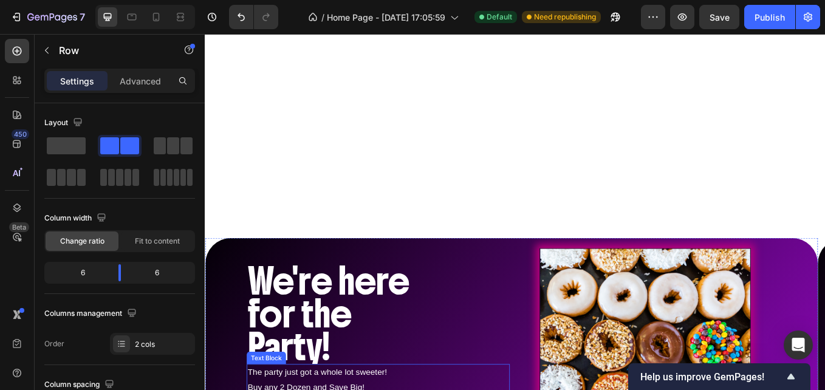
scroll to position [310, 0]
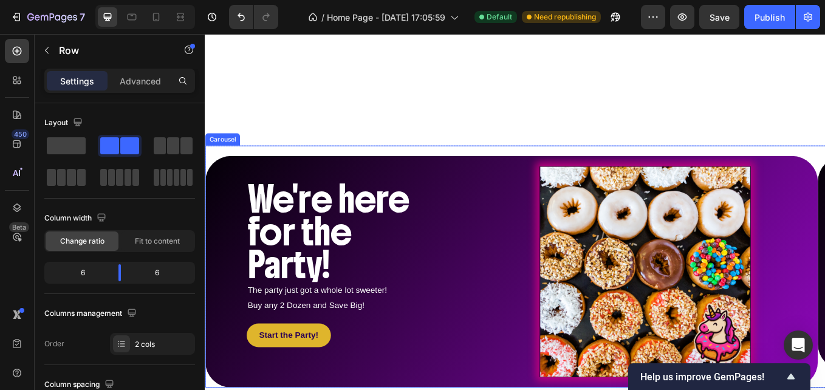
click at [228, 156] on div "Carousel" at bounding box center [225, 157] width 36 height 11
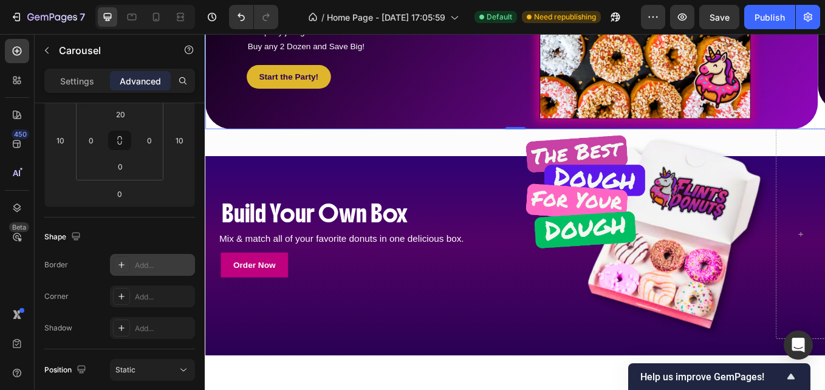
scroll to position [0, 0]
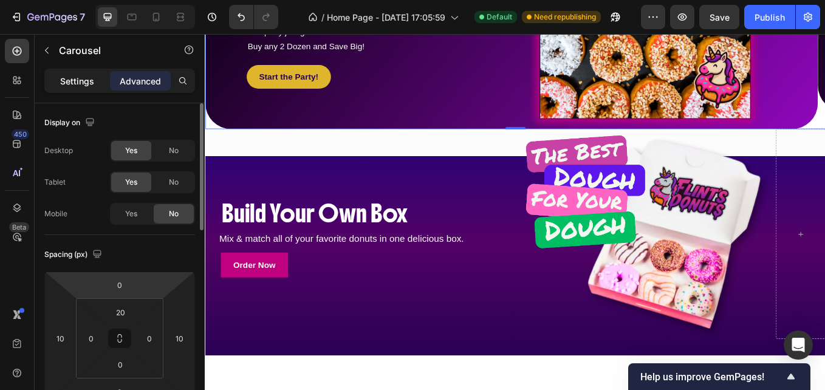
click at [83, 79] on p "Settings" at bounding box center [77, 81] width 34 height 13
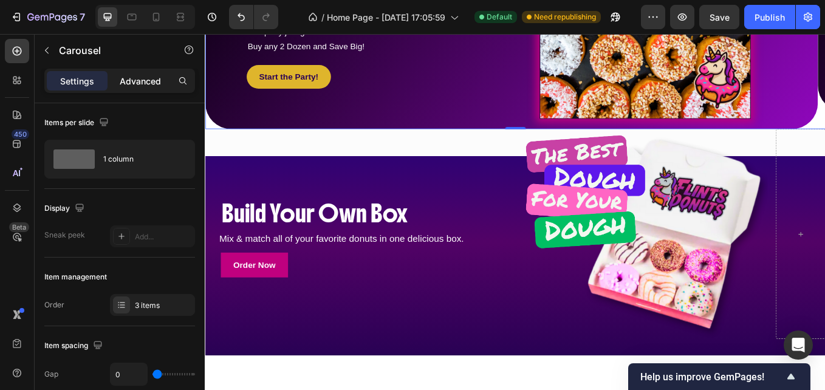
click at [140, 86] on p "Advanced" at bounding box center [140, 81] width 41 height 13
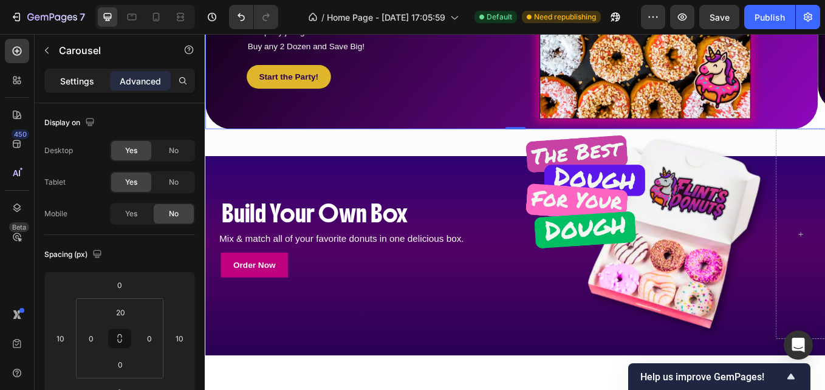
click at [66, 78] on p "Settings" at bounding box center [77, 81] width 34 height 13
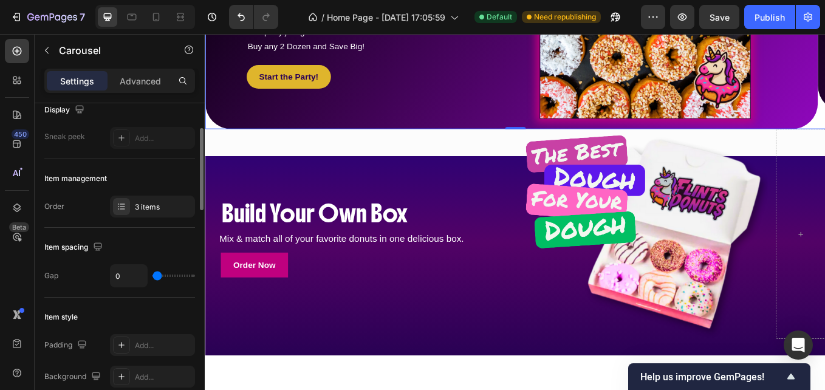
scroll to position [99, 0]
click at [160, 201] on div "3 items" at bounding box center [163, 206] width 57 height 11
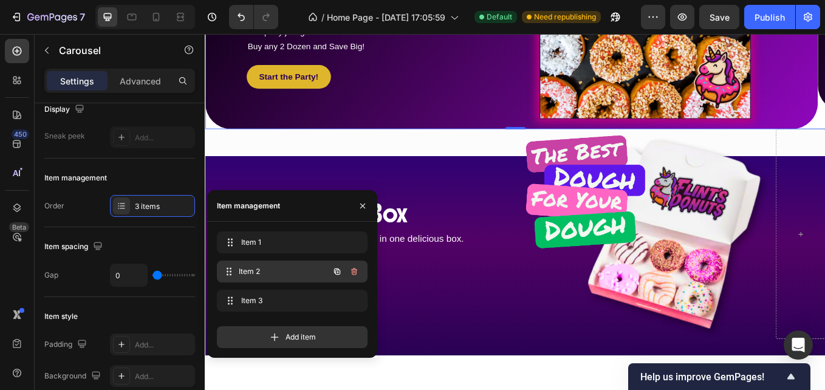
click at [259, 272] on span "Item 2" at bounding box center [284, 271] width 90 height 11
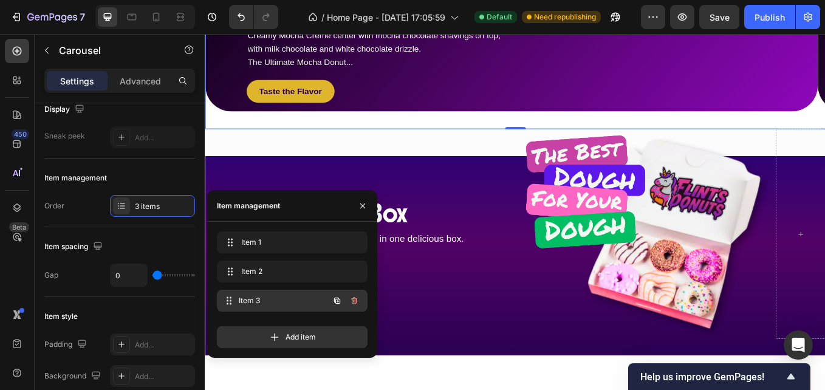
click at [248, 296] on span "Item 3" at bounding box center [284, 300] width 90 height 11
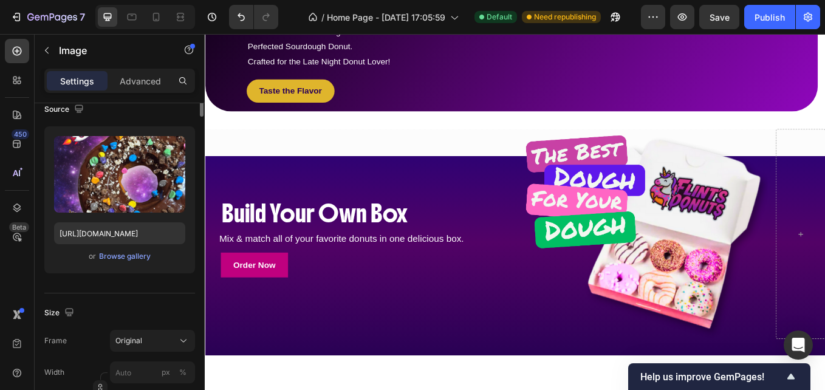
scroll to position [0, 0]
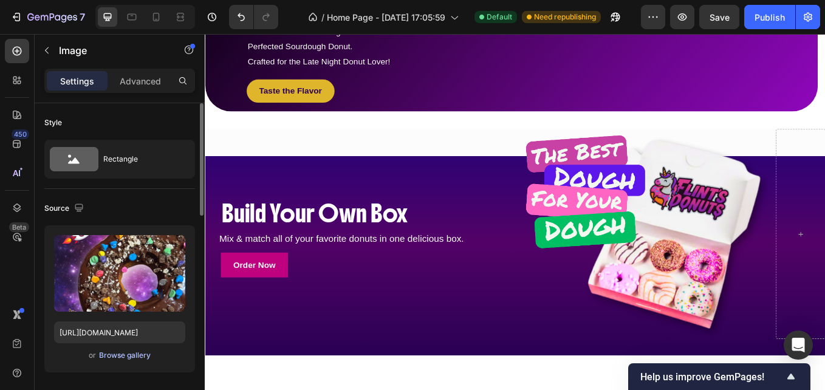
click at [131, 358] on div "Browse gallery" at bounding box center [125, 355] width 52 height 11
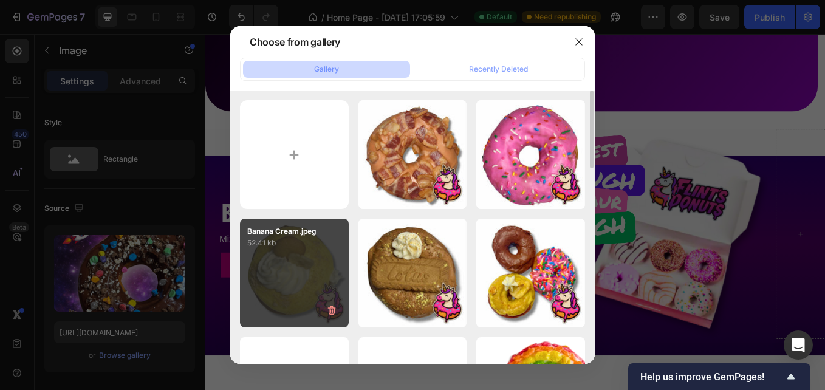
click at [287, 289] on div "Banana Cream.jpeg 52.41 kb" at bounding box center [294, 273] width 109 height 109
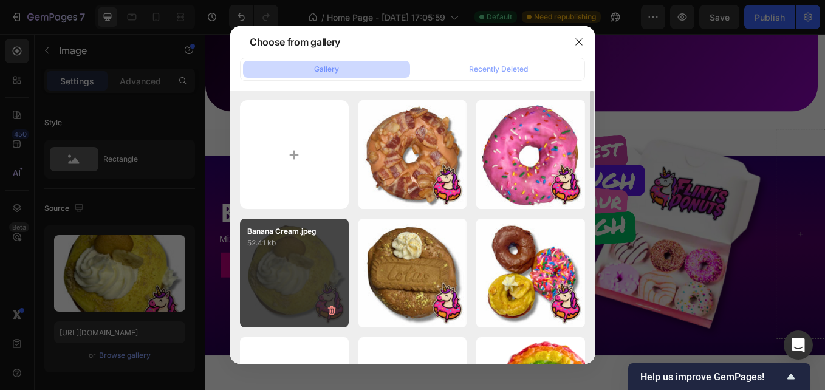
type input "https://cdn.shopify.com/s/files/1/0674/3575/7703/files/gempages_577048082034721…"
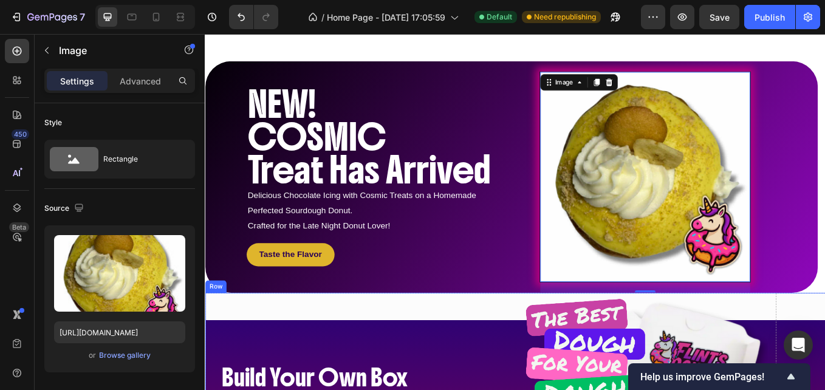
scroll to position [421, 0]
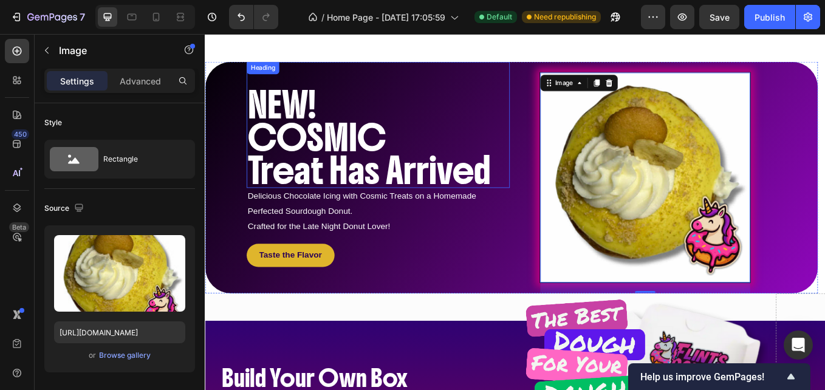
click at [301, 125] on span "NEW!" at bounding box center [295, 117] width 80 height 55
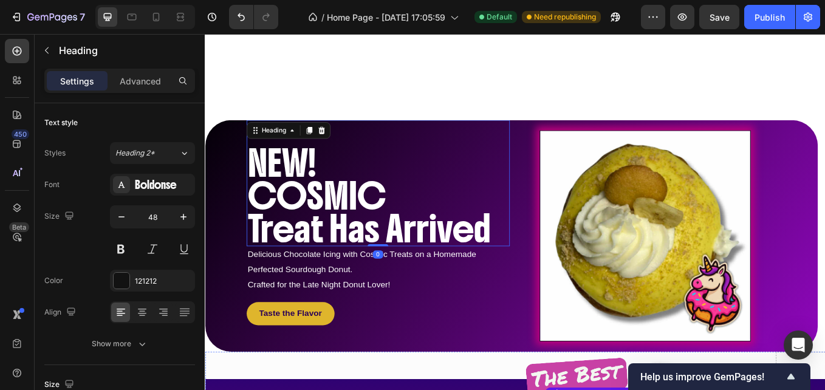
scroll to position [340, 0]
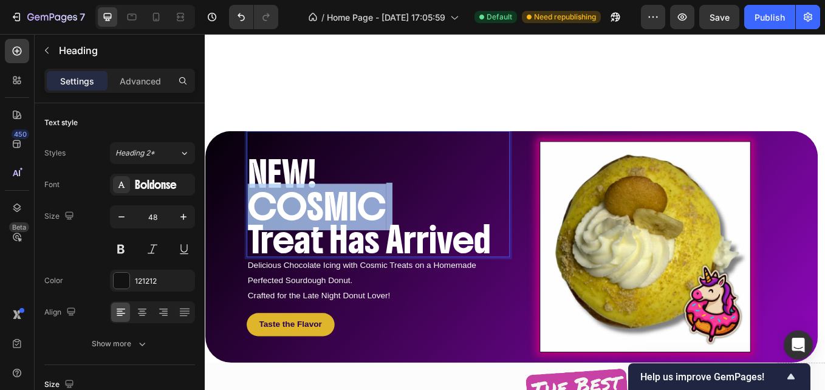
click at [378, 227] on span "COSMIC" at bounding box center [336, 237] width 163 height 55
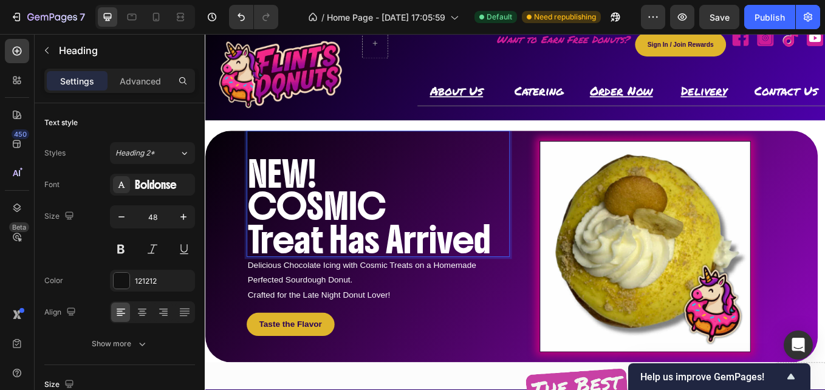
click at [532, 272] on span "Treat Has Arrived" at bounding box center [397, 275] width 285 height 55
click at [414, 242] on span "COSMIC" at bounding box center [336, 237] width 163 height 55
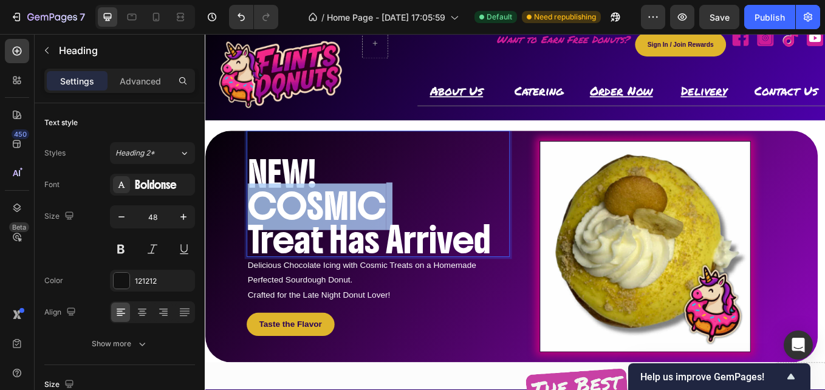
click at [414, 242] on span "COSMIC" at bounding box center [336, 237] width 163 height 55
click at [374, 237] on span "COSMIC" at bounding box center [336, 237] width 163 height 55
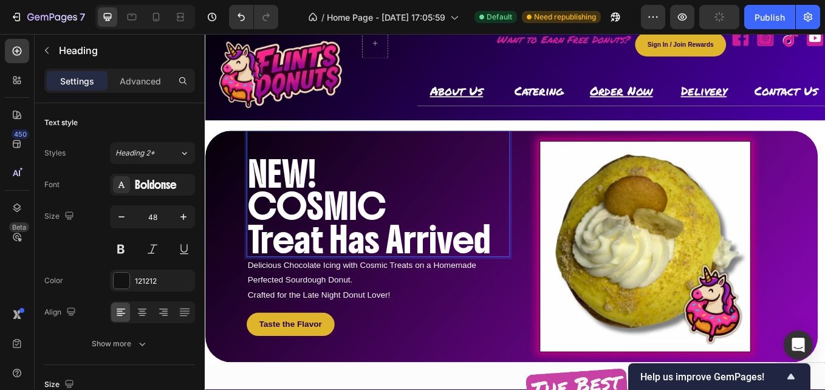
click at [374, 237] on span "COSMIC" at bounding box center [336, 237] width 163 height 55
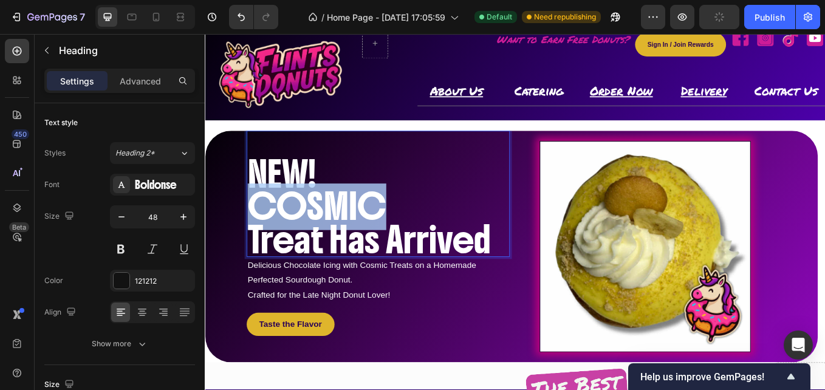
click at [374, 237] on span "COSMIC" at bounding box center [336, 237] width 163 height 55
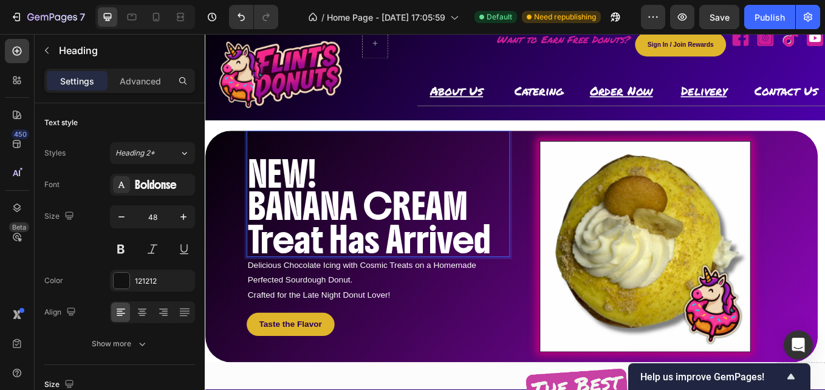
click at [350, 275] on span "Treat Has Arrived" at bounding box center [397, 275] width 285 height 55
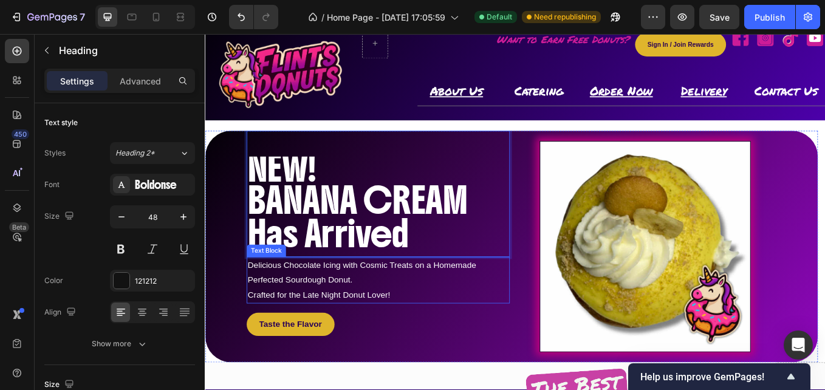
click at [313, 308] on span "Delicious Chocolate Icing with Cosmic Treats on a Homemade Perfected Sourdough …" at bounding box center [389, 314] width 268 height 28
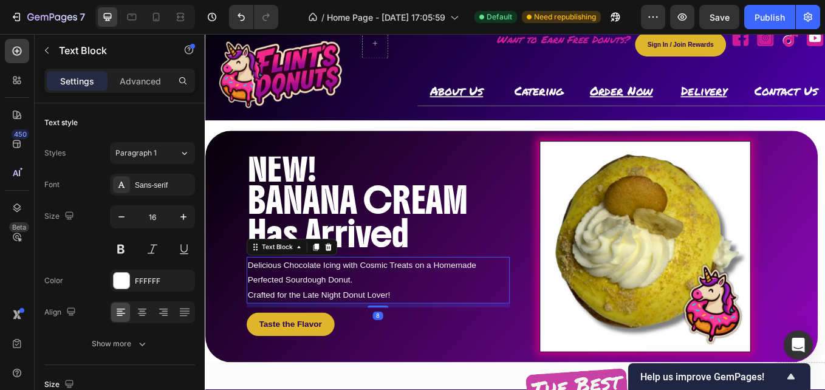
click at [321, 310] on span "Delicious Chocolate Icing with Cosmic Treats on a Homemade Perfected Sourdough …" at bounding box center [389, 314] width 268 height 28
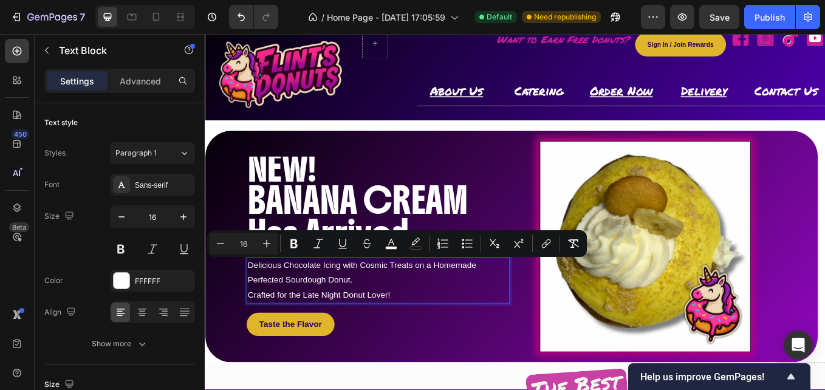
click at [387, 310] on span "Delicious Chocolate Icing with Cosmic Treats on a Homemade Perfected Sourdough …" at bounding box center [389, 314] width 268 height 28
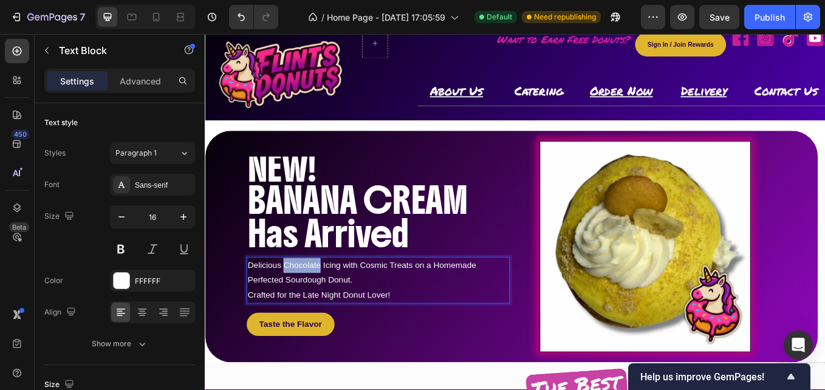
drag, startPoint x: 296, startPoint y: 304, endPoint x: 338, endPoint y: 304, distance: 41.9
click at [338, 304] on span "Delicious Chocolate Icing with Cosmic Treats on a Homemade Perfected Sourdough …" at bounding box center [389, 314] width 268 height 28
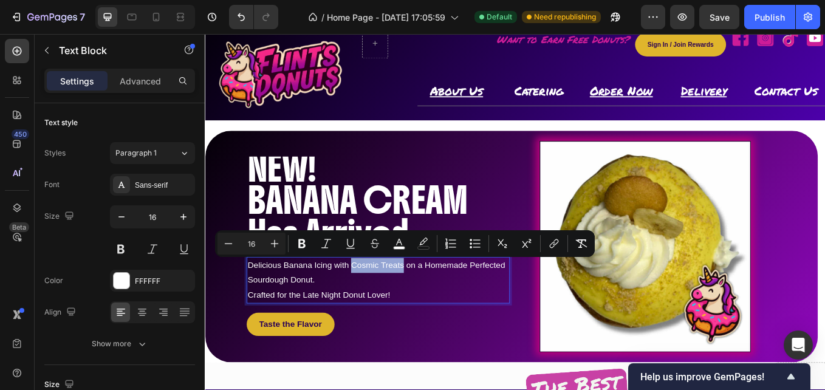
drag, startPoint x: 376, startPoint y: 306, endPoint x: 439, endPoint y: 309, distance: 62.6
click at [439, 309] on span "Delicious Banana Icing with Cosmic Treats on a Homemade Perfected Sourdough Don…" at bounding box center [406, 314] width 303 height 28
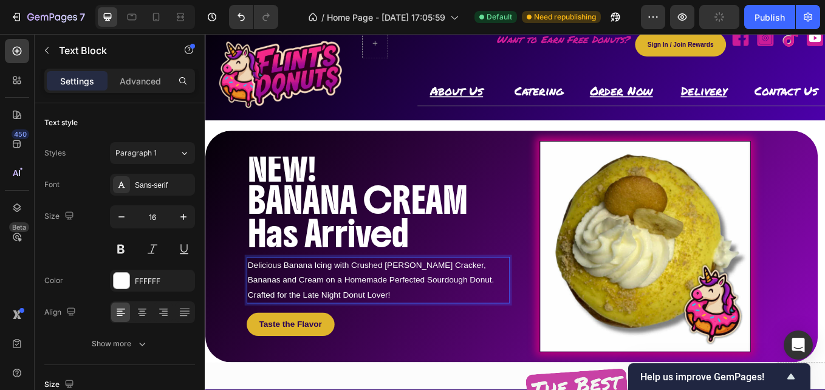
click at [388, 342] on span "Crafted for the Late Night Donut Lover!" at bounding box center [339, 340] width 168 height 10
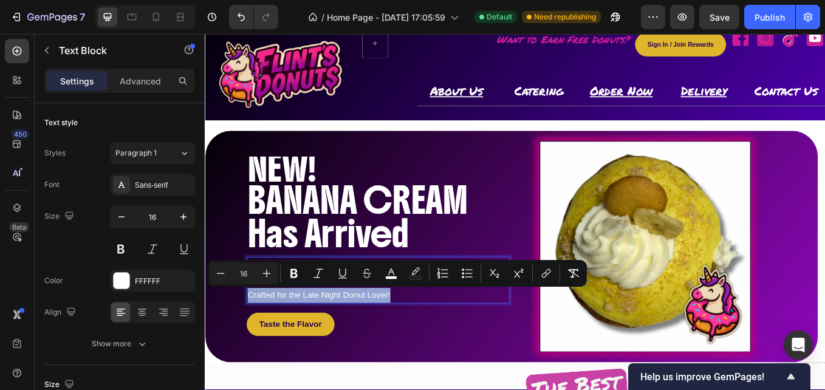
drag, startPoint x: 424, startPoint y: 340, endPoint x: 255, endPoint y: 340, distance: 168.9
click at [255, 340] on p "Crafted for the Late Night Donut Lover!" at bounding box center [408, 341] width 307 height 18
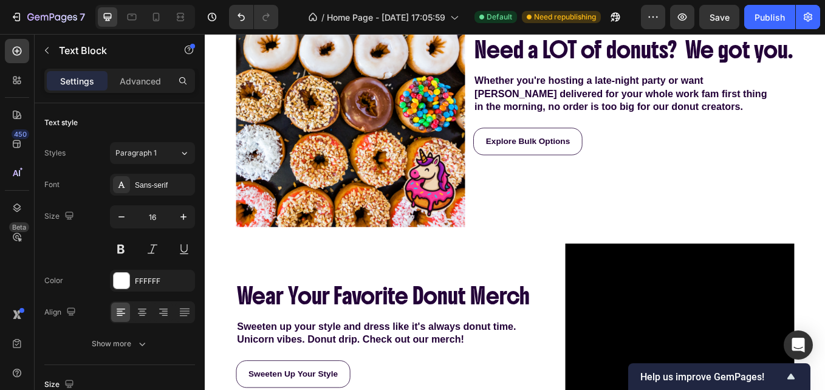
scroll to position [1042, 0]
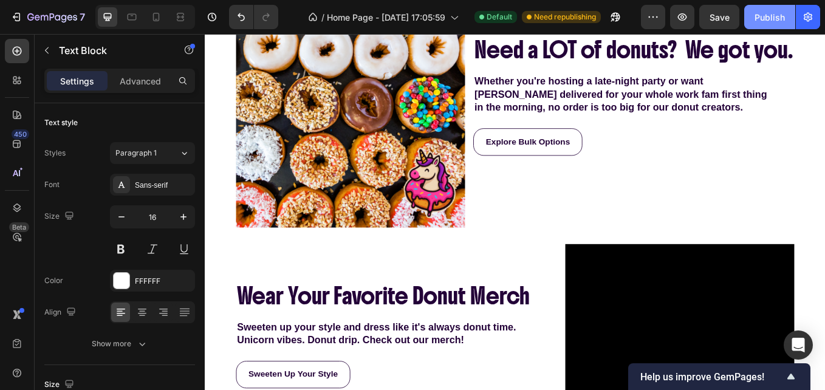
click at [764, 22] on div "Publish" at bounding box center [769, 17] width 30 height 13
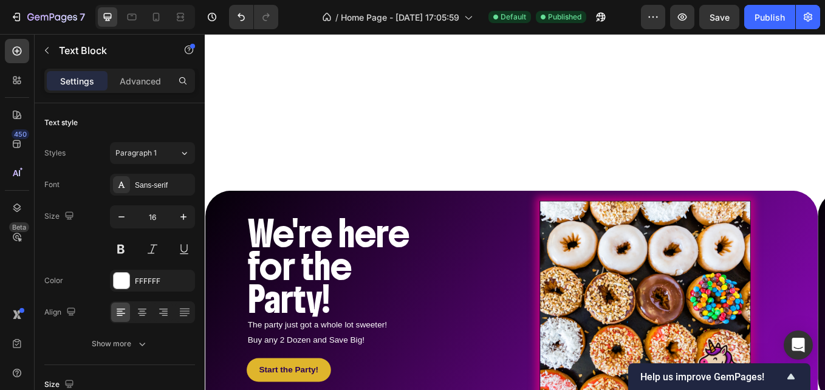
scroll to position [0, 0]
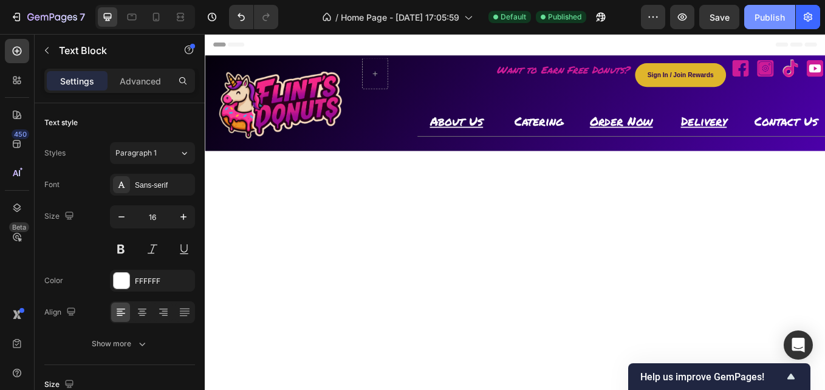
click at [776, 19] on div "Publish" at bounding box center [769, 17] width 30 height 13
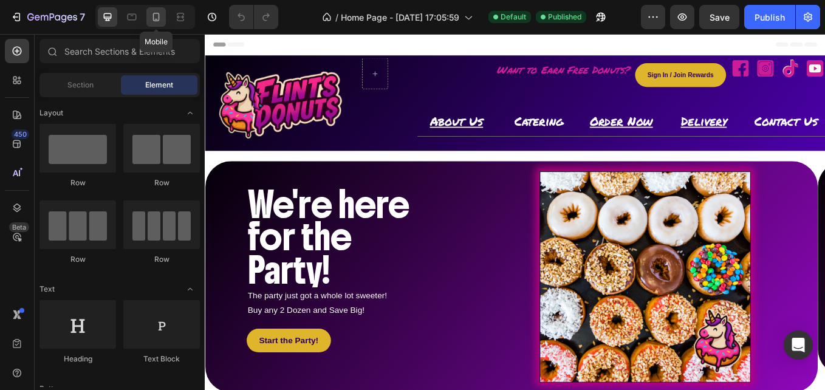
click at [159, 11] on icon at bounding box center [156, 17] width 12 height 12
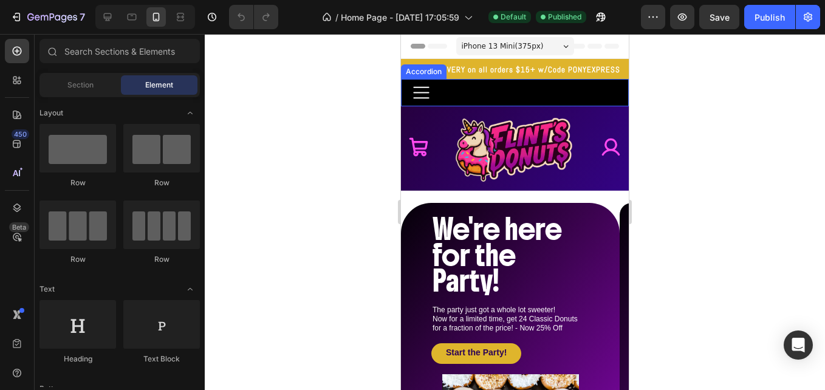
click at [427, 85] on icon at bounding box center [421, 92] width 21 height 21
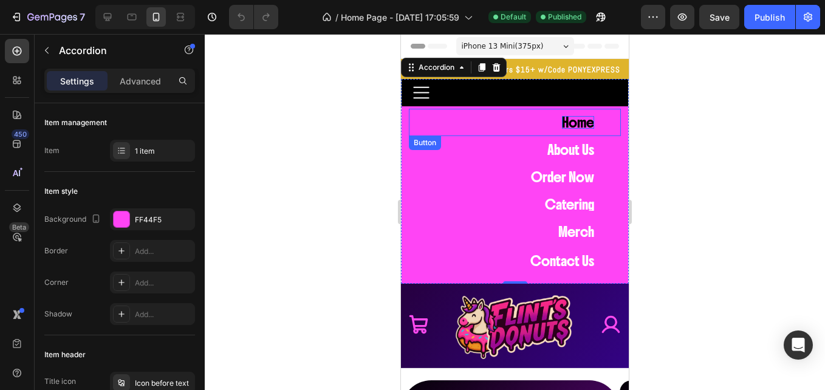
click at [575, 124] on p "Home" at bounding box center [578, 122] width 32 height 13
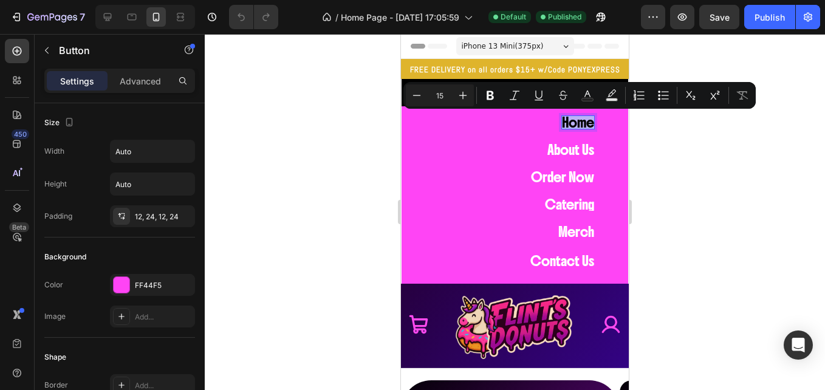
click at [569, 120] on p "Home" at bounding box center [578, 122] width 32 height 13
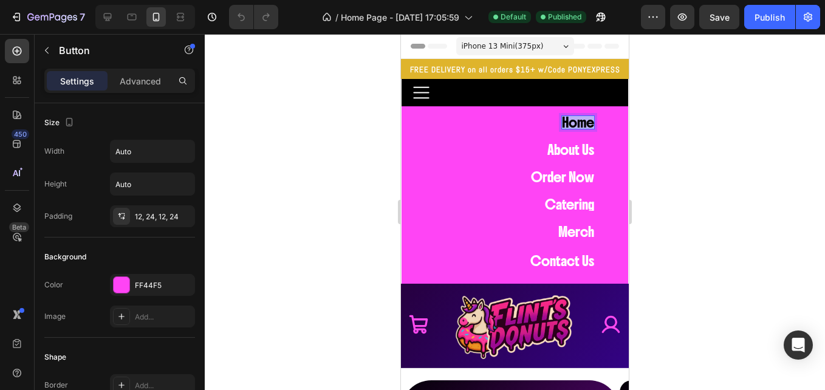
click at [569, 120] on p "Home" at bounding box center [578, 122] width 32 height 13
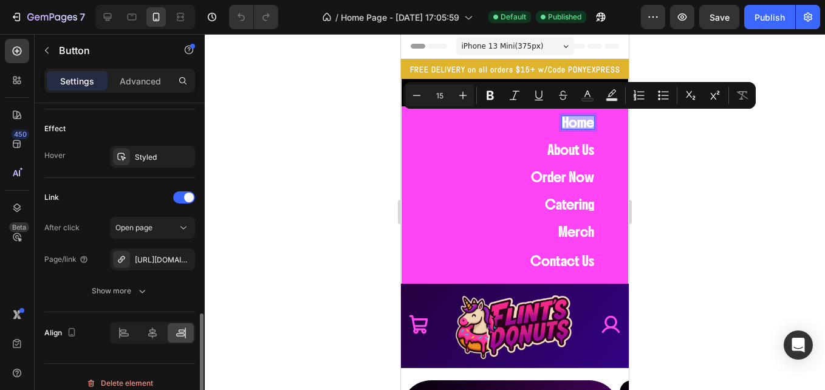
scroll to position [633, 0]
click at [185, 261] on icon "button" at bounding box center [182, 258] width 5 height 5
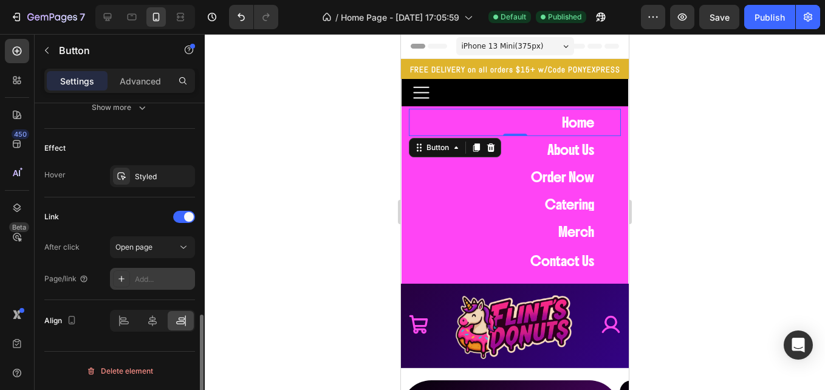
scroll to position [613, 0]
click at [152, 282] on div "Add..." at bounding box center [163, 279] width 57 height 11
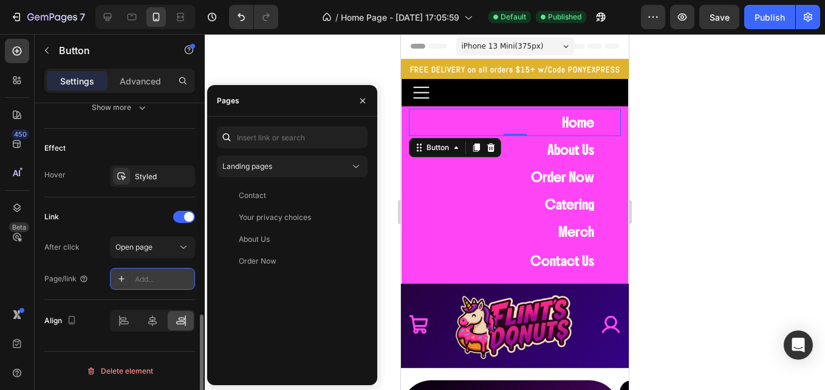
click at [146, 281] on div "Add..." at bounding box center [163, 279] width 57 height 11
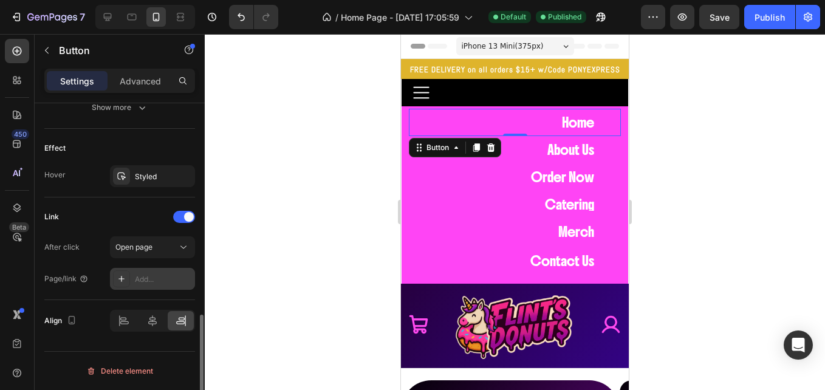
click at [121, 281] on icon at bounding box center [121, 279] width 6 height 6
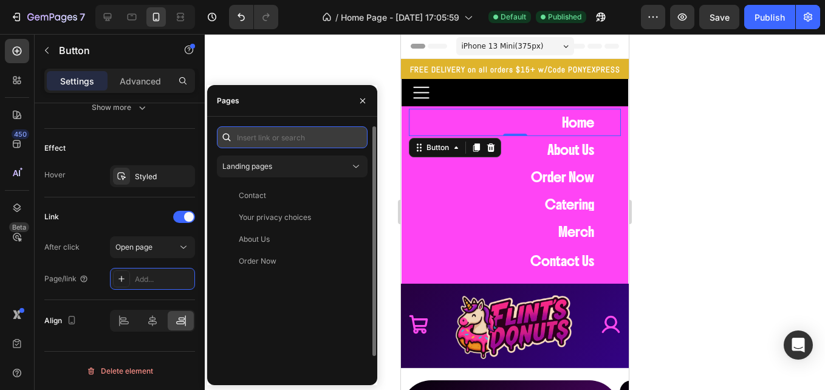
paste input "https://flintsdonuts.com/"
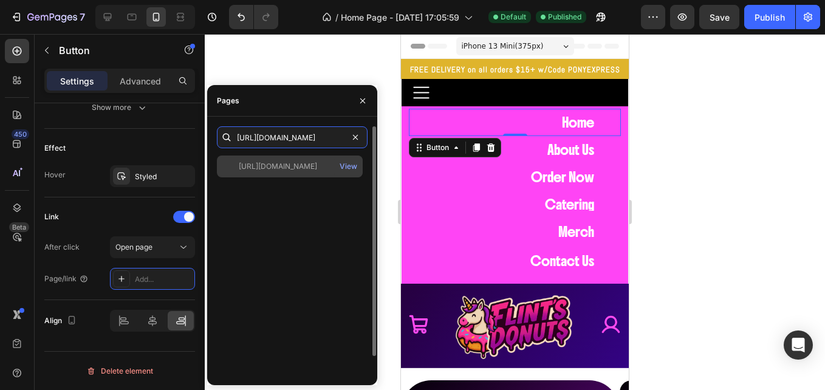
type input "https://flintsdonuts.com/"
click at [282, 172] on div "https://flintsdonuts.com/ View" at bounding box center [290, 167] width 146 height 22
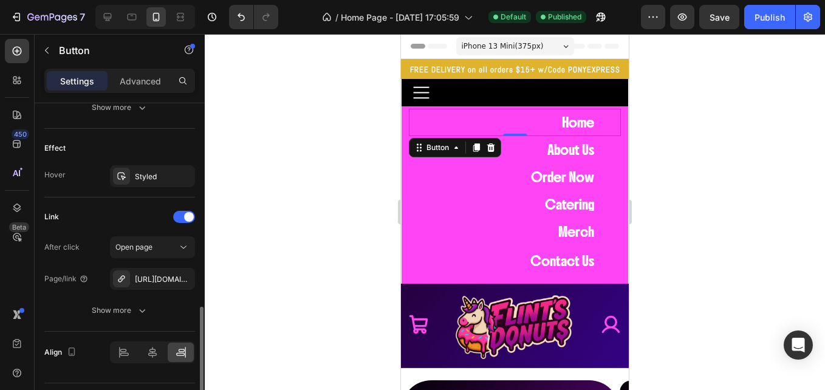
click at [145, 210] on div "Link" at bounding box center [119, 216] width 151 height 19
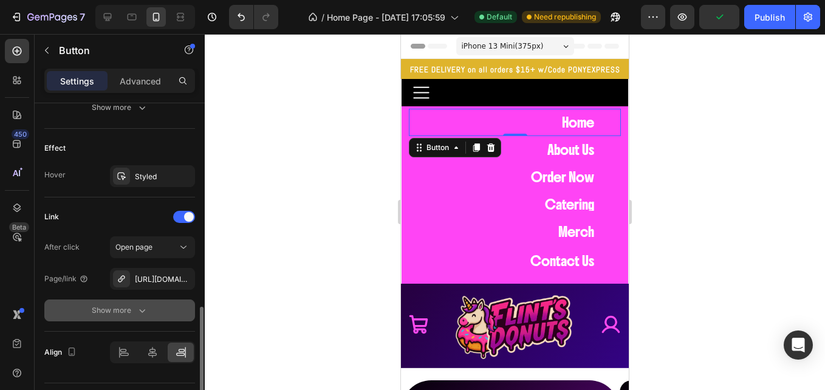
click at [129, 306] on div "Show more" at bounding box center [120, 310] width 56 height 12
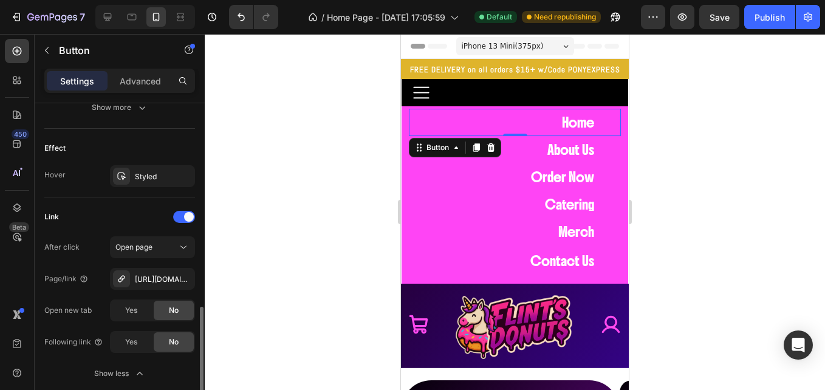
click at [85, 296] on div "After click Open page Page/link https://flintsdonuts.com/ Open new tab Yes No F…" at bounding box center [119, 310] width 151 height 148
click at [130, 338] on span "Yes" at bounding box center [131, 342] width 12 height 11
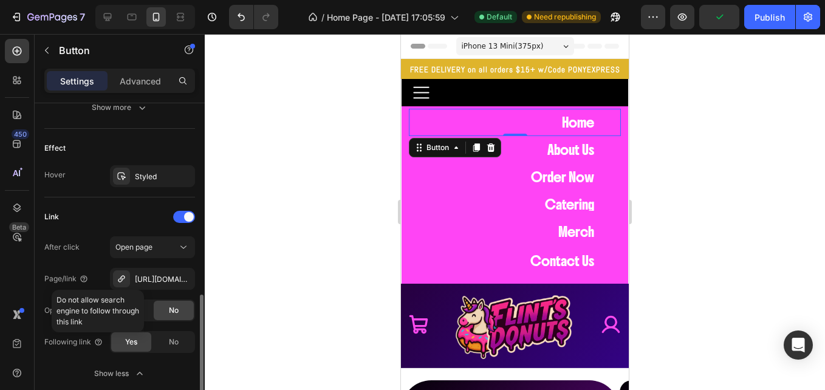
click at [45, 326] on div "After click Open page Page/link https://flintsdonuts.com/ Open new tab Yes No F…" at bounding box center [119, 310] width 151 height 148
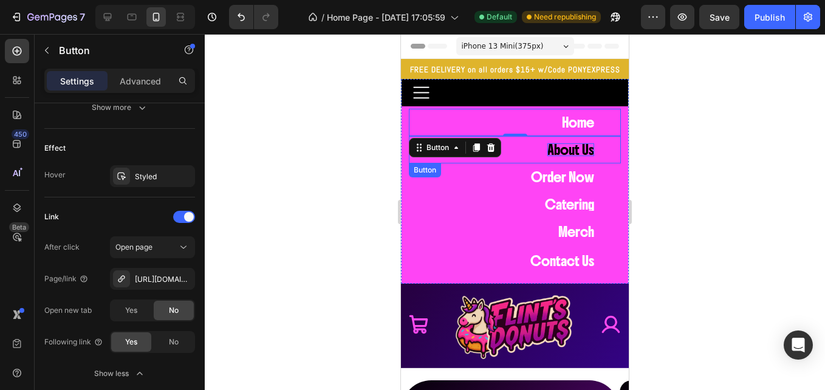
click at [559, 153] on p "About Us" at bounding box center [570, 149] width 47 height 13
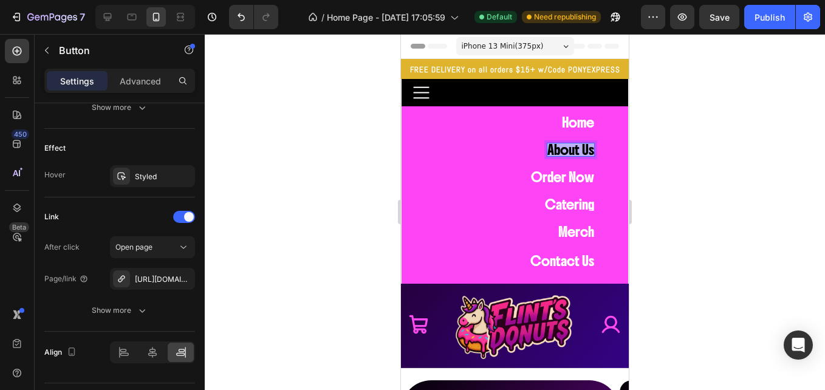
click at [559, 153] on p "About Us" at bounding box center [570, 149] width 47 height 13
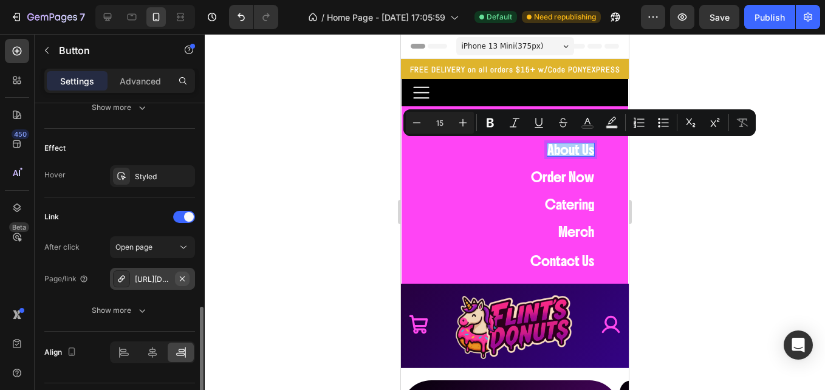
click at [186, 279] on icon "button" at bounding box center [182, 279] width 10 height 10
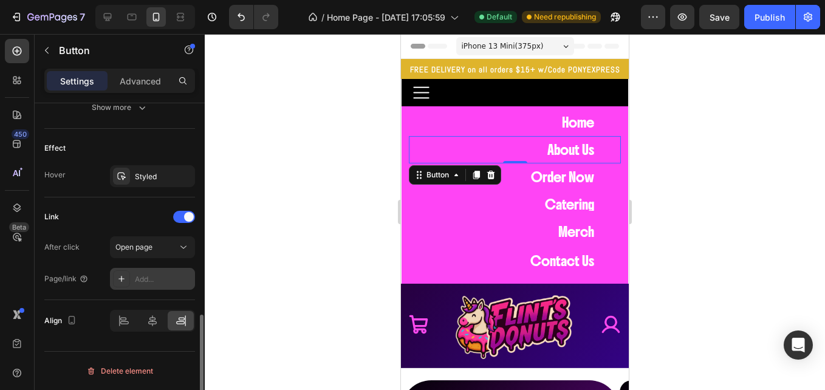
click at [143, 279] on div "Add..." at bounding box center [163, 279] width 57 height 11
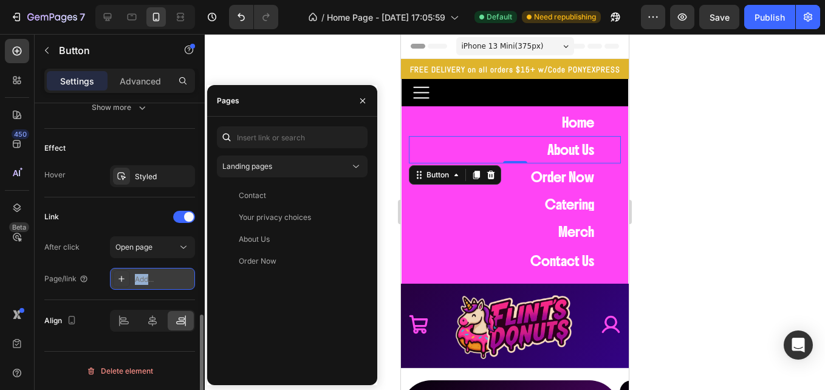
click at [143, 279] on div "Add..." at bounding box center [163, 279] width 57 height 11
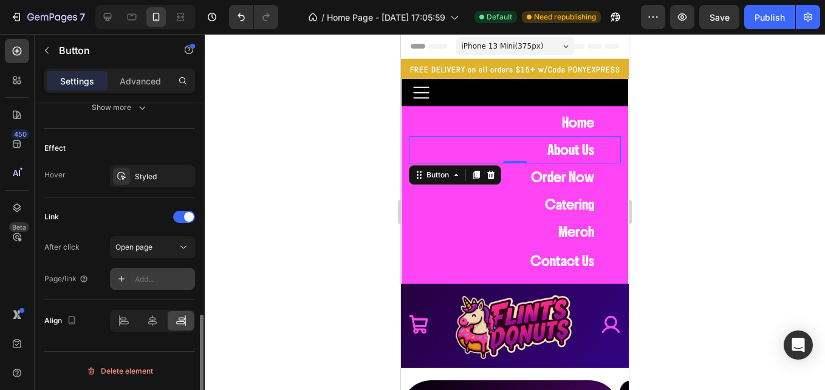
drag, startPoint x: 143, startPoint y: 279, endPoint x: 123, endPoint y: 279, distance: 20.7
click at [123, 279] on icon at bounding box center [122, 279] width 10 height 10
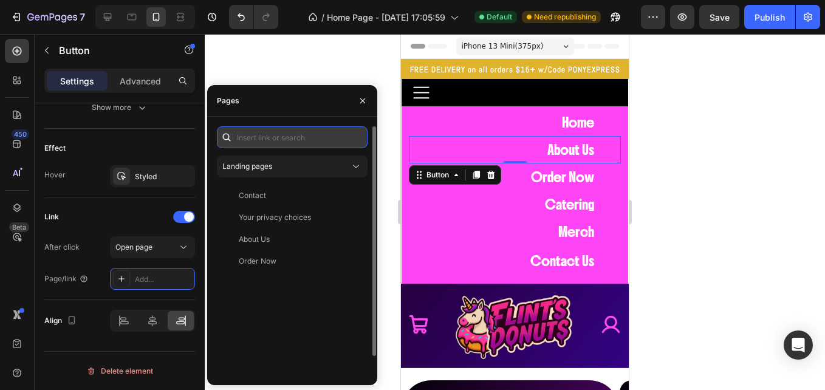
paste input "https://flintsdonuts.com/pages/about-us?_ab=0&key=1754806295389"
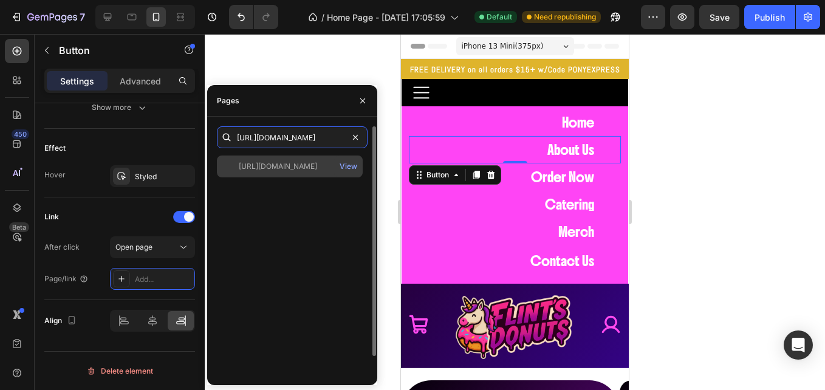
type input "https://flintsdonuts.com/pages/about-us?_ab=0&key=1754806295389"
click at [276, 165] on div "https://flintsdonuts.com/pages/about-us?_ab=0&key=1754806295389" at bounding box center [278, 166] width 78 height 11
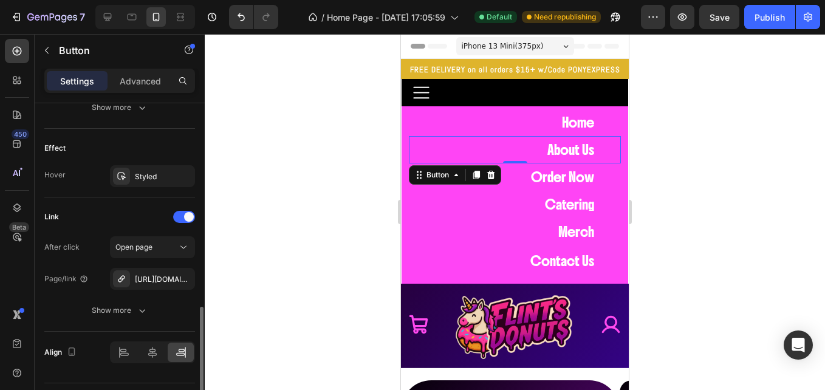
click at [140, 214] on div "Link" at bounding box center [119, 216] width 151 height 19
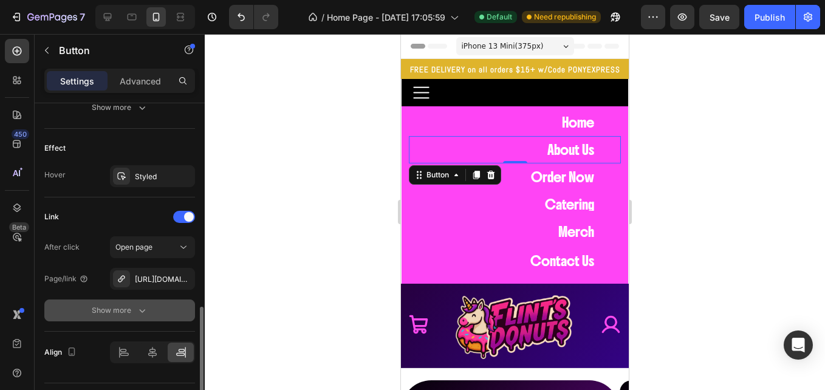
click at [143, 306] on icon "button" at bounding box center [142, 310] width 12 height 12
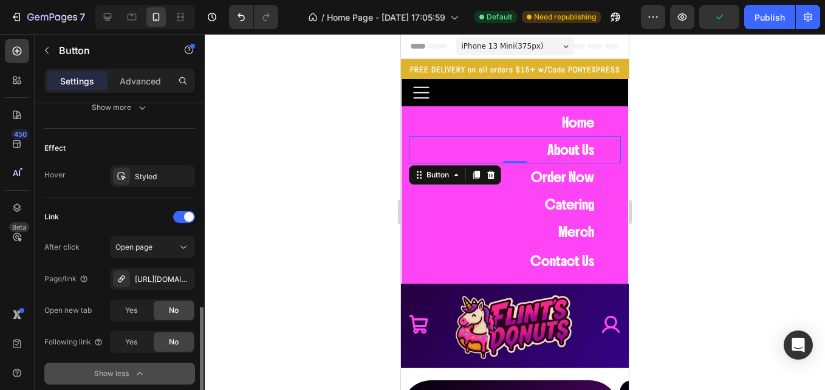
click at [95, 219] on div "Link" at bounding box center [119, 216] width 151 height 19
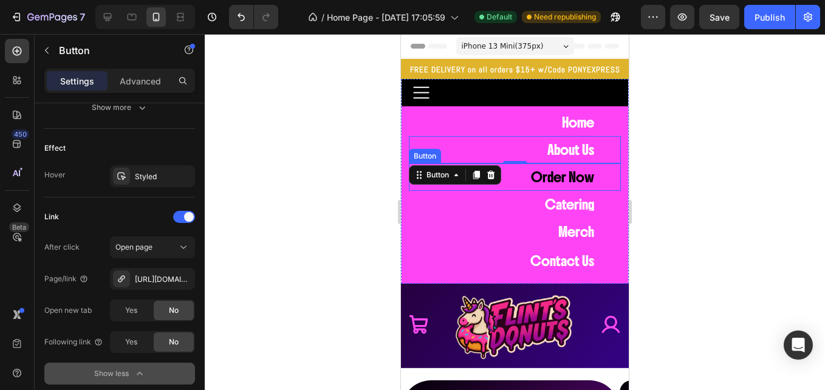
click at [567, 169] on button "Order Now" at bounding box center [562, 176] width 92 height 27
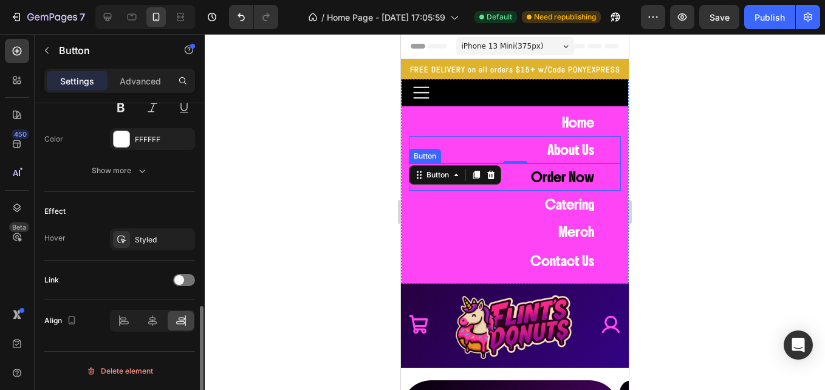
click at [567, 169] on button "Order Now" at bounding box center [562, 176] width 92 height 27
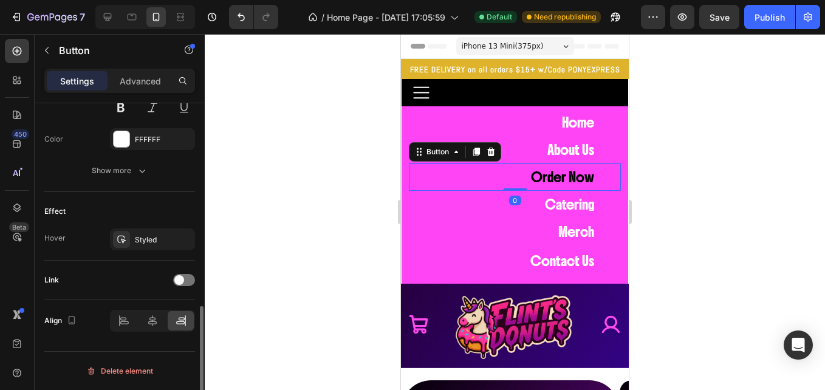
scroll to position [550, 0]
click at [567, 169] on button "Order Now" at bounding box center [562, 176] width 92 height 27
click at [549, 188] on button "Order Now" at bounding box center [562, 176] width 92 height 27
click at [543, 177] on p "Order Now" at bounding box center [562, 177] width 63 height 13
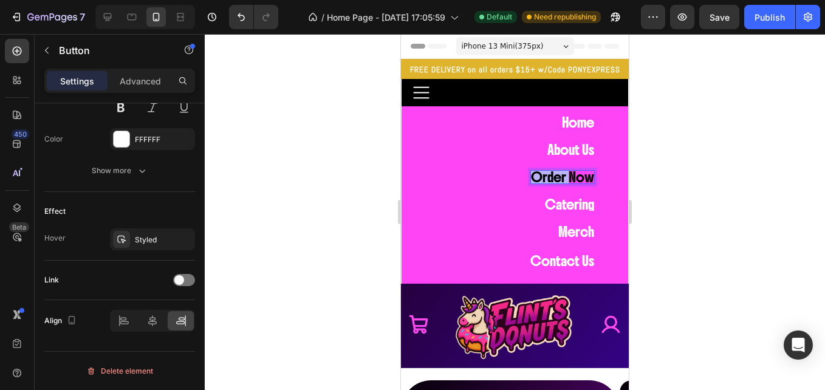
click at [543, 177] on p "Order Now" at bounding box center [562, 177] width 63 height 13
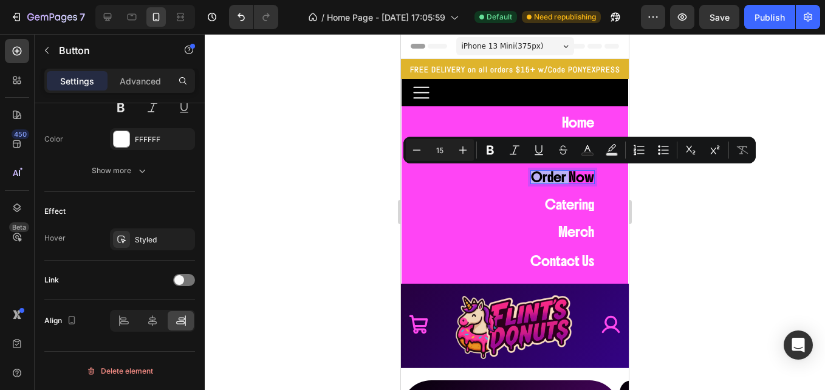
click at [553, 180] on p "Order Now" at bounding box center [562, 177] width 63 height 13
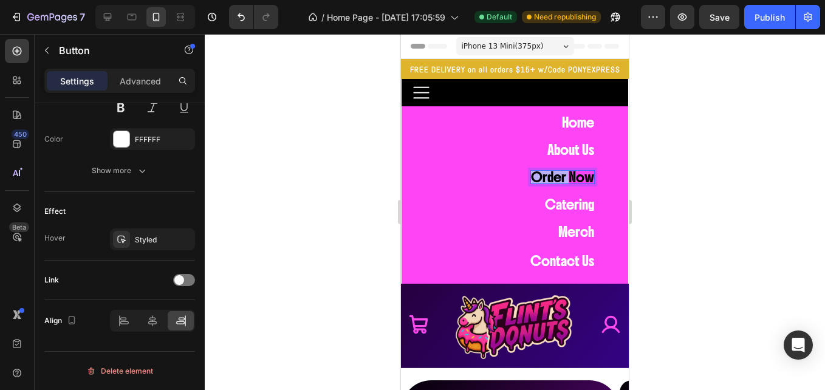
click at [553, 180] on p "Order Now" at bounding box center [562, 177] width 63 height 13
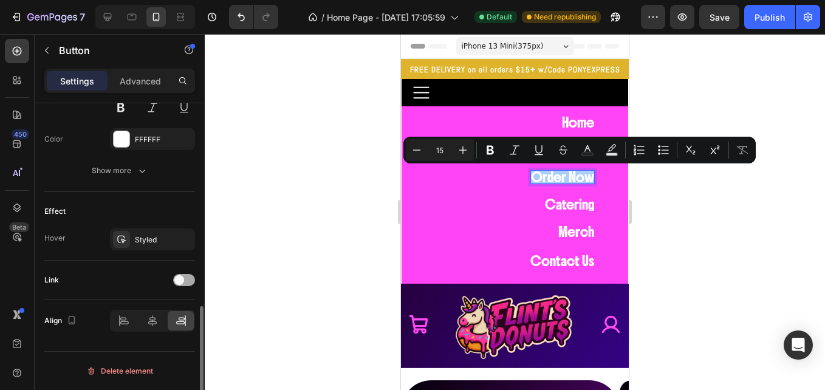
click at [186, 275] on div at bounding box center [184, 280] width 22 height 12
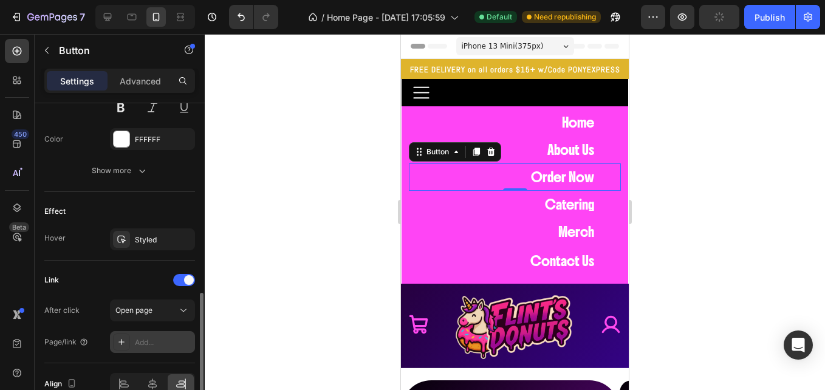
click at [120, 340] on icon at bounding box center [122, 342] width 10 height 10
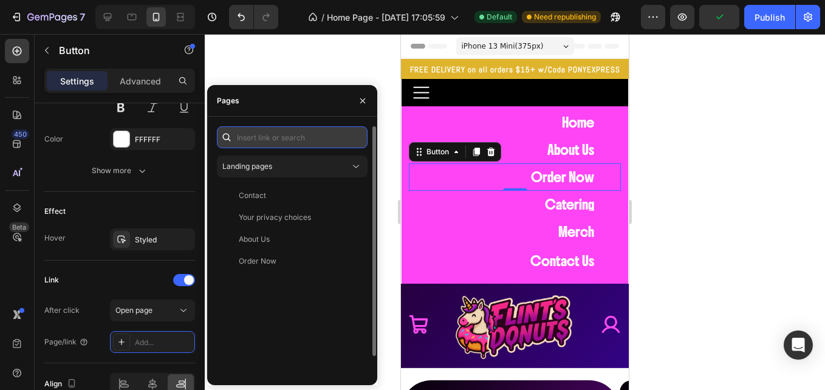
click at [252, 135] on input "text" at bounding box center [292, 137] width 151 height 22
paste input "https://flintsdonuts.com/pages/order-now"
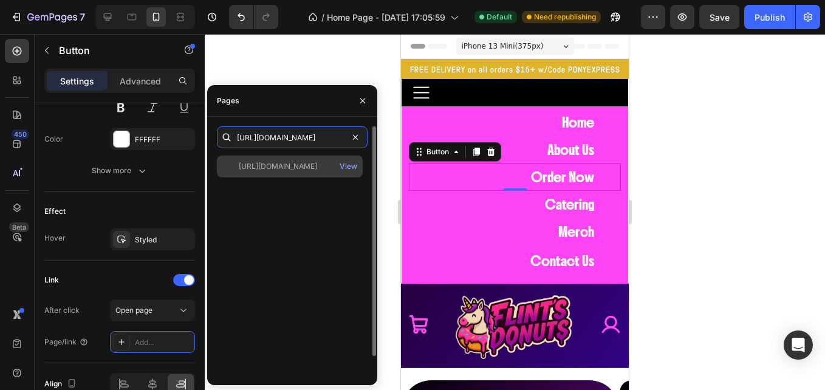
type input "https://flintsdonuts.com/pages/order-now"
click at [252, 170] on div "https://flintsdonuts.com/pages/order-now" at bounding box center [278, 166] width 78 height 11
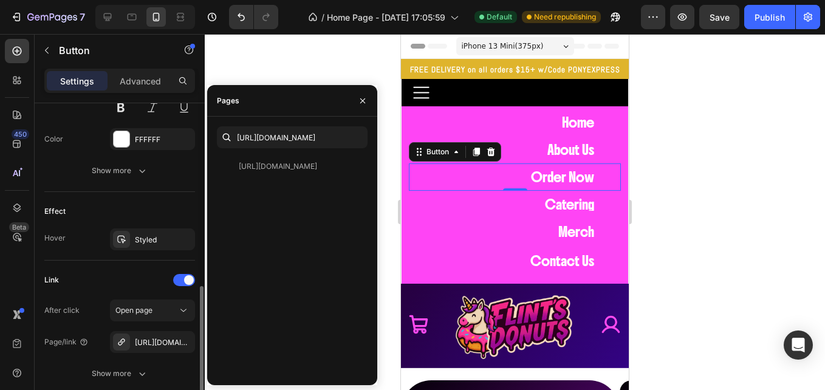
click at [134, 272] on div "Link" at bounding box center [119, 279] width 151 height 19
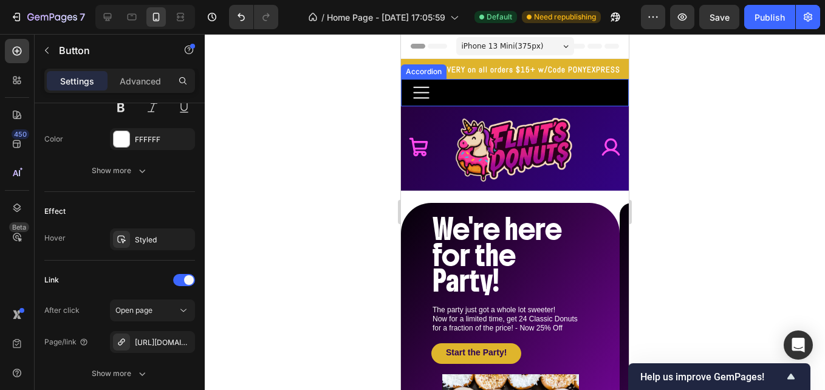
click at [429, 90] on icon at bounding box center [421, 92] width 21 height 21
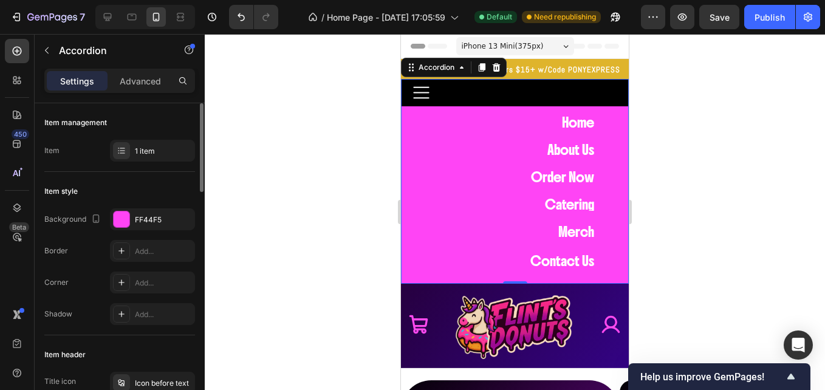
click at [429, 90] on icon at bounding box center [421, 92] width 21 height 21
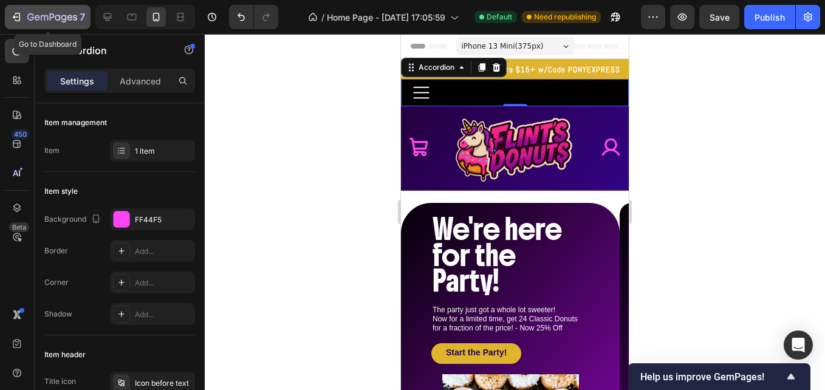
click at [20, 16] on icon "button" at bounding box center [17, 17] width 5 height 9
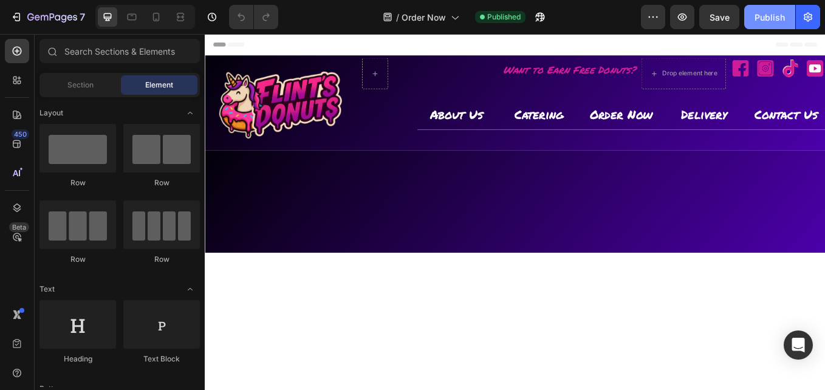
click at [770, 21] on div "Publish" at bounding box center [769, 17] width 30 height 13
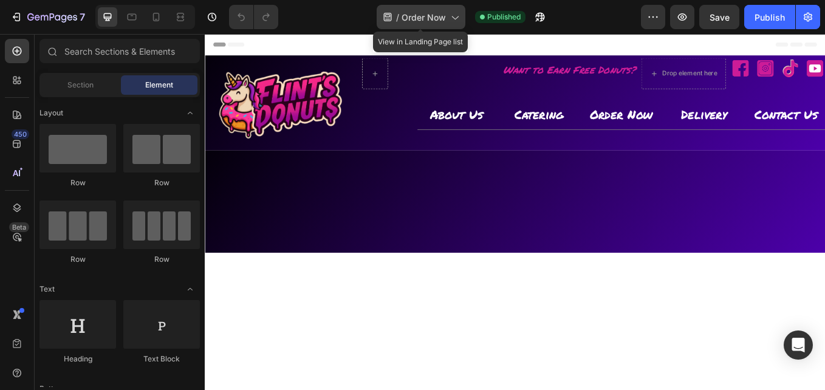
click at [424, 7] on div "/ Order Now" at bounding box center [421, 17] width 89 height 24
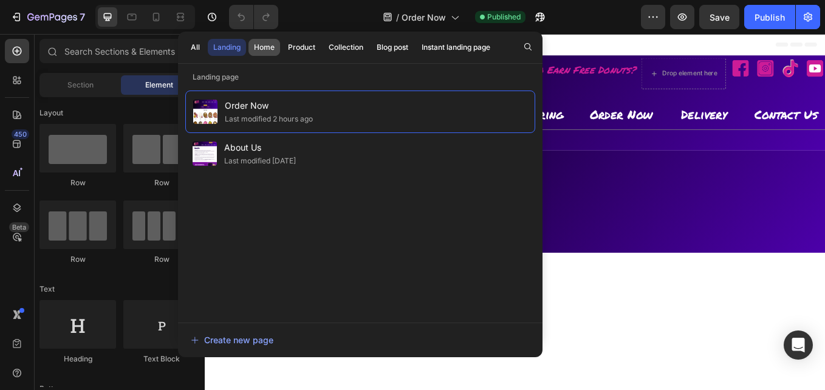
click at [265, 50] on div "Home" at bounding box center [264, 47] width 21 height 11
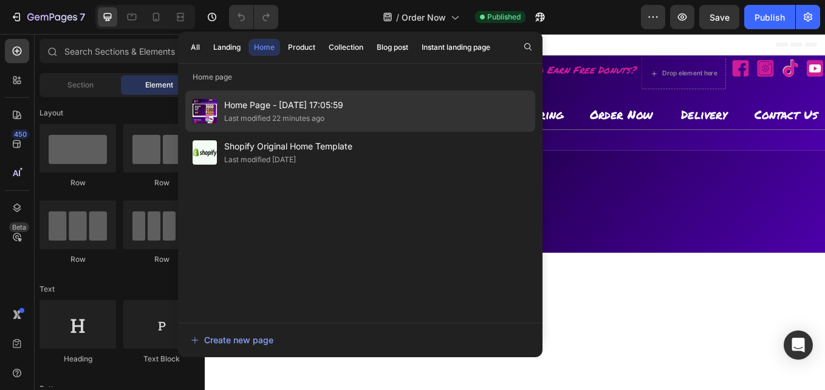
click at [279, 106] on span "Home Page - [DATE] 17:05:59" at bounding box center [283, 105] width 119 height 15
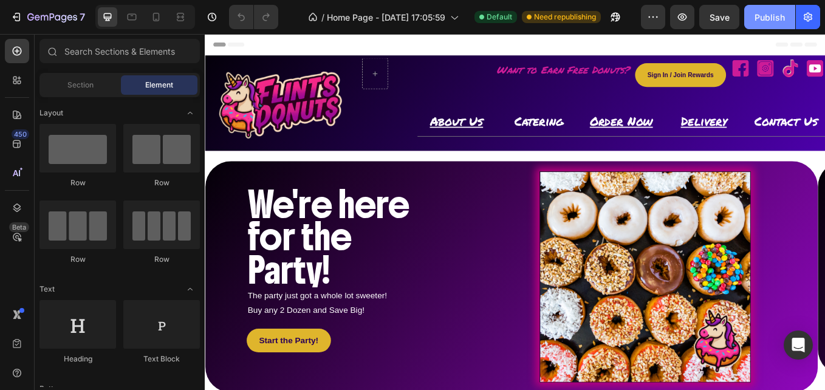
click at [779, 19] on div "Publish" at bounding box center [769, 17] width 30 height 13
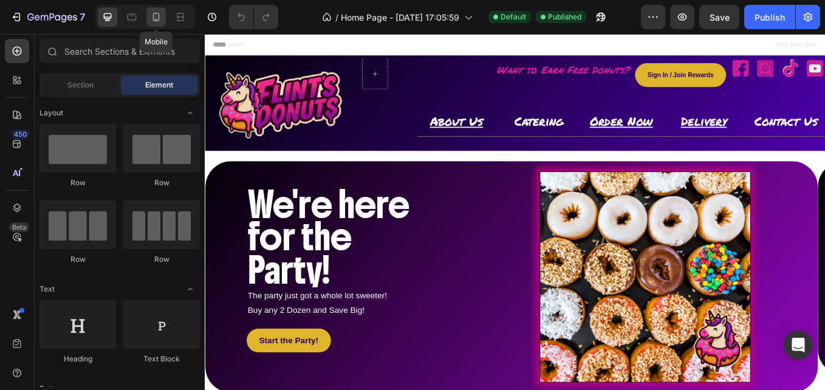
click at [156, 19] on icon at bounding box center [156, 19] width 3 height 1
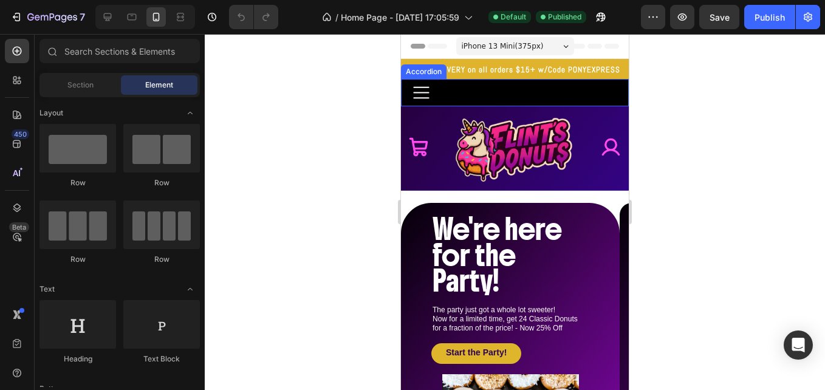
click at [420, 91] on icon at bounding box center [421, 92] width 21 height 21
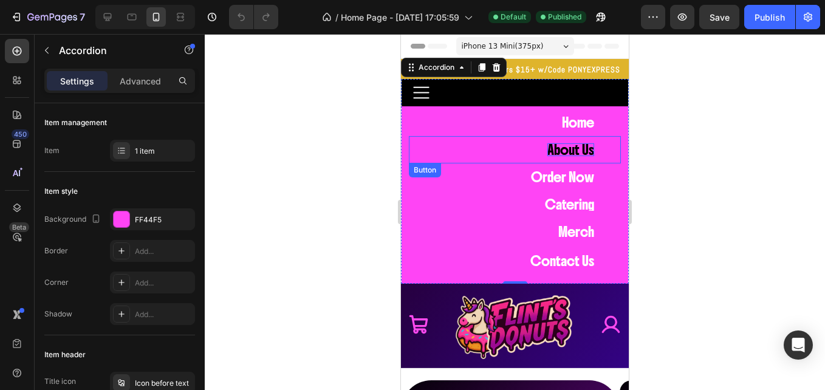
click at [575, 149] on p "About Us" at bounding box center [570, 149] width 47 height 13
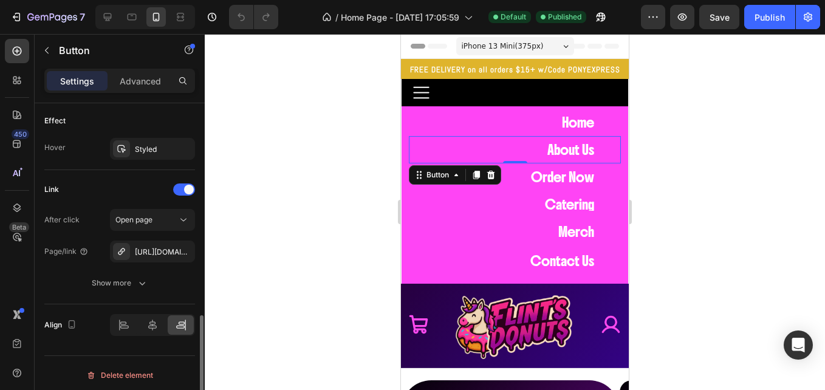
scroll to position [641, 0]
click at [165, 219] on div "Open page" at bounding box center [146, 219] width 62 height 11
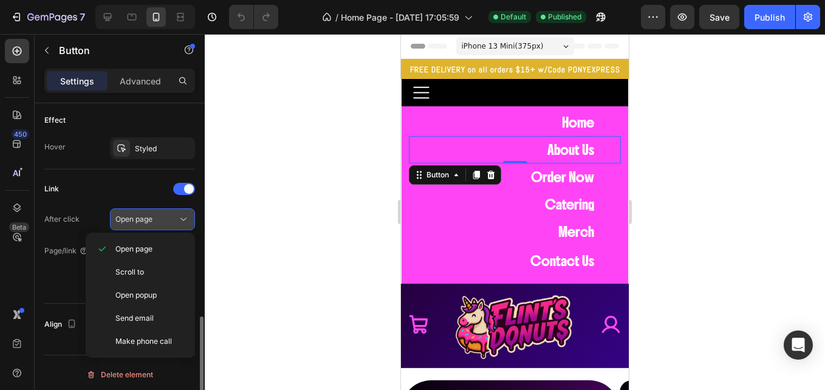
click at [165, 219] on div "Open page" at bounding box center [146, 219] width 62 height 11
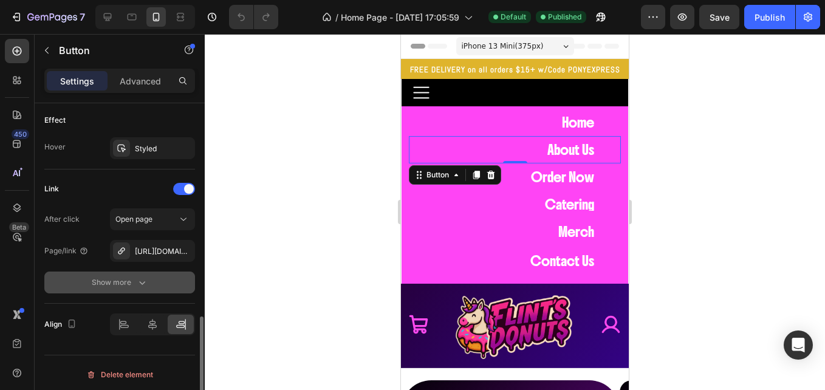
click at [126, 277] on div "Show more" at bounding box center [120, 282] width 56 height 12
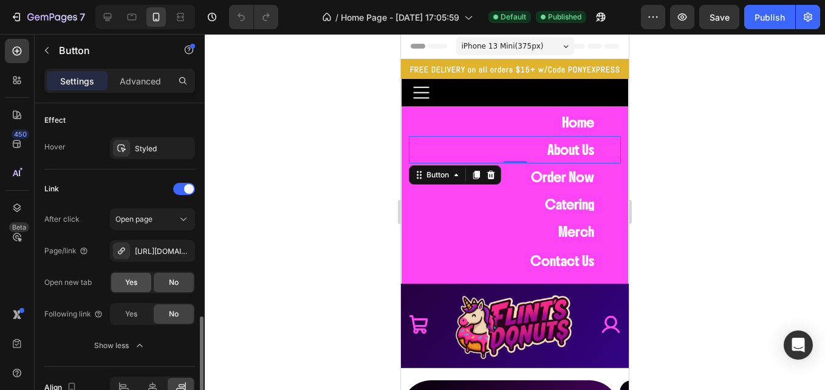
click at [134, 286] on span "Yes" at bounding box center [131, 282] width 12 height 11
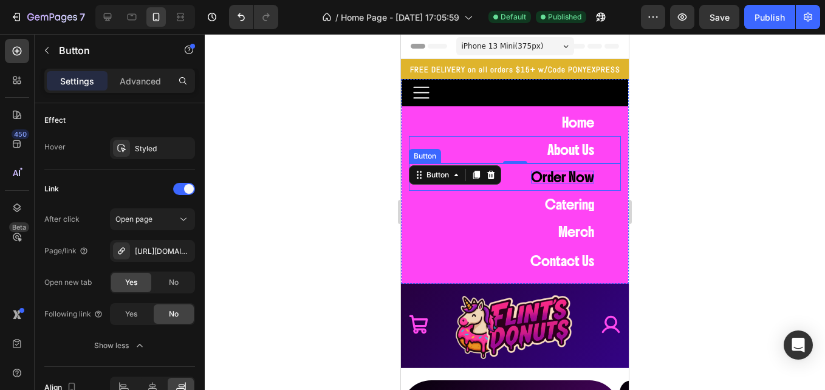
click at [546, 180] on p "Order Now" at bounding box center [562, 177] width 63 height 13
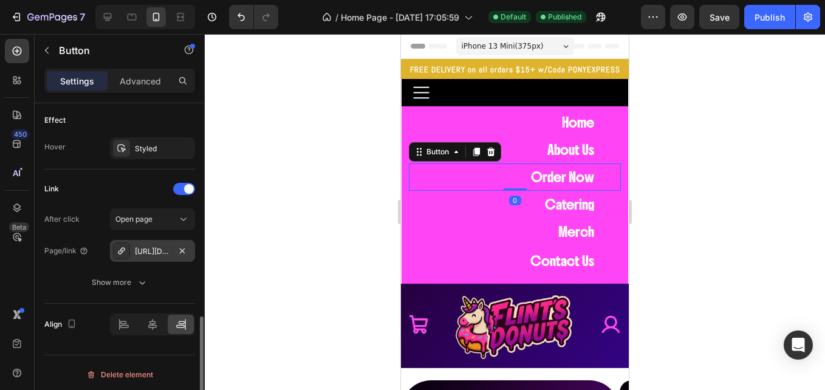
click at [162, 245] on div "[URL][DOMAIN_NAME]" at bounding box center [152, 251] width 85 height 22
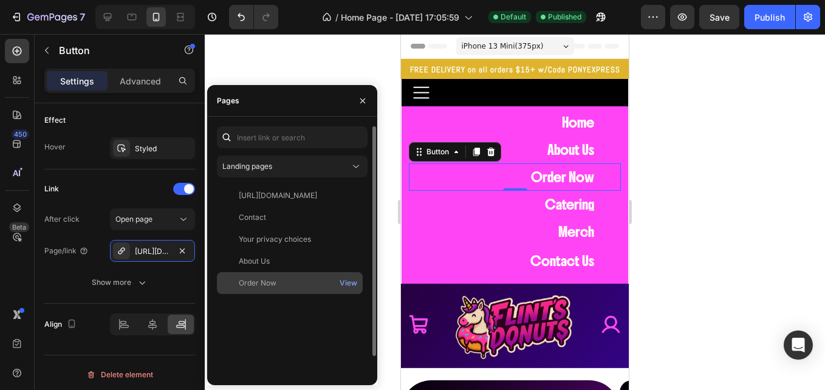
click at [254, 279] on div "Order Now" at bounding box center [258, 283] width 38 height 11
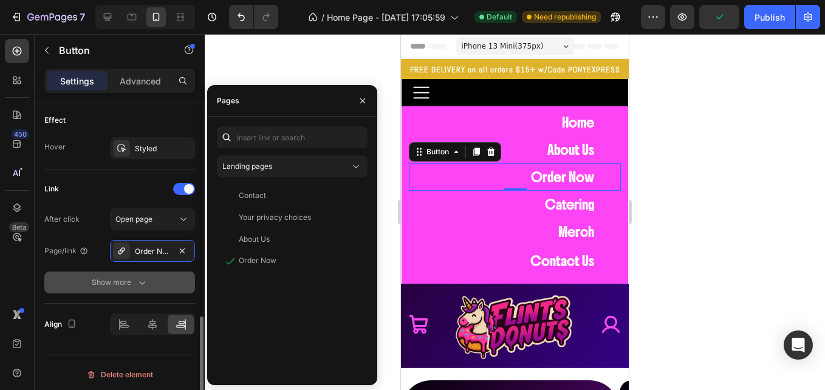
click at [126, 273] on button "Show more" at bounding box center [119, 283] width 151 height 22
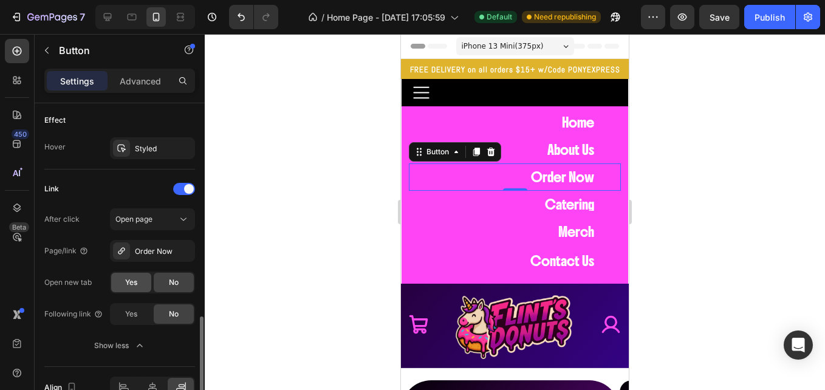
click at [129, 283] on span "Yes" at bounding box center [131, 282] width 12 height 11
click at [140, 193] on div "Link" at bounding box center [119, 188] width 151 height 19
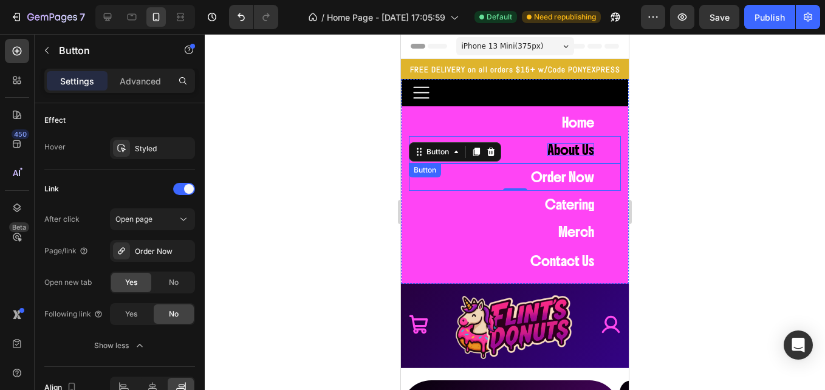
click at [557, 149] on p "About Us" at bounding box center [570, 149] width 47 height 13
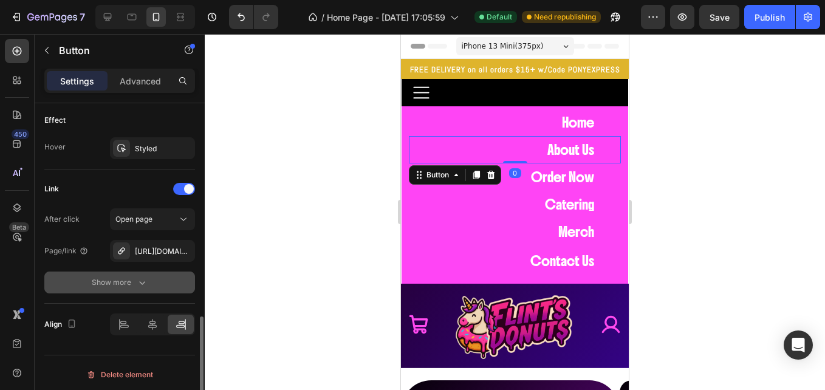
click at [112, 281] on div "Show more" at bounding box center [120, 282] width 56 height 12
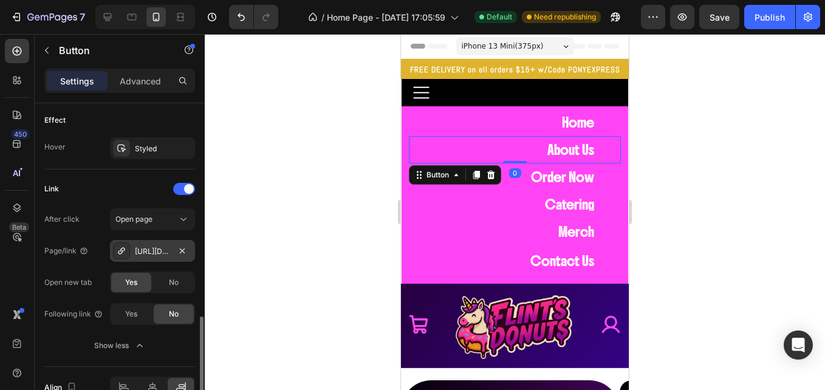
click at [137, 250] on div "[URL][DOMAIN_NAME]" at bounding box center [152, 251] width 35 height 11
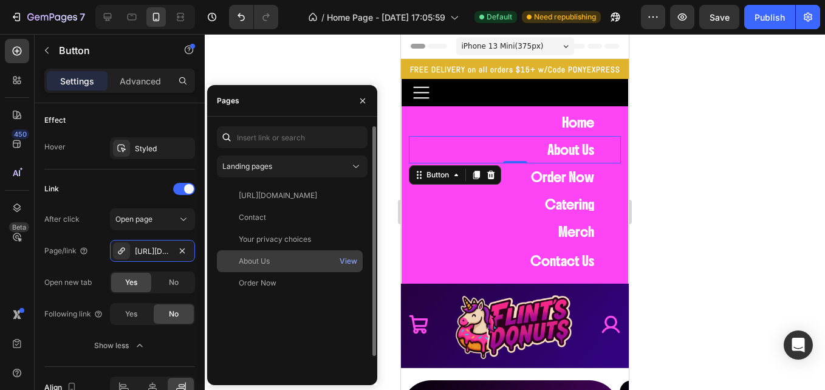
click at [251, 253] on div "About Us View" at bounding box center [290, 261] width 146 height 22
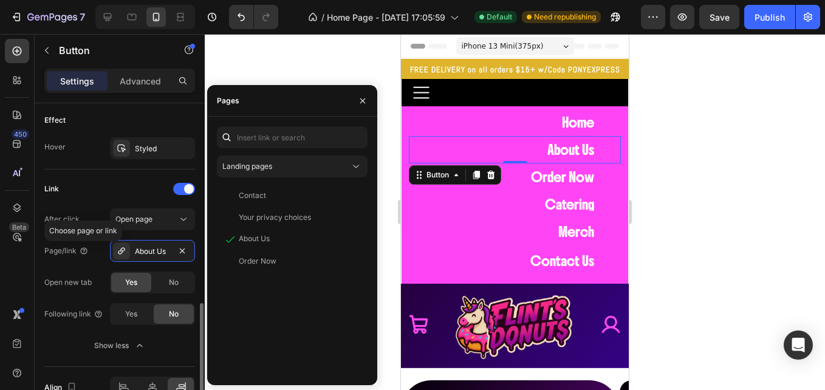
click at [98, 188] on div "Link" at bounding box center [119, 188] width 151 height 19
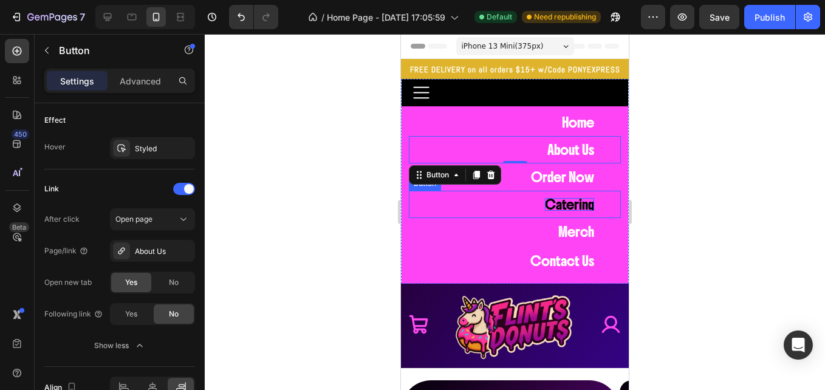
click at [545, 203] on p "Catering" at bounding box center [569, 204] width 49 height 13
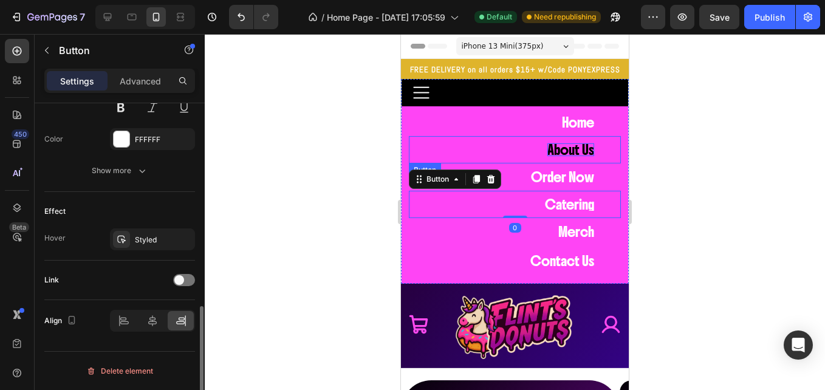
scroll to position [550, 0]
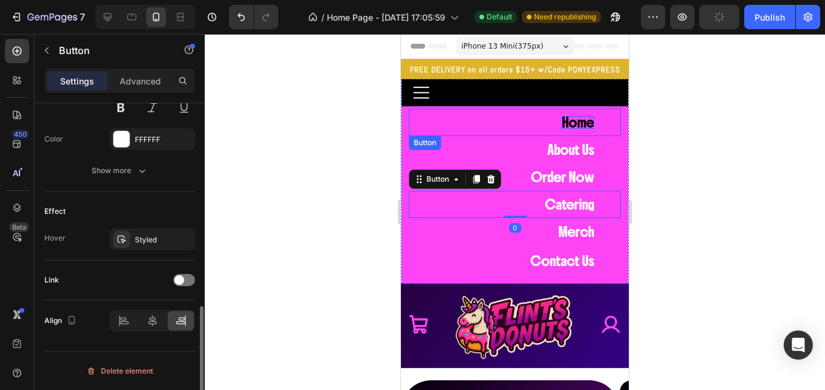
click at [570, 117] on p "Home" at bounding box center [578, 122] width 32 height 13
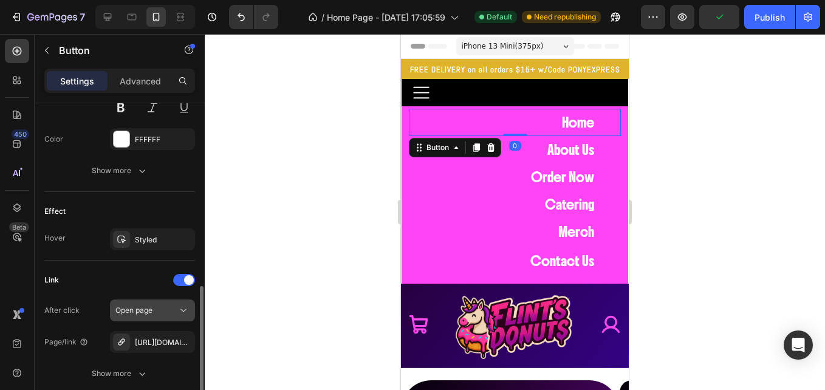
click at [154, 316] on div "Open page" at bounding box center [152, 310] width 74 height 12
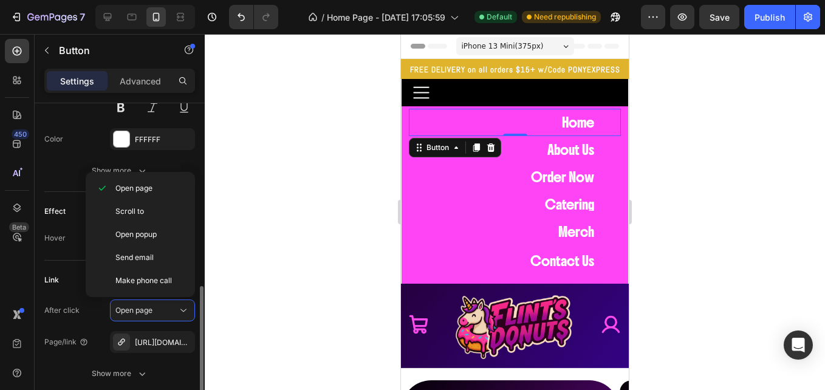
click at [83, 284] on div "Link" at bounding box center [119, 279] width 151 height 19
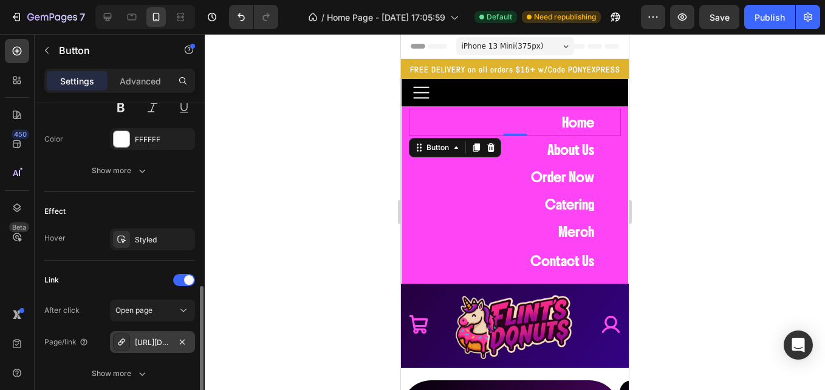
click at [127, 336] on div at bounding box center [121, 341] width 17 height 17
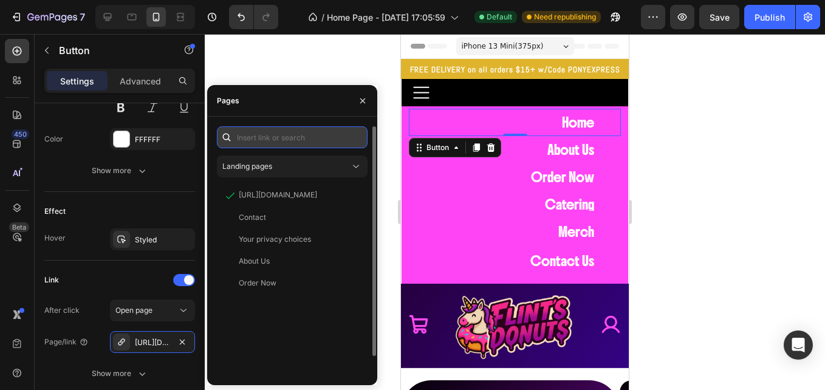
click at [267, 135] on input "text" at bounding box center [292, 137] width 151 height 22
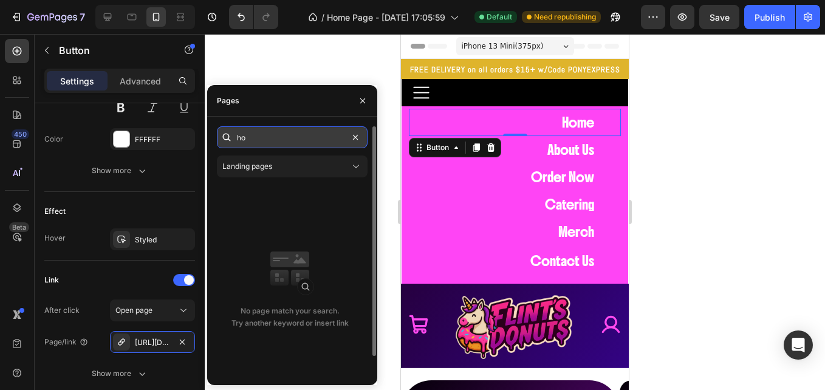
type input "h"
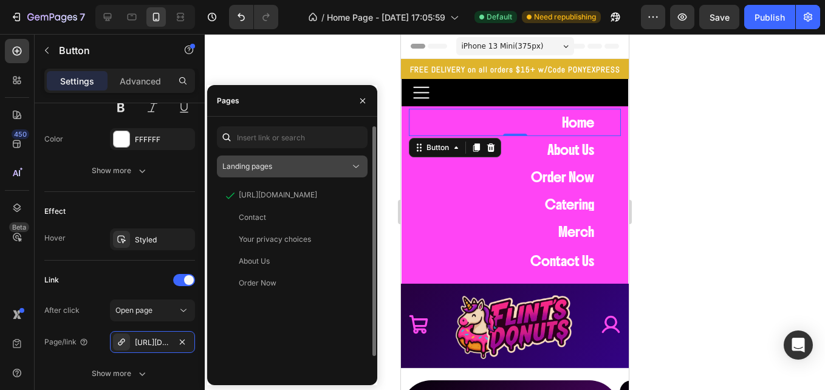
click at [357, 163] on icon at bounding box center [356, 166] width 12 height 12
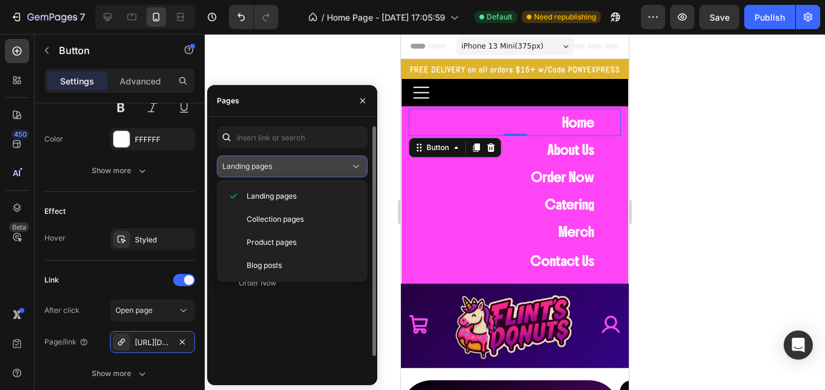
click at [298, 163] on div "Landing pages" at bounding box center [286, 166] width 128 height 11
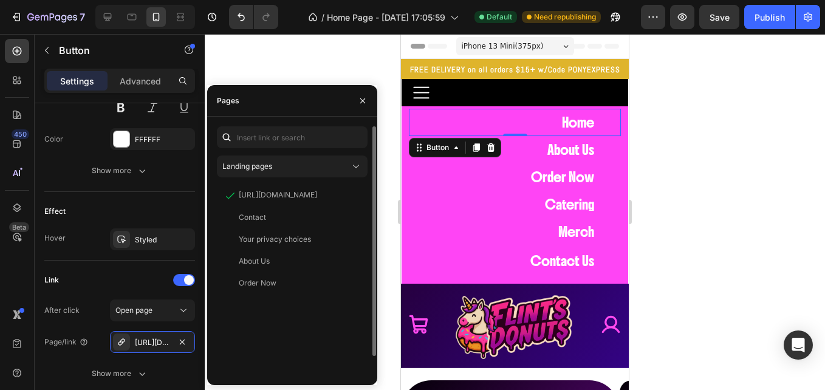
click at [318, 317] on div "[URL][DOMAIN_NAME] View Contact View Your privacy choices View About Us View Or…" at bounding box center [292, 290] width 151 height 211
click at [99, 289] on div "Link" at bounding box center [119, 279] width 151 height 19
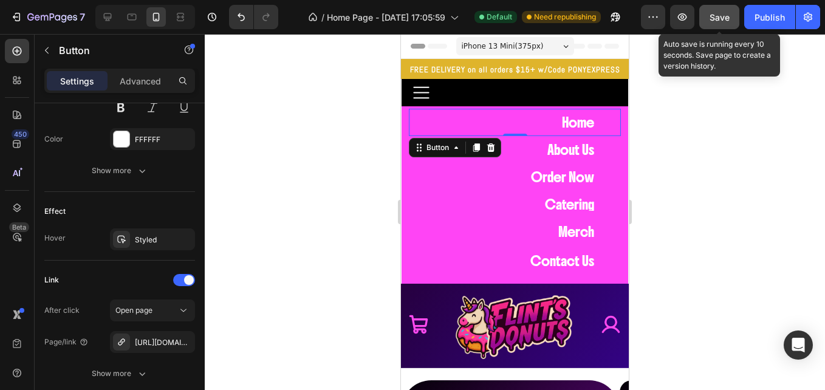
click at [725, 16] on span "Save" at bounding box center [719, 17] width 20 height 10
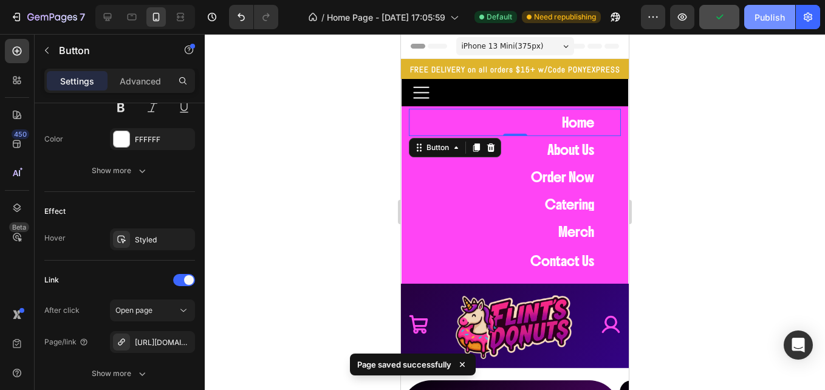
click at [762, 17] on div "Publish" at bounding box center [769, 17] width 30 height 13
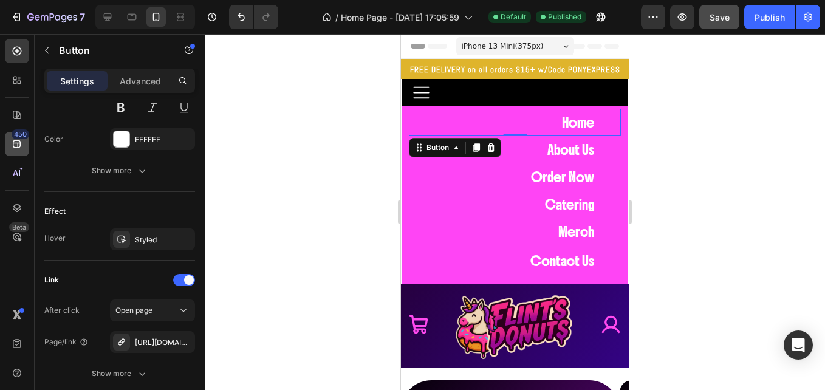
click at [27, 151] on div "450" at bounding box center [17, 144] width 24 height 24
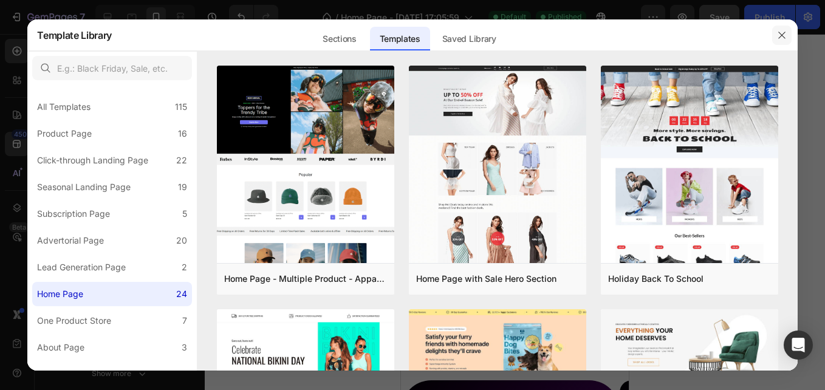
click at [781, 39] on icon "button" at bounding box center [782, 35] width 10 height 10
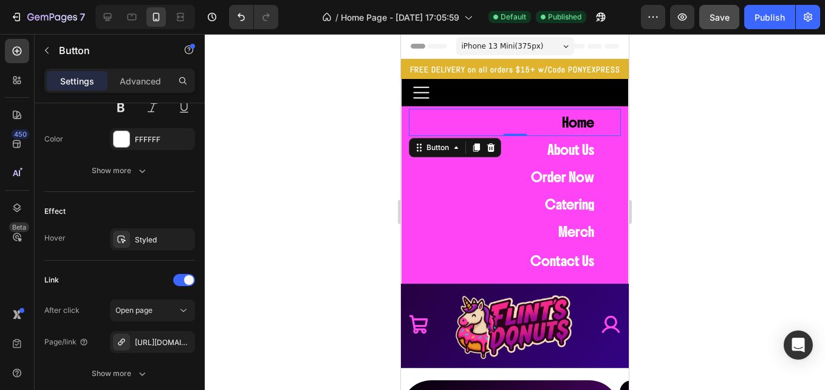
click at [547, 120] on link "Home" at bounding box center [577, 122] width 61 height 27
click at [582, 157] on link "About Us" at bounding box center [571, 149] width 76 height 27
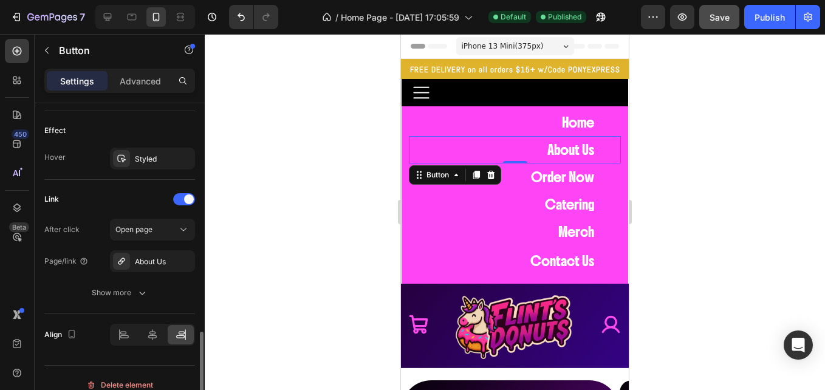
scroll to position [644, 0]
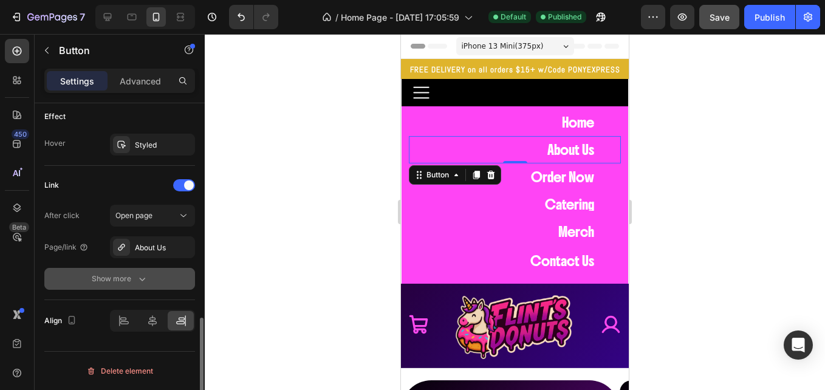
click at [115, 279] on div "Show more" at bounding box center [120, 279] width 56 height 12
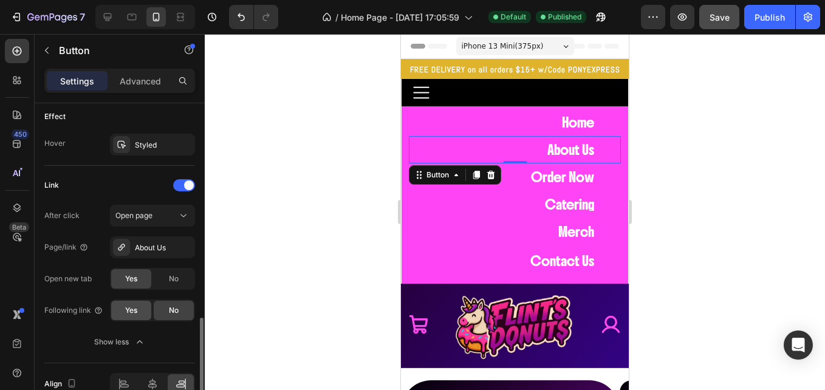
click at [139, 315] on div "Yes" at bounding box center [131, 310] width 40 height 19
click at [128, 180] on div "Link" at bounding box center [119, 185] width 151 height 19
click at [552, 153] on p "About Us" at bounding box center [570, 149] width 47 height 13
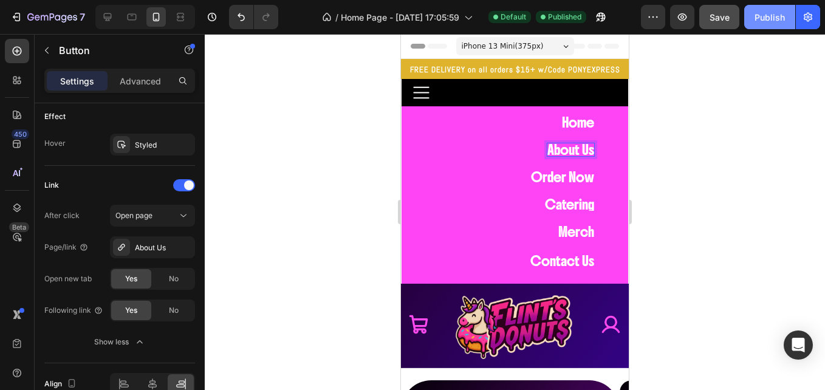
click at [770, 12] on div "Publish" at bounding box center [769, 17] width 30 height 13
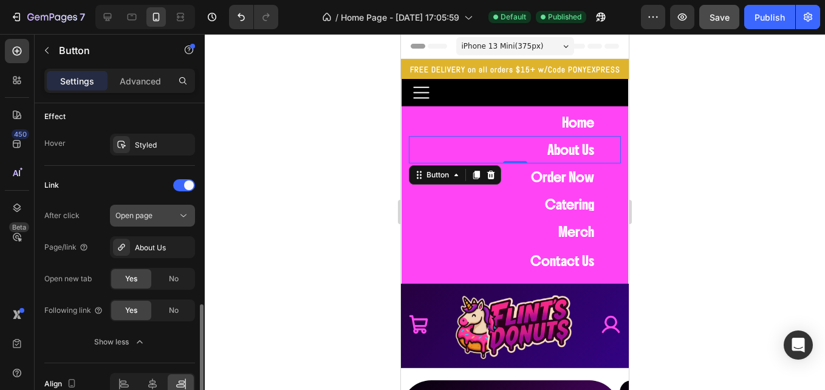
click at [140, 219] on span "Open page" at bounding box center [133, 215] width 37 height 9
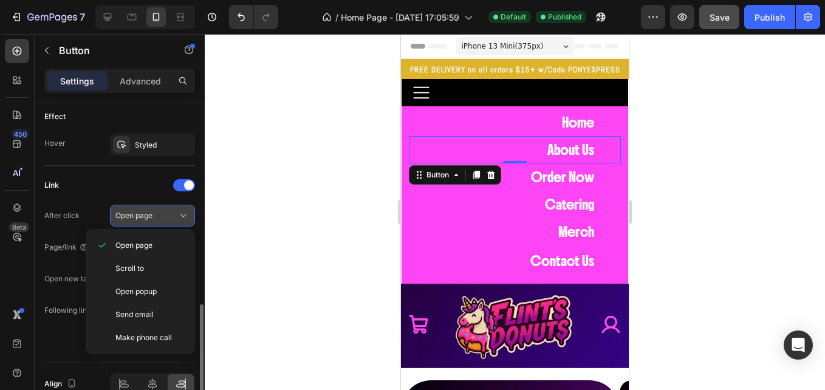
click at [140, 219] on span "Open page" at bounding box center [133, 215] width 37 height 9
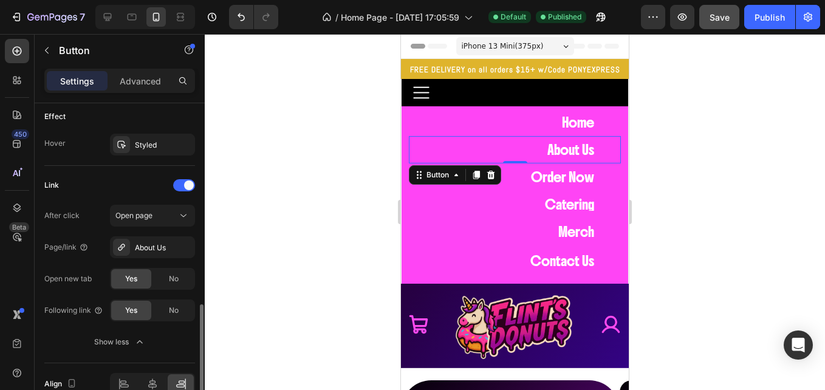
click at [135, 186] on div "Link" at bounding box center [119, 185] width 151 height 19
click at [111, 346] on div "Show less" at bounding box center [120, 342] width 52 height 12
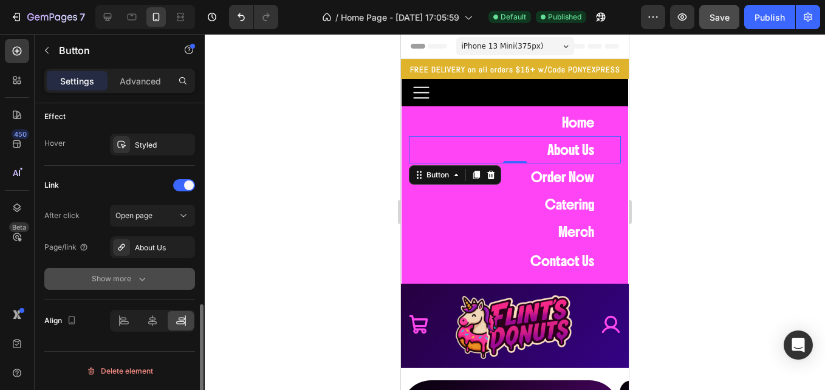
click at [120, 278] on div "Show more" at bounding box center [120, 279] width 56 height 12
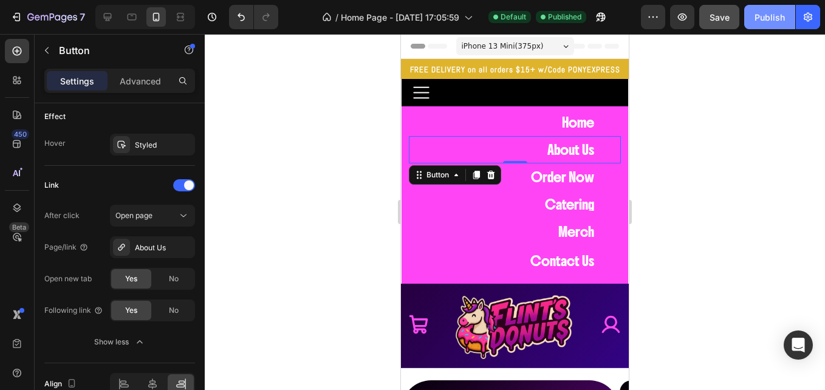
click at [792, 13] on button "Publish" at bounding box center [769, 17] width 51 height 24
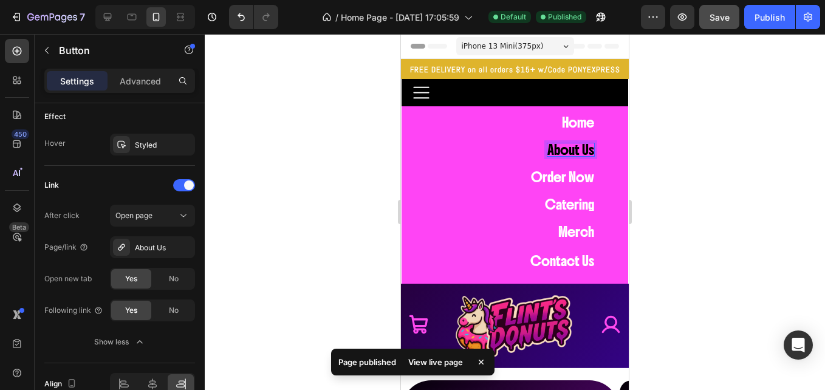
click at [533, 156] on link "About Us" at bounding box center [571, 149] width 76 height 27
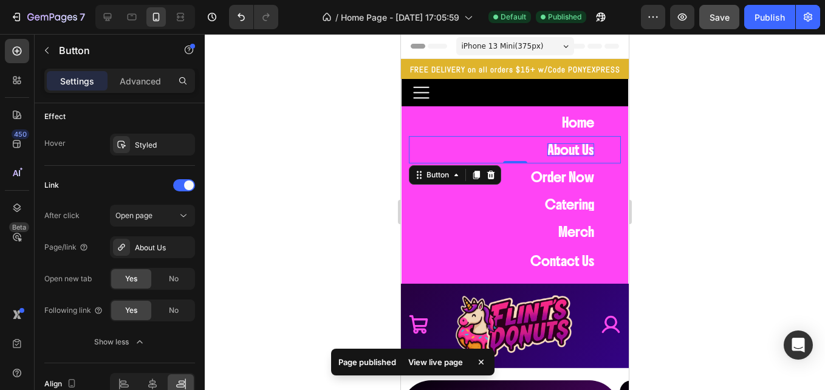
click at [489, 149] on div "About Us Button 0" at bounding box center [515, 149] width 212 height 27
